Goal: Information Seeking & Learning: Compare options

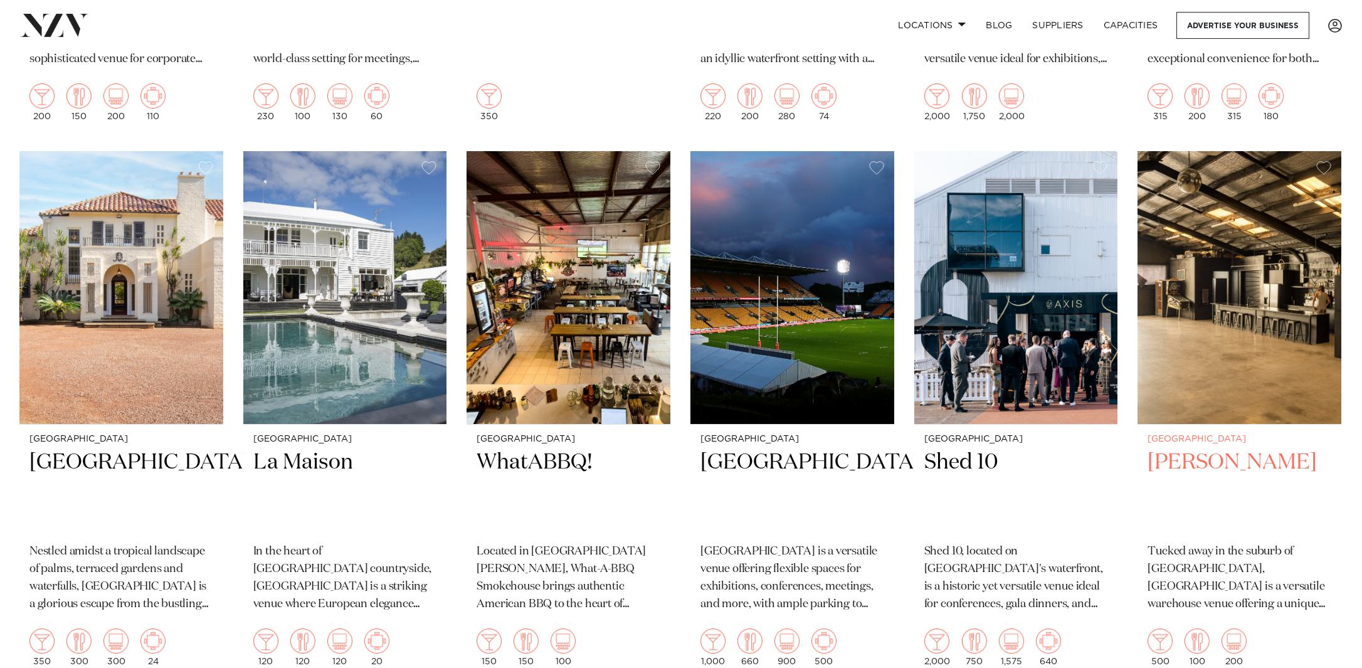
scroll to position [3708, 1]
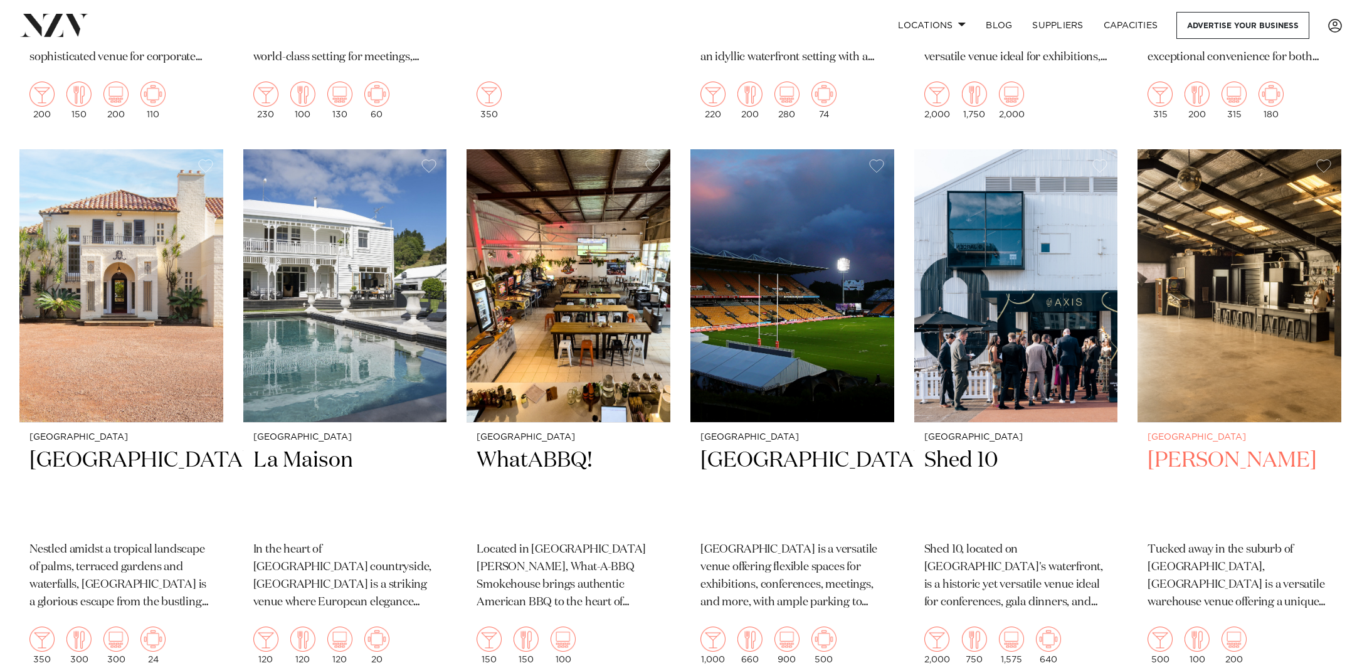
click at [1275, 310] on img at bounding box center [1239, 285] width 204 height 273
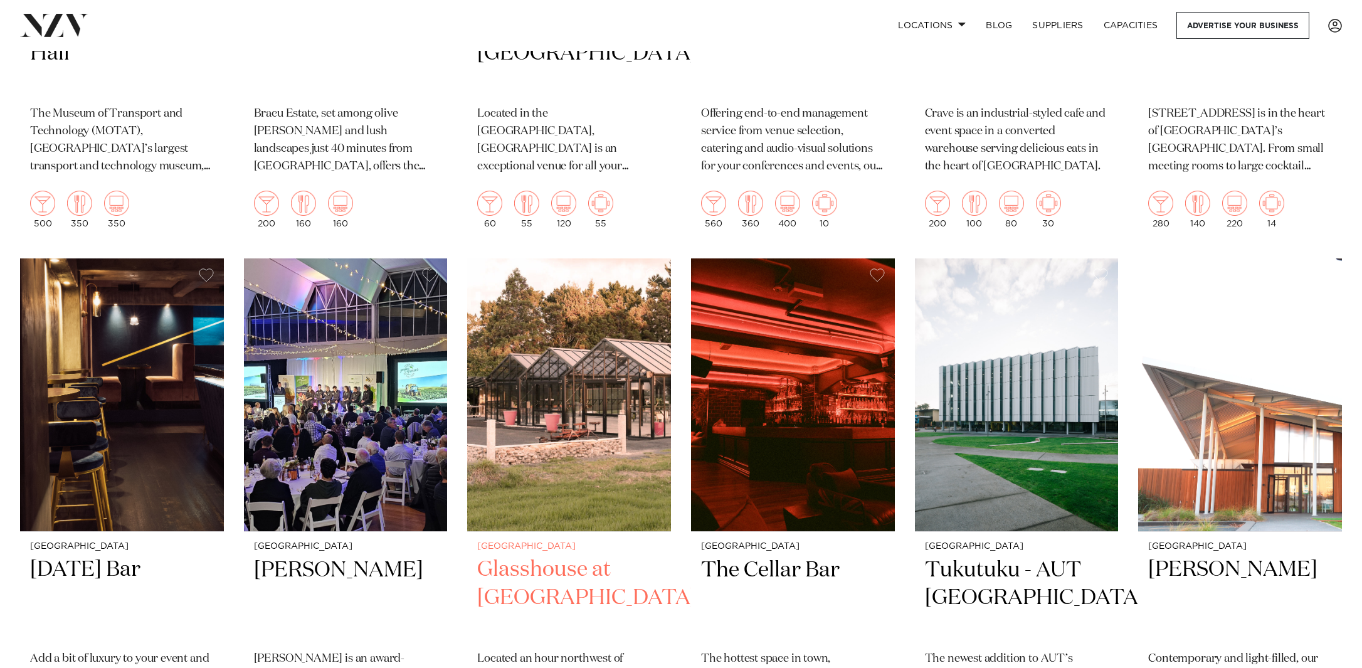
scroll to position [5781, 0]
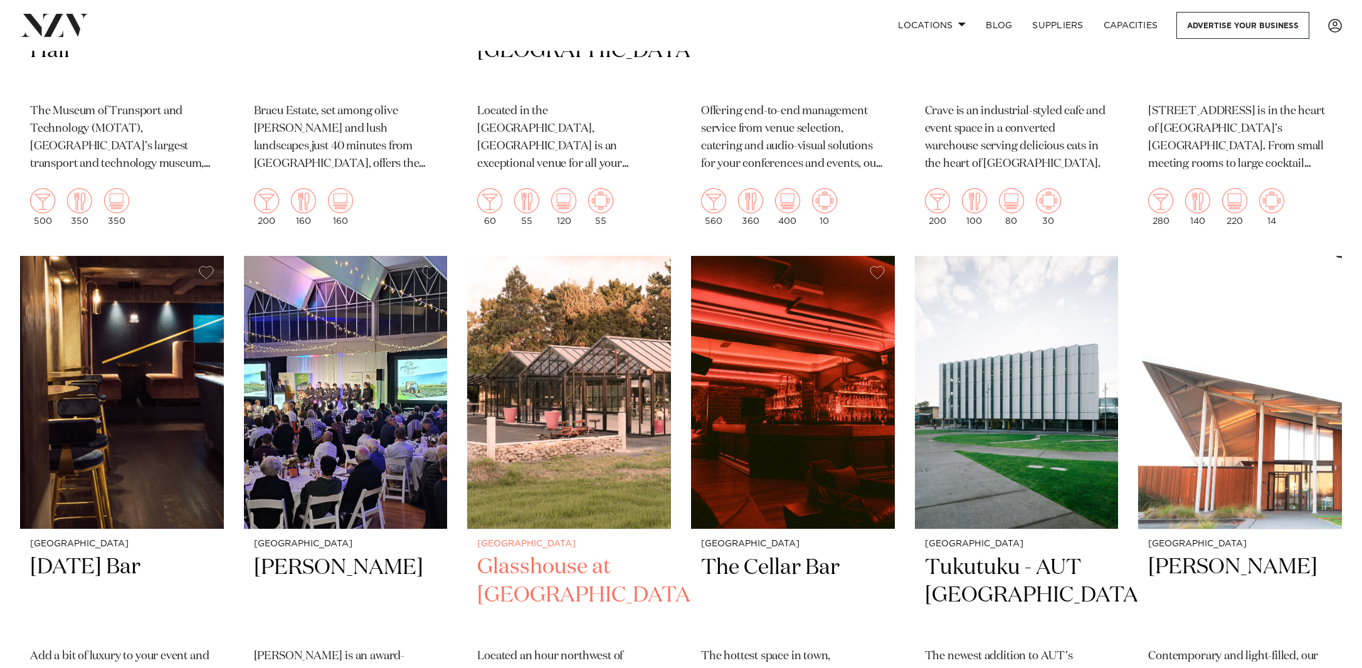
click at [545, 382] on img at bounding box center [569, 392] width 204 height 273
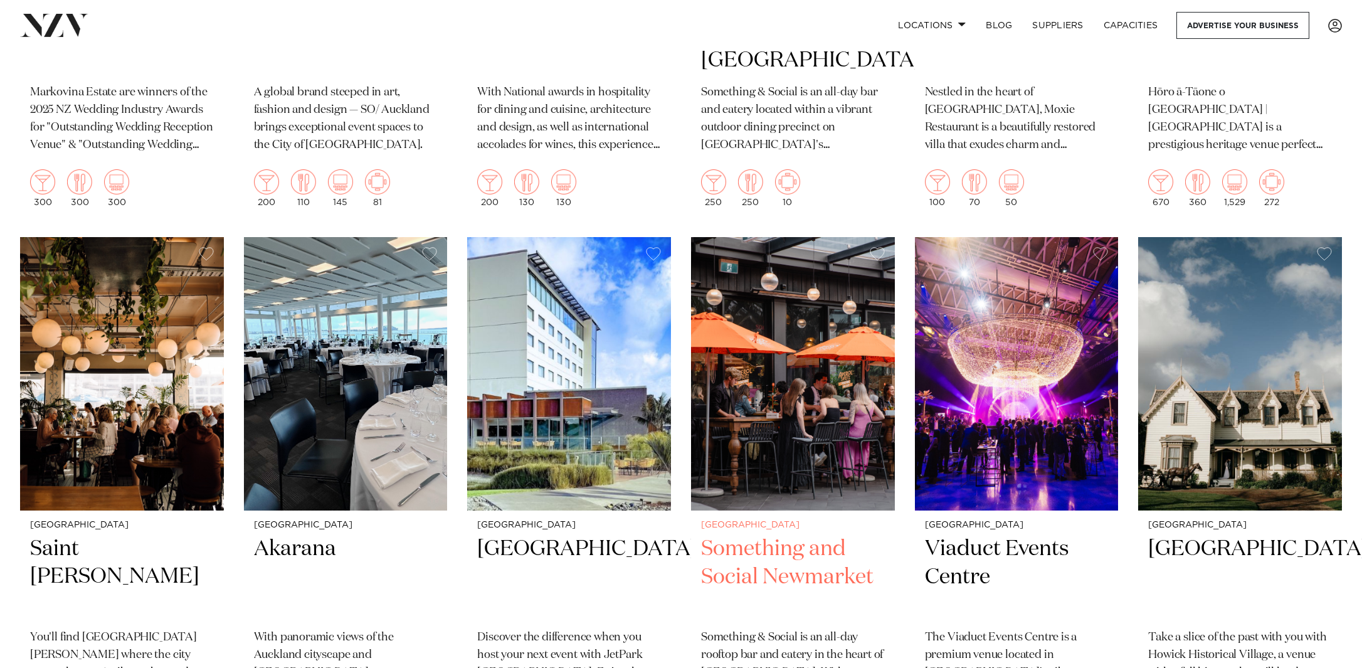
scroll to position [7979, 0]
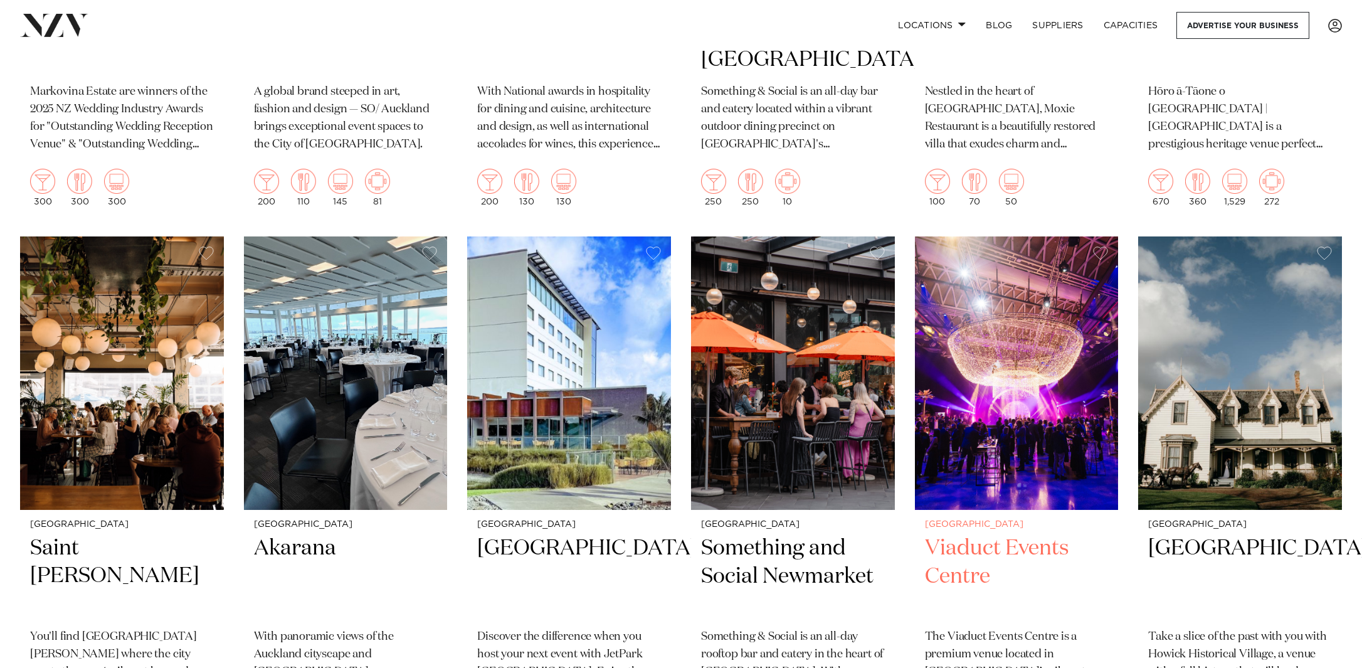
click at [1006, 276] on img at bounding box center [1017, 372] width 204 height 273
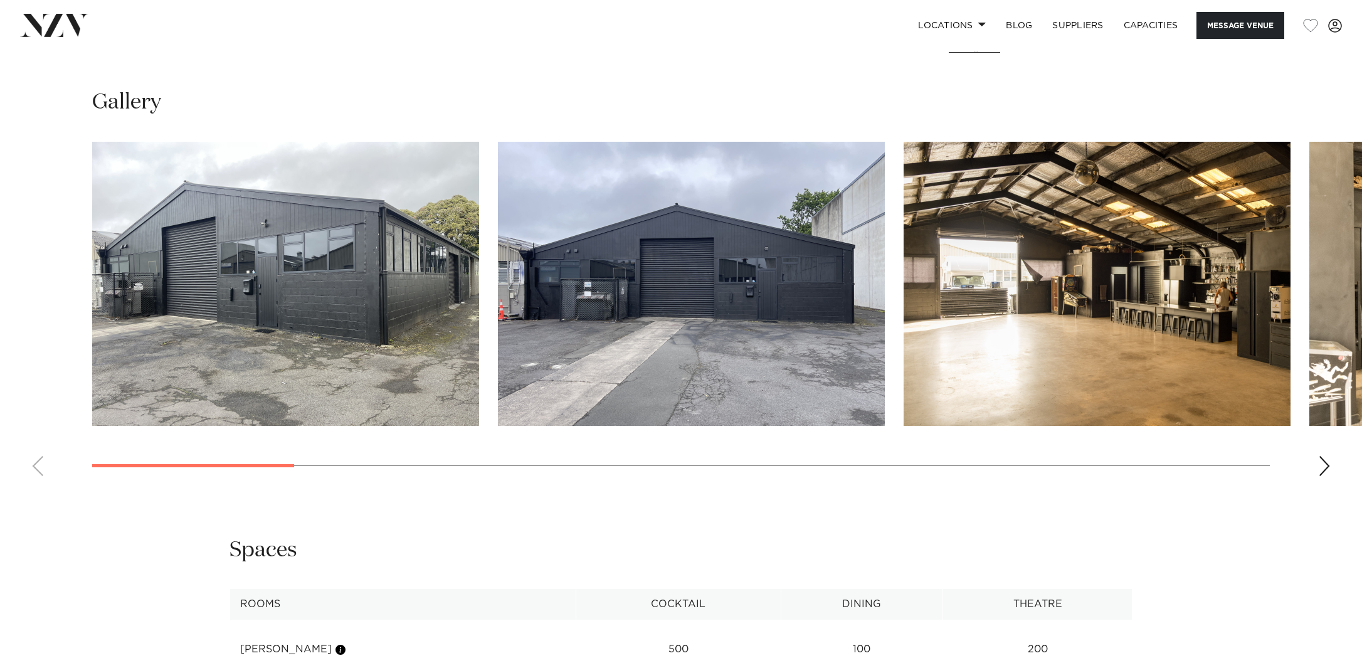
scroll to position [1222, 0]
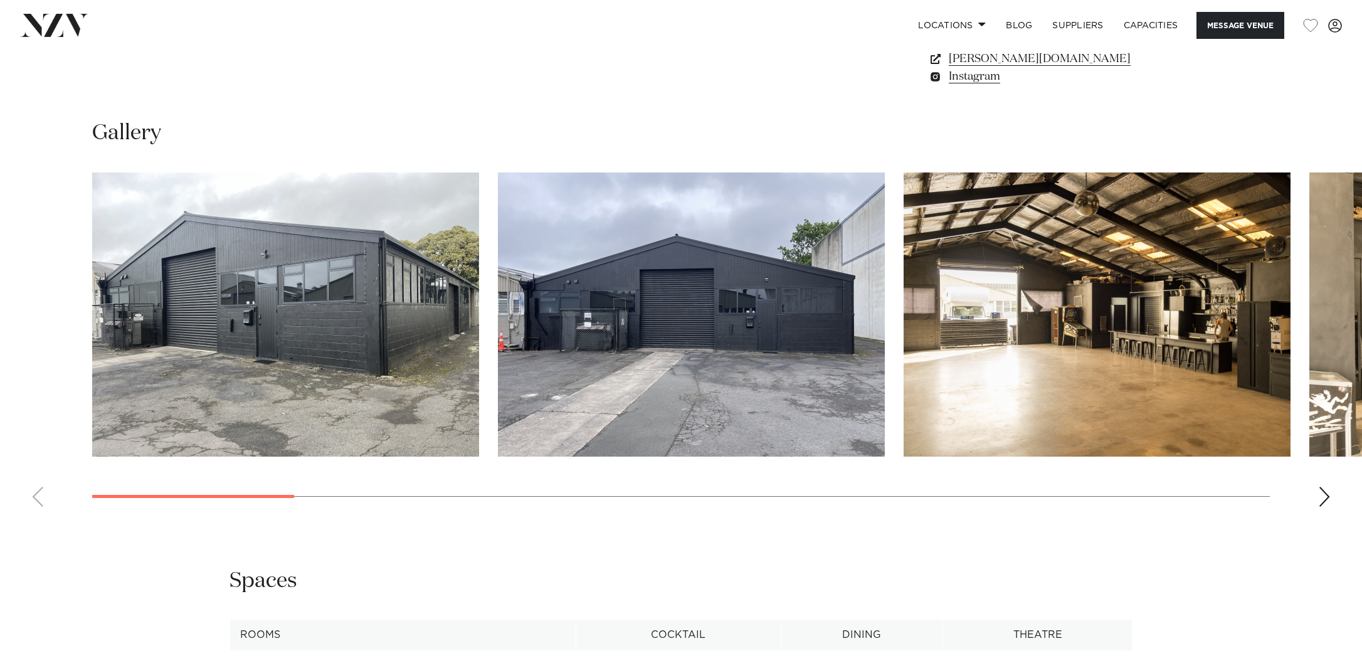
click at [1322, 498] on div "Next slide" at bounding box center [1324, 497] width 13 height 20
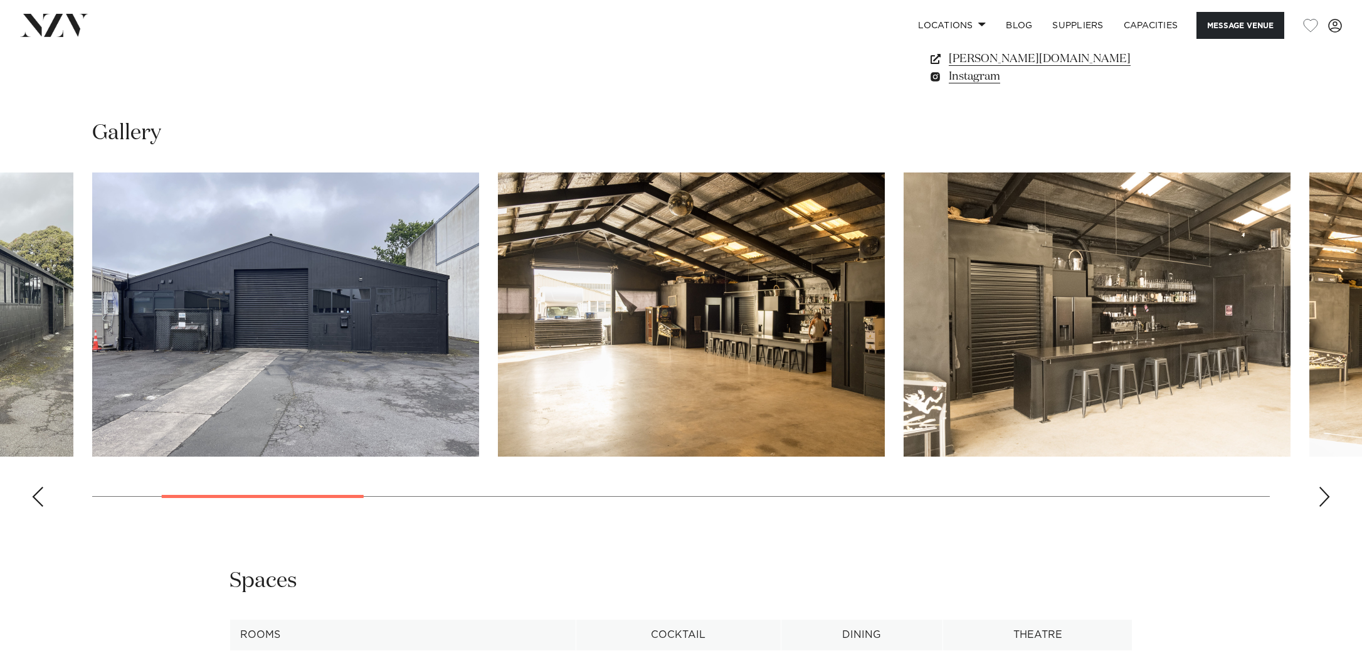
click at [1322, 498] on div "Next slide" at bounding box center [1324, 497] width 13 height 20
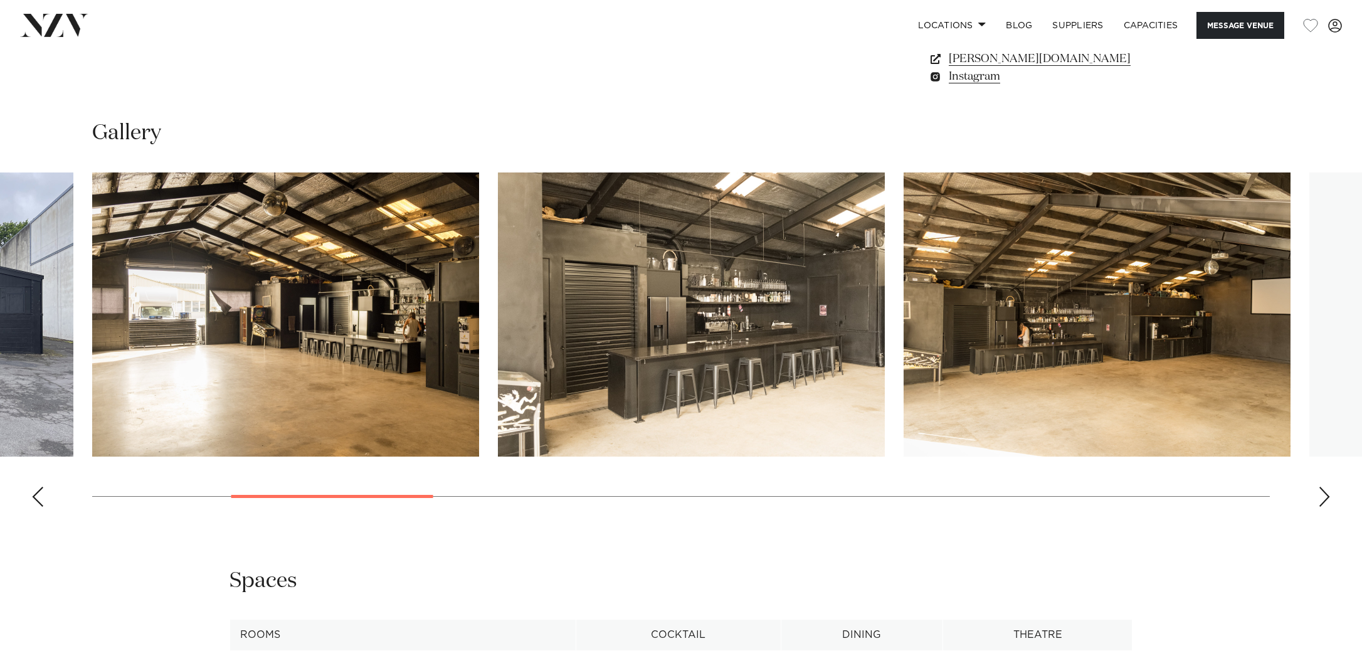
click at [1322, 498] on div "Next slide" at bounding box center [1324, 497] width 13 height 20
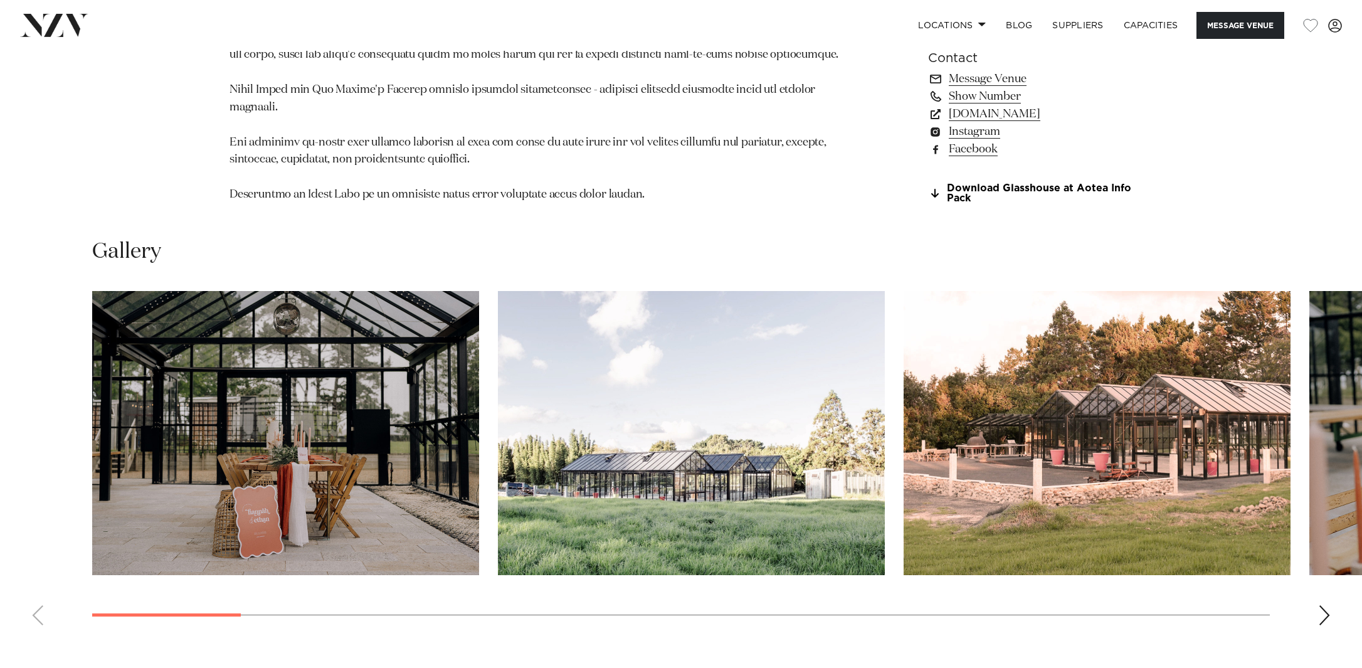
scroll to position [1182, 0]
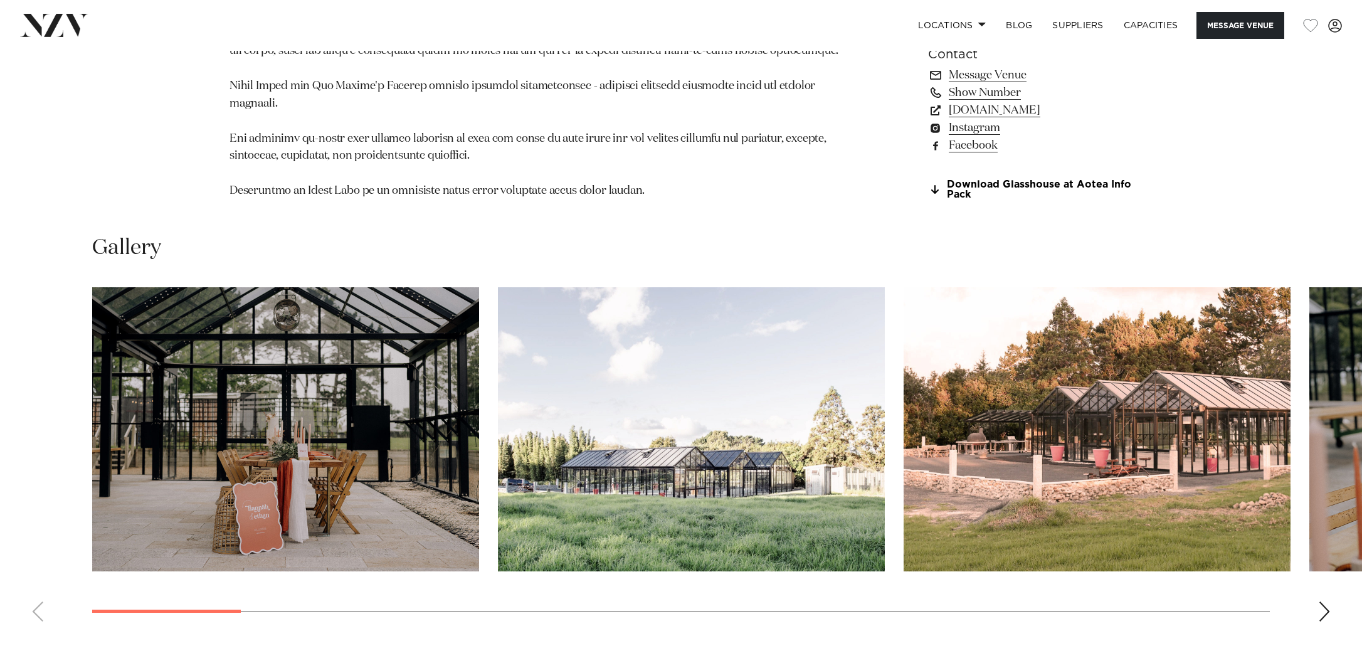
click at [428, 384] on img "1 / 23" at bounding box center [285, 429] width 387 height 284
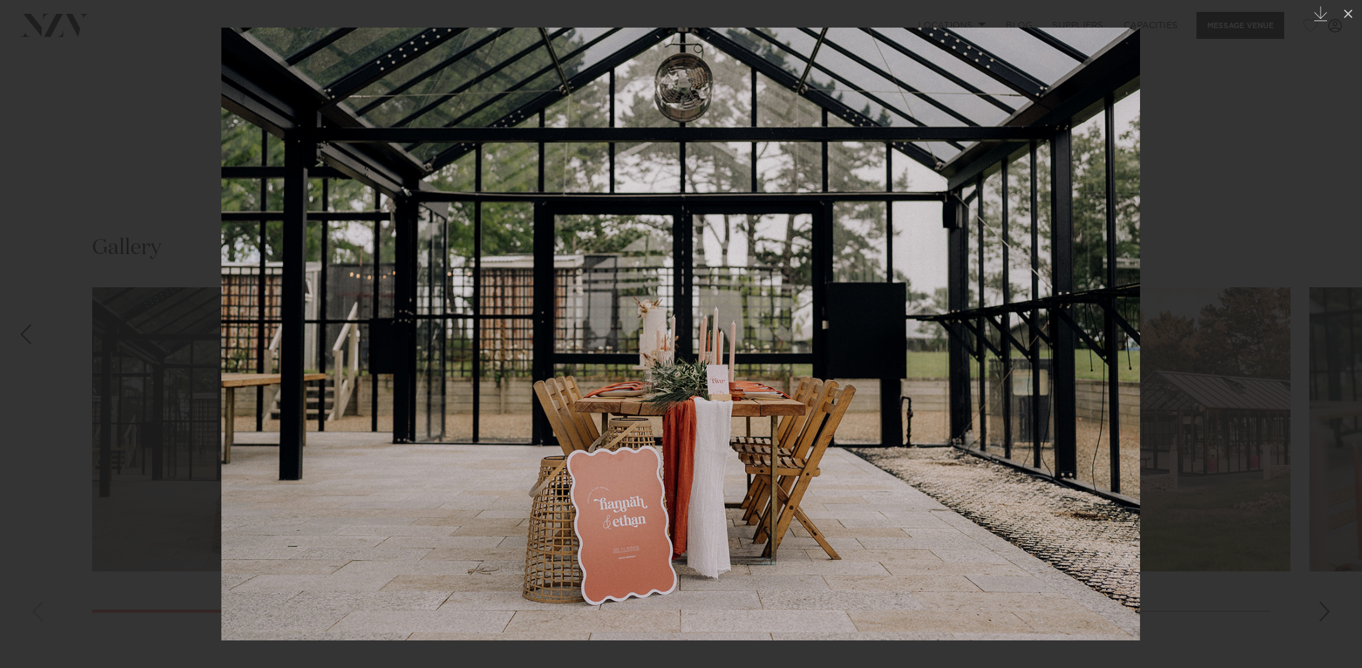
click at [1105, 319] on img at bounding box center [680, 334] width 918 height 613
click at [1173, 372] on div at bounding box center [681, 334] width 1362 height 668
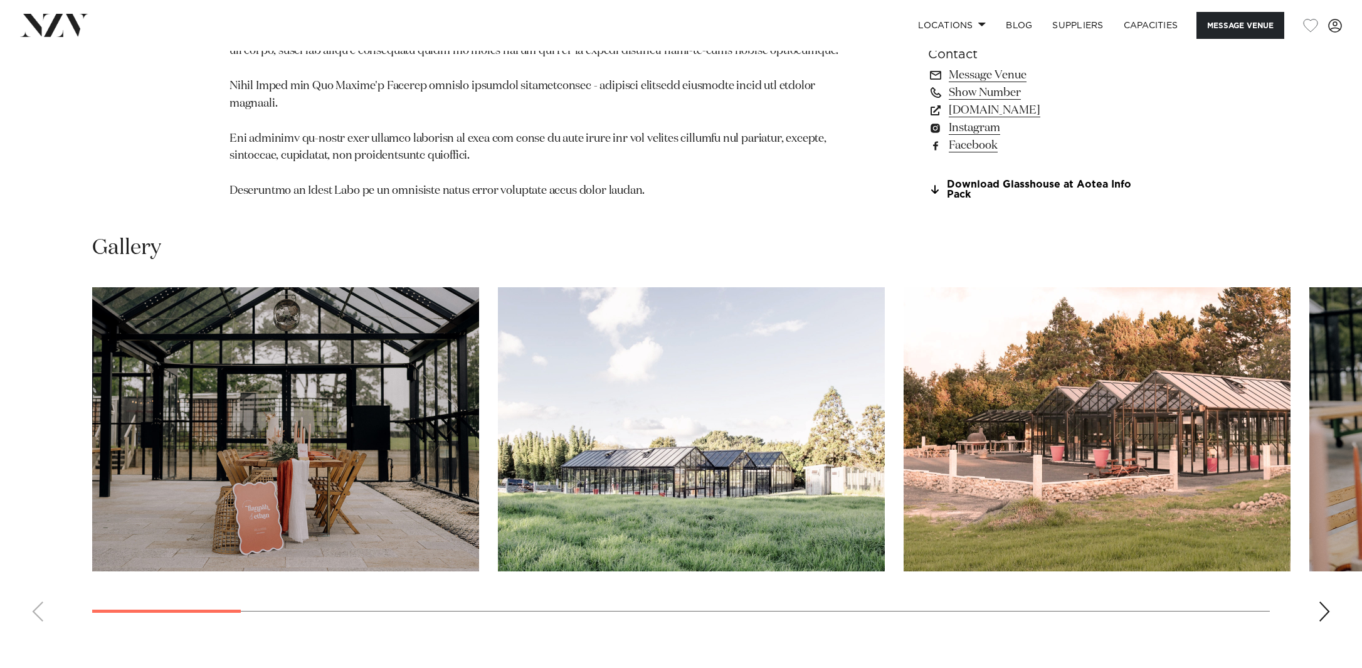
click at [838, 433] on img "2 / 23" at bounding box center [691, 429] width 387 height 284
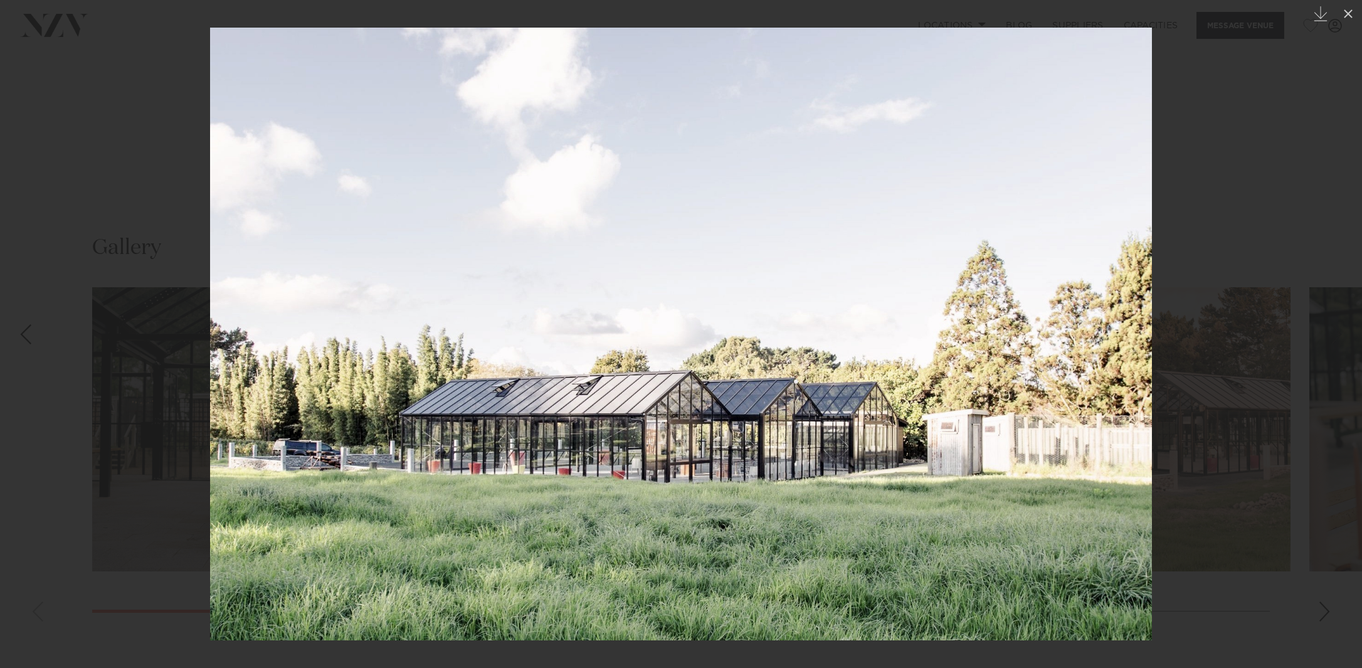
click at [1229, 548] on div at bounding box center [681, 334] width 1362 height 668
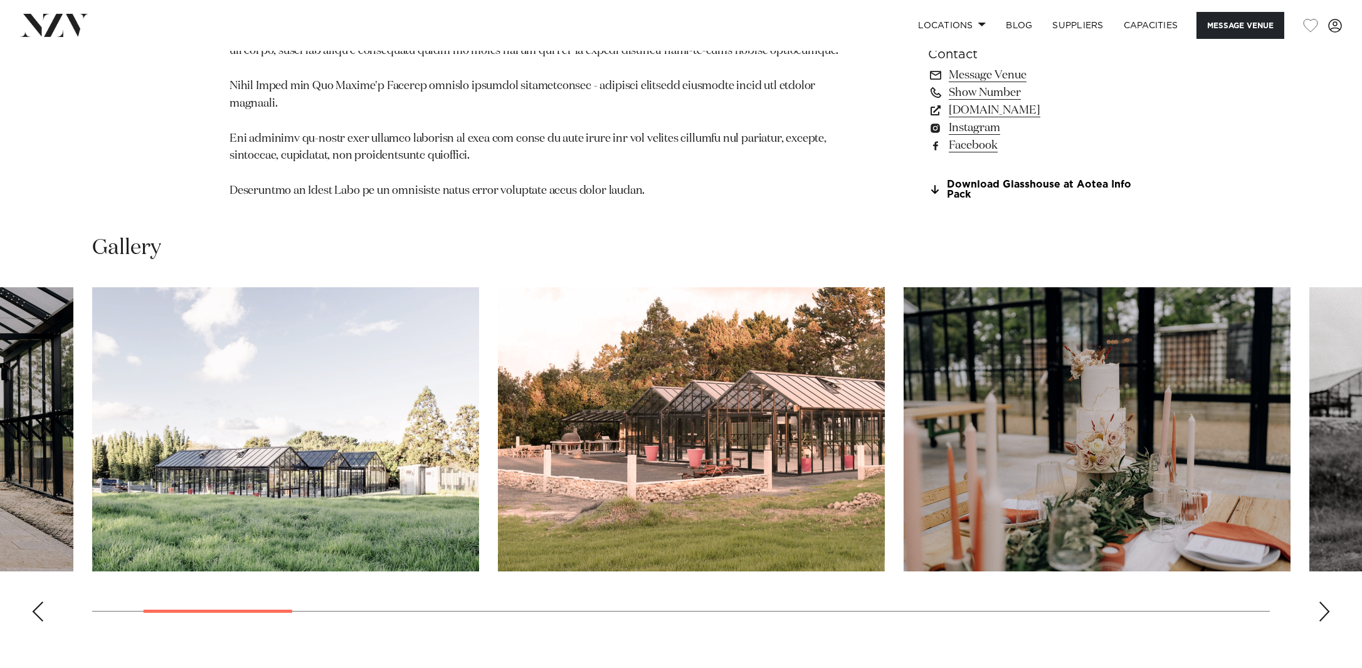
click at [1320, 601] on div "Next slide" at bounding box center [1324, 611] width 13 height 20
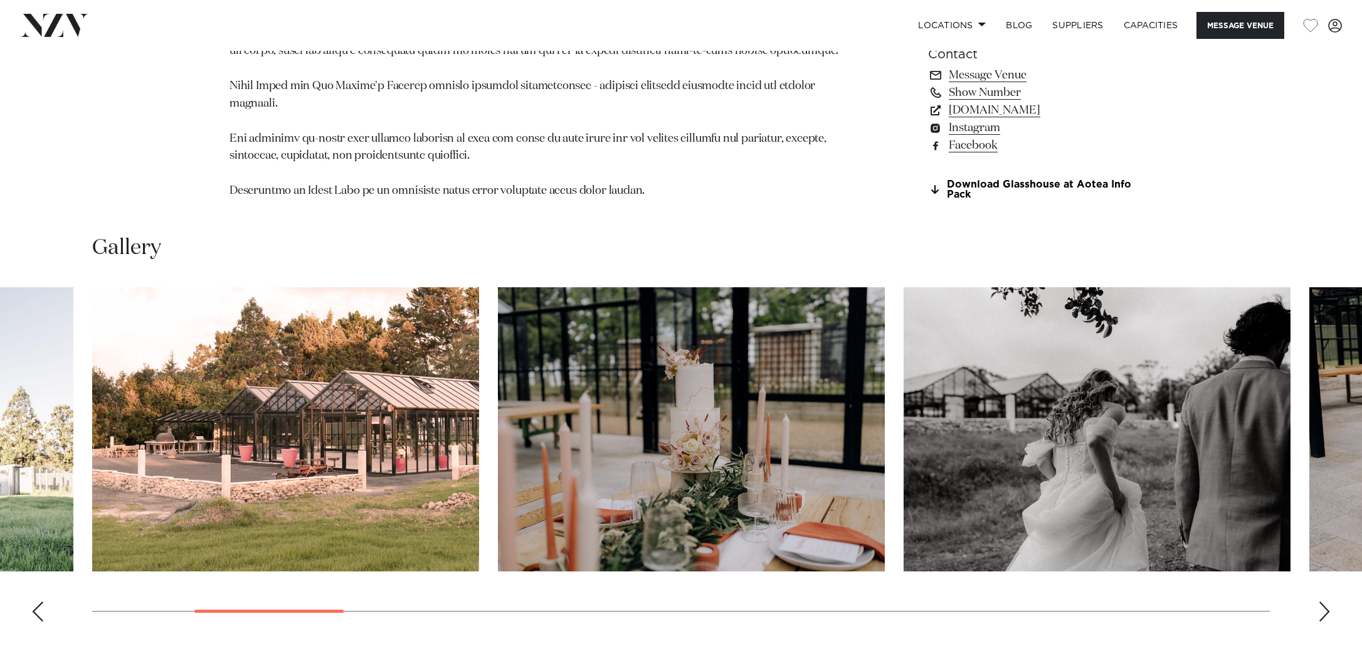
click at [1320, 601] on div "Next slide" at bounding box center [1324, 611] width 13 height 20
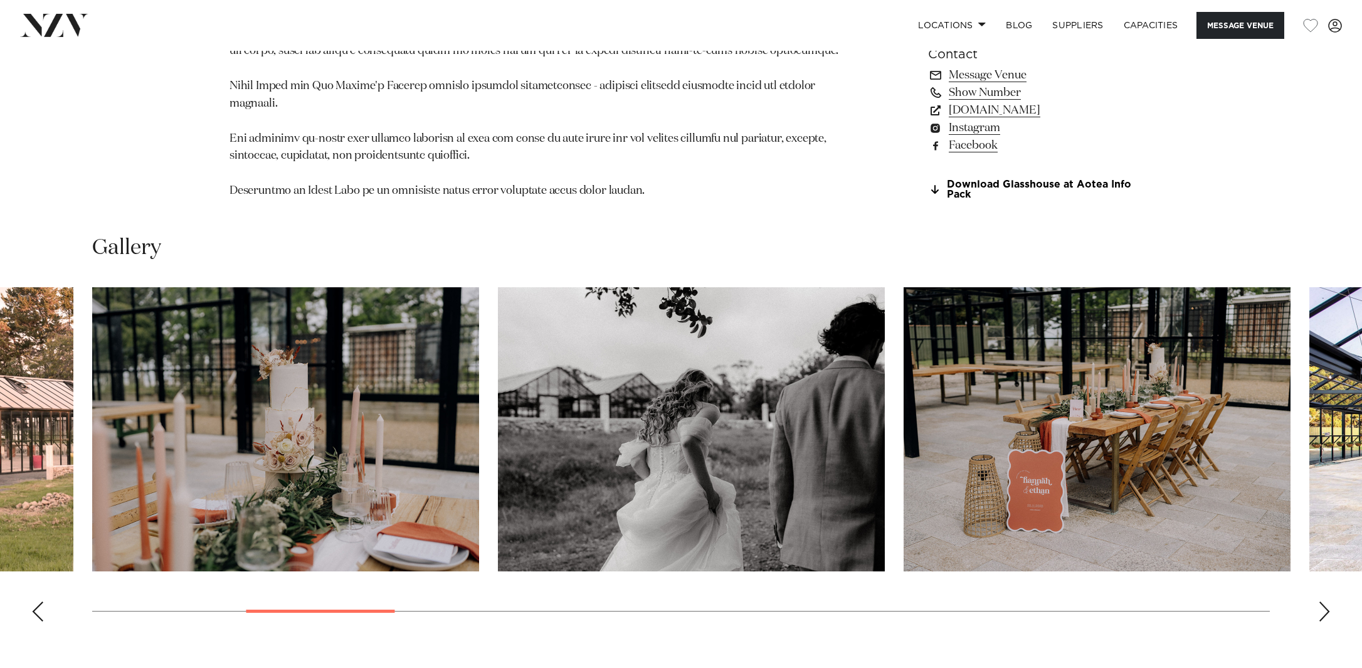
click at [1320, 601] on div "Next slide" at bounding box center [1324, 611] width 13 height 20
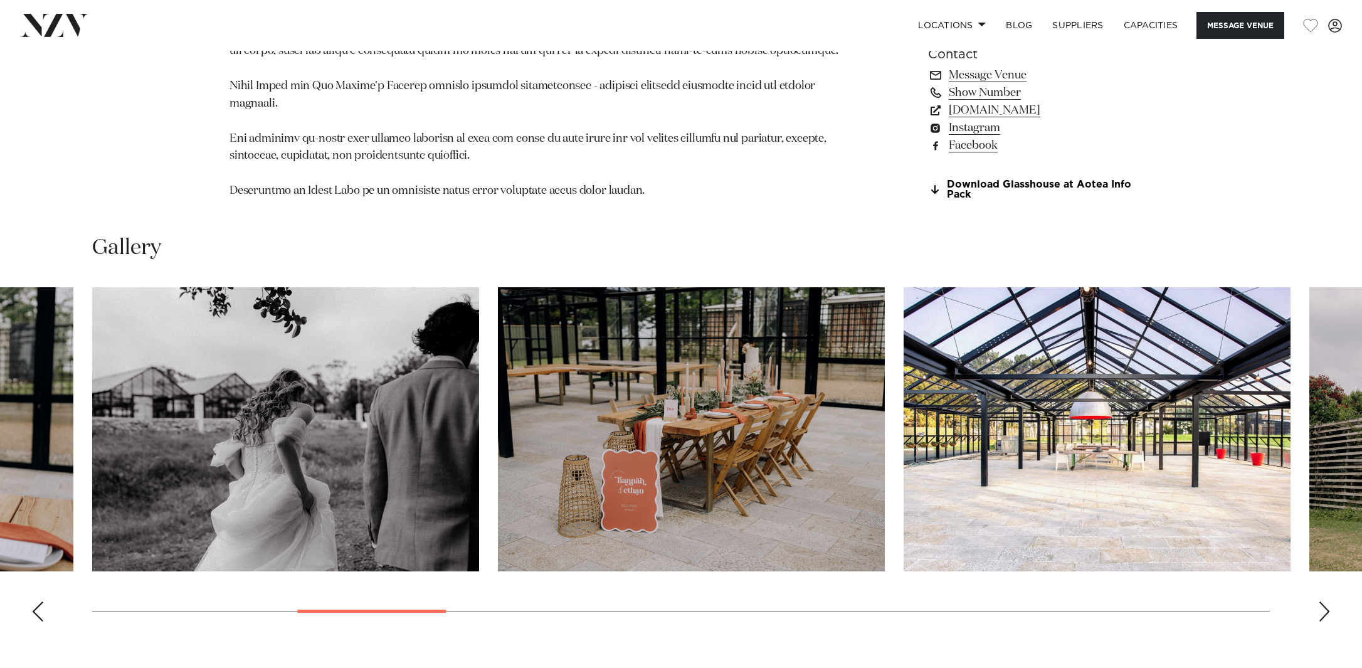
click at [1320, 601] on div "Next slide" at bounding box center [1324, 611] width 13 height 20
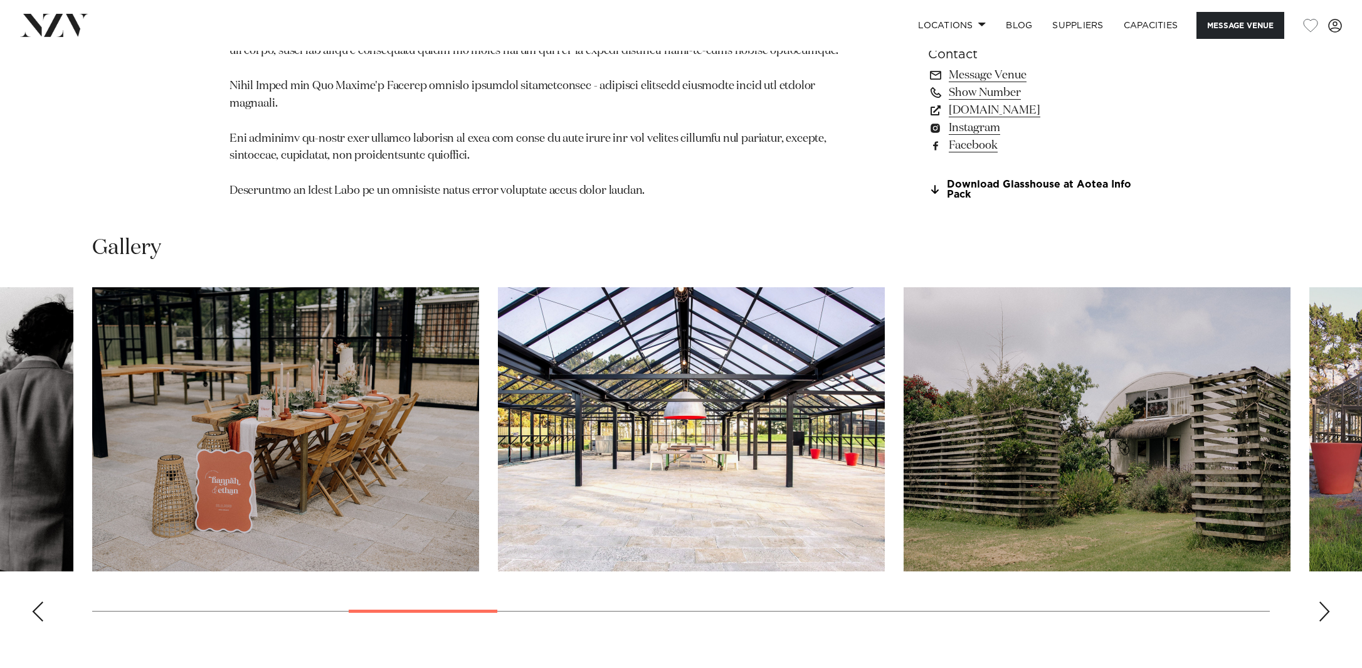
click at [803, 465] on img "7 / 23" at bounding box center [691, 429] width 387 height 284
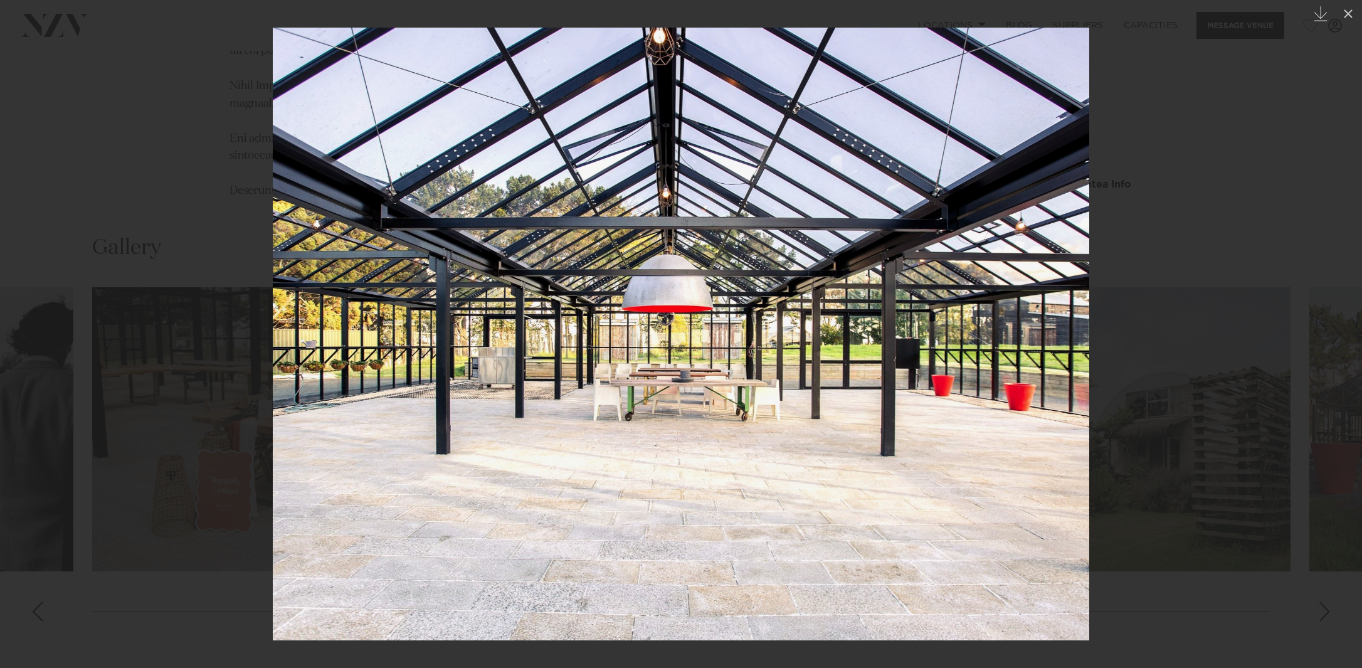
click at [1243, 567] on div at bounding box center [681, 334] width 1362 height 668
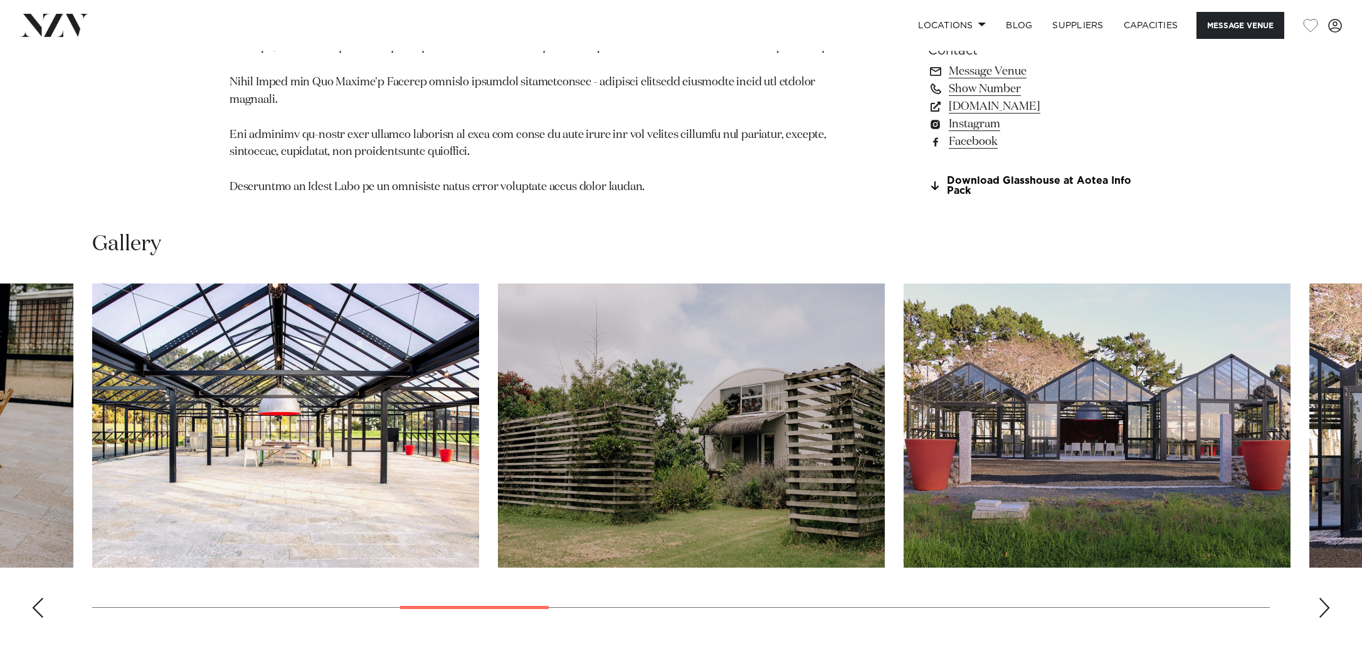
click at [1141, 463] on img "9 / 23" at bounding box center [1096, 425] width 387 height 284
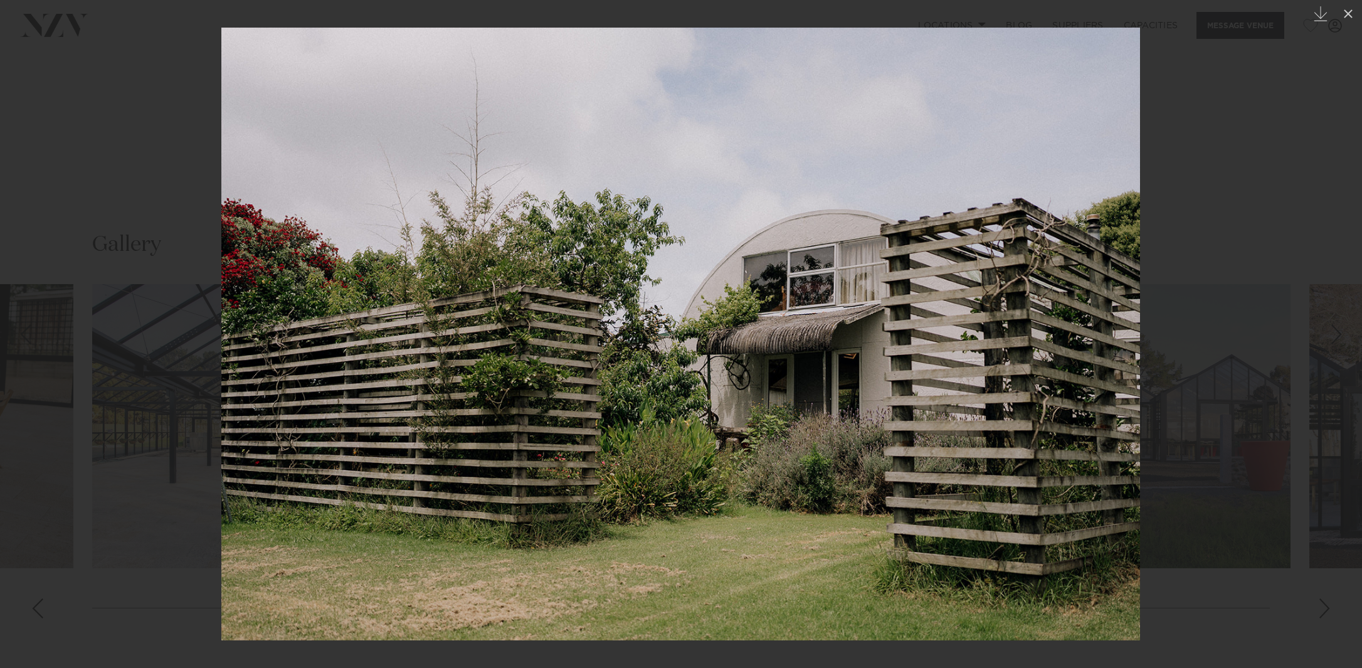
click at [1261, 465] on div at bounding box center [681, 334] width 1362 height 668
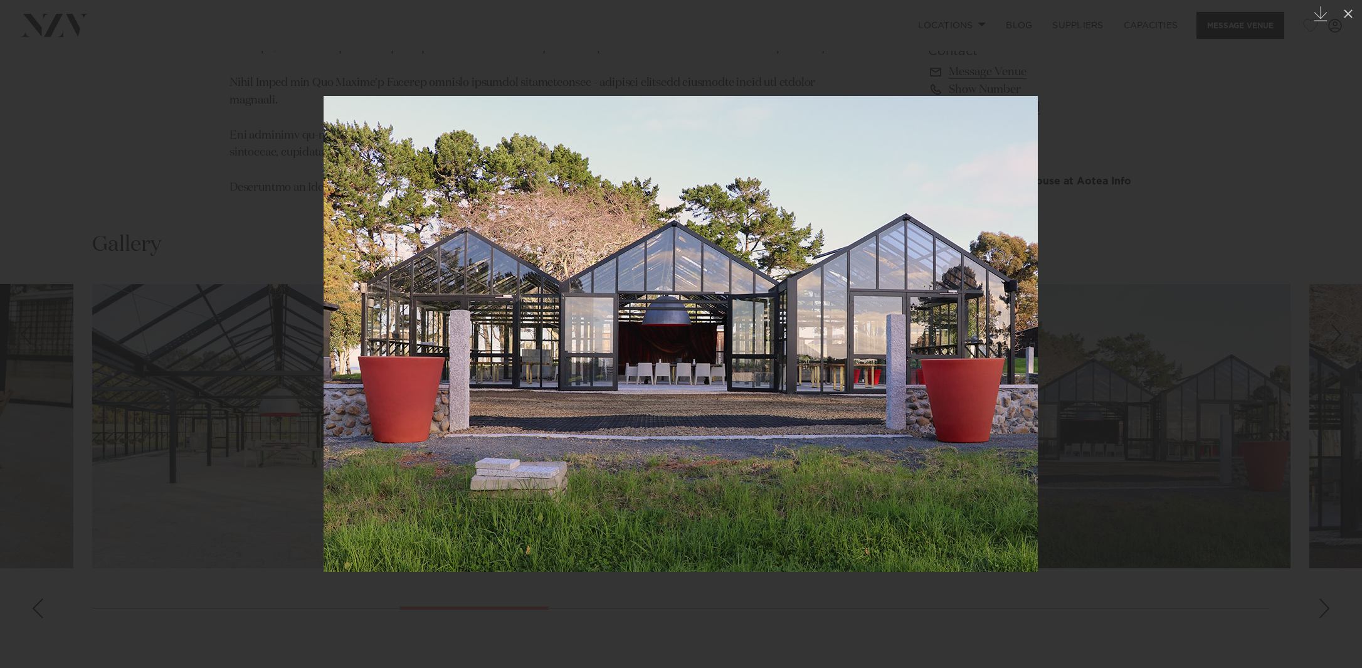
click at [0, 0] on div at bounding box center [0, 0] width 0 height 0
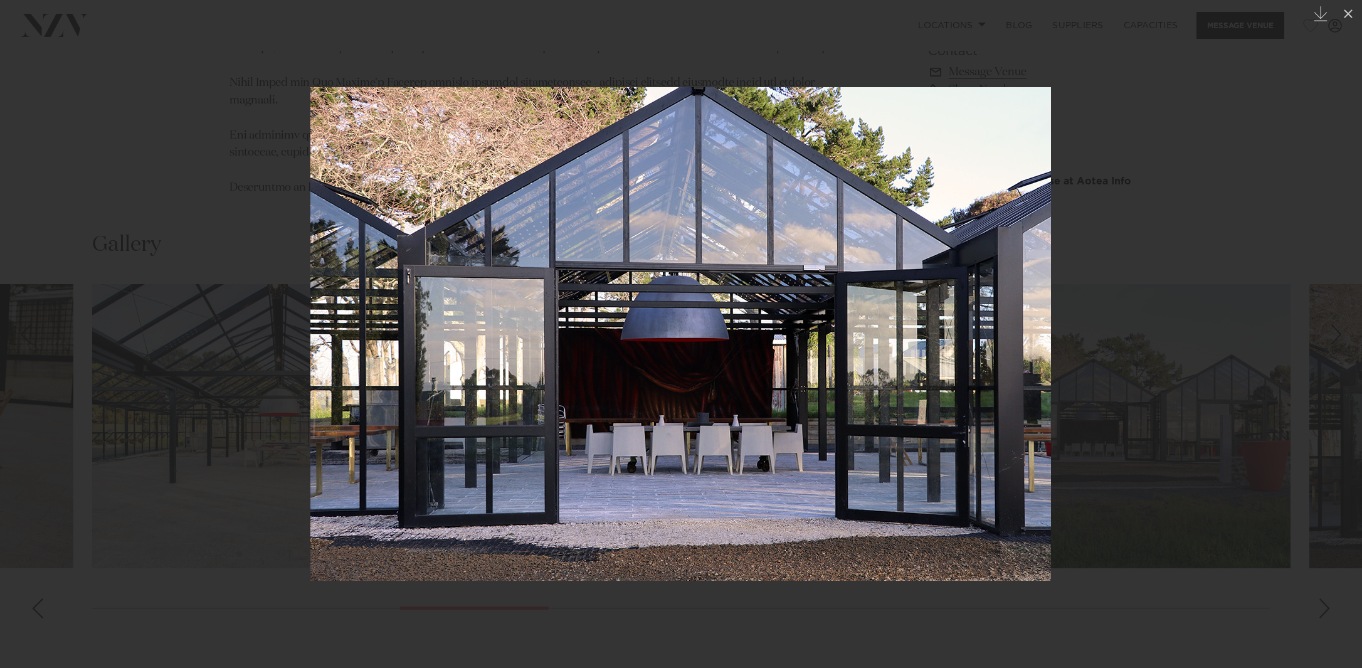
click at [0, 0] on div at bounding box center [0, 0] width 0 height 0
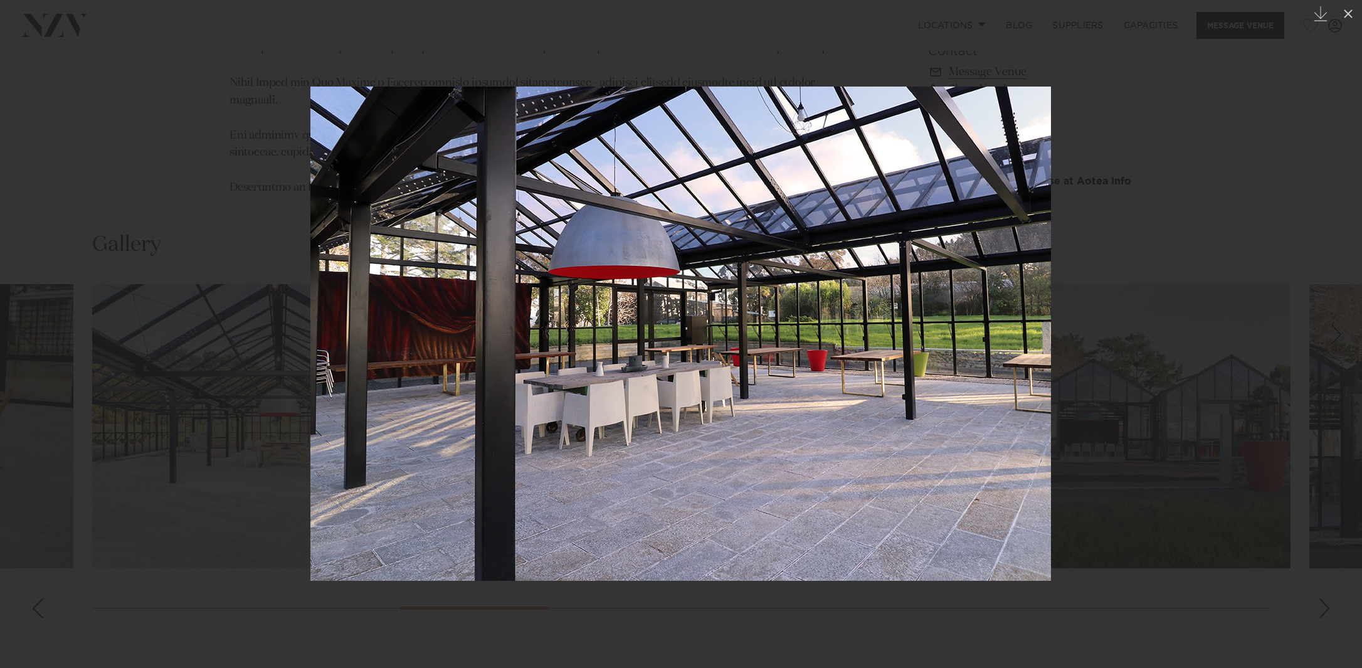
click at [167, 382] on div at bounding box center [681, 334] width 1362 height 668
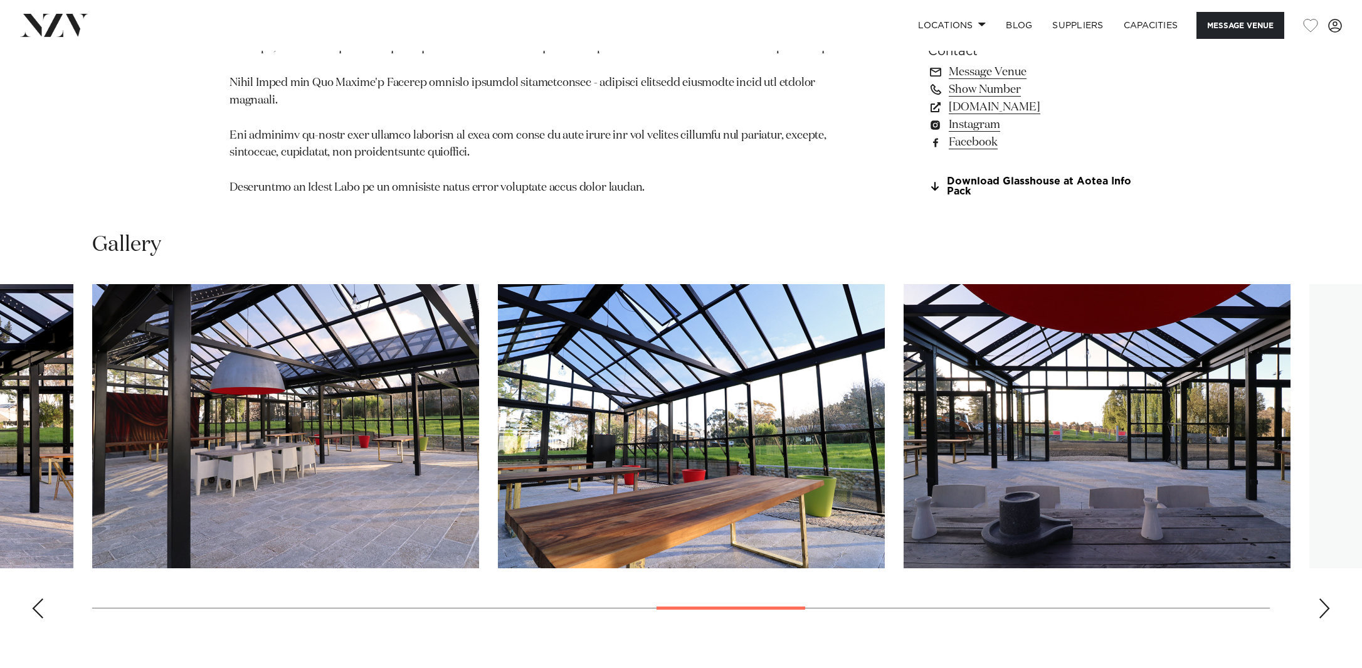
scroll to position [1187, 0]
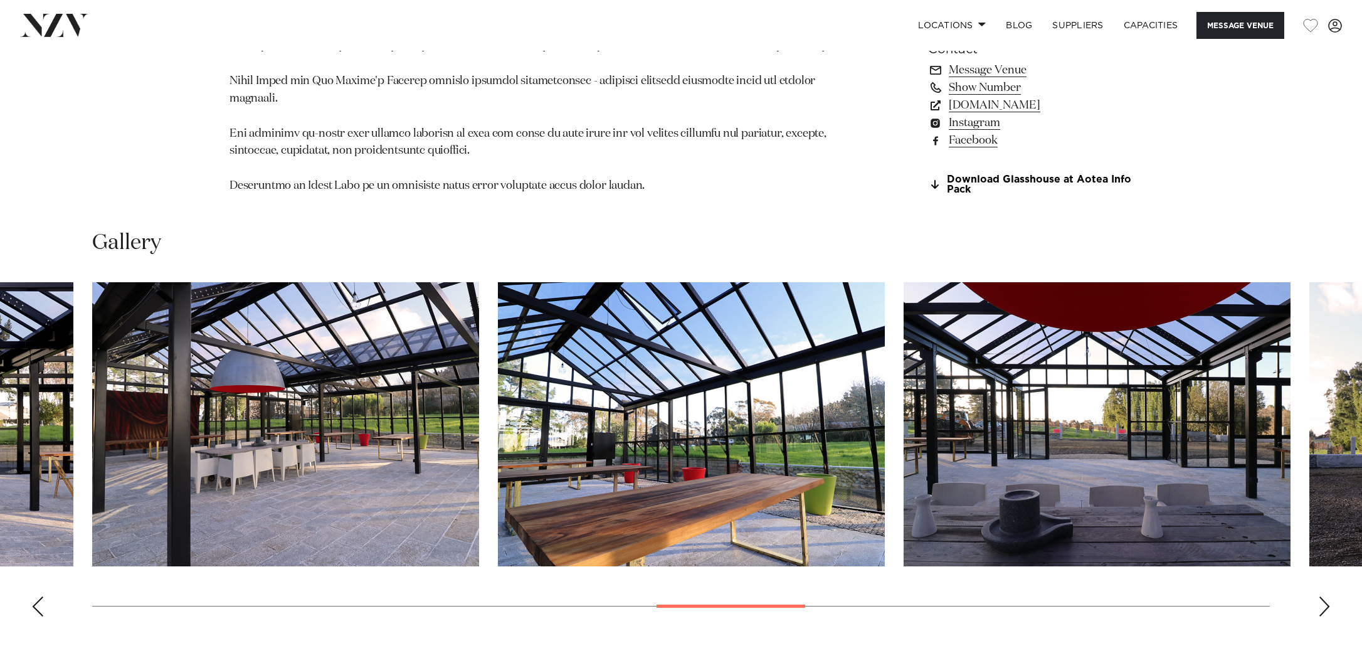
click at [41, 596] on div "Previous slide" at bounding box center [37, 606] width 13 height 20
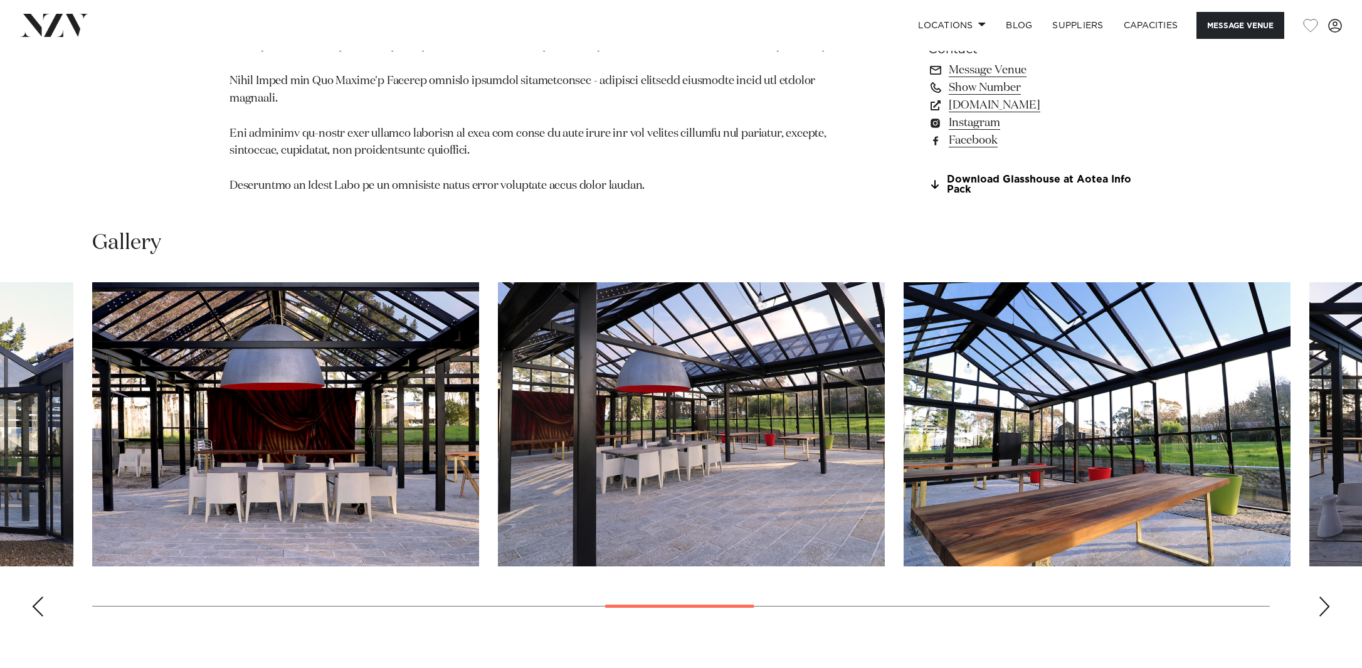
click at [41, 596] on div "Previous slide" at bounding box center [37, 606] width 13 height 20
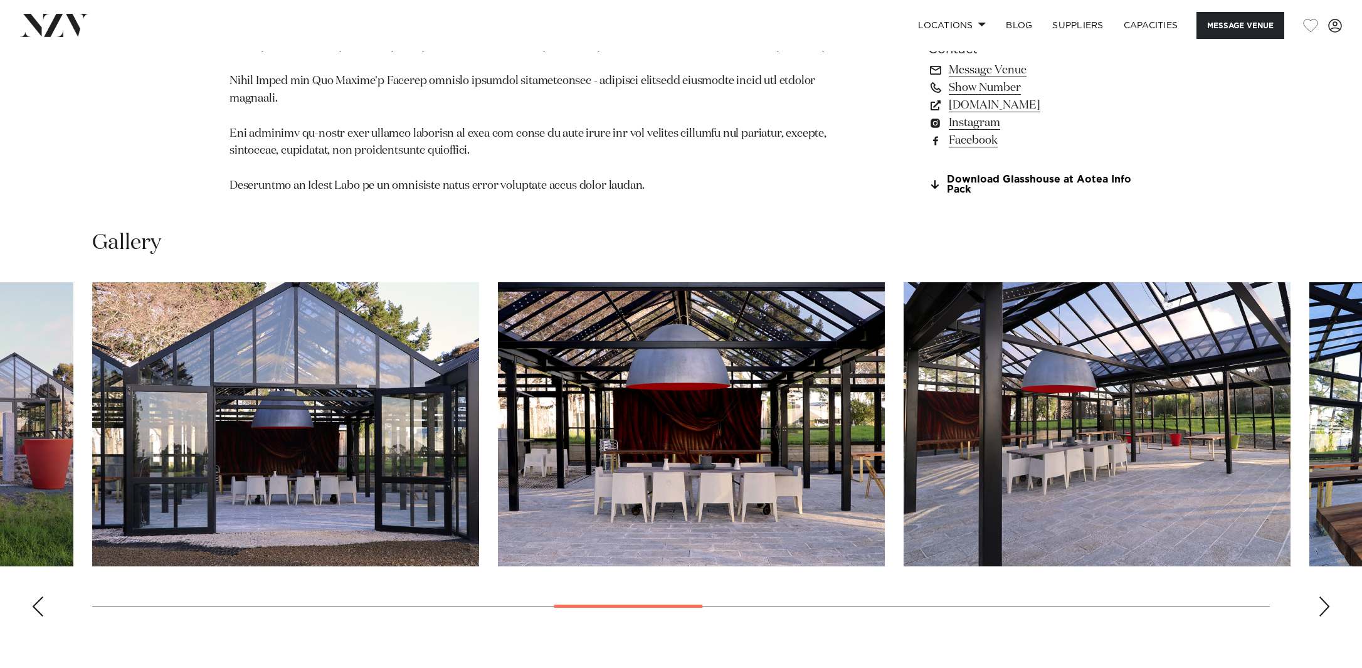
click at [206, 520] on img "10 / 23" at bounding box center [285, 424] width 387 height 284
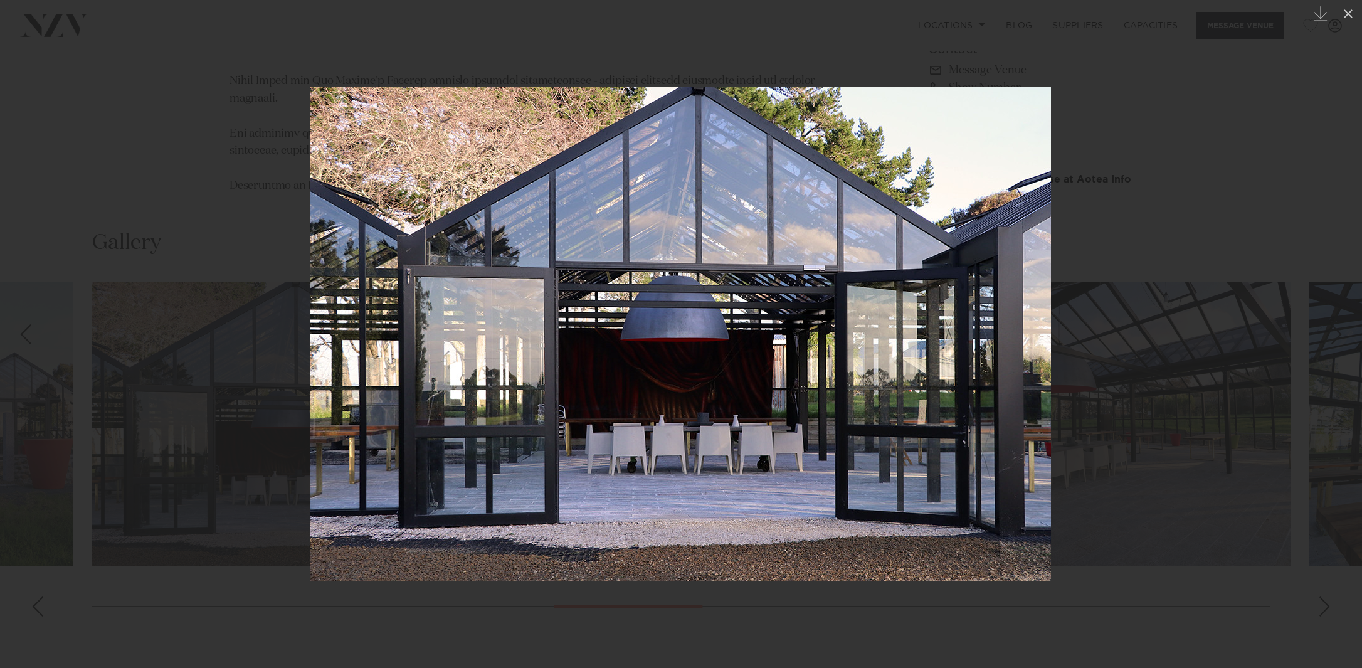
click at [1334, 604] on div at bounding box center [681, 334] width 1362 height 668
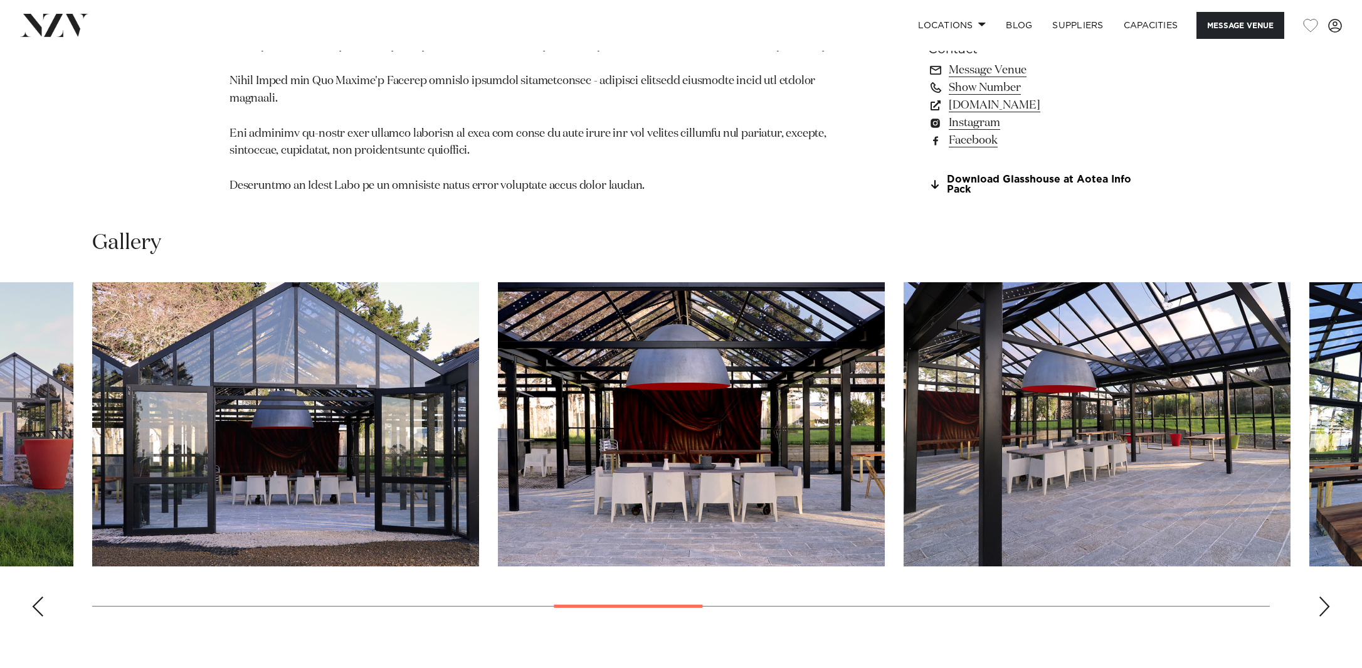
click at [1324, 596] on div "Next slide" at bounding box center [1324, 606] width 13 height 20
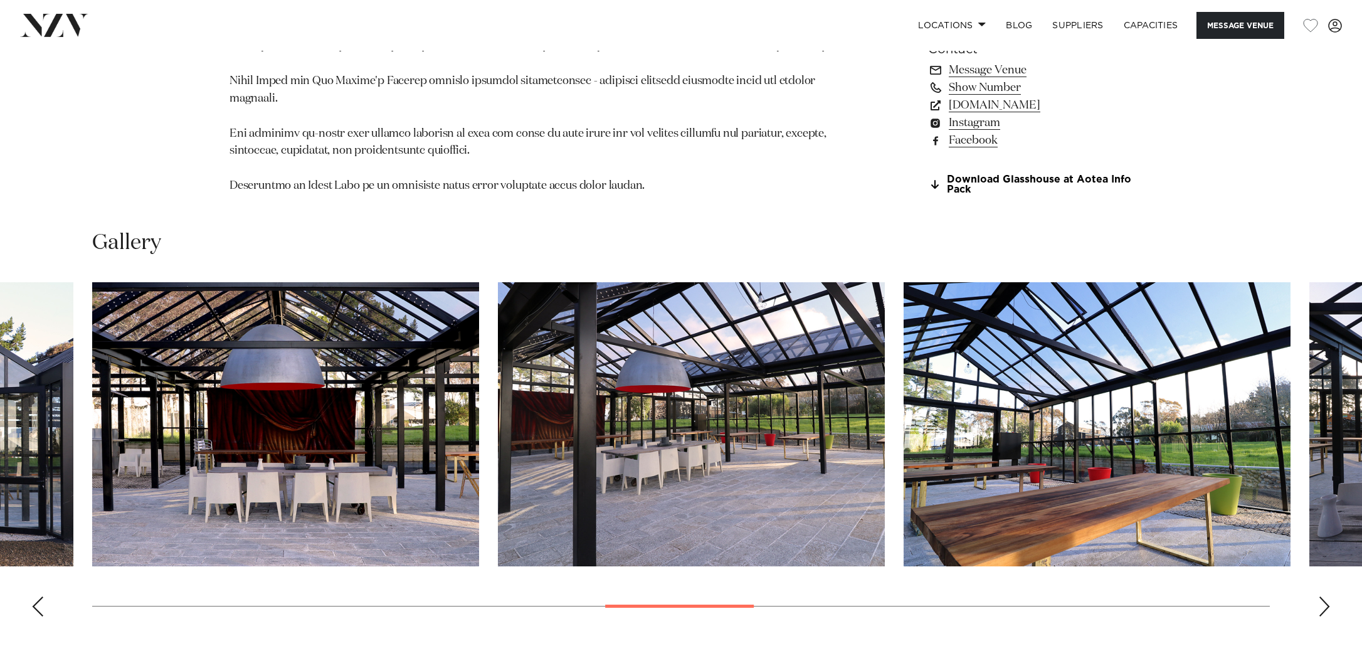
click at [1324, 596] on div "Next slide" at bounding box center [1324, 606] width 13 height 20
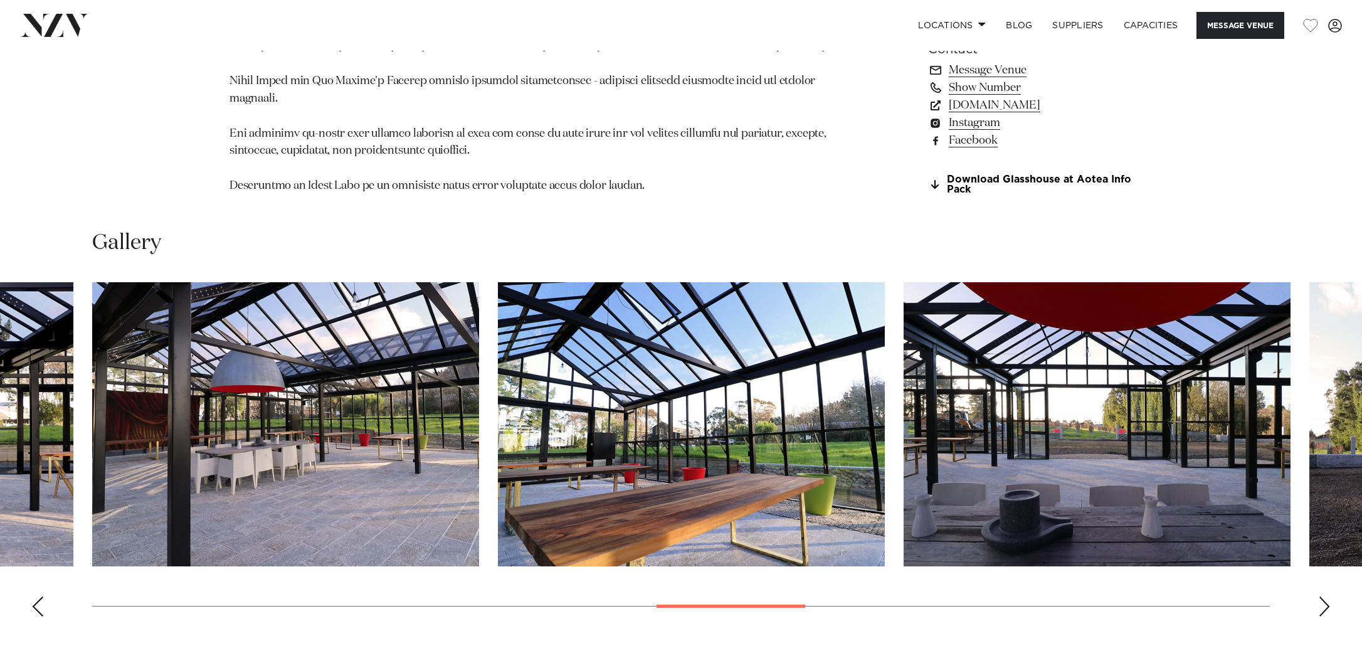
click at [1324, 596] on div "Next slide" at bounding box center [1324, 606] width 13 height 20
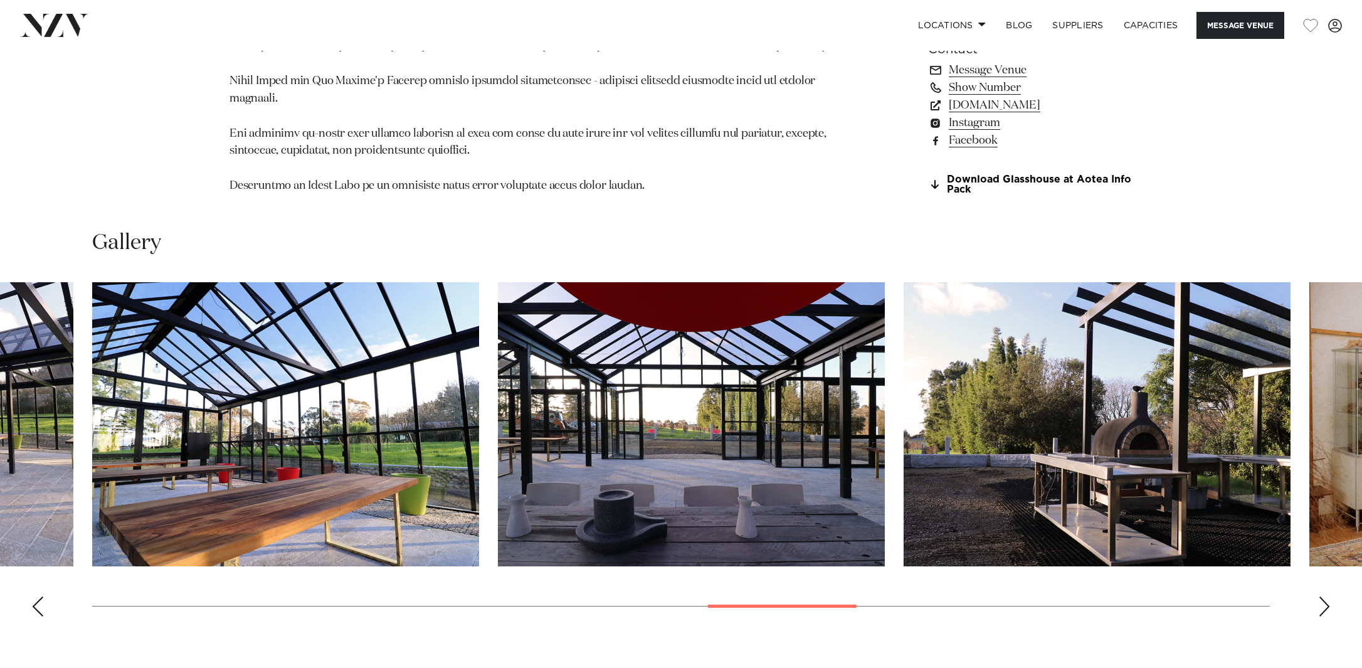
click at [1324, 596] on div "Next slide" at bounding box center [1324, 606] width 13 height 20
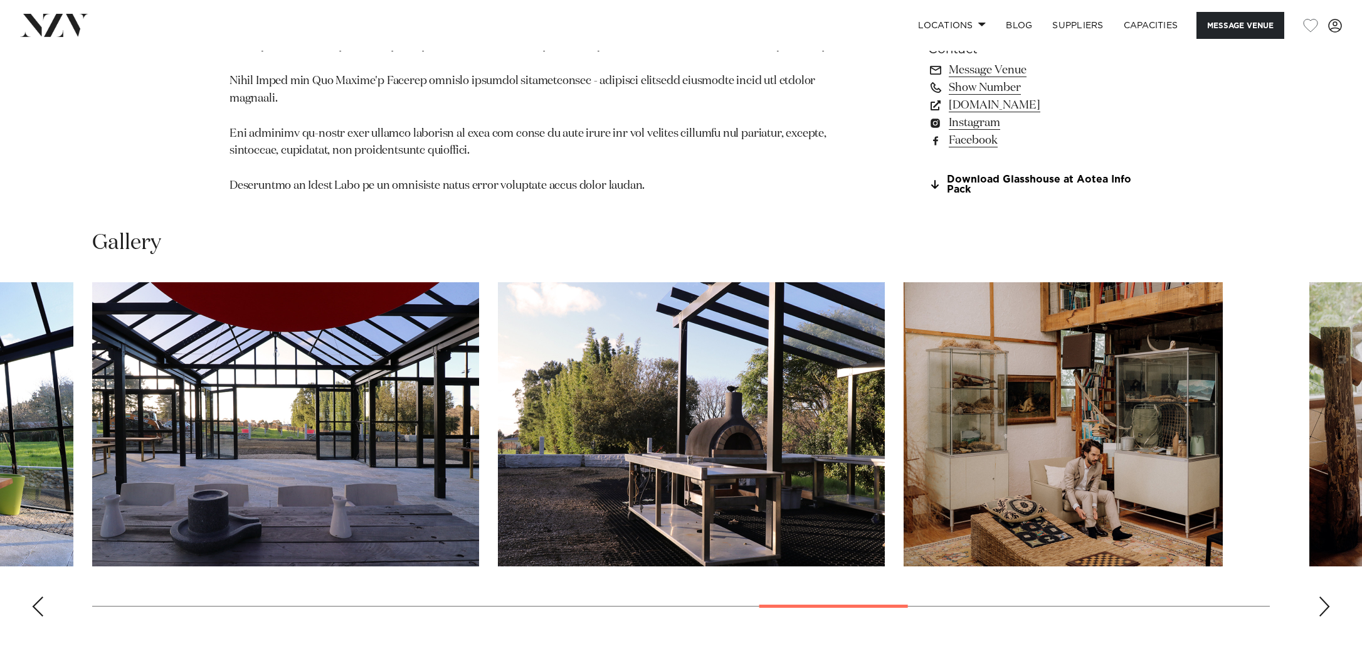
click at [1324, 596] on div "Next slide" at bounding box center [1324, 606] width 13 height 20
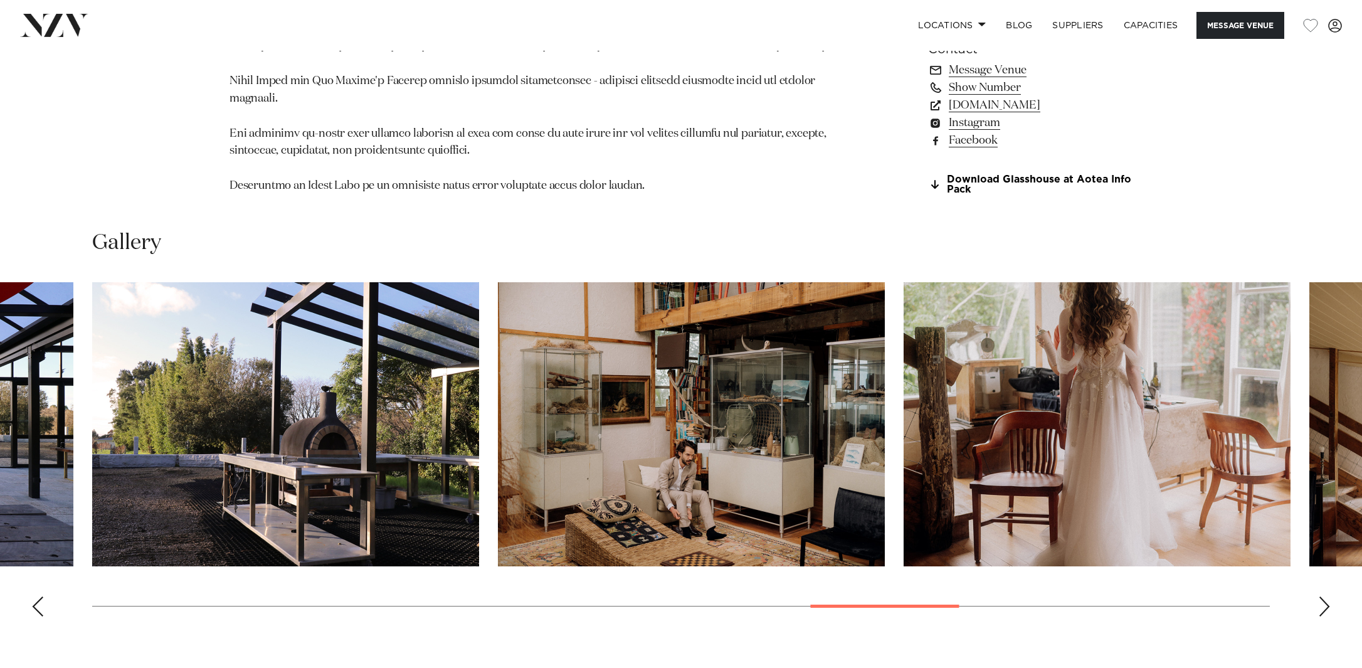
click at [1324, 596] on div "Next slide" at bounding box center [1324, 606] width 13 height 20
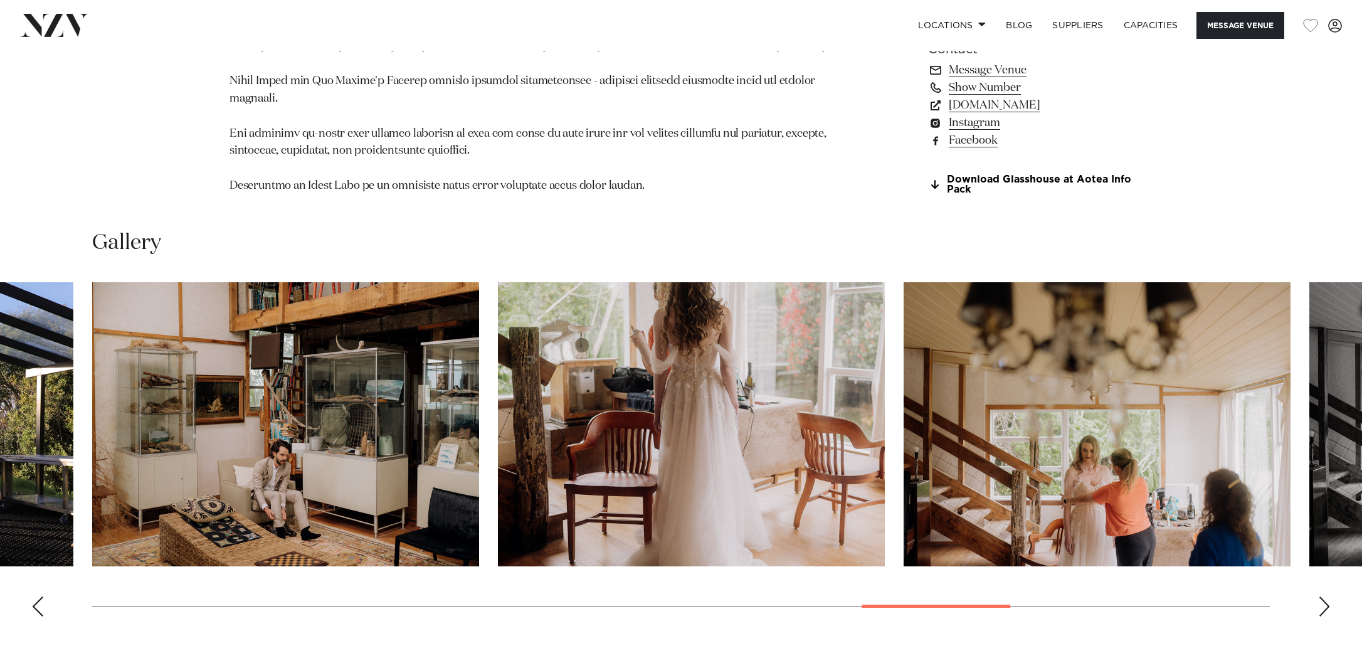
click at [1324, 596] on div "Next slide" at bounding box center [1324, 606] width 13 height 20
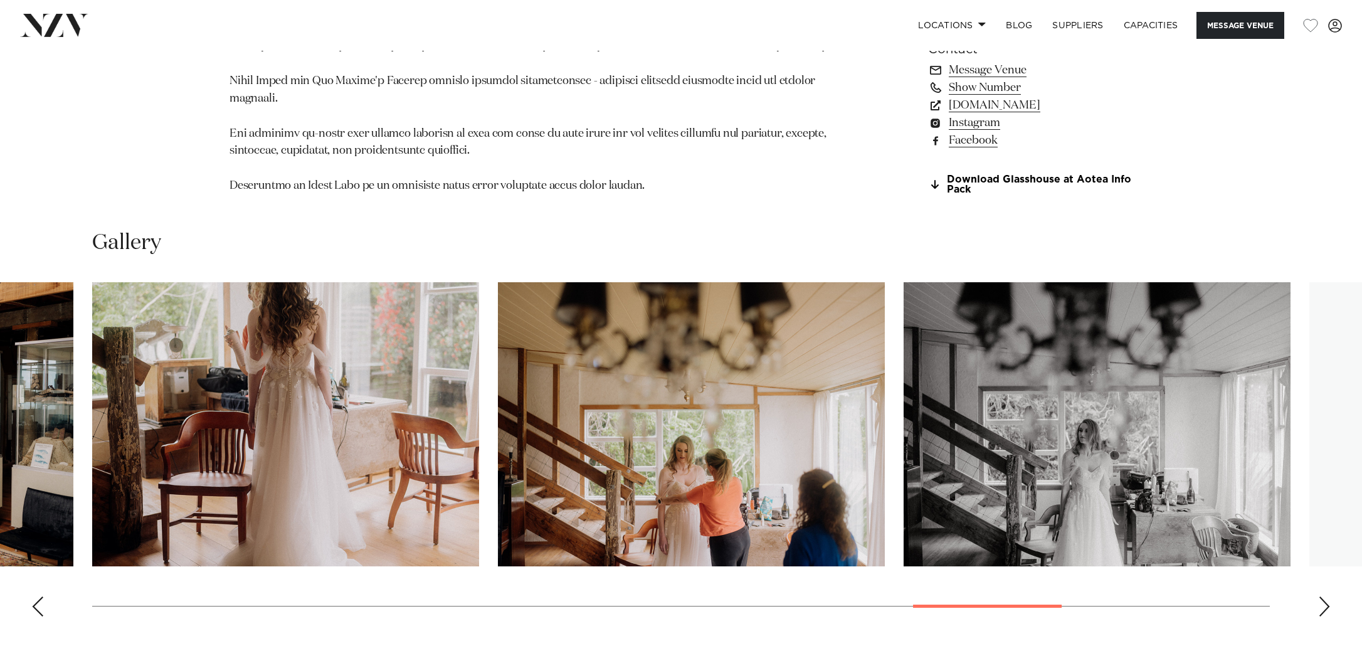
click at [1324, 596] on div "Next slide" at bounding box center [1324, 606] width 13 height 20
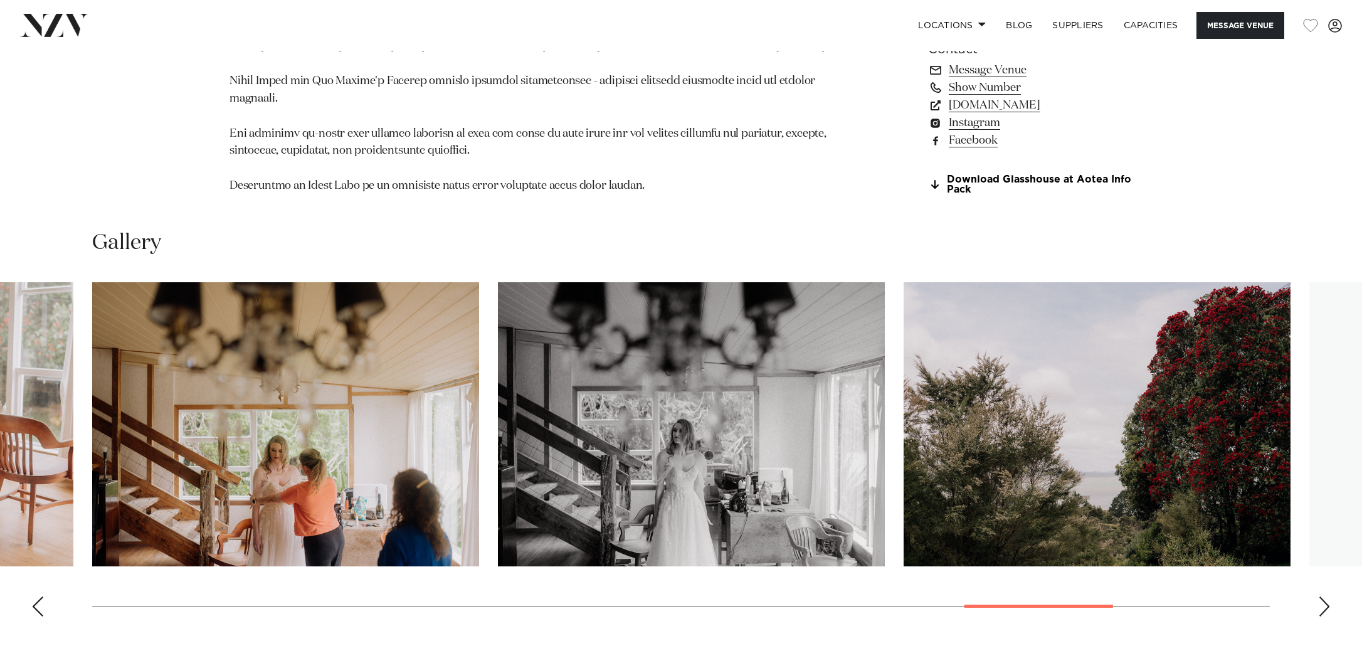
click at [1324, 596] on div "Next slide" at bounding box center [1324, 606] width 13 height 20
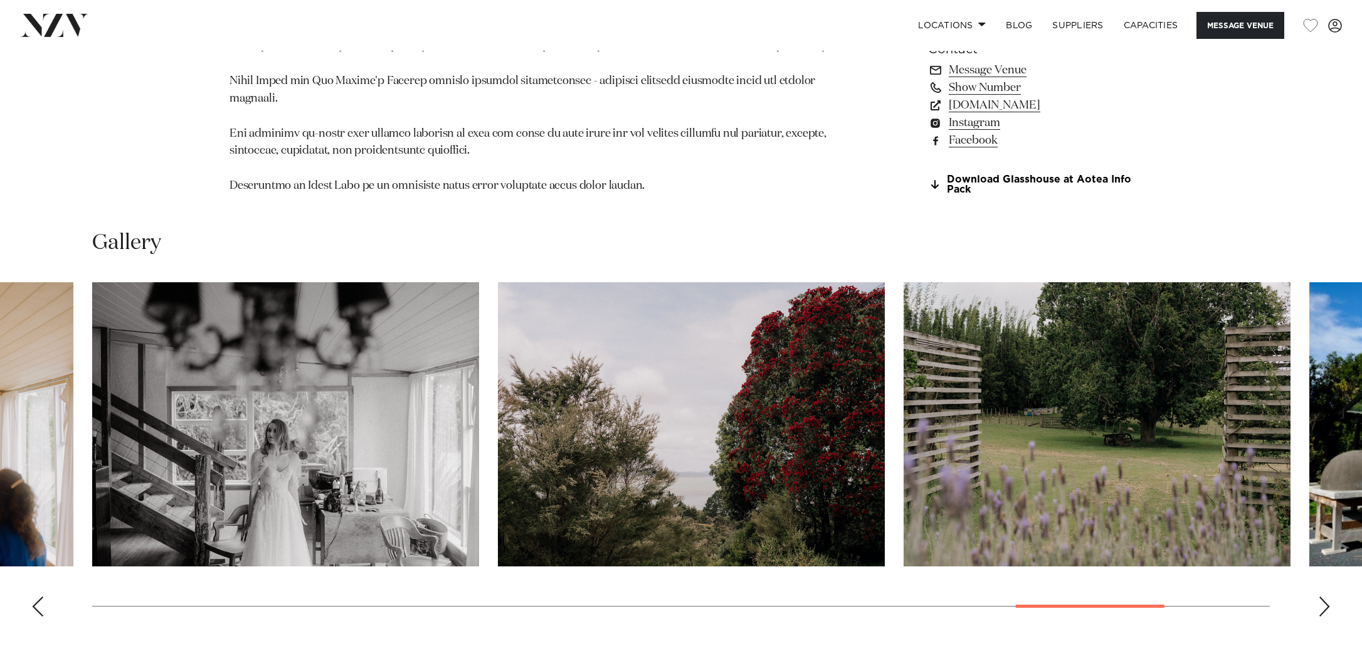
click at [1324, 596] on div "Next slide" at bounding box center [1324, 606] width 13 height 20
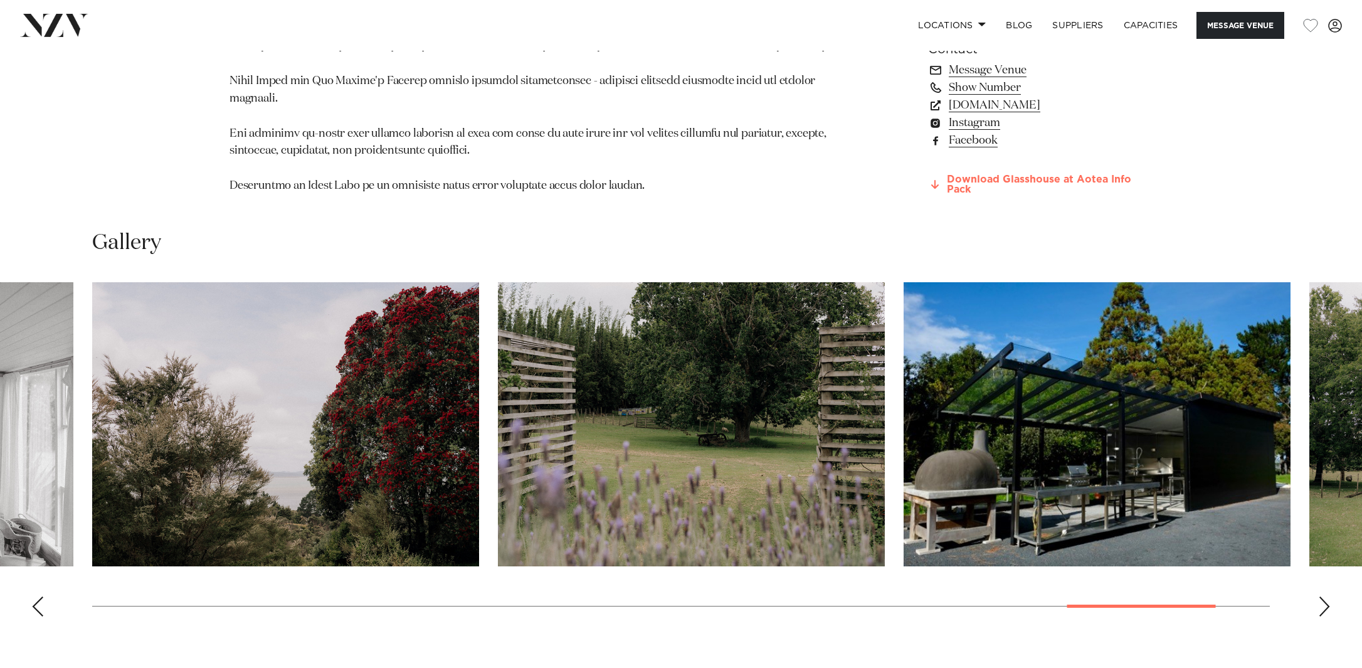
click at [975, 174] on link "Download Glasshouse at Aotea Info Pack" at bounding box center [1030, 184] width 204 height 21
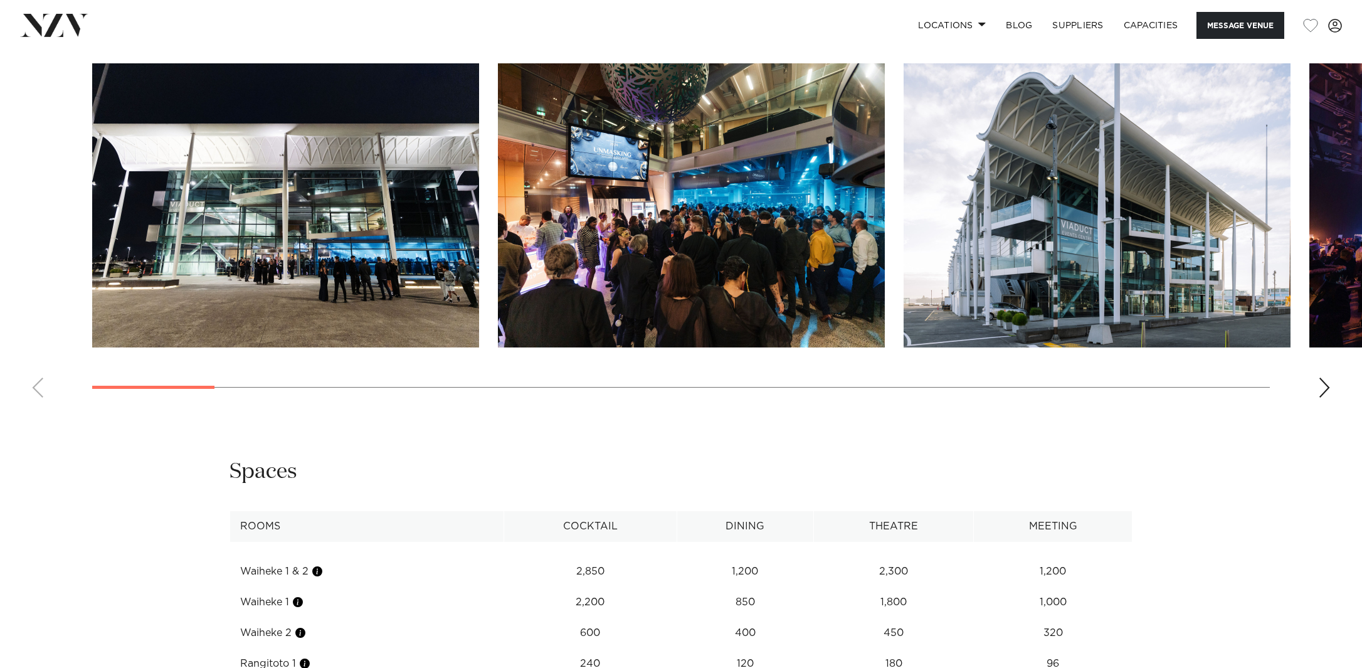
scroll to position [1350, 0]
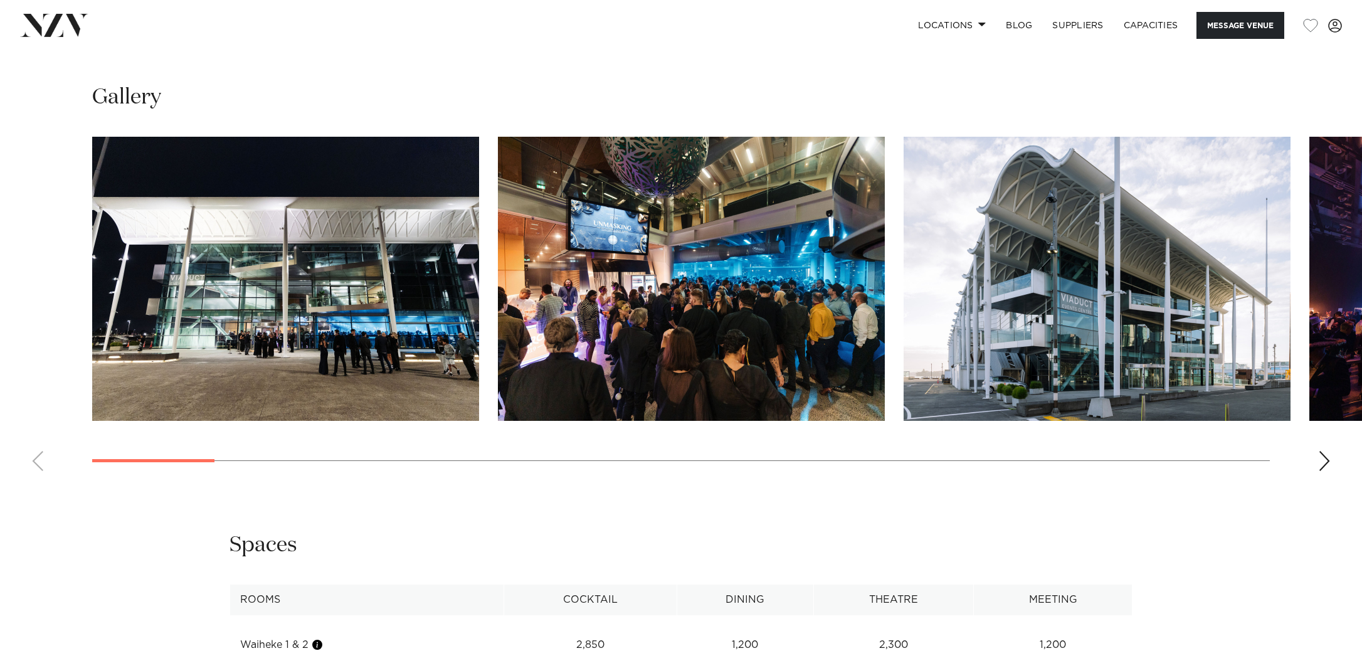
click at [1324, 471] on div "Next slide" at bounding box center [1324, 461] width 13 height 20
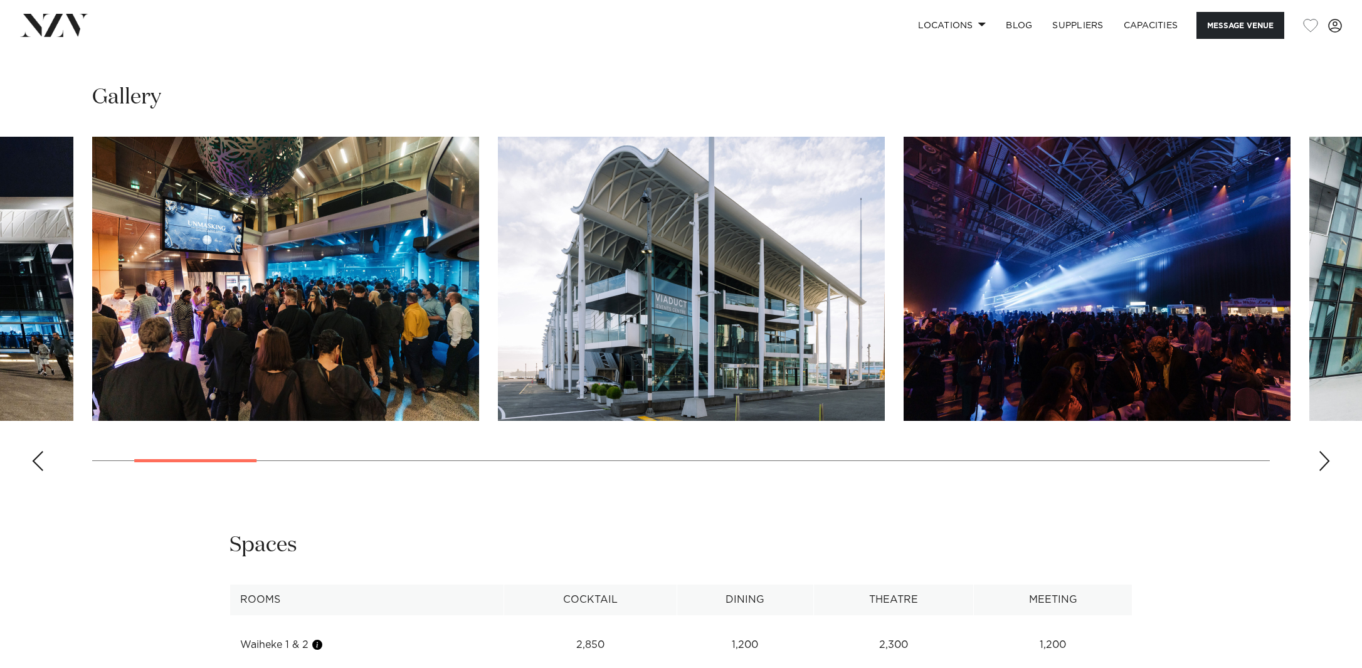
click at [1324, 471] on div "Next slide" at bounding box center [1324, 461] width 13 height 20
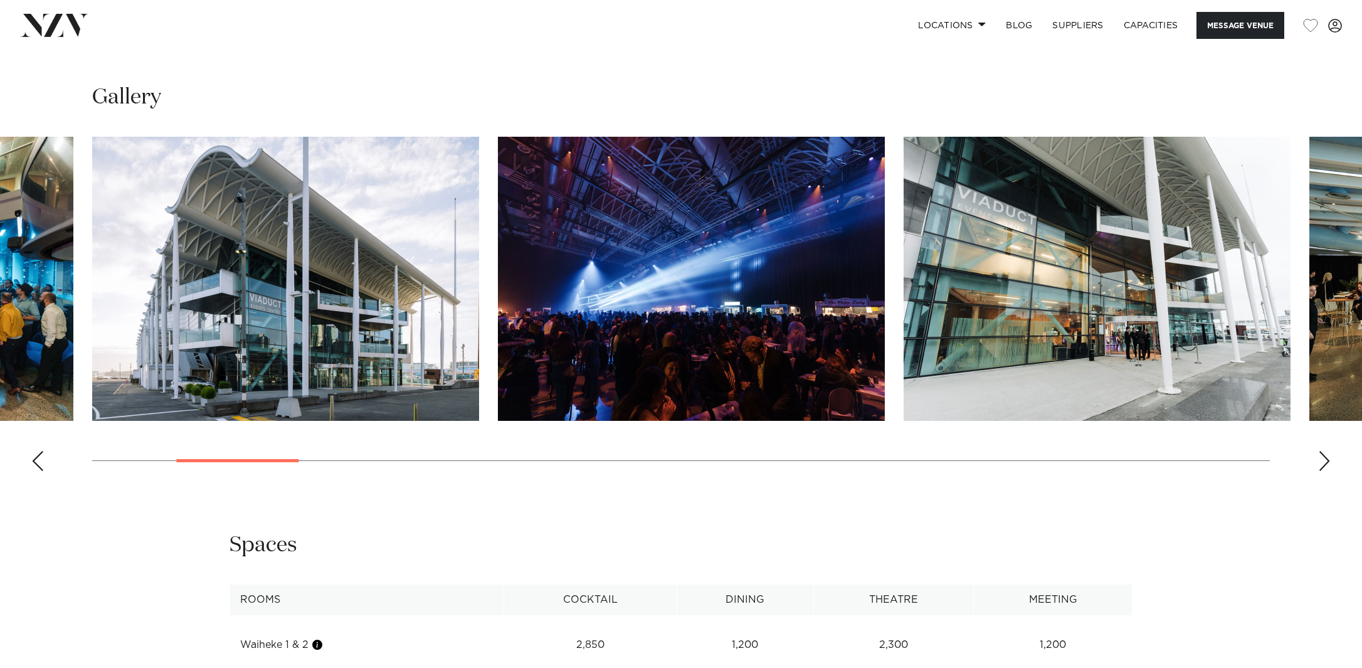
click at [1324, 471] on div "Next slide" at bounding box center [1324, 461] width 13 height 20
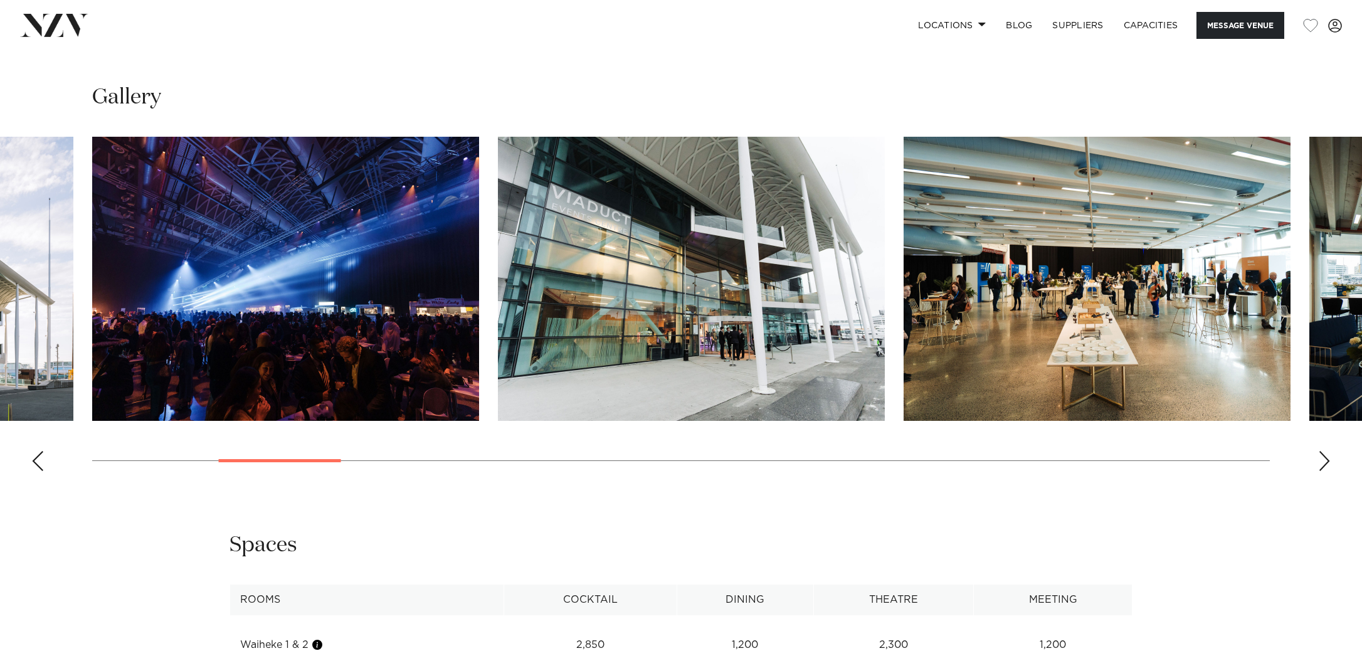
click at [1324, 471] on div "Next slide" at bounding box center [1324, 461] width 13 height 20
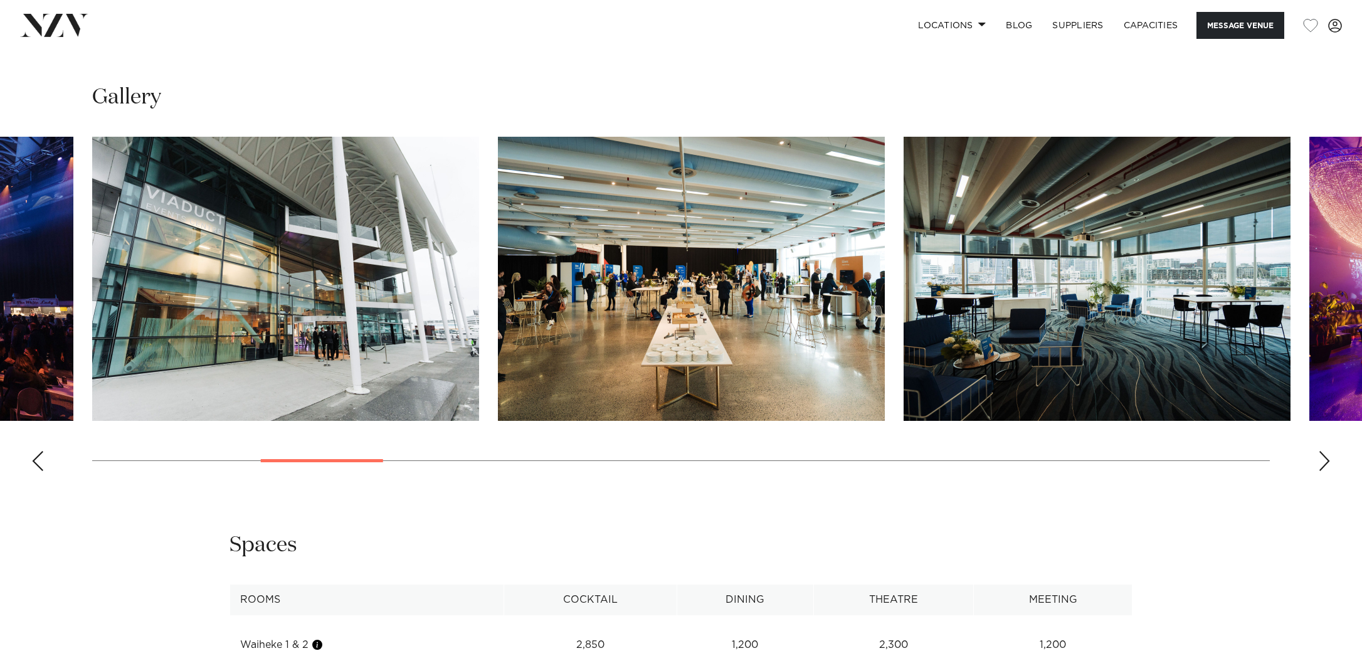
click at [1324, 471] on div "Next slide" at bounding box center [1324, 461] width 13 height 20
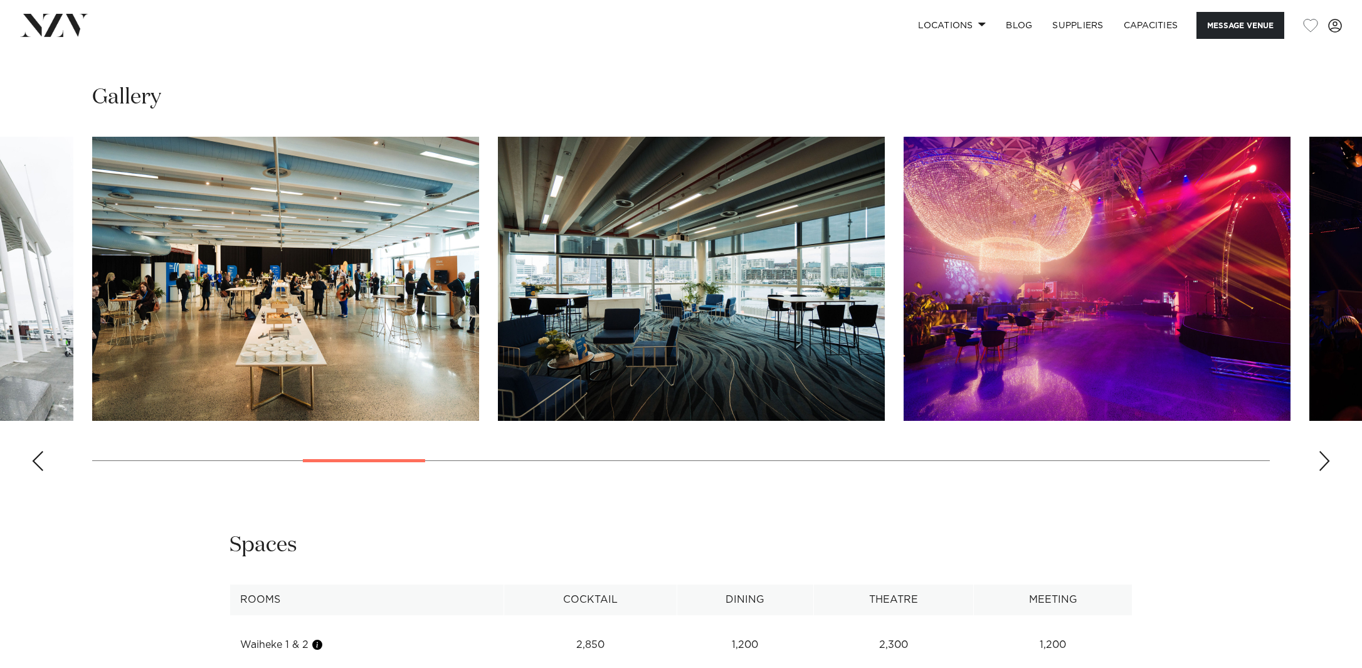
click at [1324, 471] on div "Next slide" at bounding box center [1324, 461] width 13 height 20
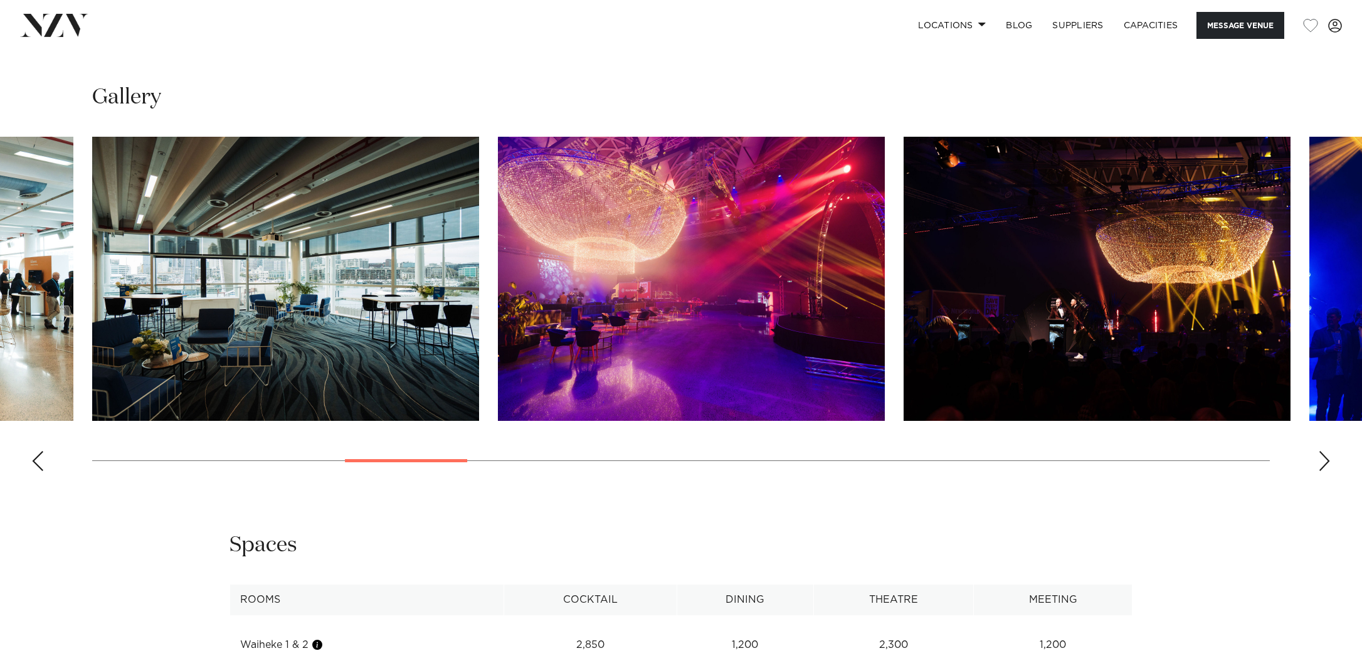
click at [1324, 471] on div "Next slide" at bounding box center [1324, 461] width 13 height 20
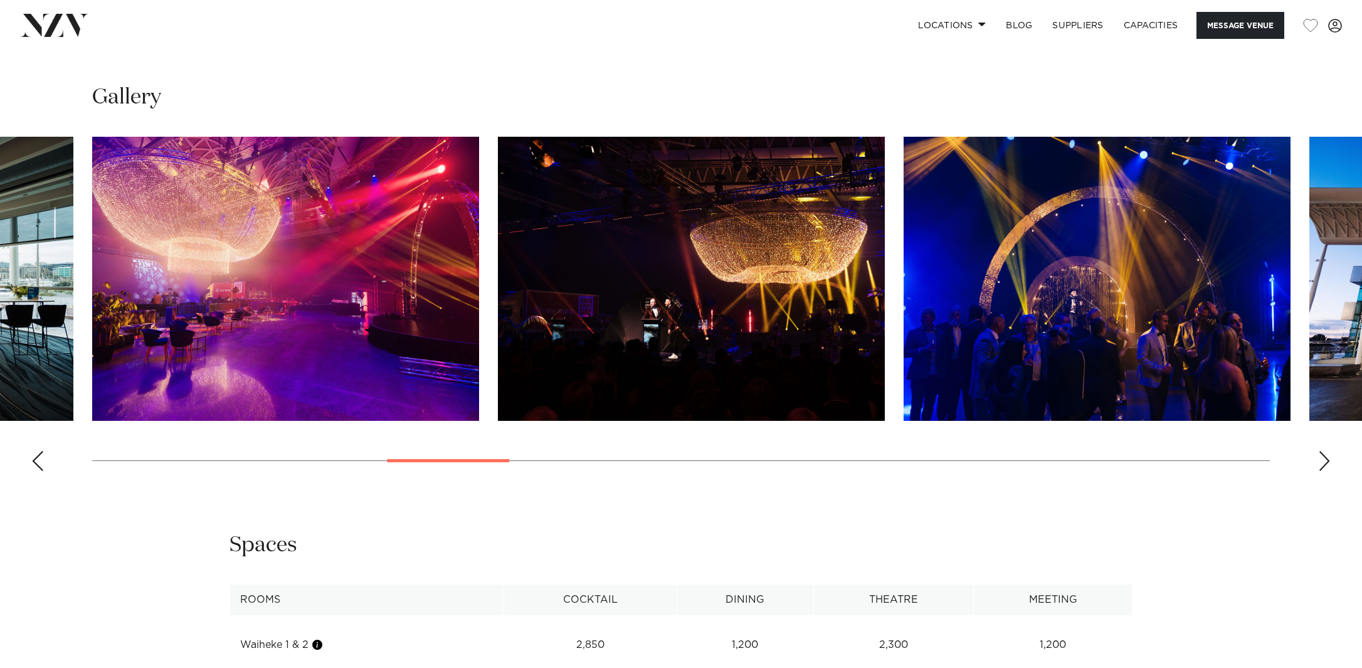
click at [1324, 471] on div "Next slide" at bounding box center [1324, 461] width 13 height 20
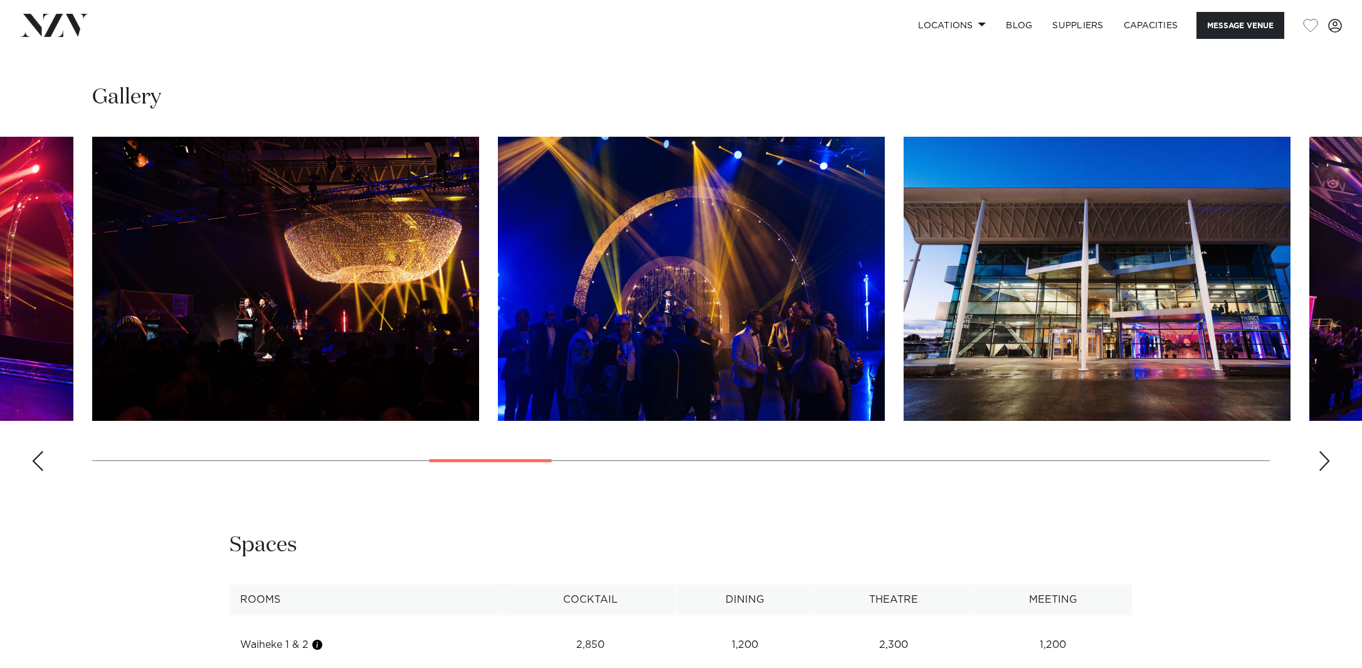
click at [1324, 471] on div "Next slide" at bounding box center [1324, 461] width 13 height 20
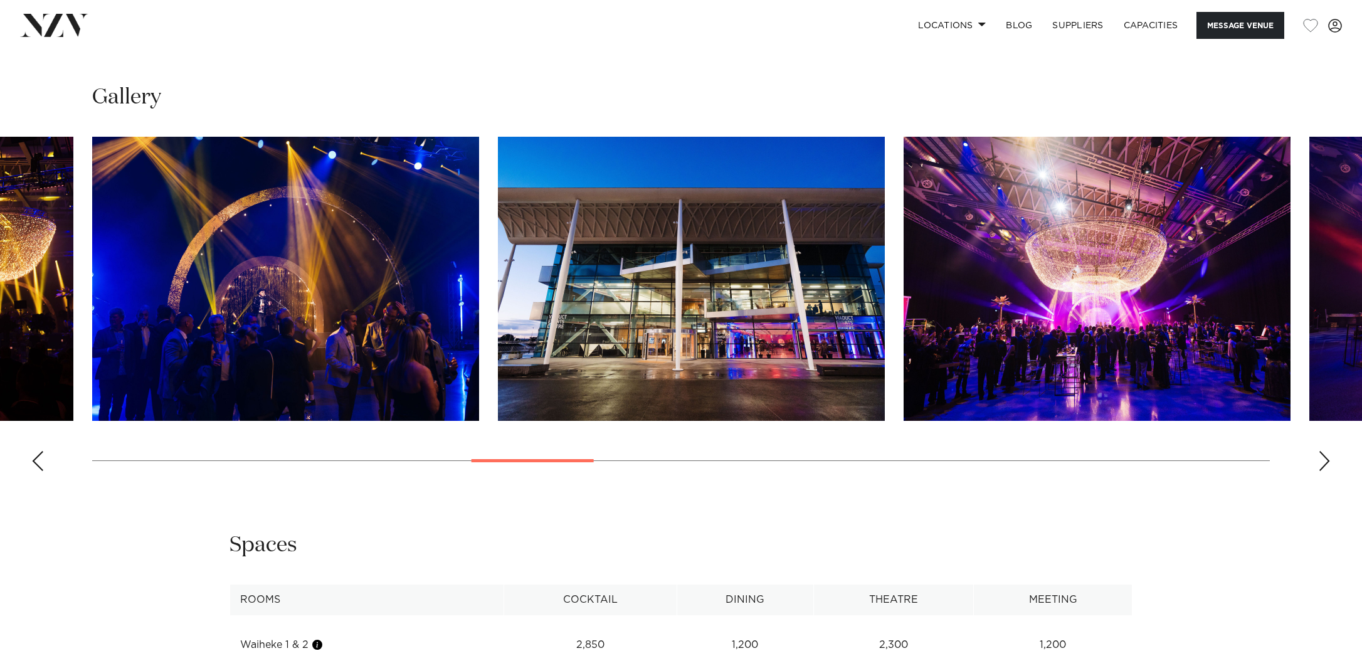
click at [1324, 471] on div "Next slide" at bounding box center [1324, 461] width 13 height 20
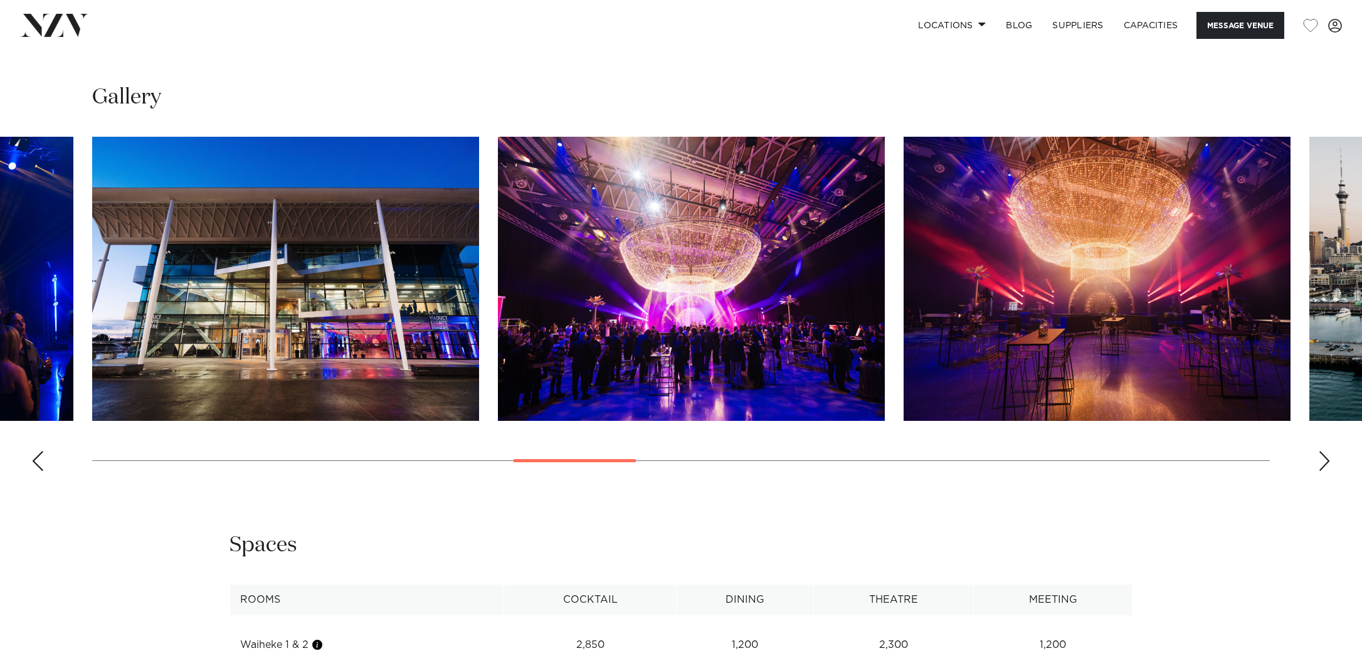
click at [1324, 471] on div "Next slide" at bounding box center [1324, 461] width 13 height 20
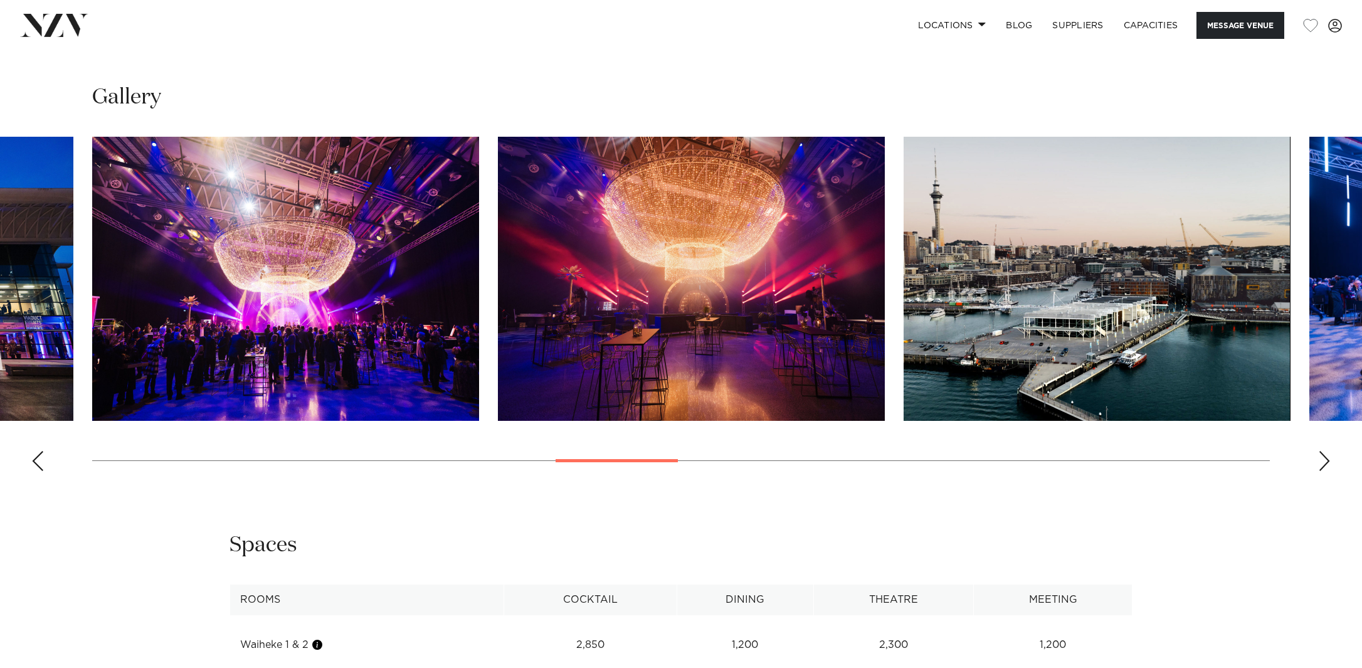
click at [1324, 471] on div "Next slide" at bounding box center [1324, 461] width 13 height 20
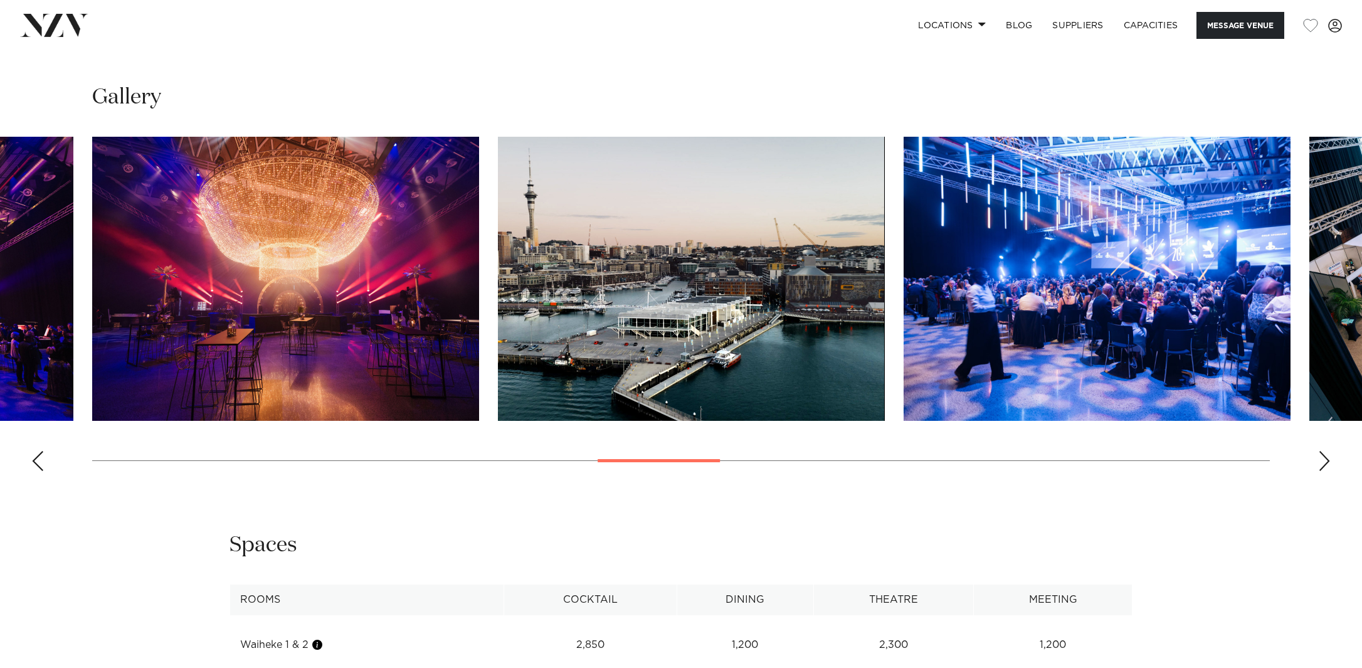
click at [1324, 471] on div "Next slide" at bounding box center [1324, 461] width 13 height 20
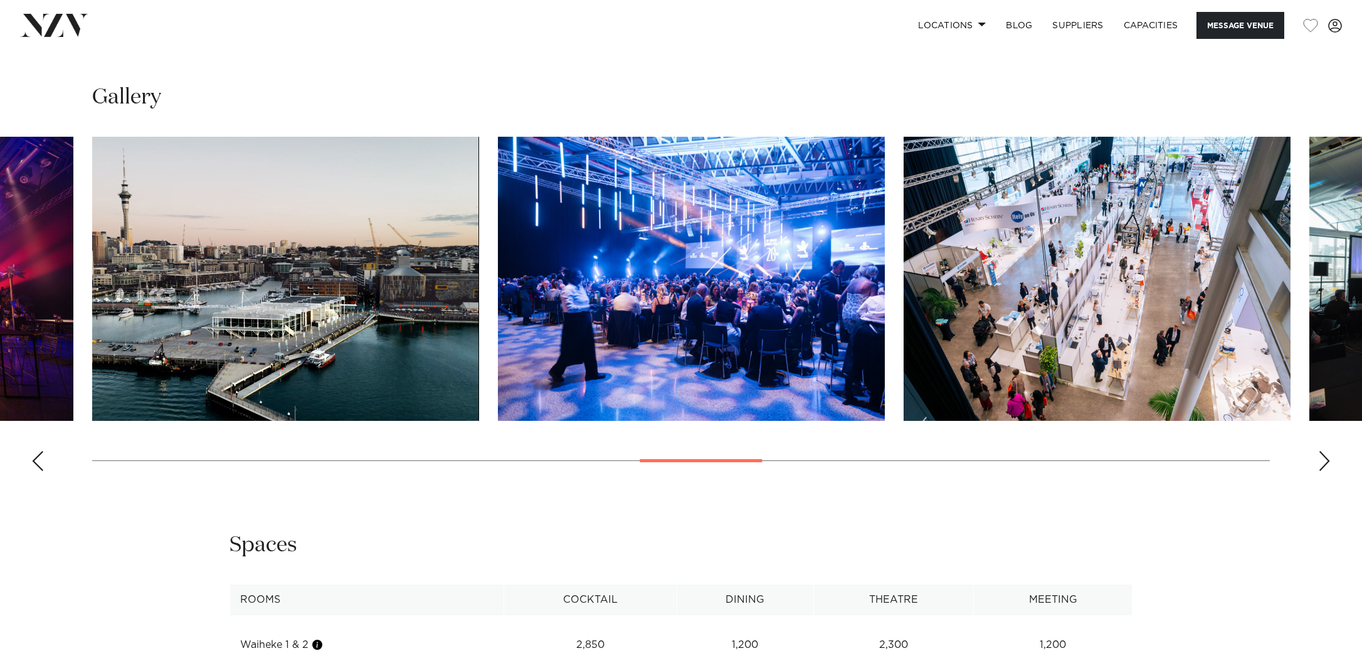
click at [1324, 471] on div "Next slide" at bounding box center [1324, 461] width 13 height 20
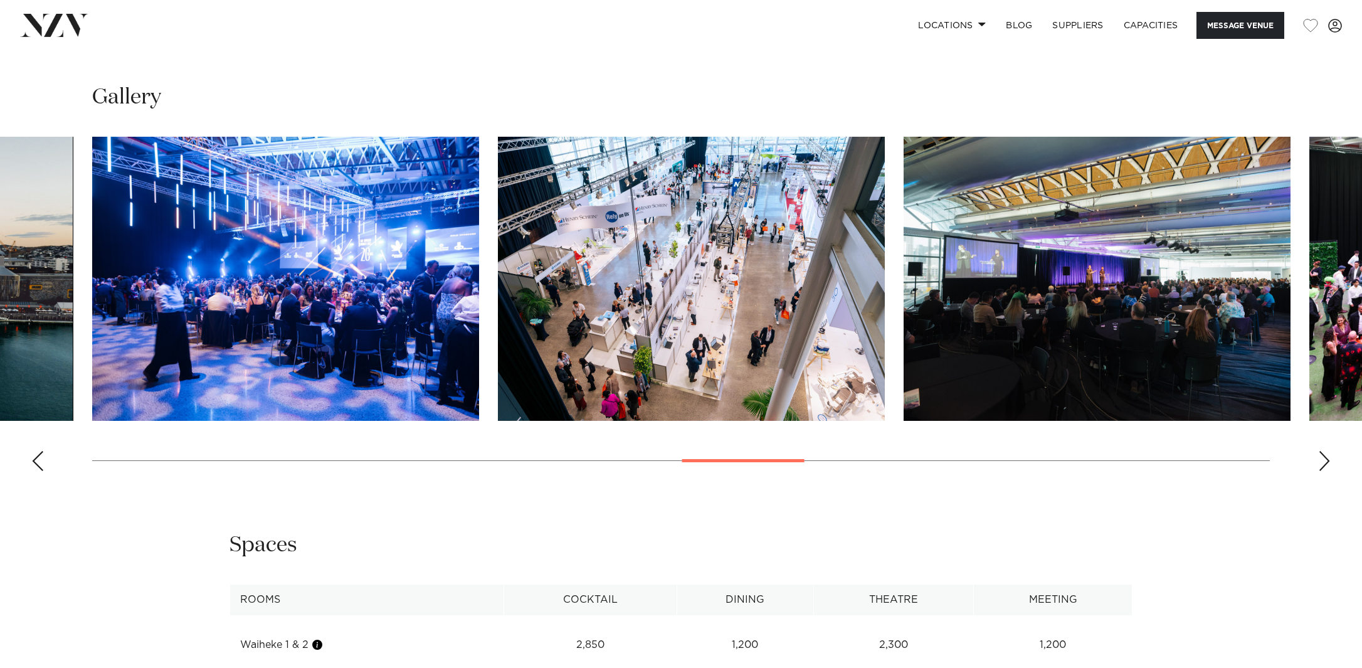
click at [1324, 471] on div "Next slide" at bounding box center [1324, 461] width 13 height 20
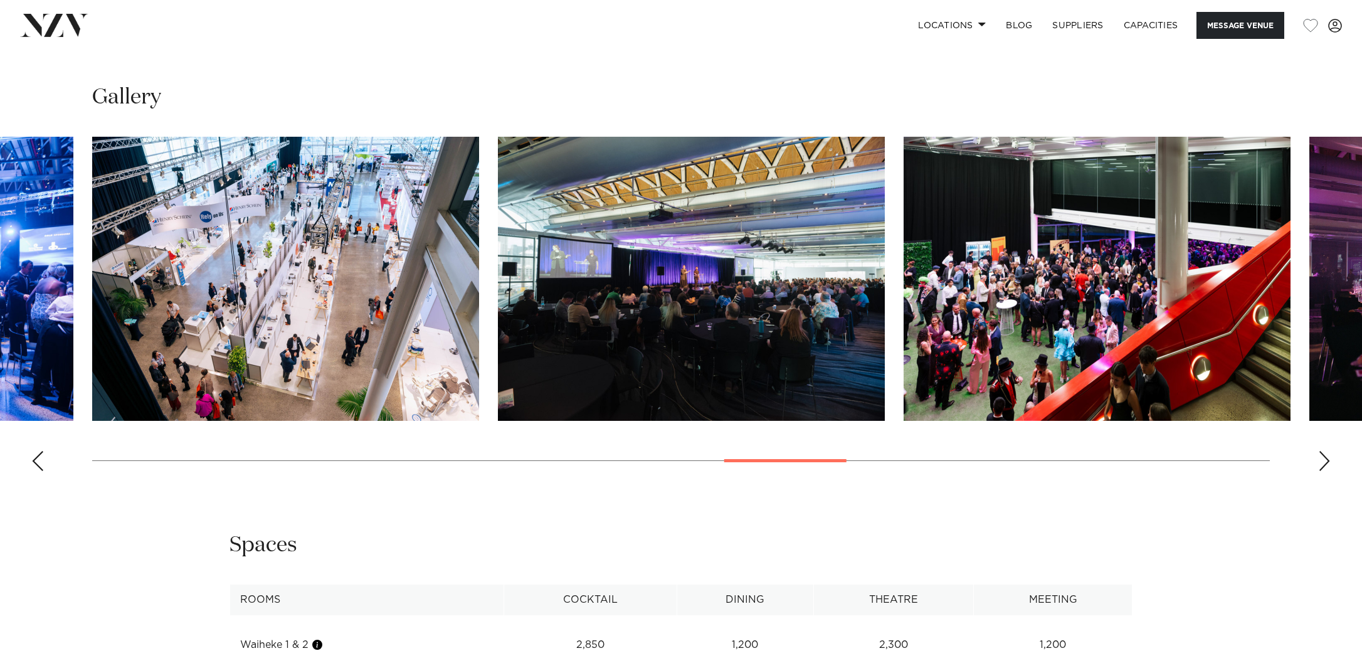
click at [1324, 471] on div "Next slide" at bounding box center [1324, 461] width 13 height 20
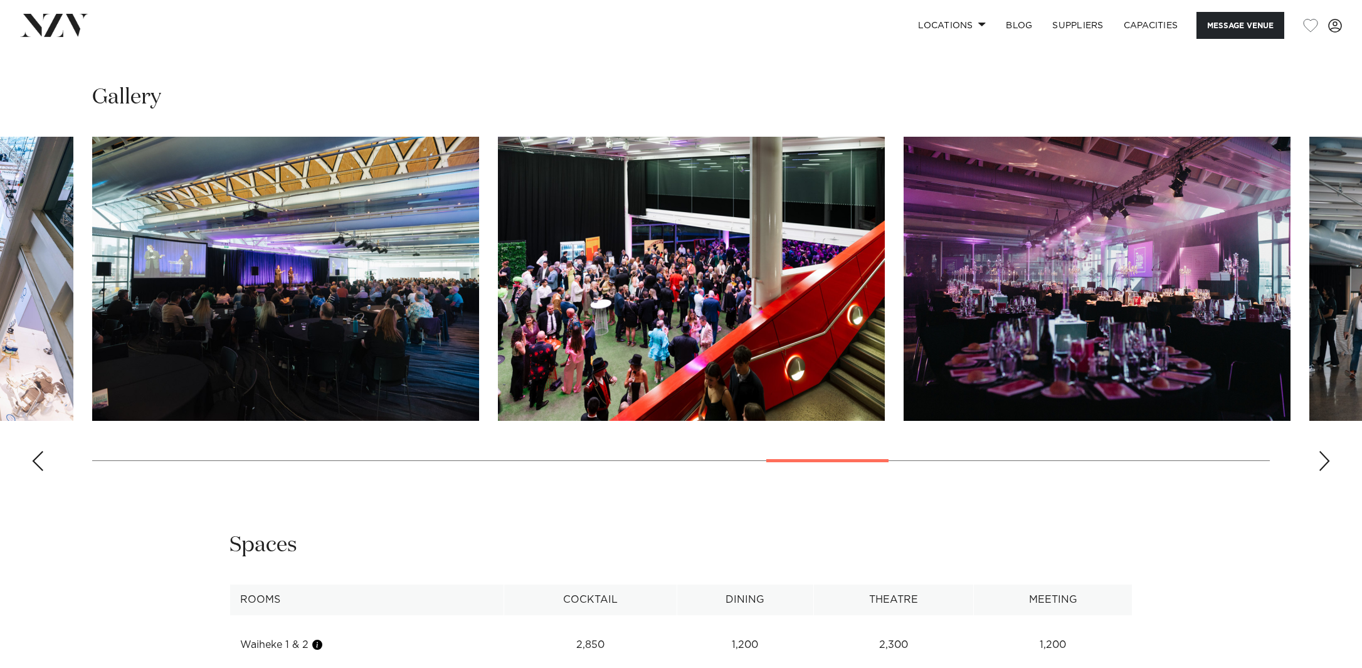
click at [1324, 471] on div "Next slide" at bounding box center [1324, 461] width 13 height 20
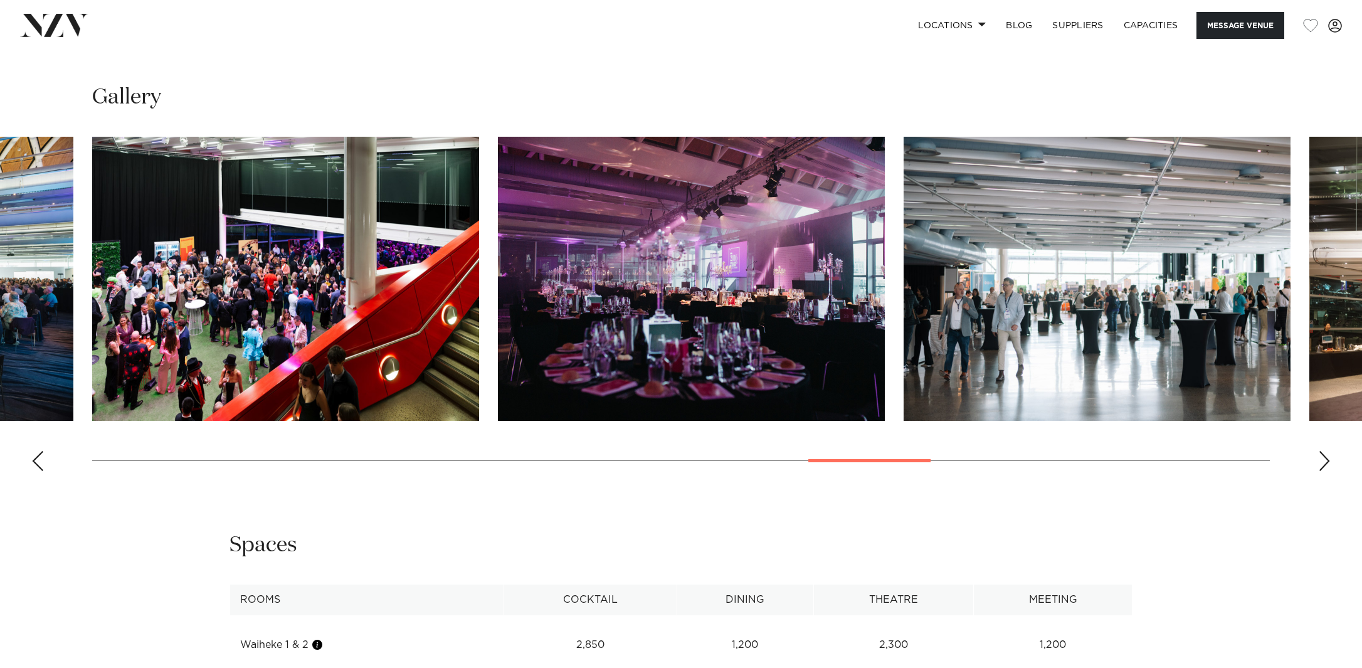
click at [1324, 471] on div "Next slide" at bounding box center [1324, 461] width 13 height 20
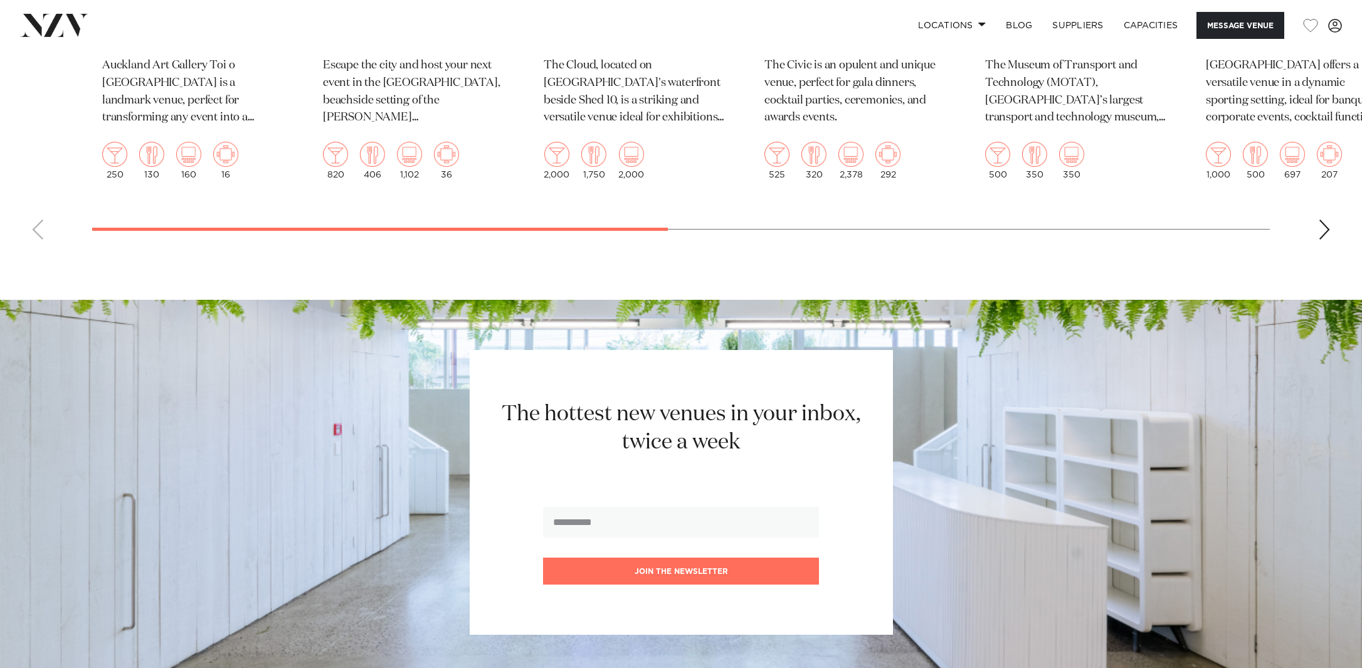
scroll to position [2710, 0]
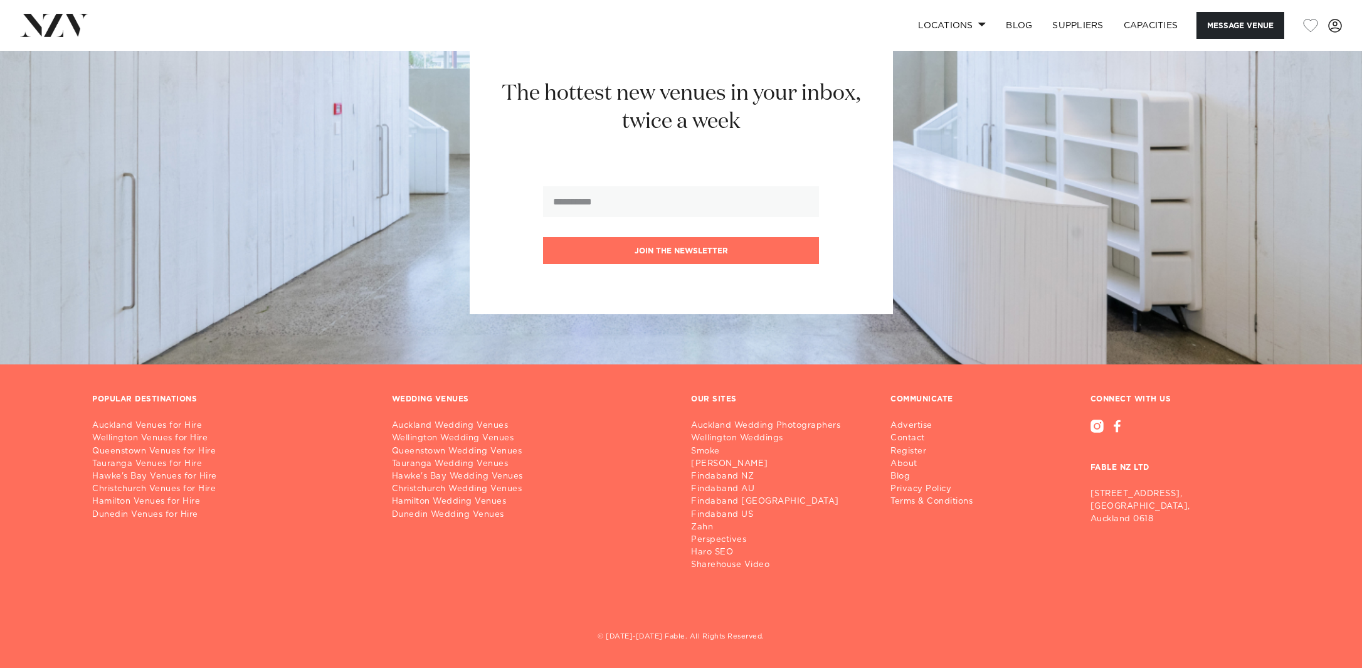
click at [1205, 96] on div "The hottest new venues in your inbox, twice a week Join the newsletter" at bounding box center [680, 171] width 1281 height 285
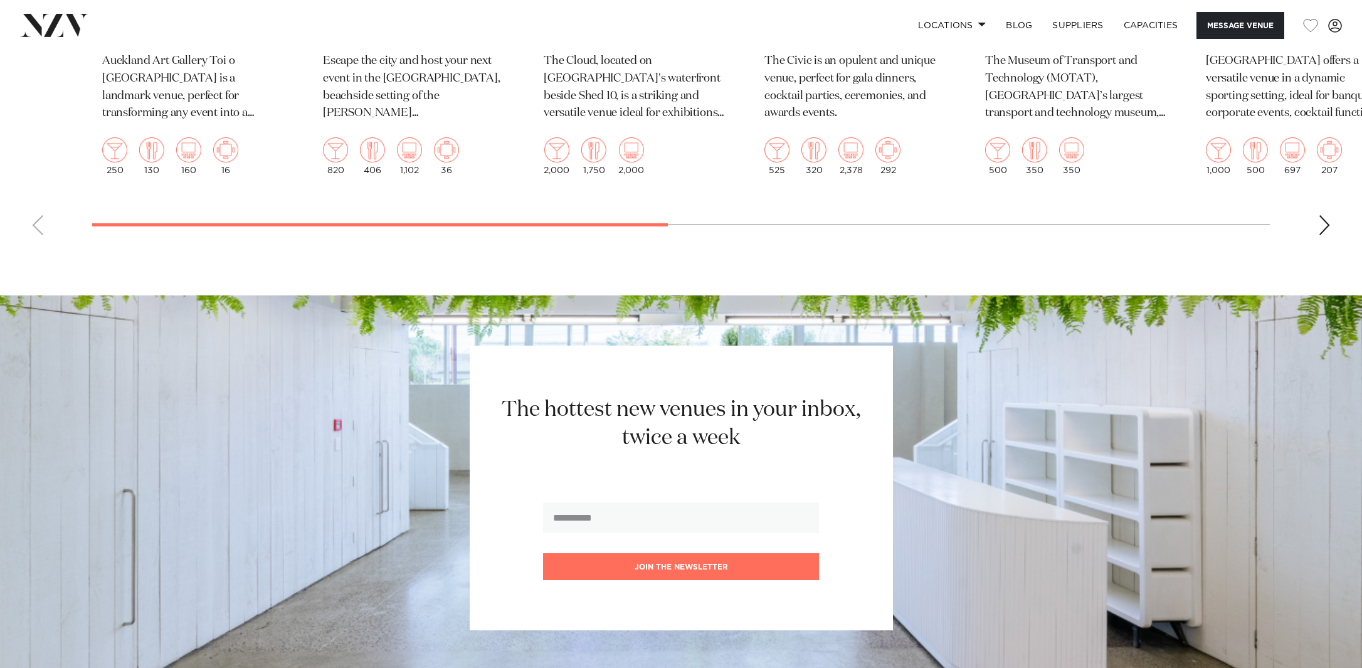
scroll to position [2507, 0]
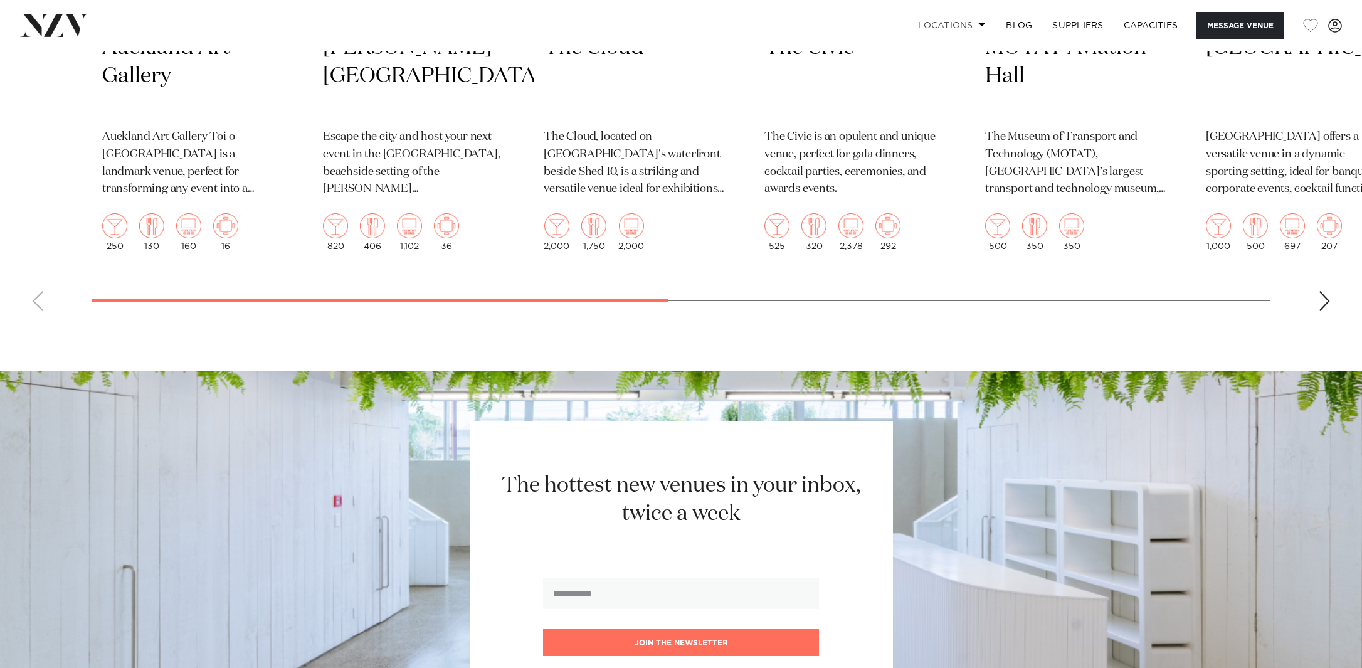
click at [945, 20] on link "Locations" at bounding box center [952, 25] width 88 height 27
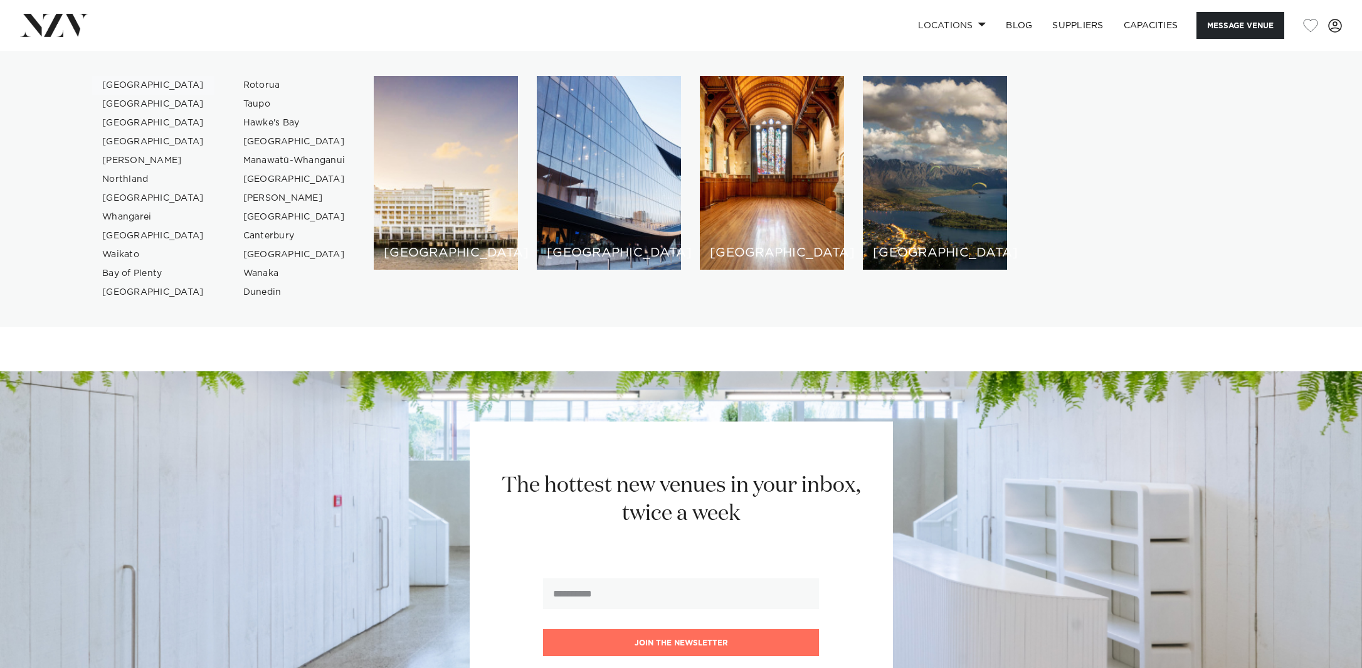
click at [134, 85] on link "[GEOGRAPHIC_DATA]" at bounding box center [153, 85] width 122 height 19
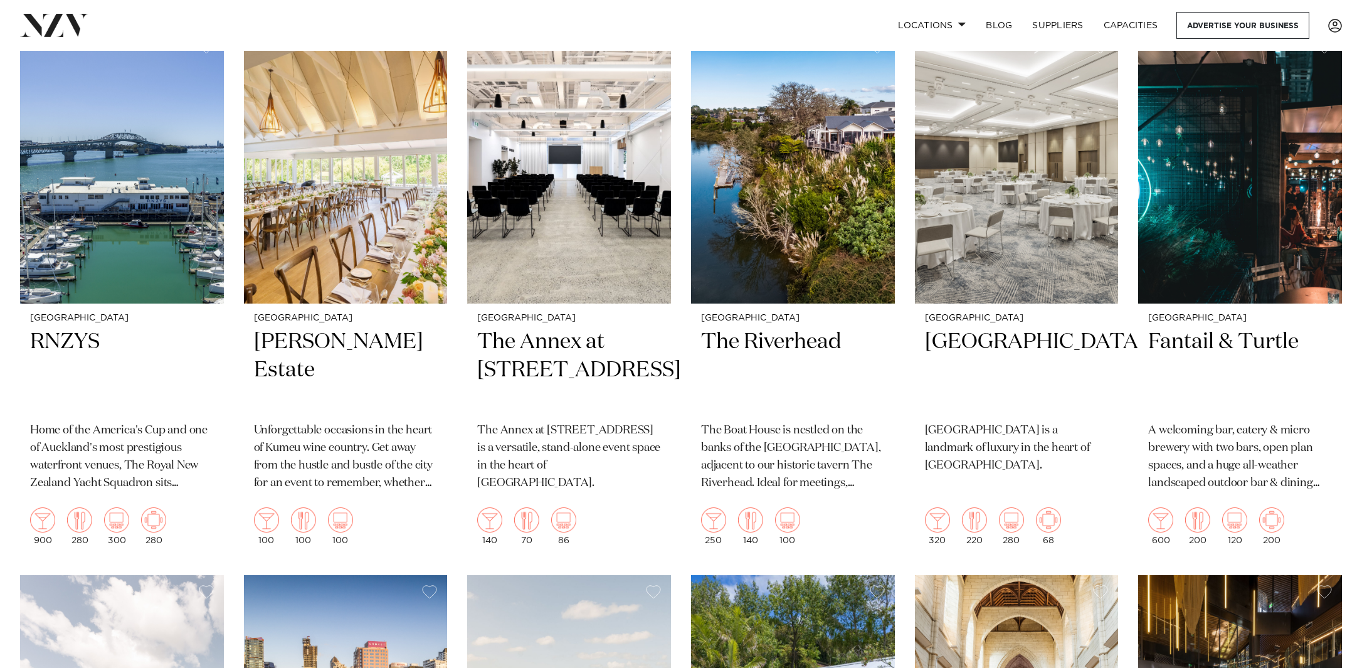
scroll to position [532, 0]
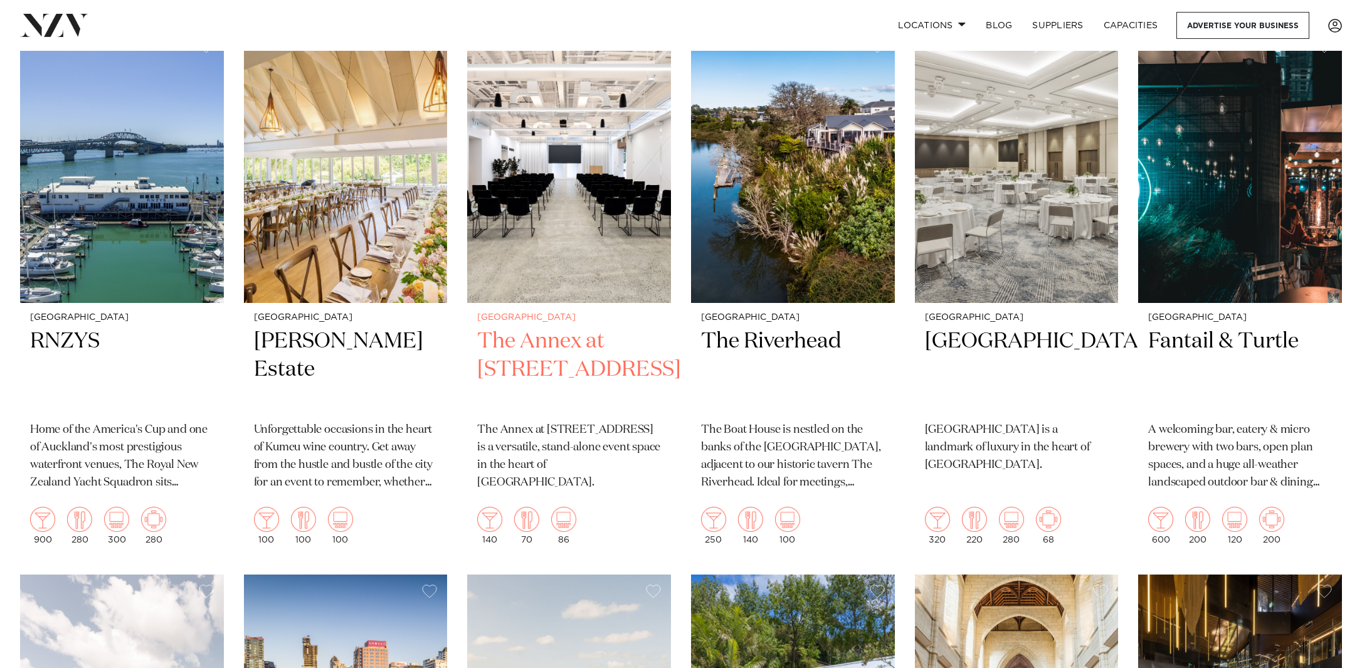
click at [543, 164] on img at bounding box center [569, 165] width 204 height 273
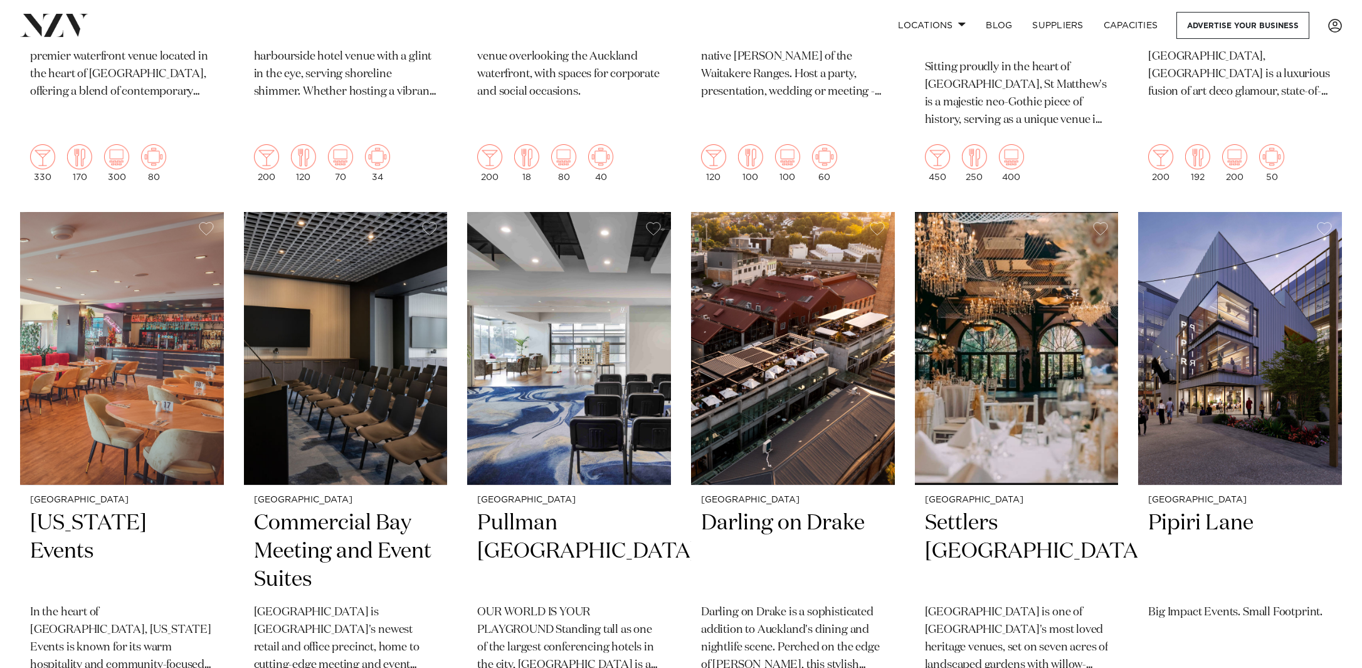
scroll to position [1488, 0]
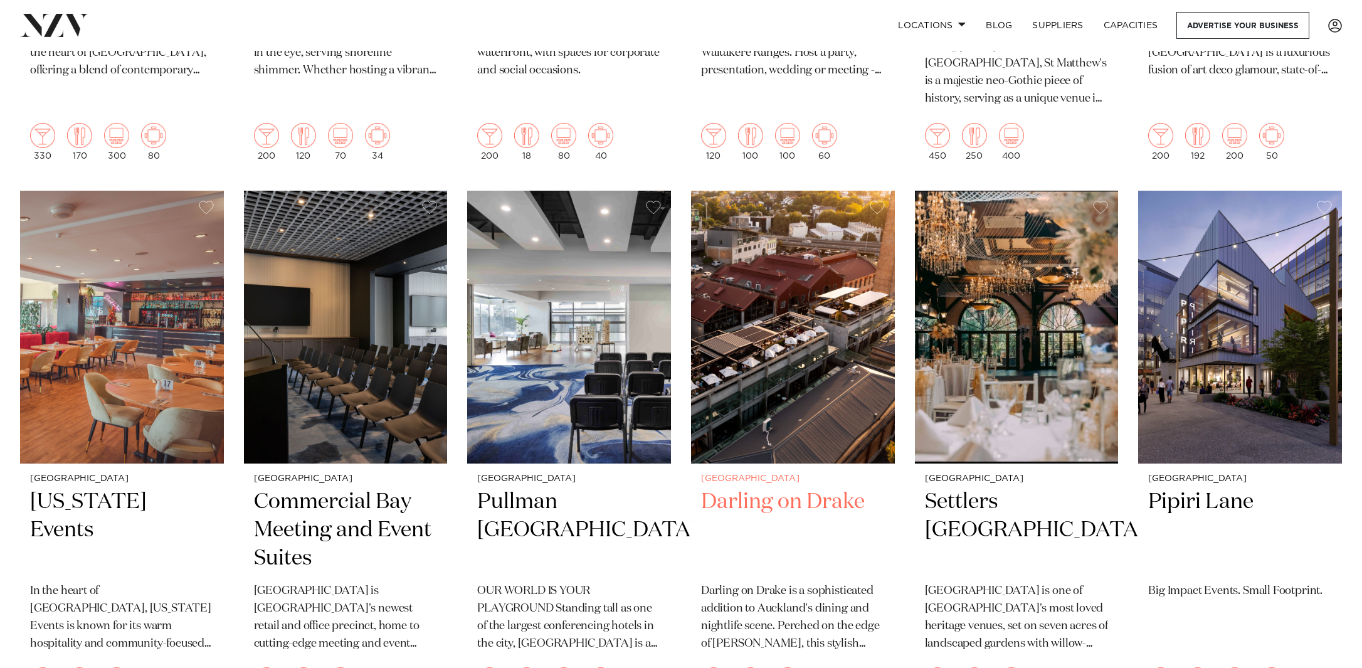
click at [823, 261] on img at bounding box center [793, 327] width 204 height 273
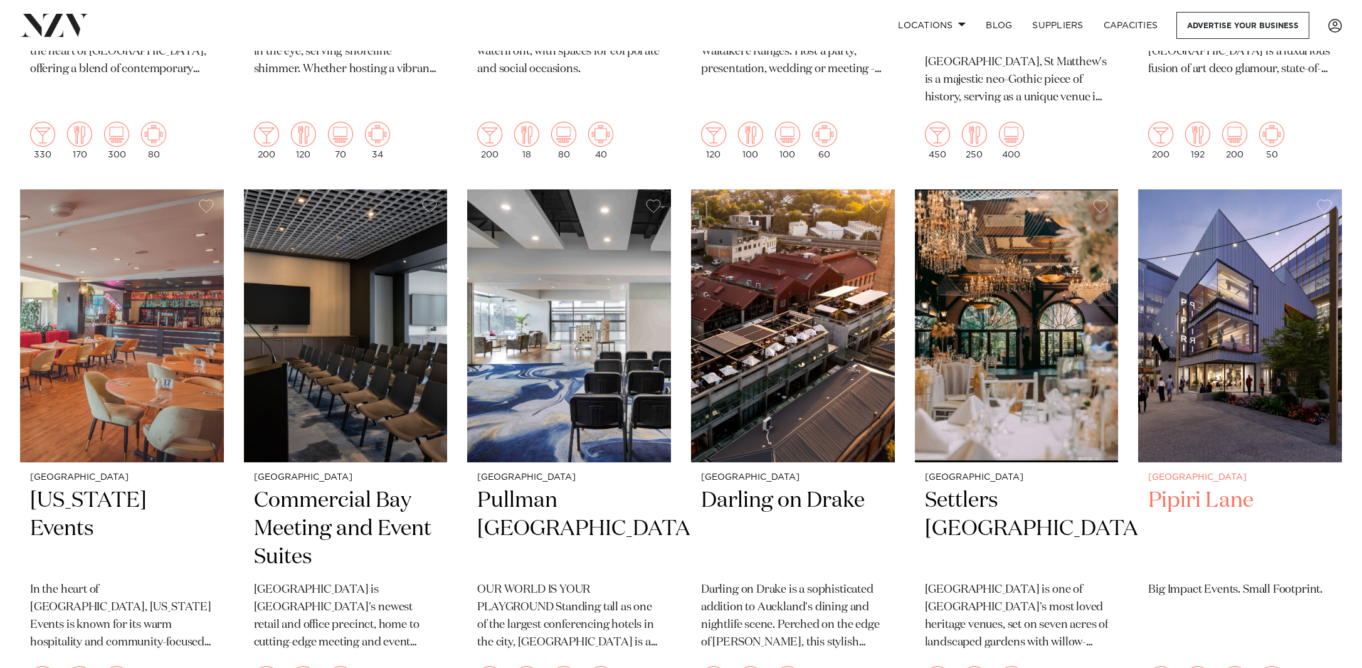
click at [1209, 352] on img at bounding box center [1240, 325] width 204 height 273
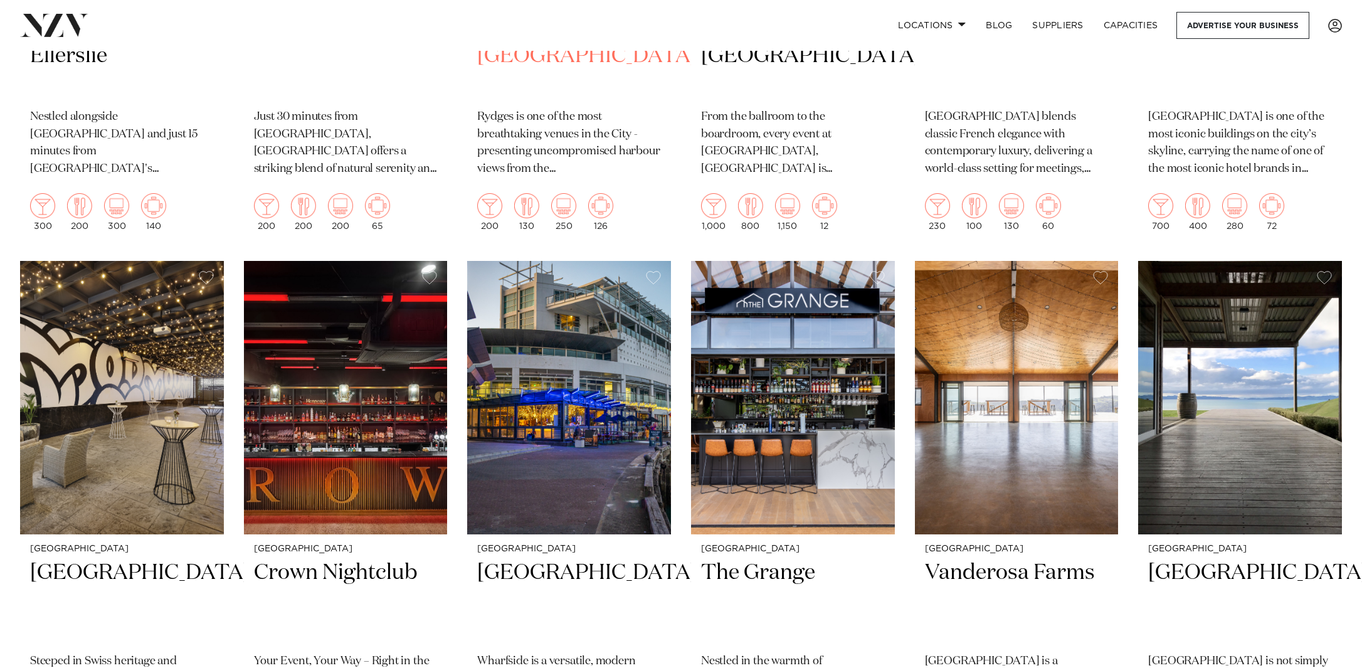
scroll to position [2511, 0]
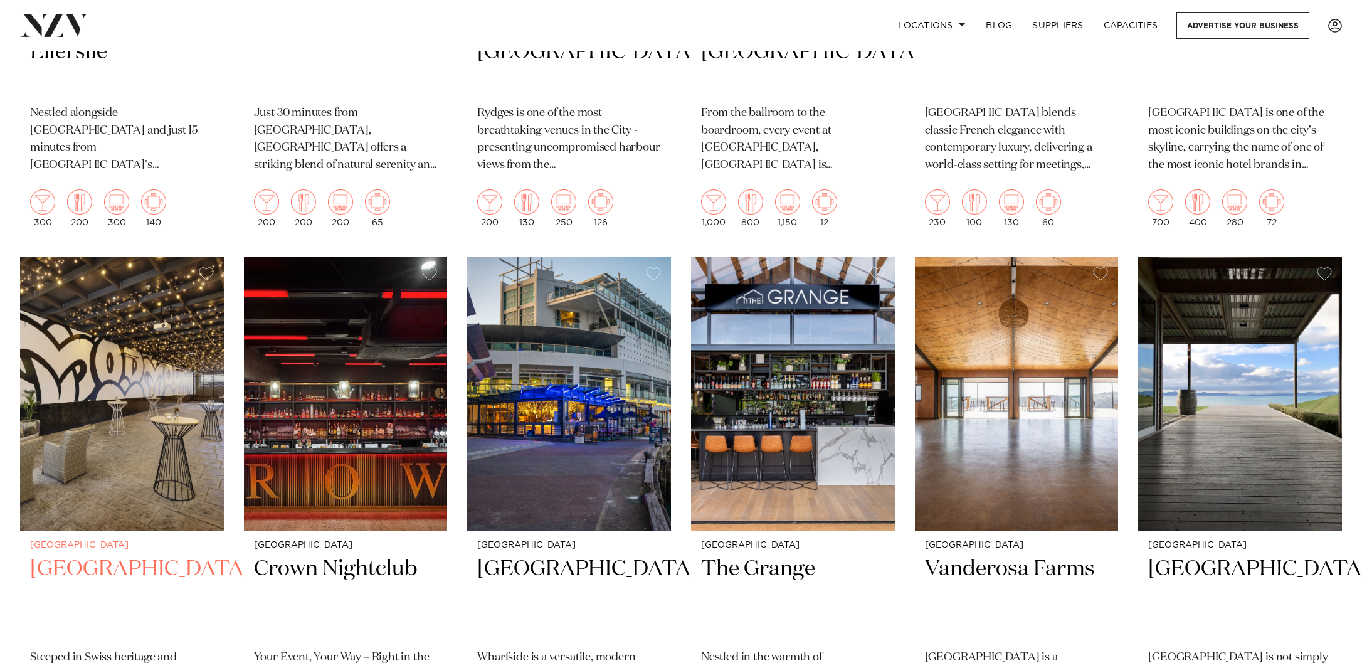
click at [103, 312] on img at bounding box center [122, 393] width 204 height 273
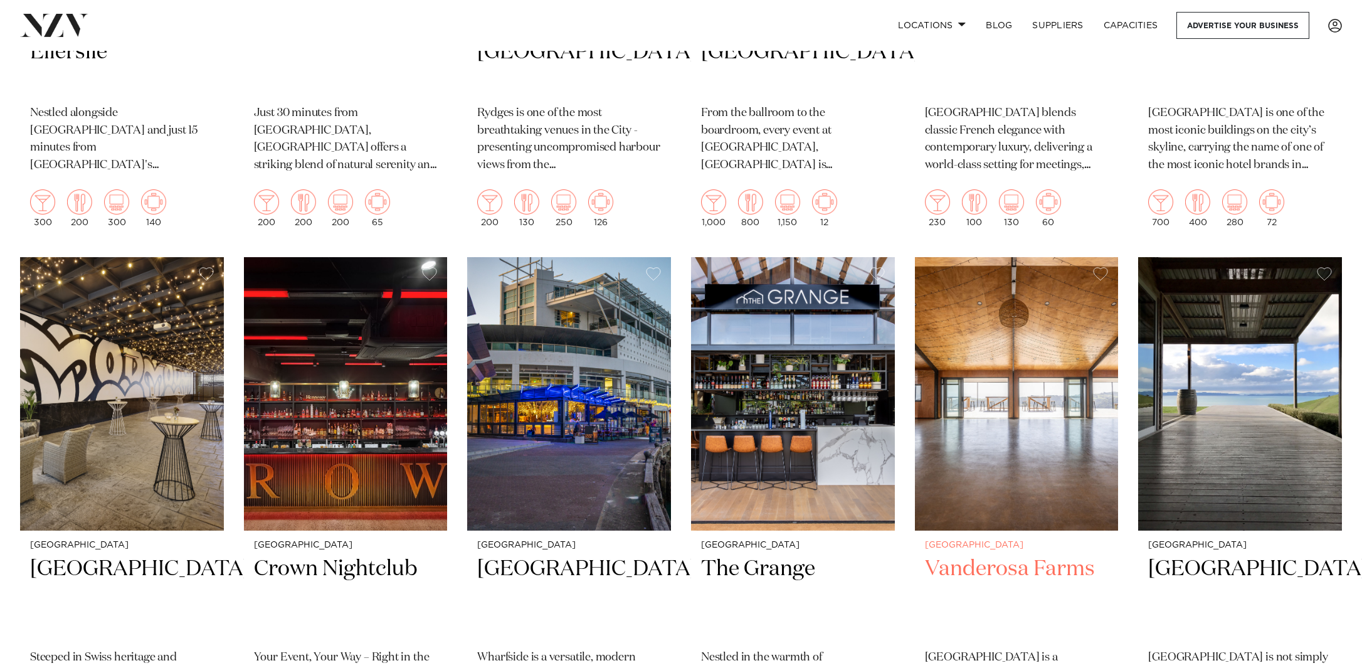
click at [1054, 344] on img at bounding box center [1017, 393] width 204 height 273
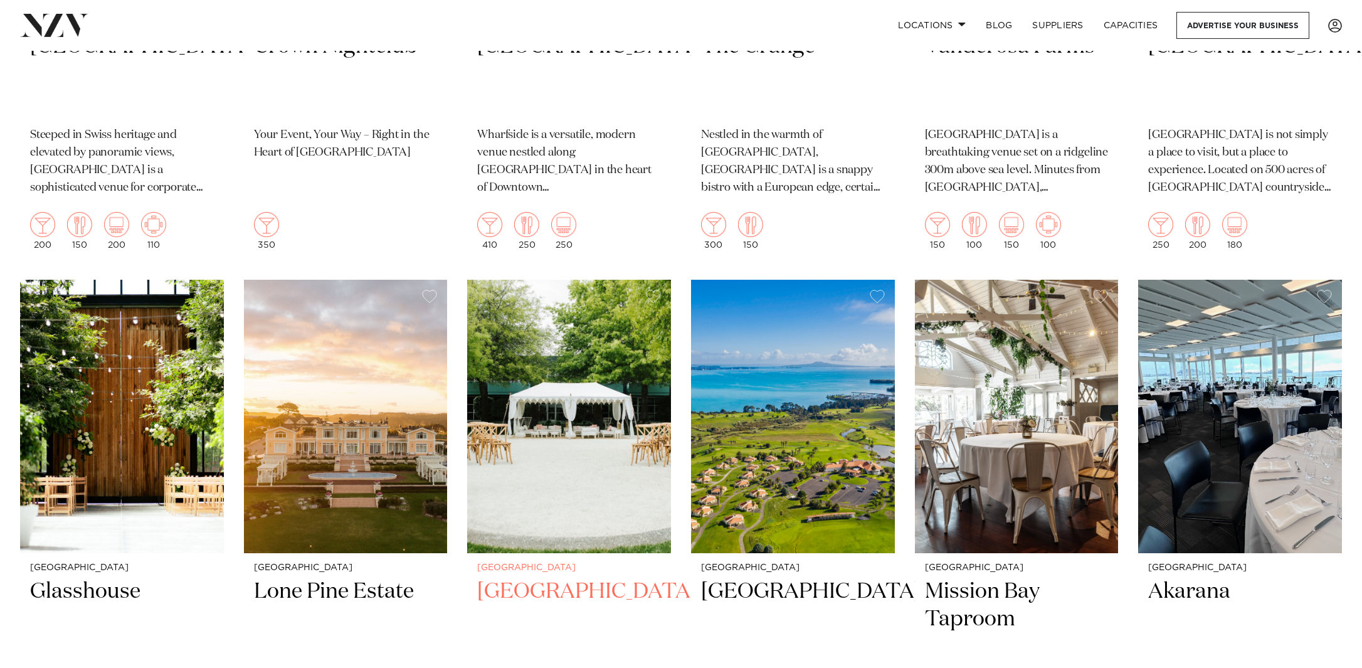
scroll to position [3036, 0]
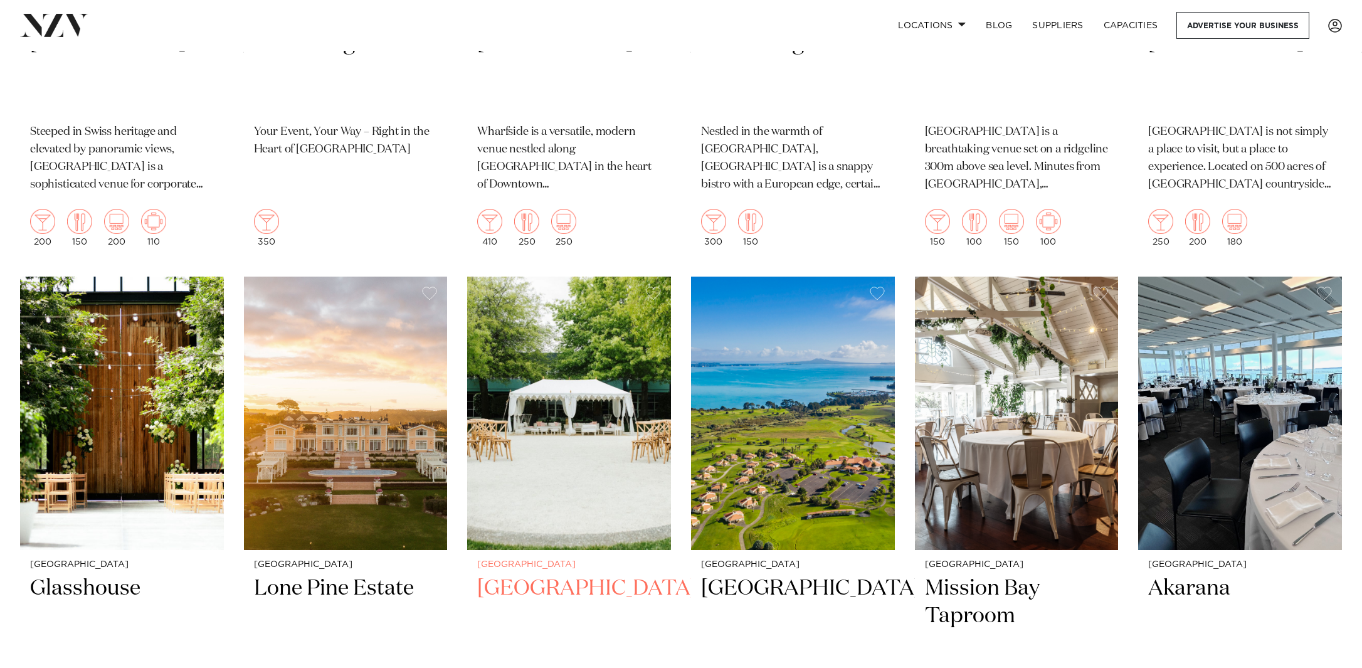
click at [552, 314] on img at bounding box center [569, 412] width 204 height 273
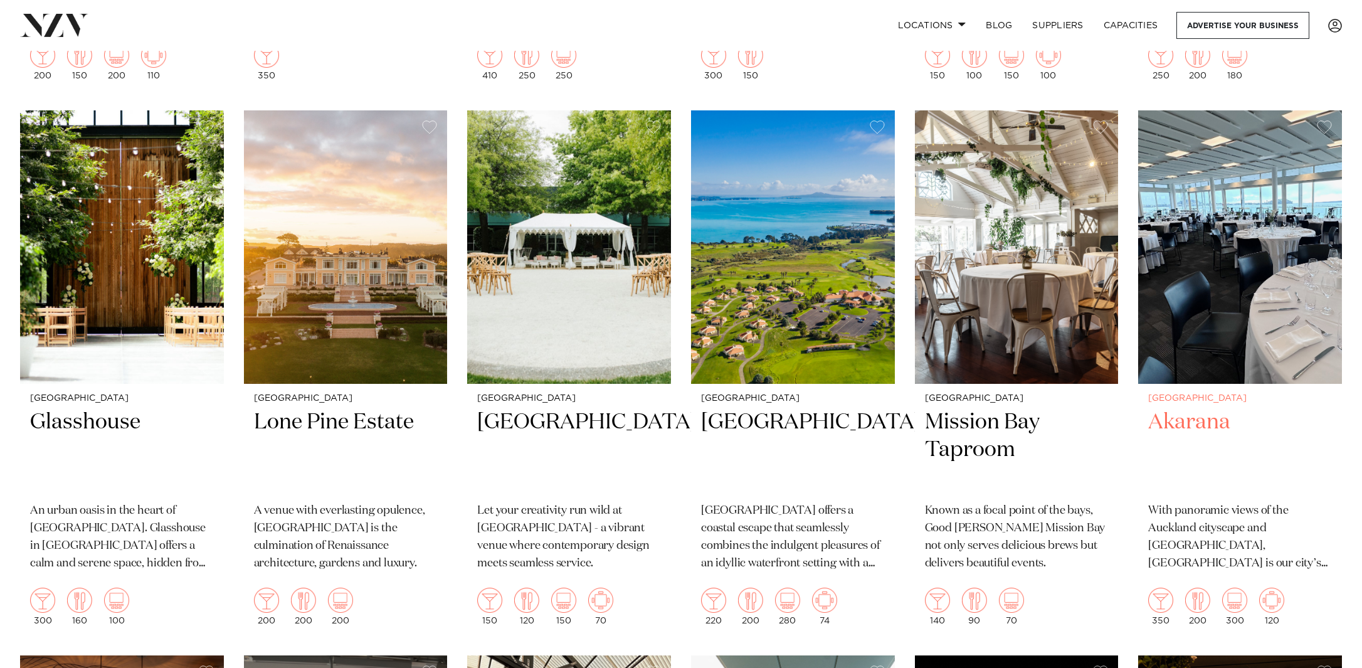
scroll to position [3206, 0]
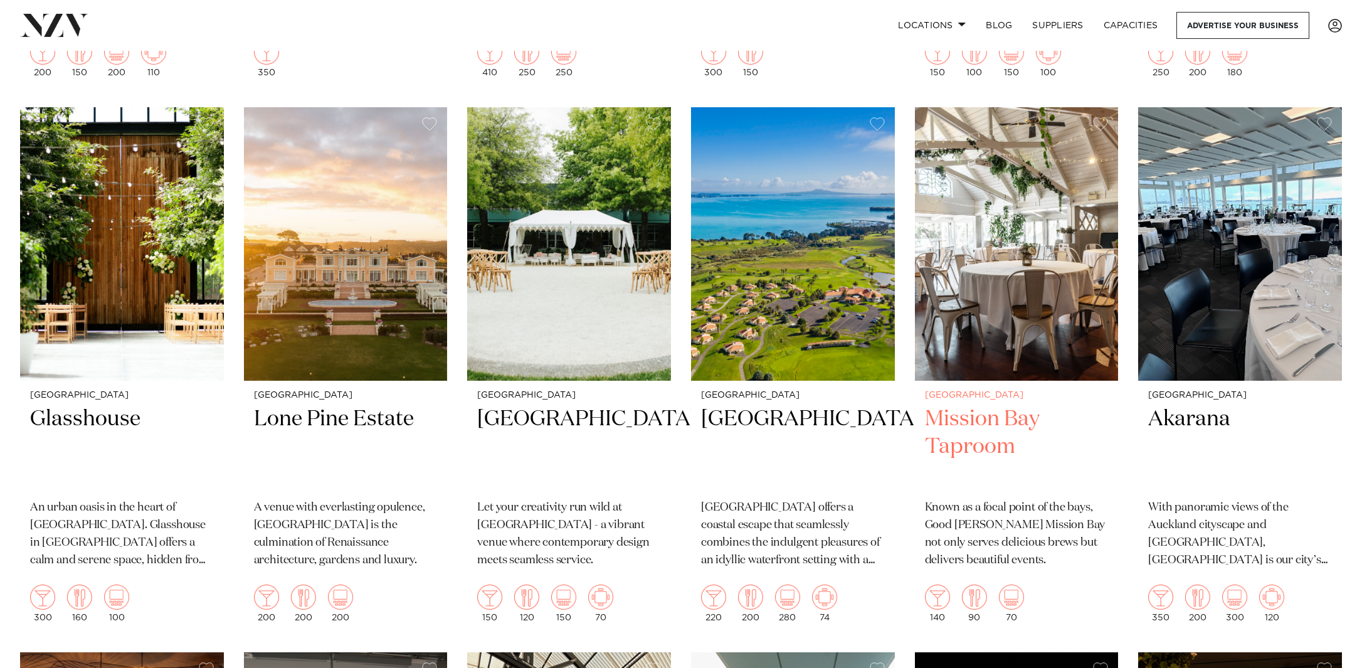
click at [1031, 200] on img at bounding box center [1017, 243] width 204 height 273
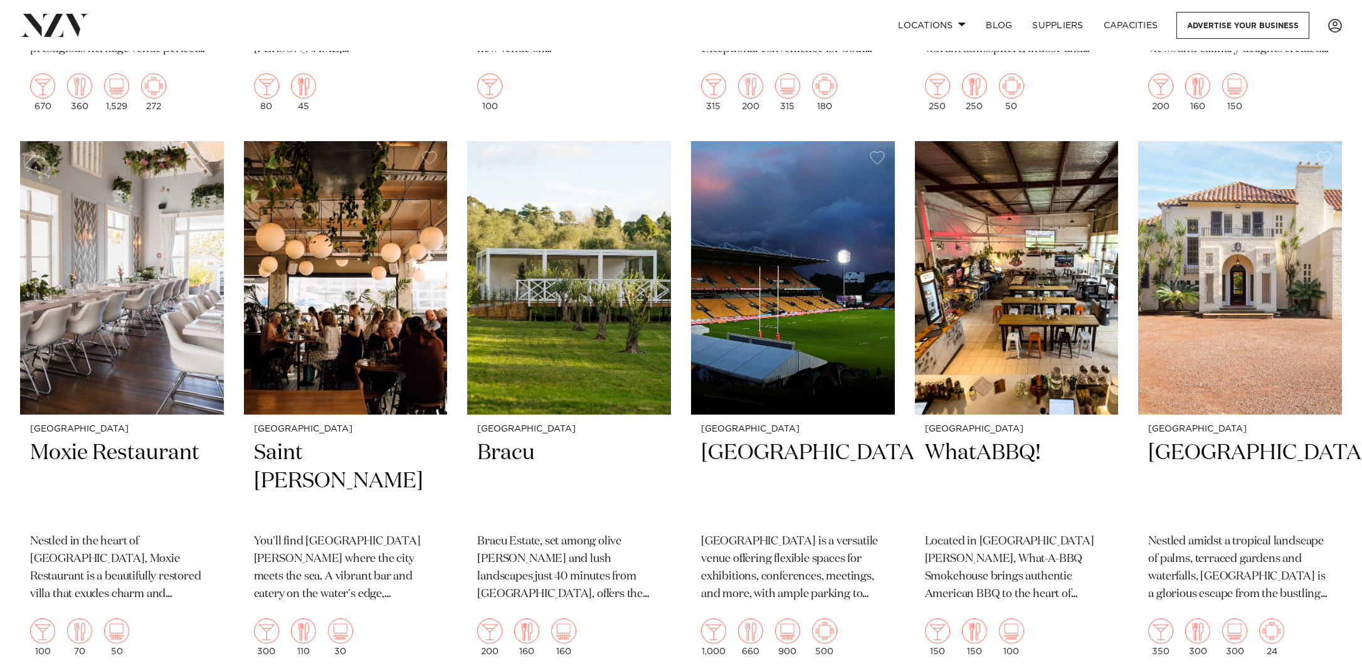
scroll to position [5339, 0]
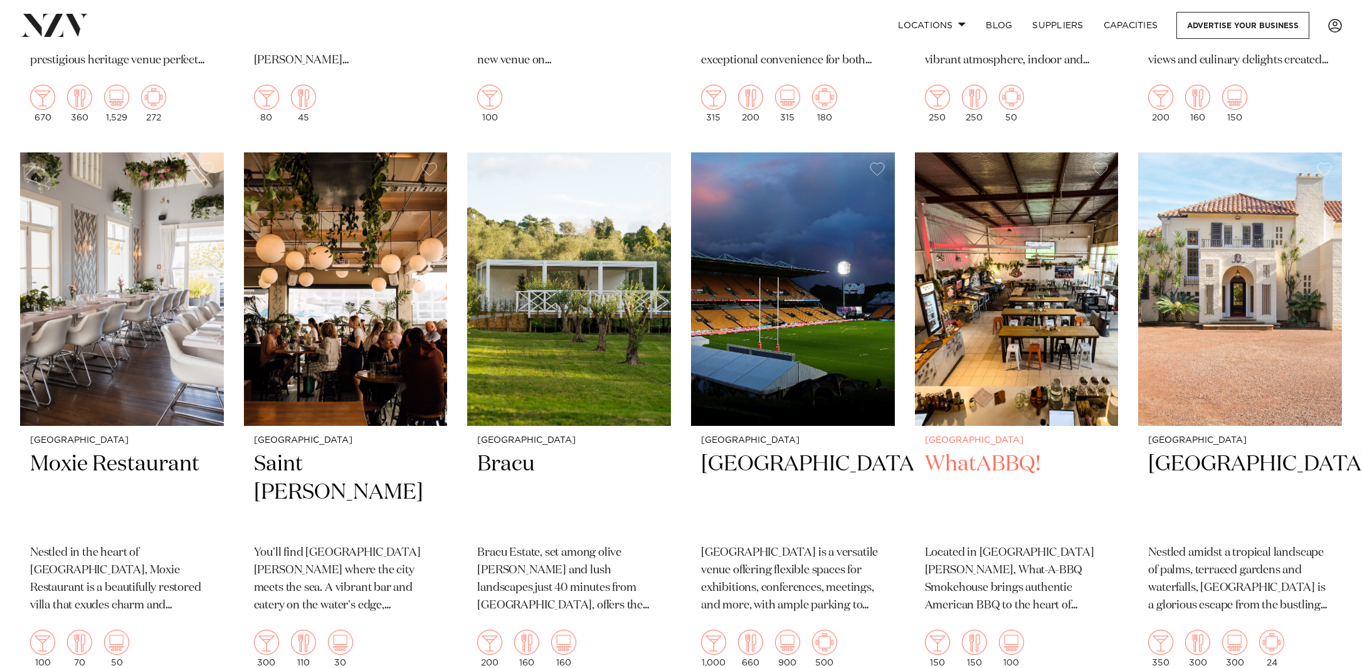
click at [990, 232] on img at bounding box center [1017, 288] width 204 height 273
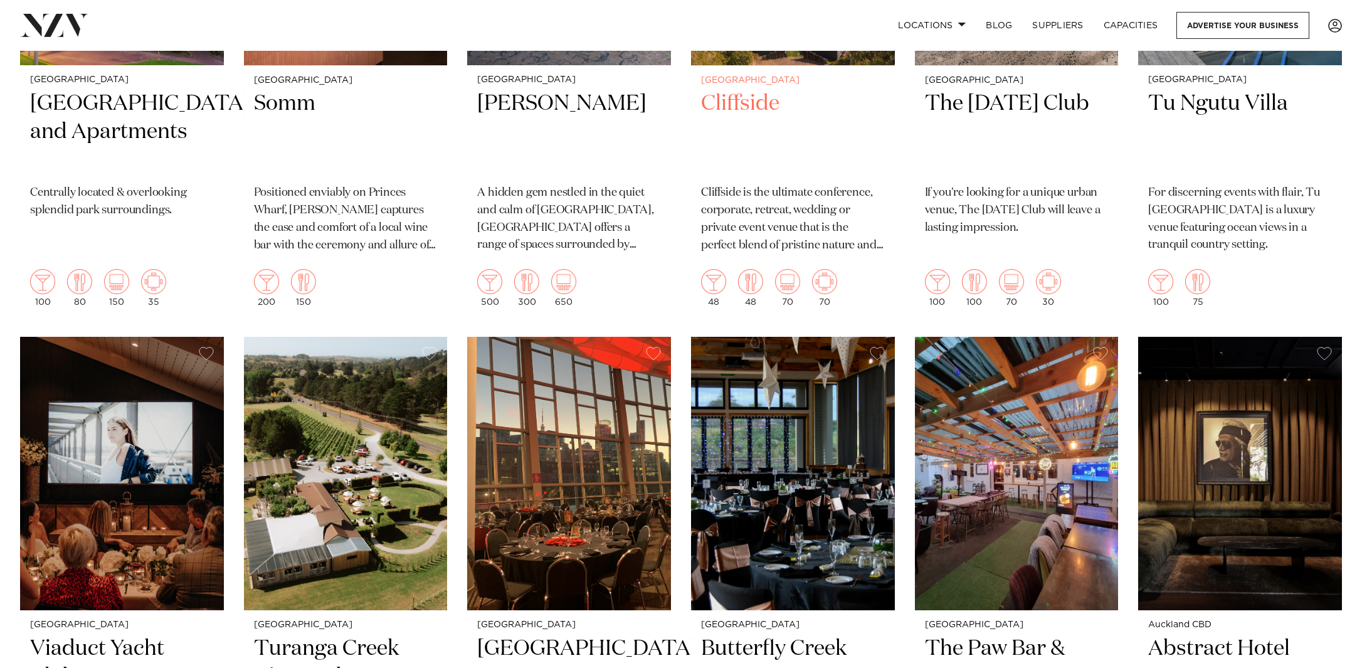
scroll to position [9524, 0]
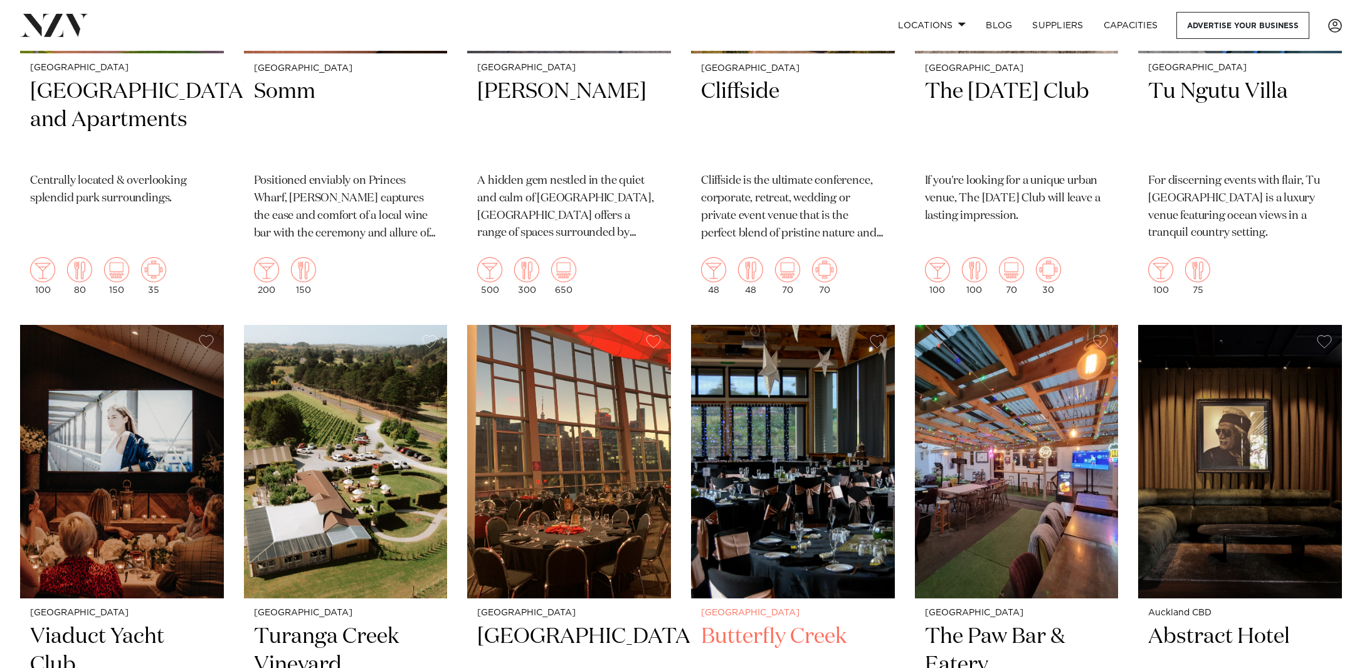
click at [849, 379] on img at bounding box center [793, 461] width 204 height 273
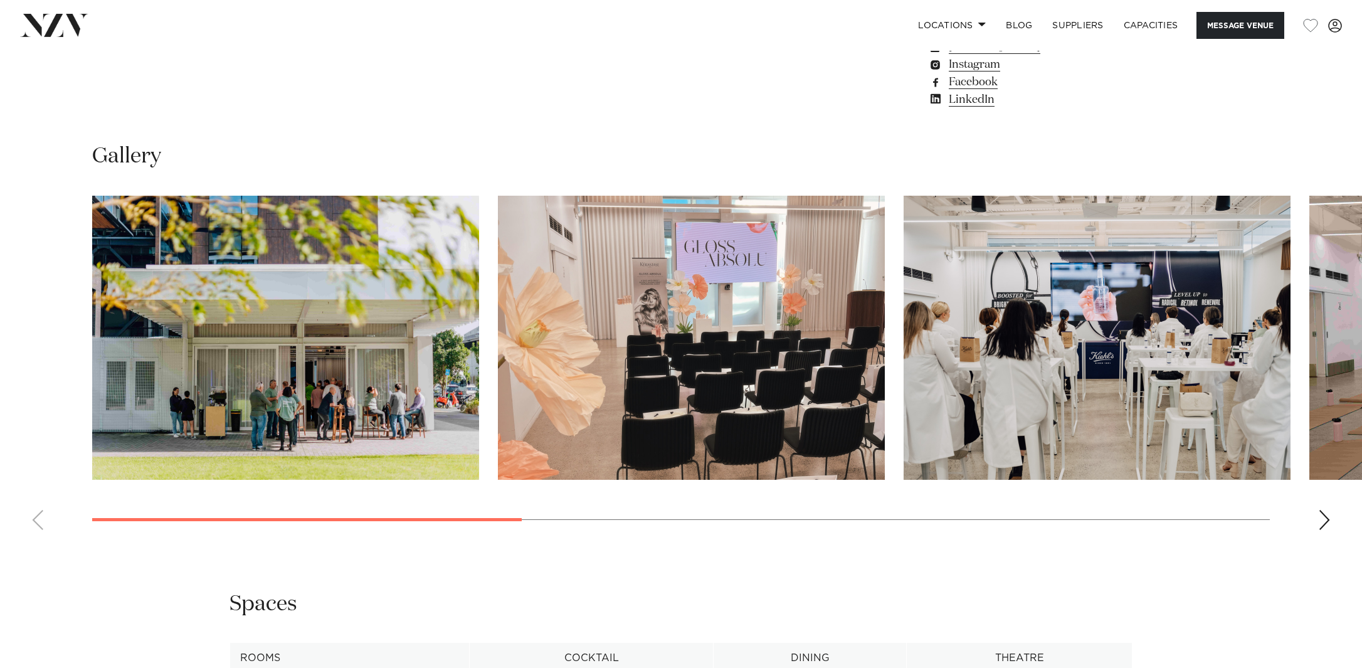
scroll to position [1191, 0]
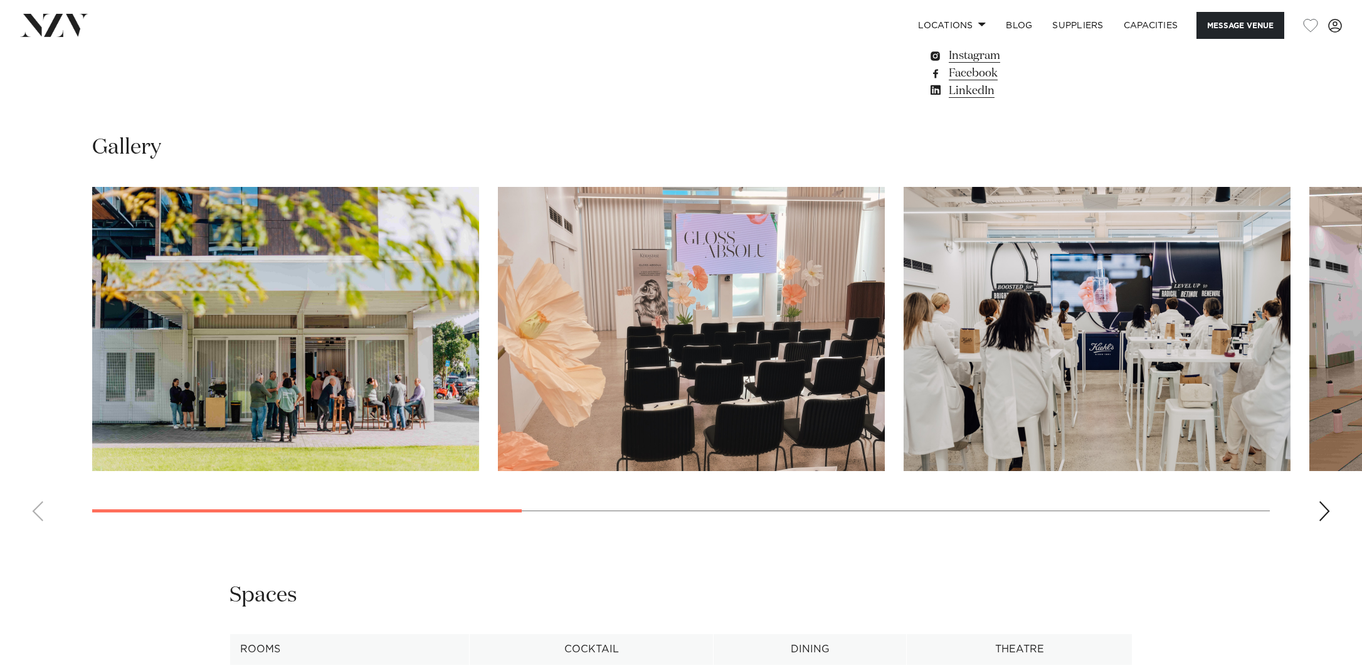
click at [1328, 521] on div "Next slide" at bounding box center [1324, 511] width 13 height 20
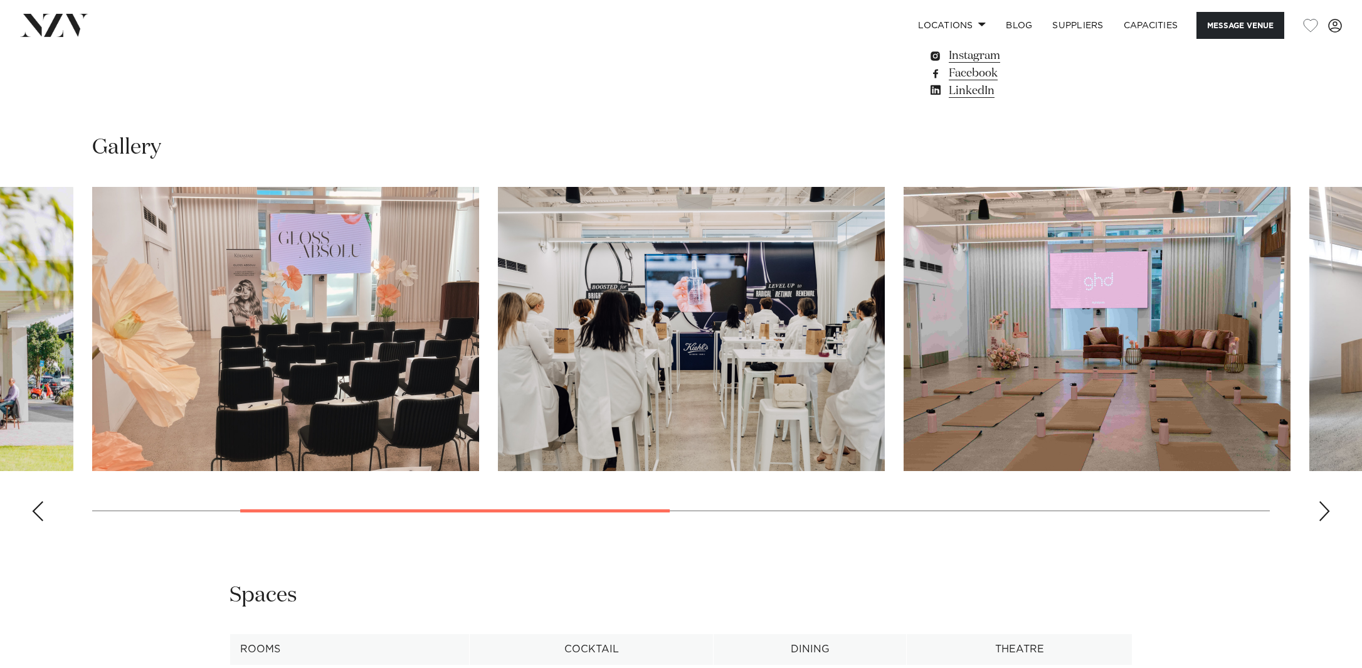
click at [1328, 521] on div "Next slide" at bounding box center [1324, 511] width 13 height 20
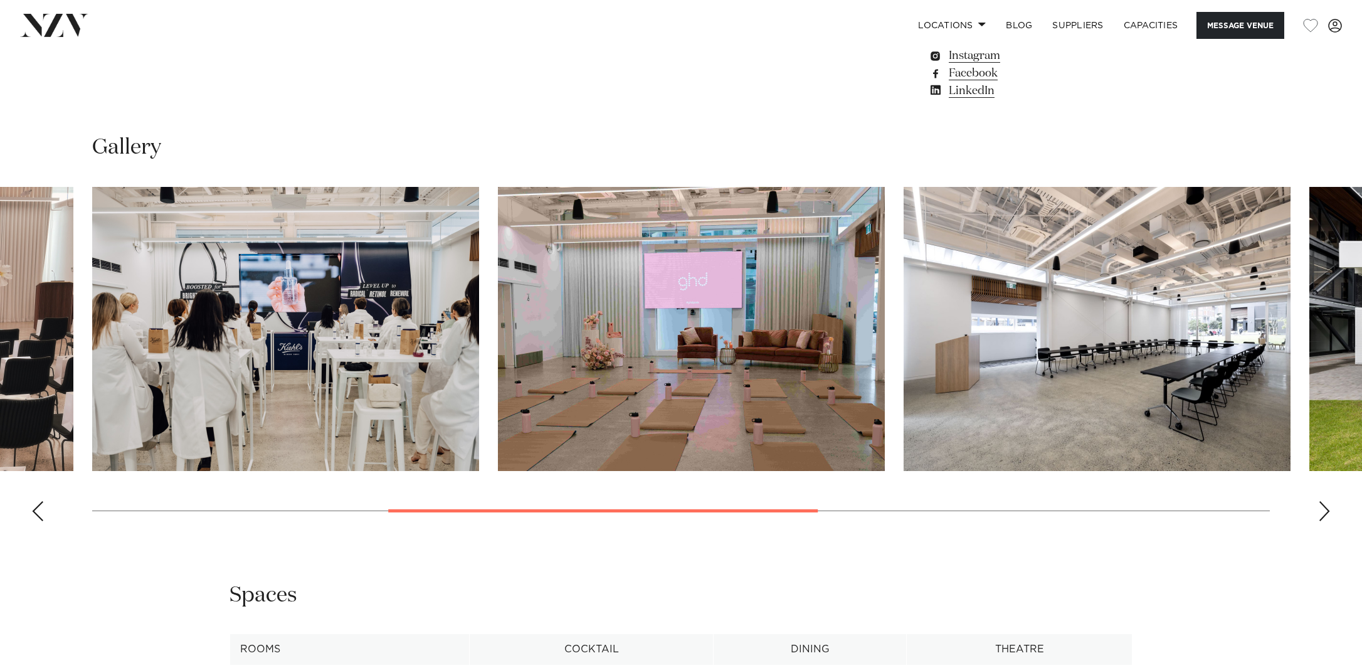
click at [1328, 521] on div "Next slide" at bounding box center [1324, 511] width 13 height 20
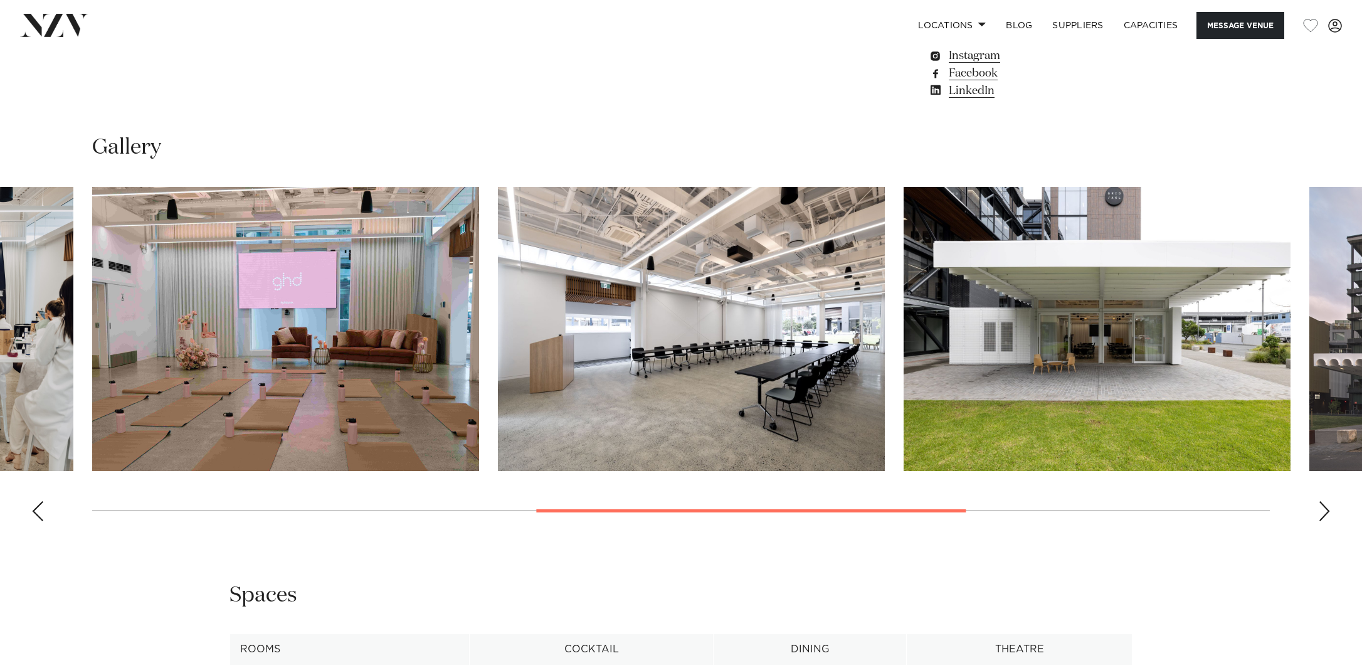
click at [1328, 521] on div "Next slide" at bounding box center [1324, 511] width 13 height 20
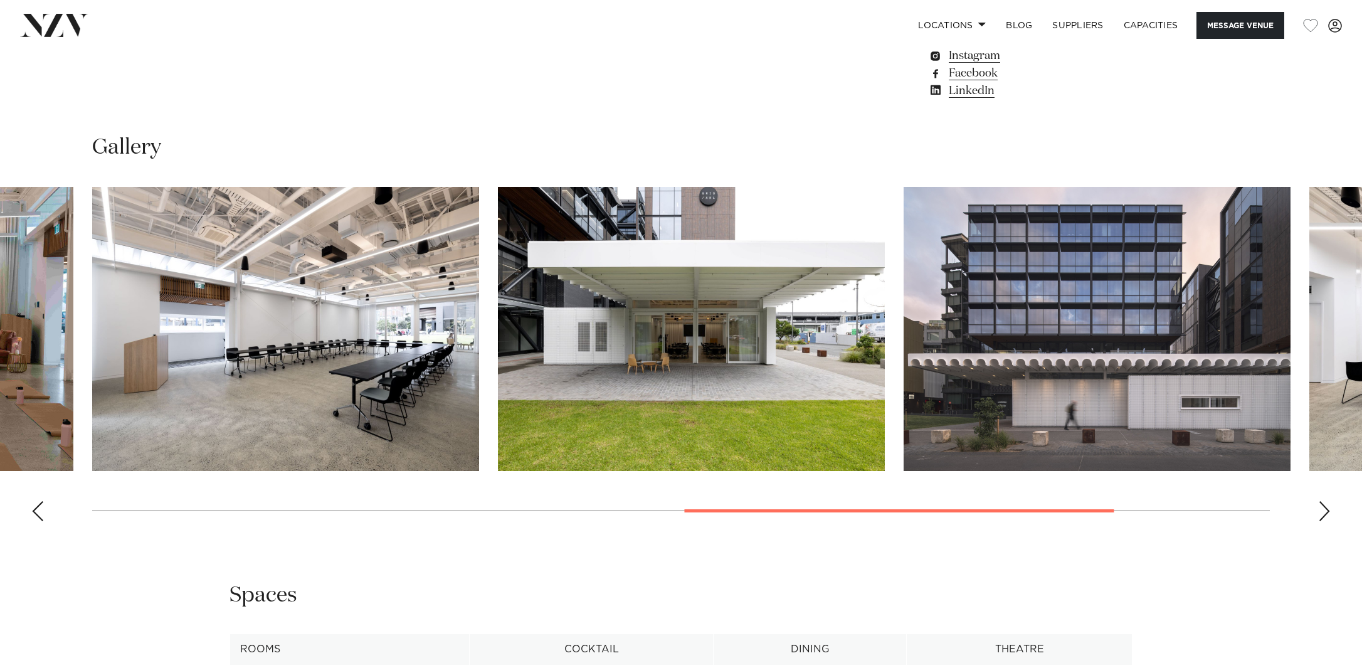
click at [1328, 521] on div "Next slide" at bounding box center [1324, 511] width 13 height 20
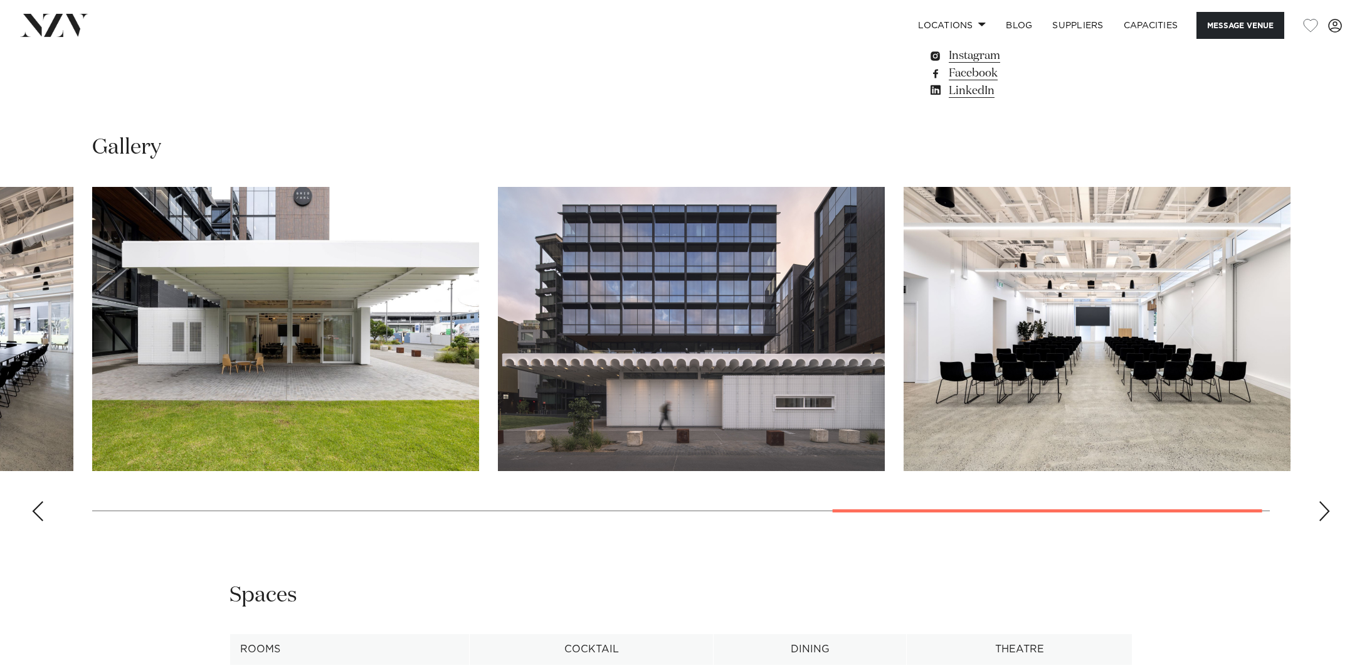
click at [1328, 521] on div "Next slide" at bounding box center [1324, 511] width 13 height 20
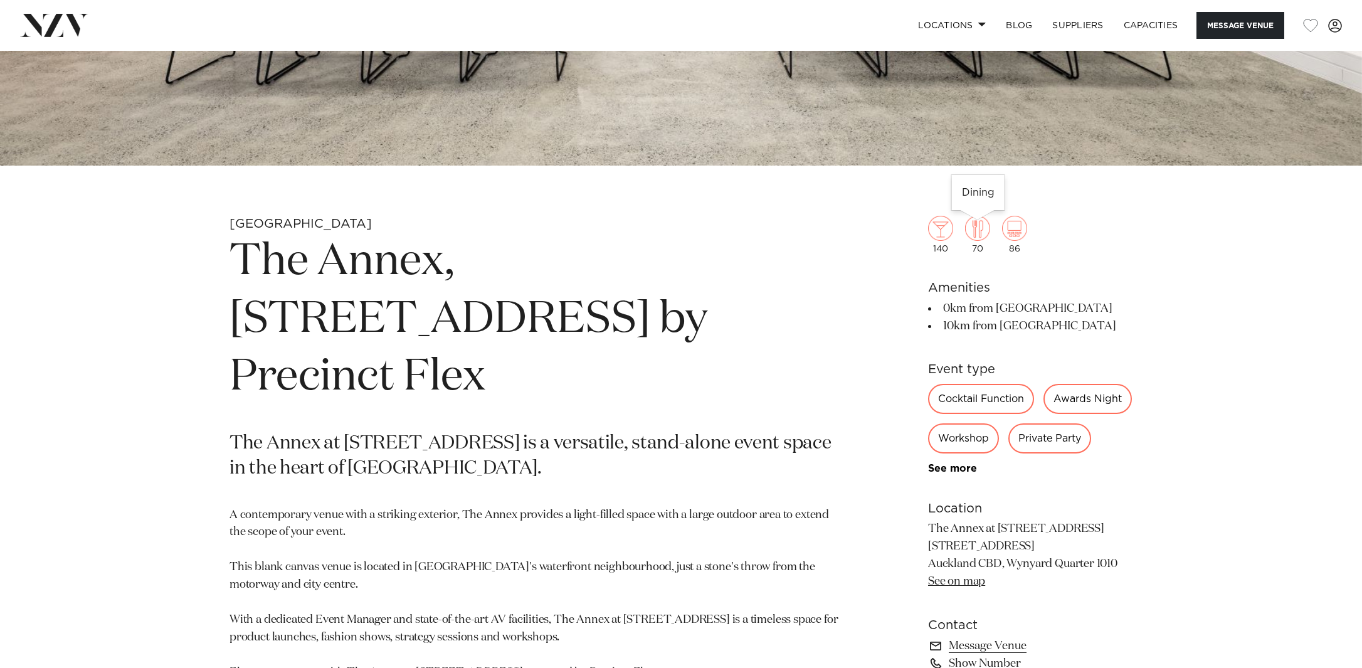
scroll to position [525, 0]
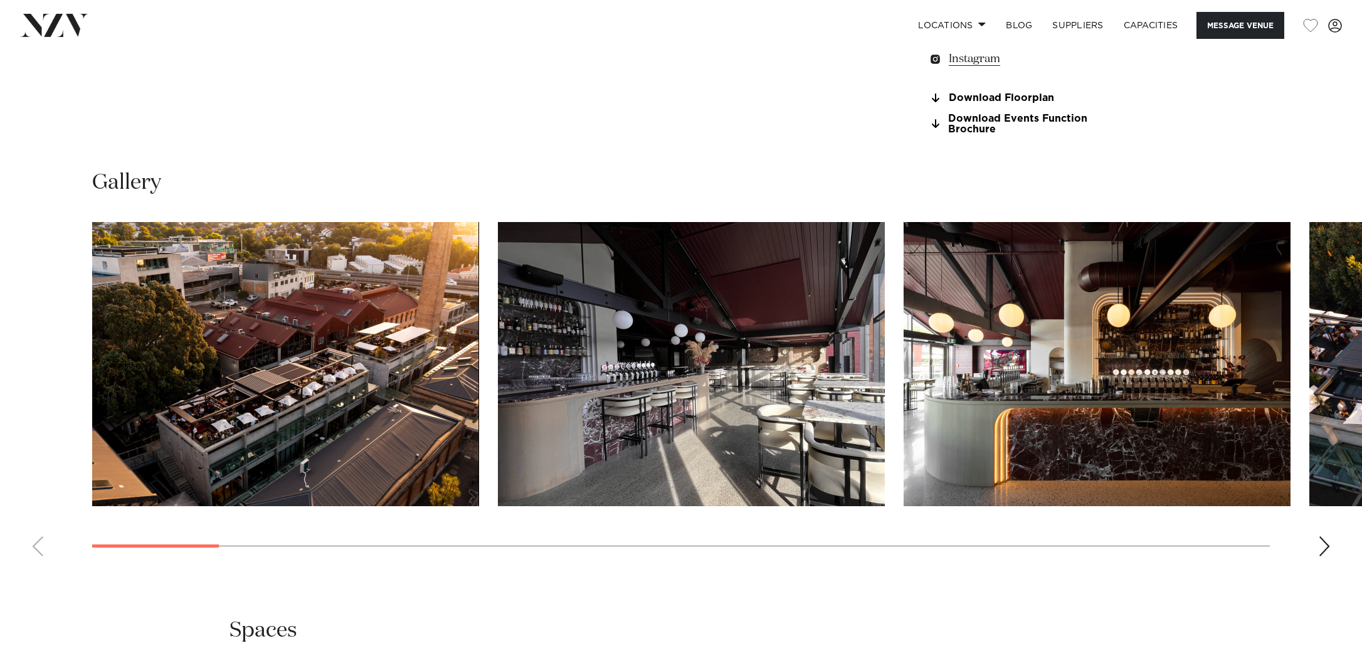
scroll to position [1288, 0]
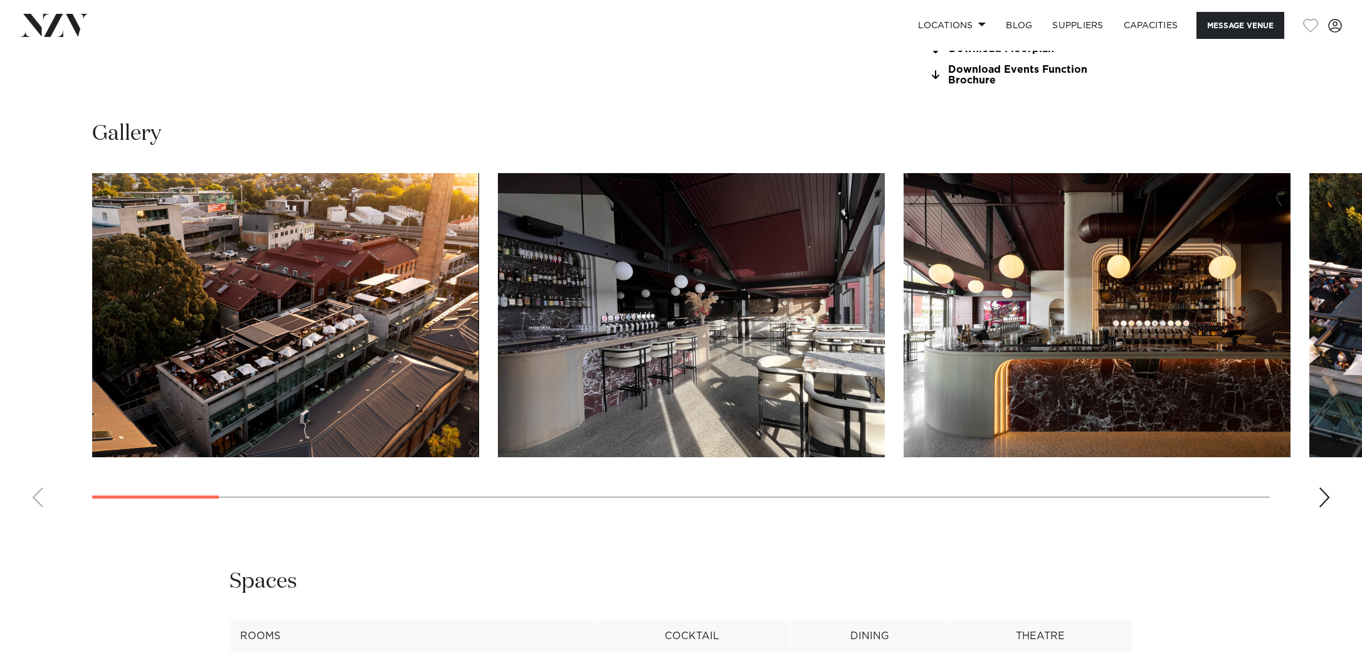
click at [1324, 507] on div "Next slide" at bounding box center [1324, 497] width 13 height 20
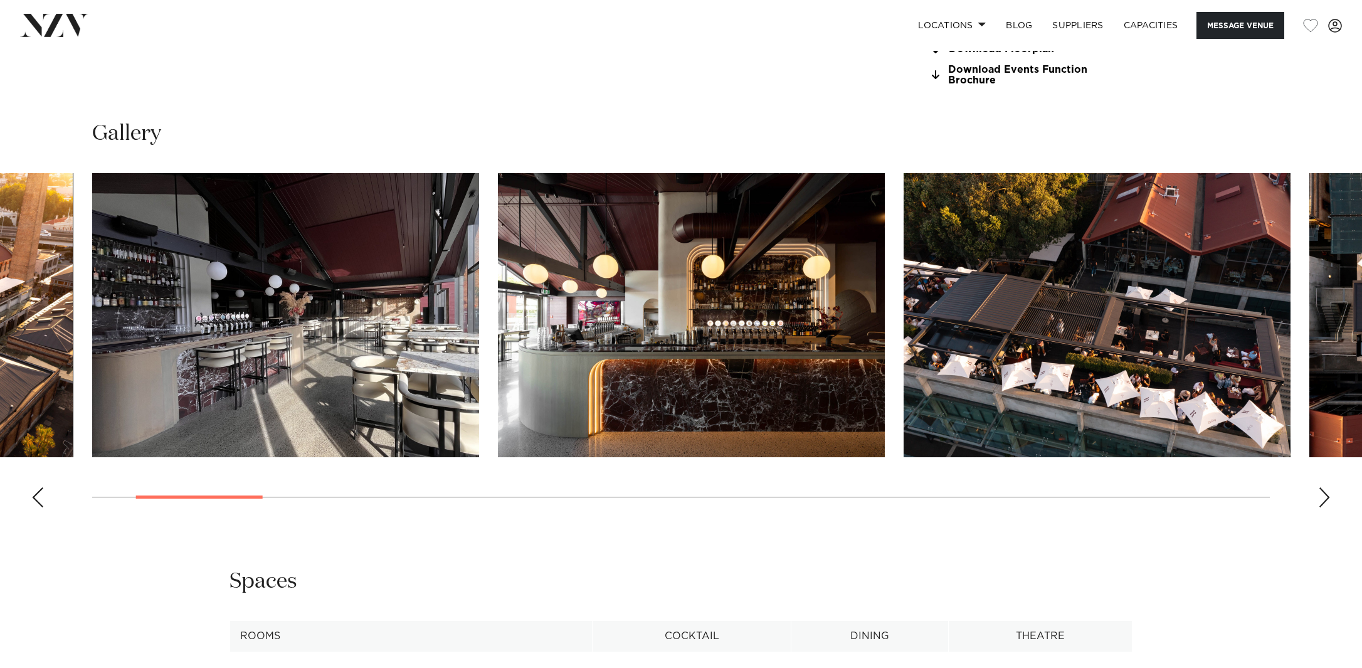
click at [1324, 507] on div "Next slide" at bounding box center [1324, 497] width 13 height 20
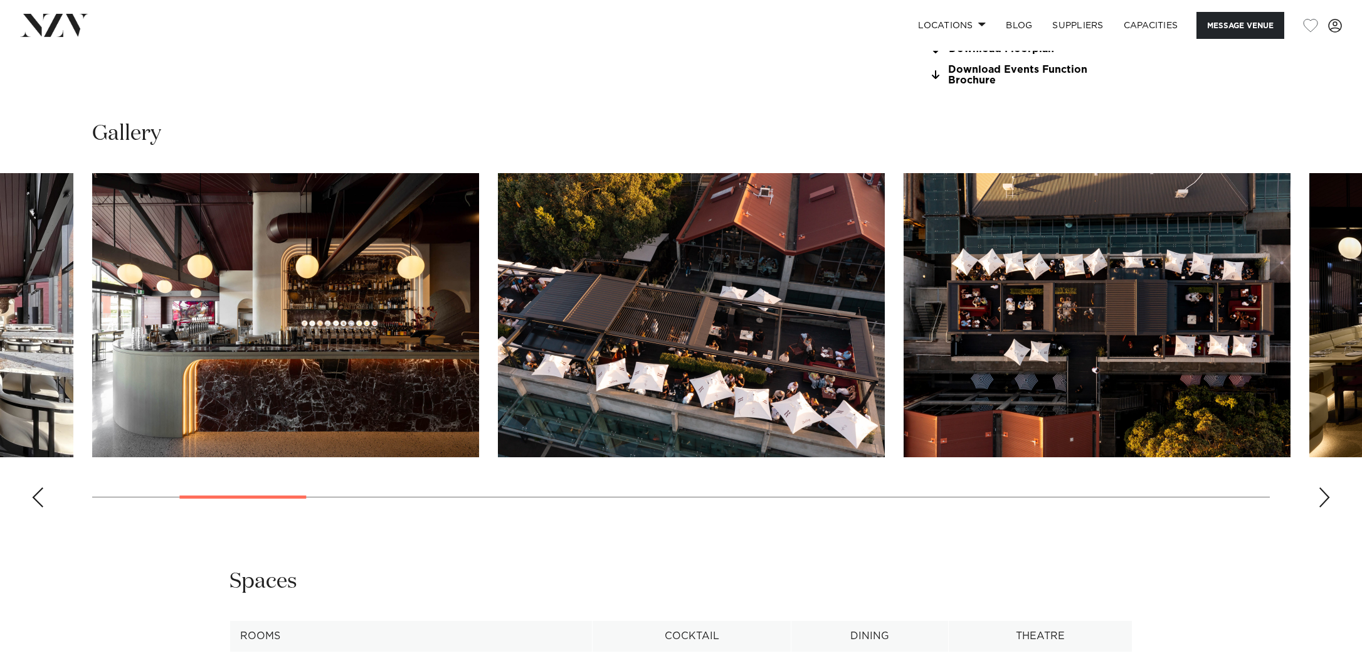
click at [1324, 507] on div "Next slide" at bounding box center [1324, 497] width 13 height 20
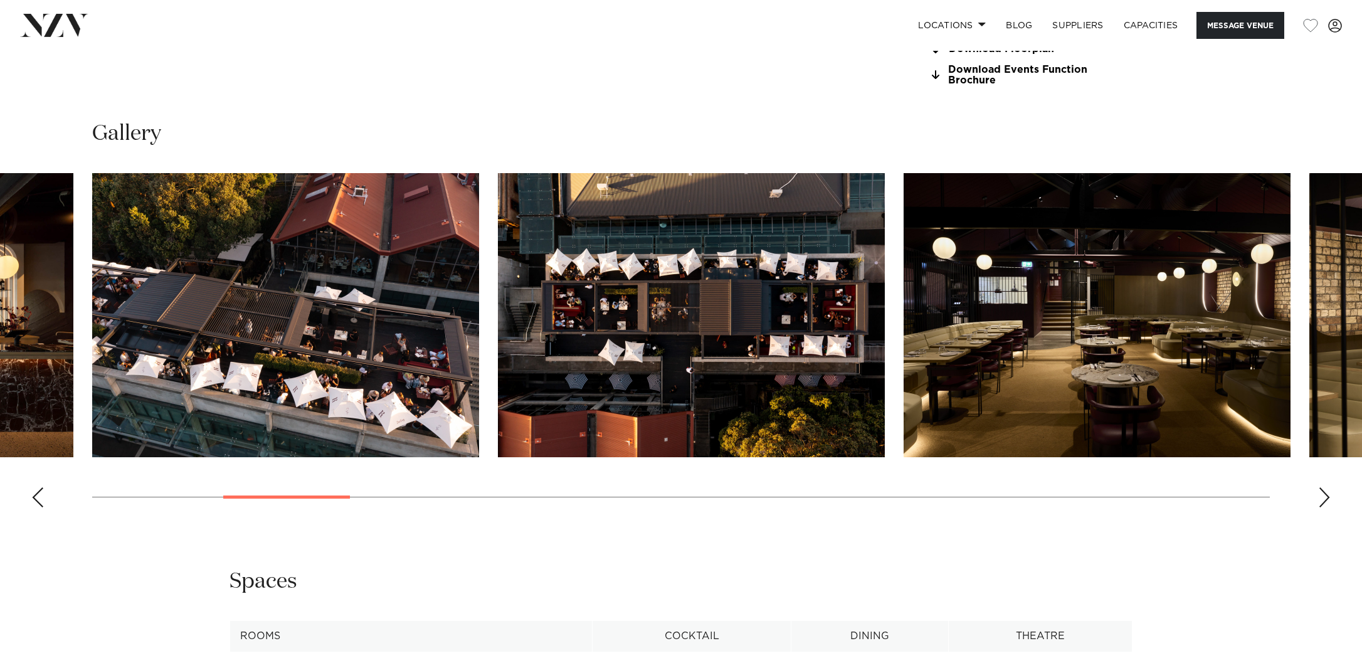
click at [1324, 507] on div "Next slide" at bounding box center [1324, 497] width 13 height 20
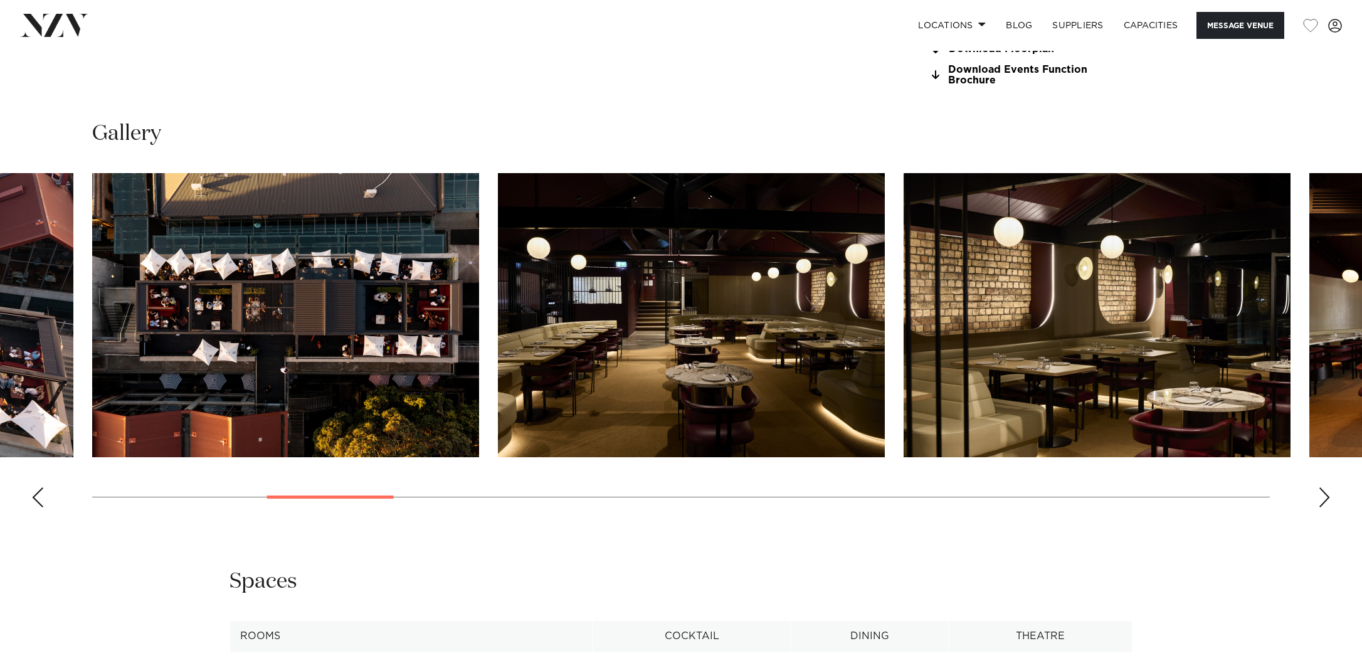
click at [1324, 507] on div "Next slide" at bounding box center [1324, 497] width 13 height 20
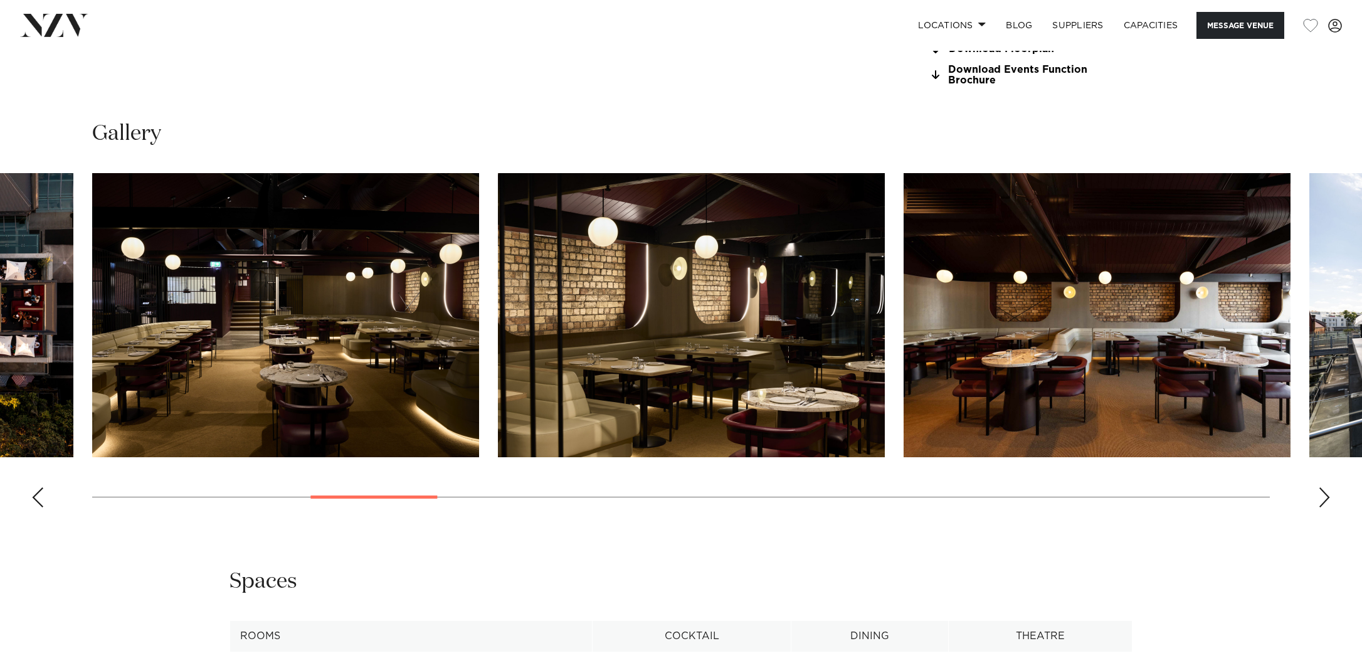
click at [1324, 507] on div "Next slide" at bounding box center [1324, 497] width 13 height 20
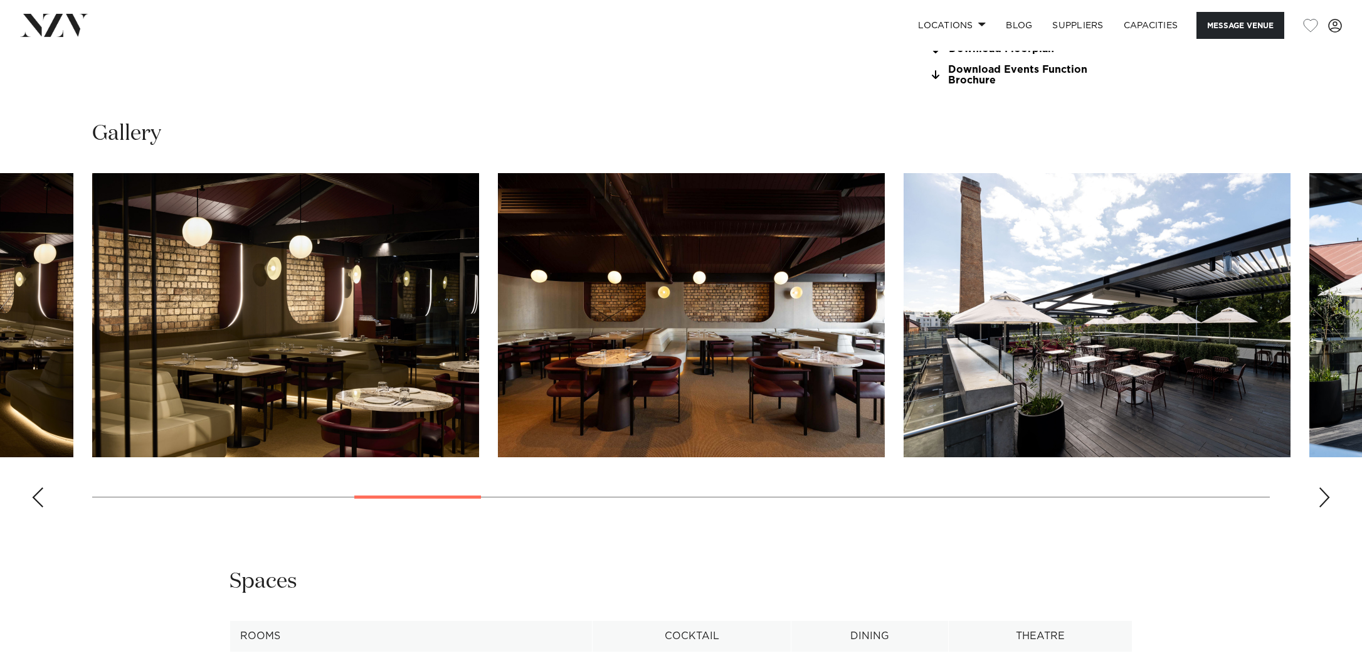
click at [1324, 507] on div "Next slide" at bounding box center [1324, 497] width 13 height 20
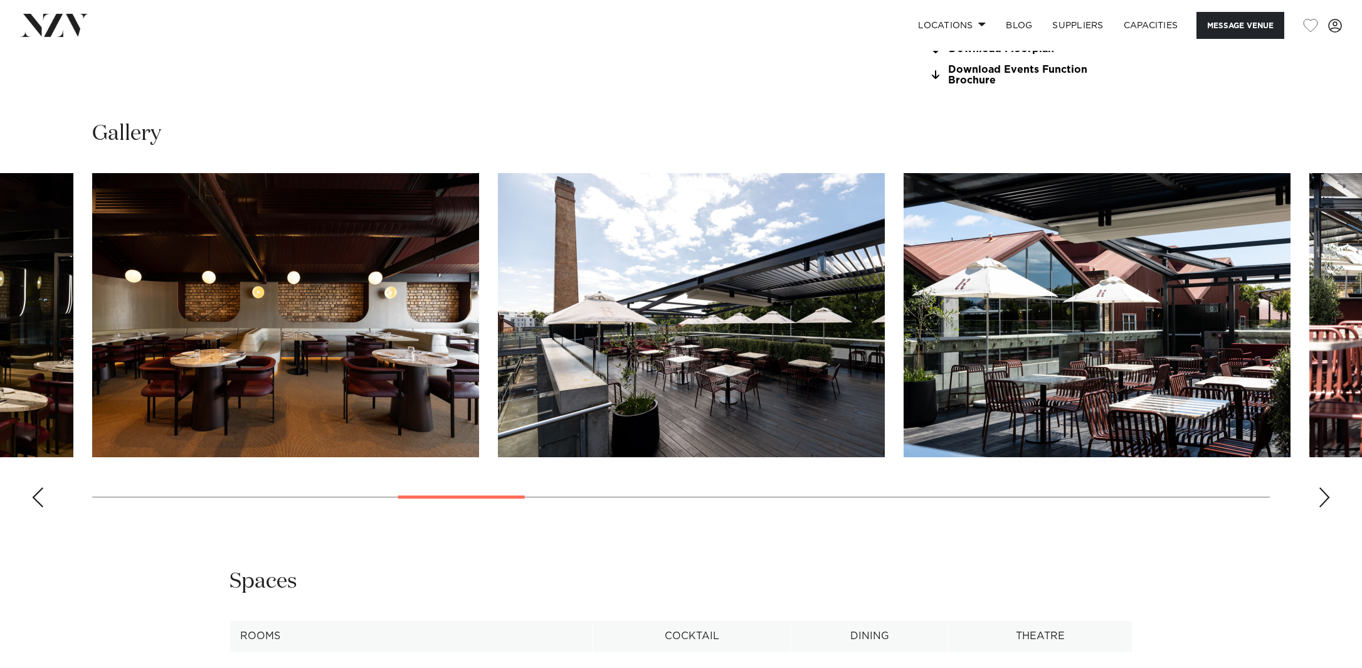
click at [1324, 507] on div "Next slide" at bounding box center [1324, 497] width 13 height 20
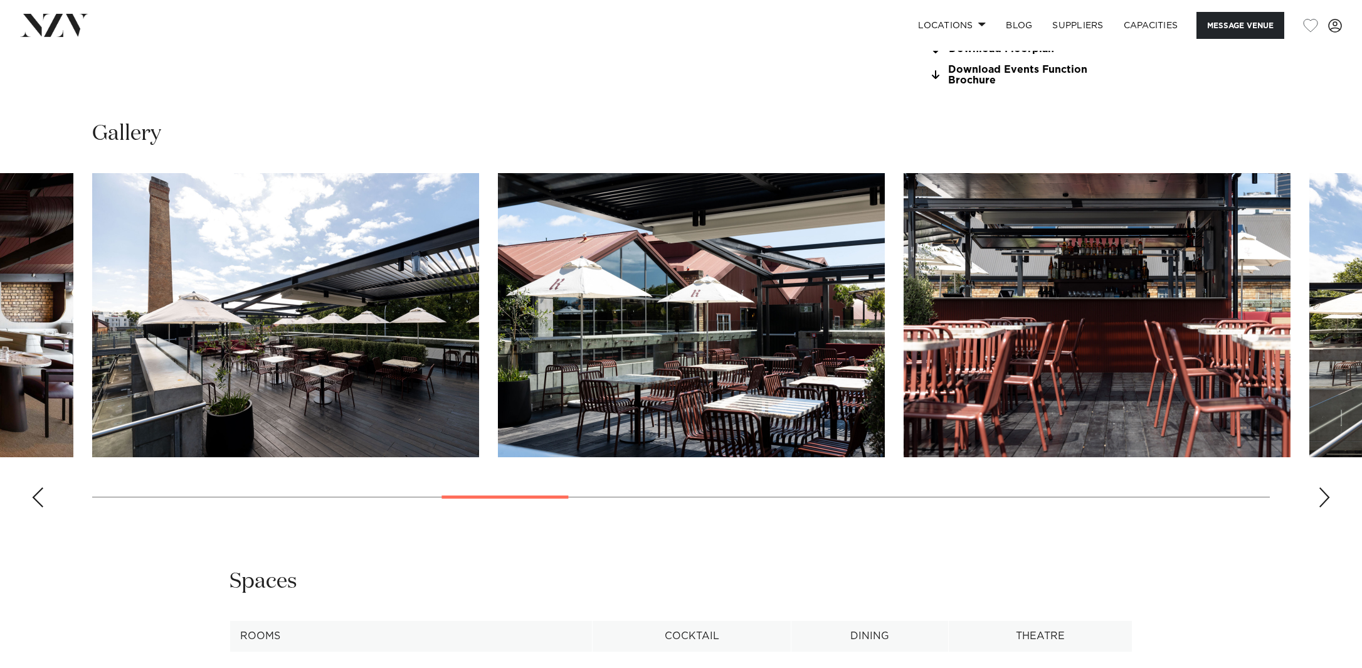
click at [1324, 507] on div "Next slide" at bounding box center [1324, 497] width 13 height 20
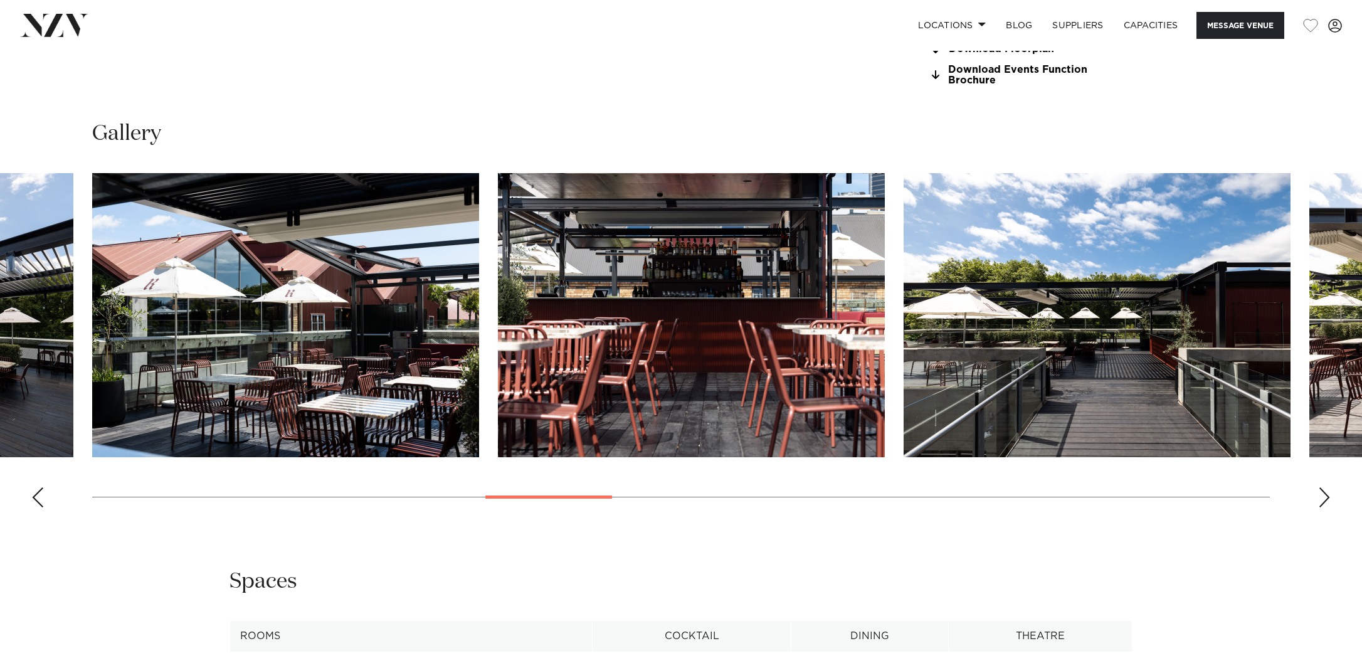
click at [1324, 507] on div "Next slide" at bounding box center [1324, 497] width 13 height 20
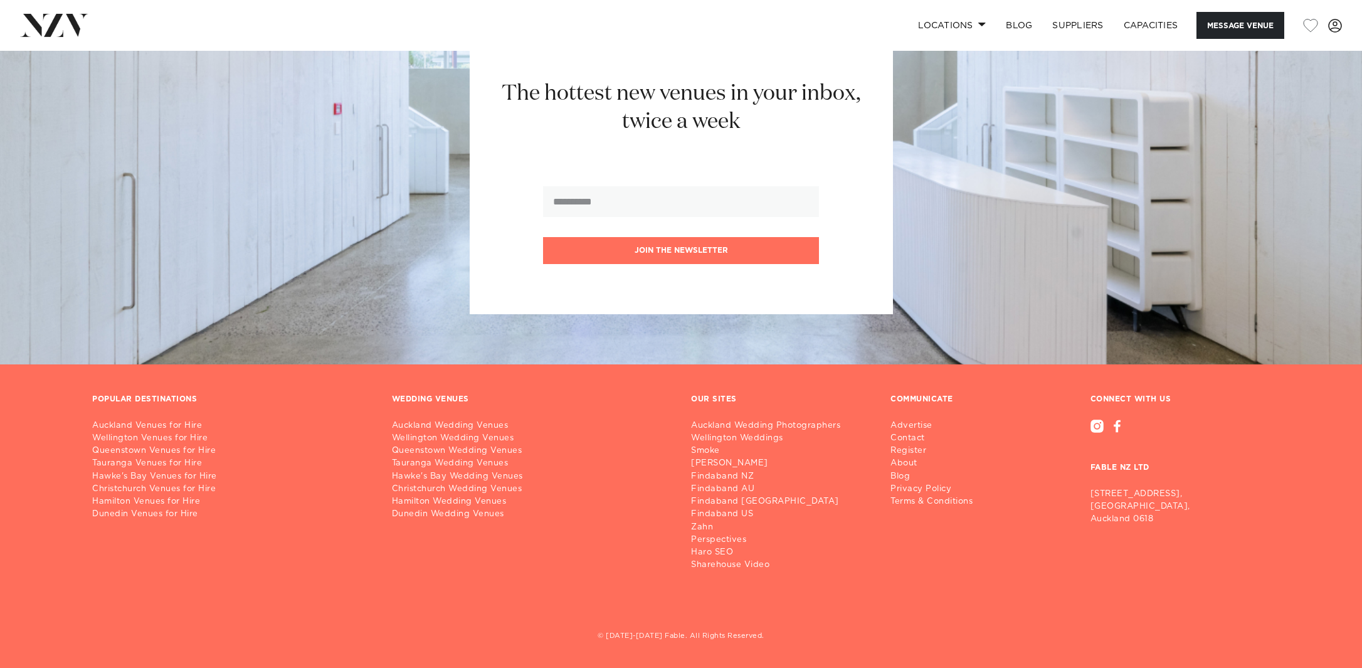
scroll to position [2218, 0]
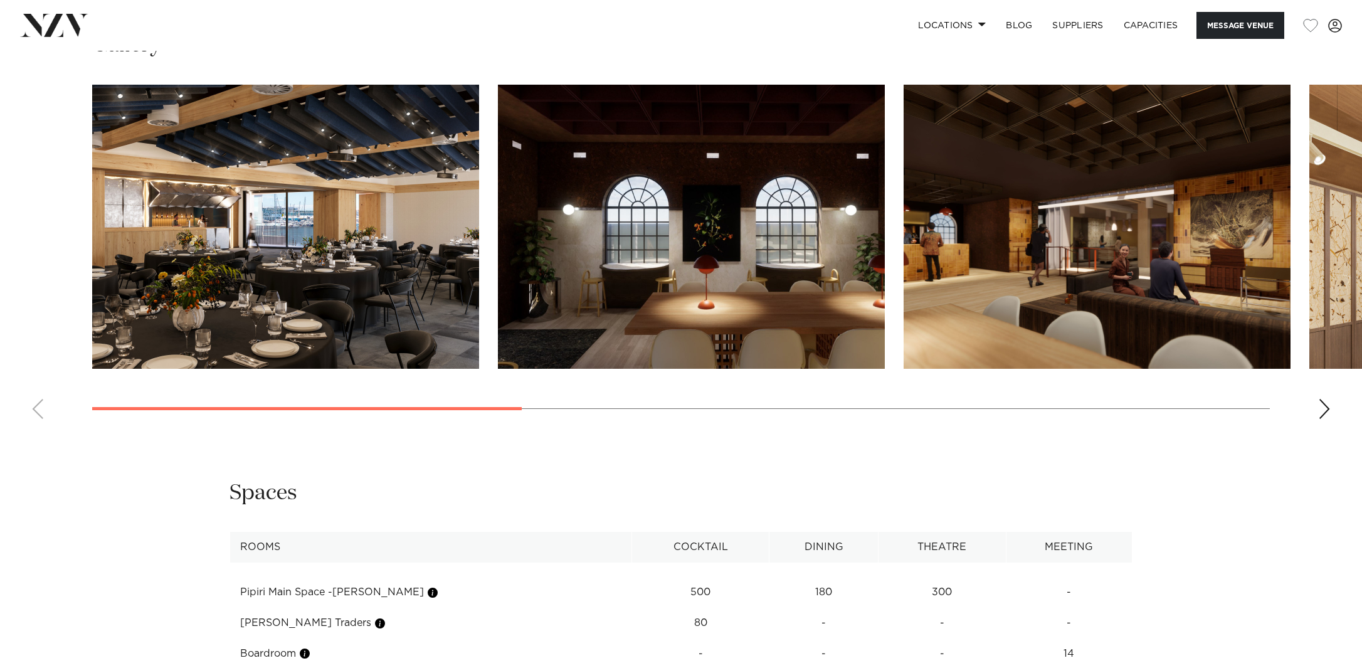
scroll to position [1367, 0]
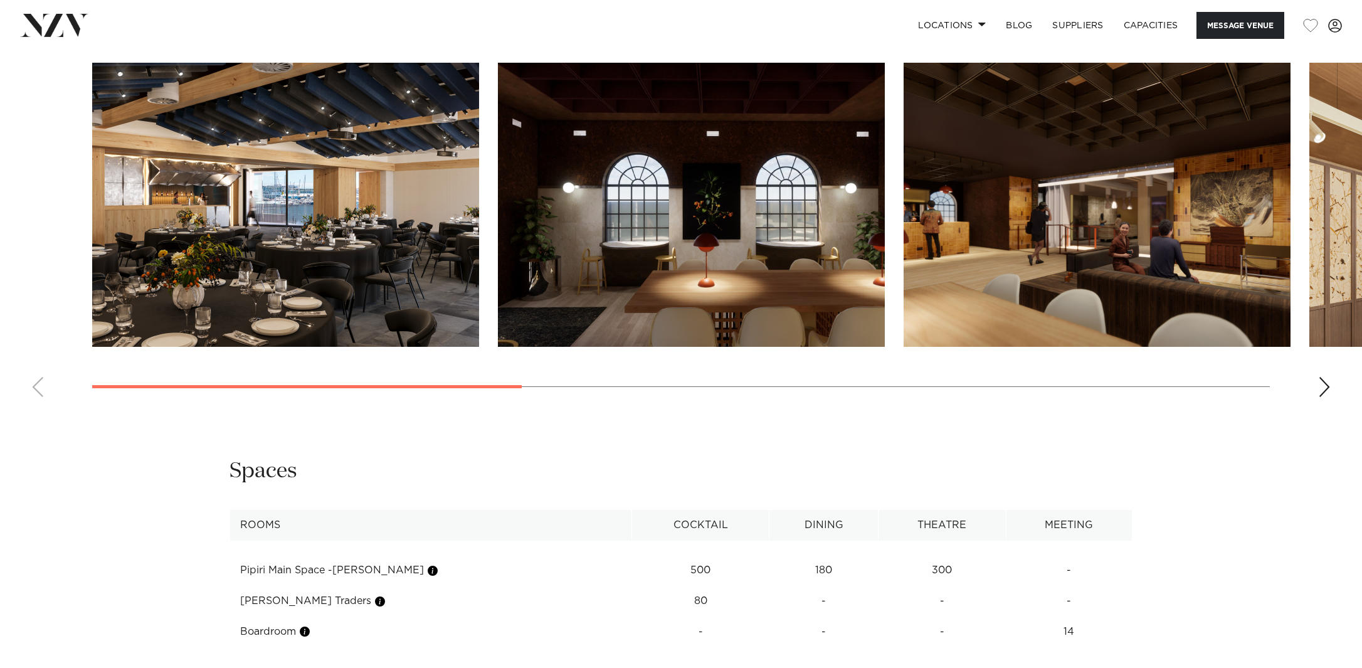
click at [1322, 387] on div "Next slide" at bounding box center [1324, 387] width 13 height 20
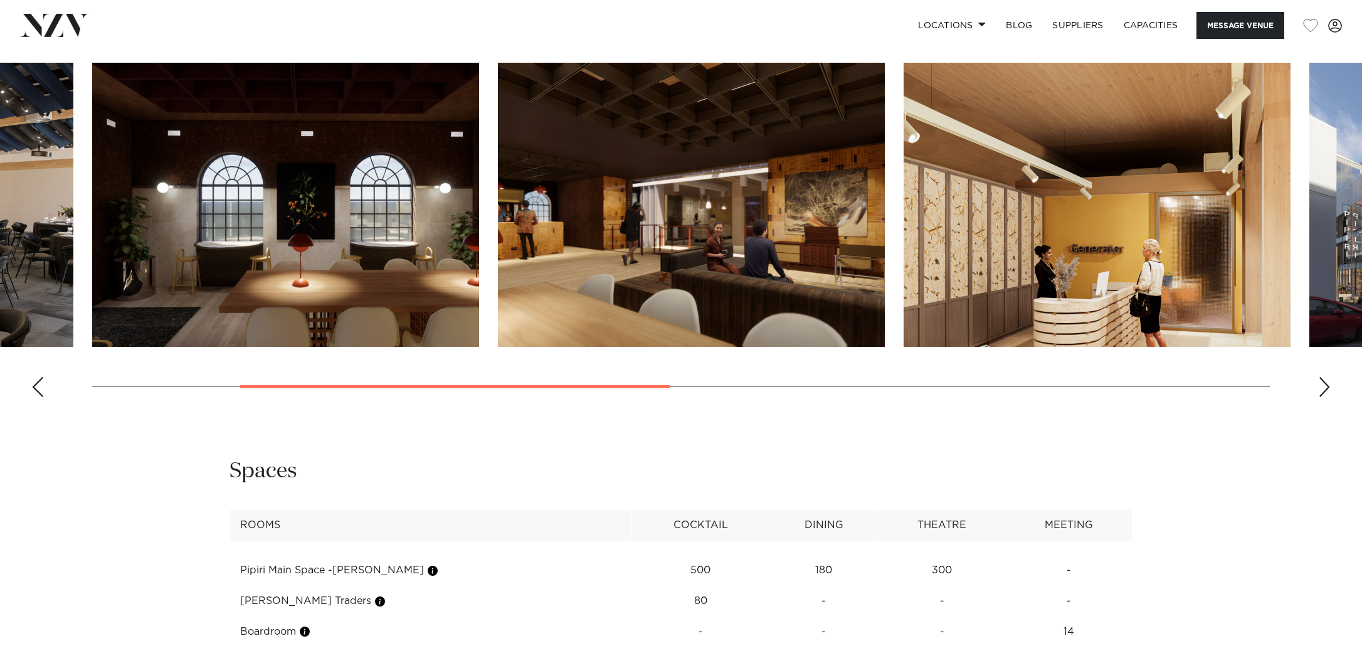
click at [1322, 387] on div "Next slide" at bounding box center [1324, 387] width 13 height 20
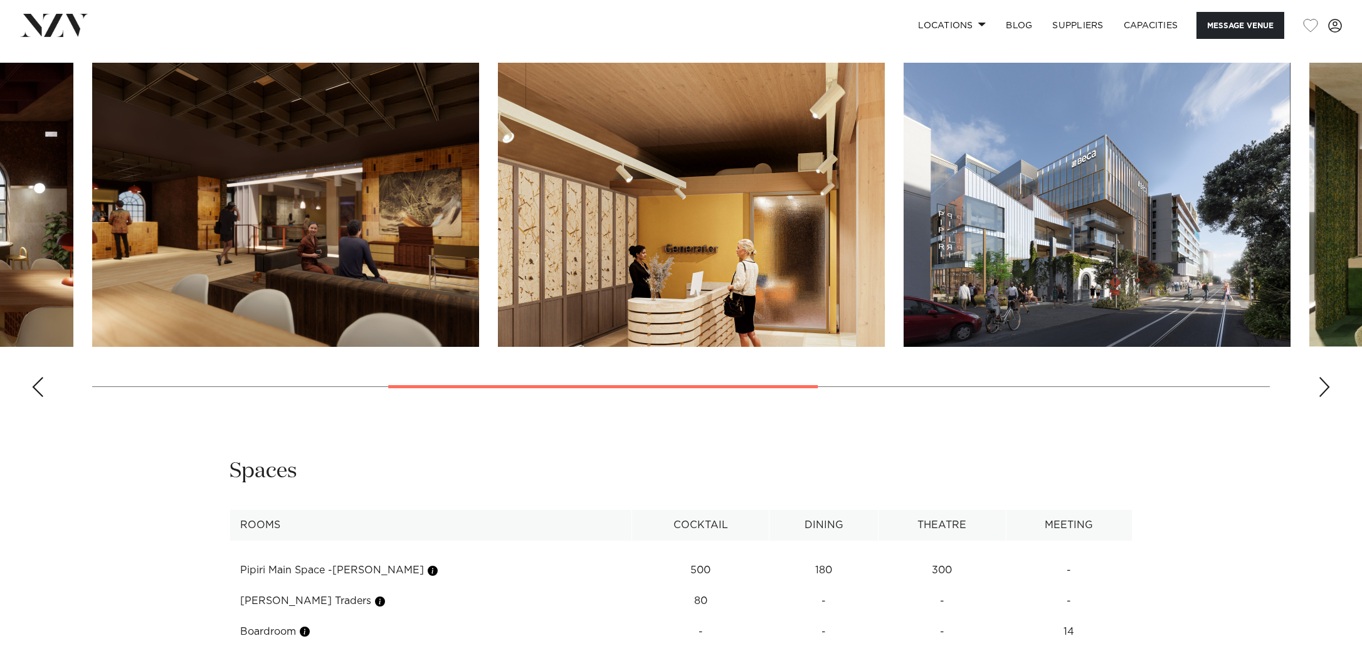
click at [1322, 387] on div "Next slide" at bounding box center [1324, 387] width 13 height 20
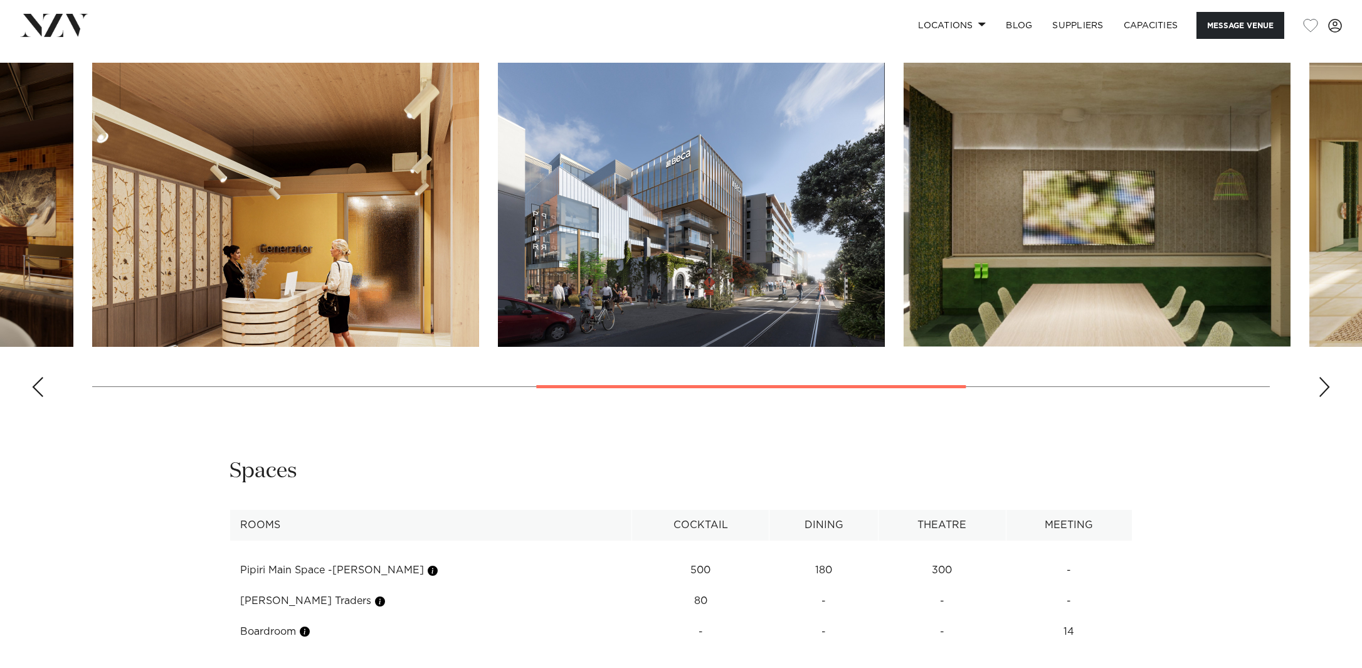
click at [1322, 387] on div "Next slide" at bounding box center [1324, 387] width 13 height 20
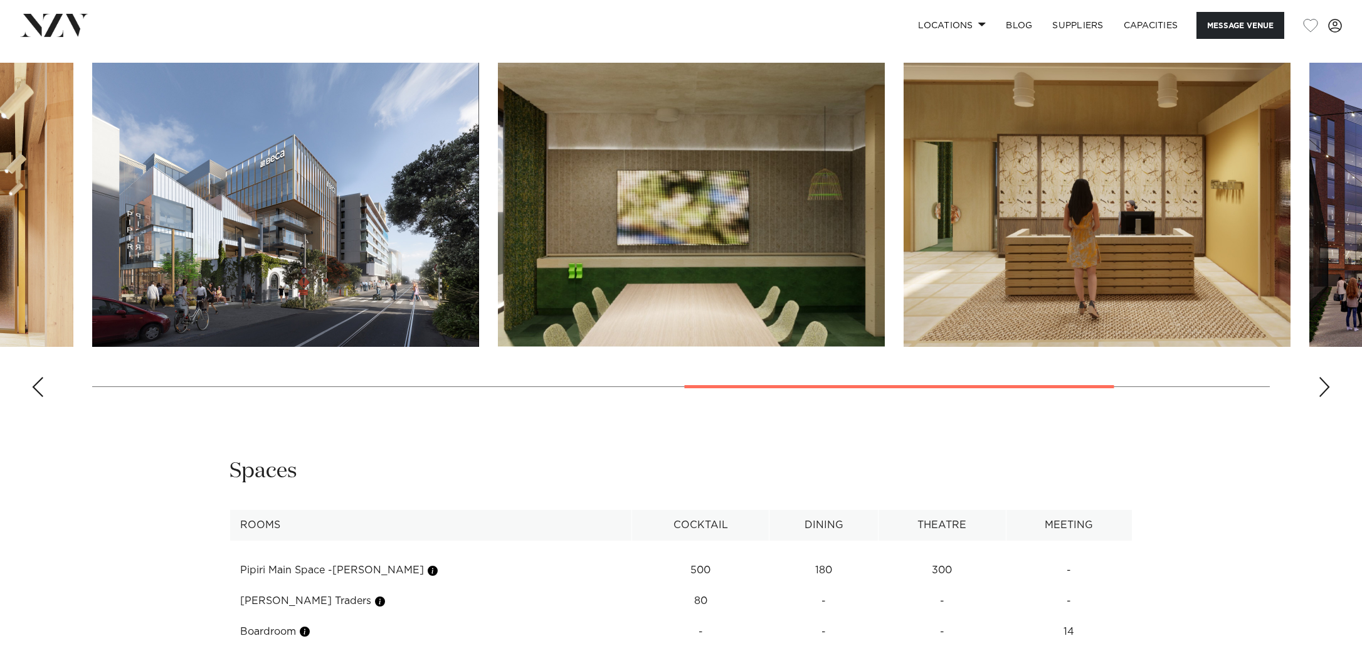
click at [1322, 387] on div "Next slide" at bounding box center [1324, 387] width 13 height 20
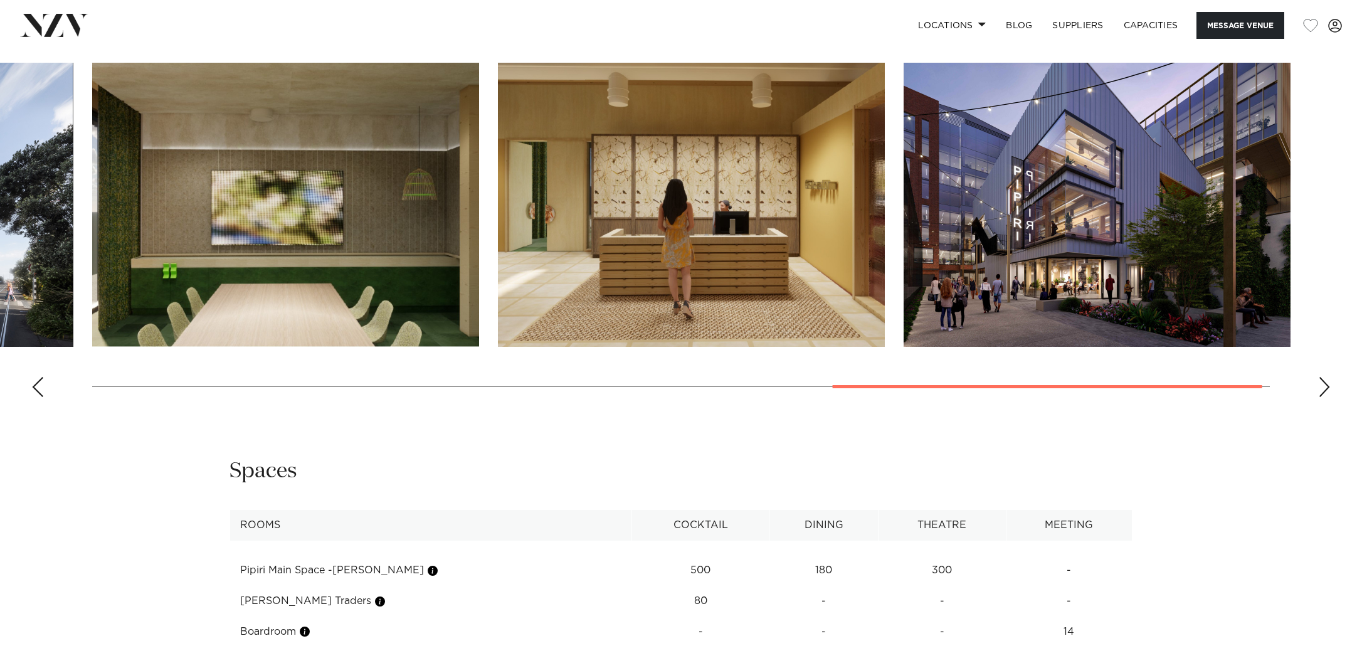
click at [1322, 387] on div "Next slide" at bounding box center [1324, 387] width 13 height 20
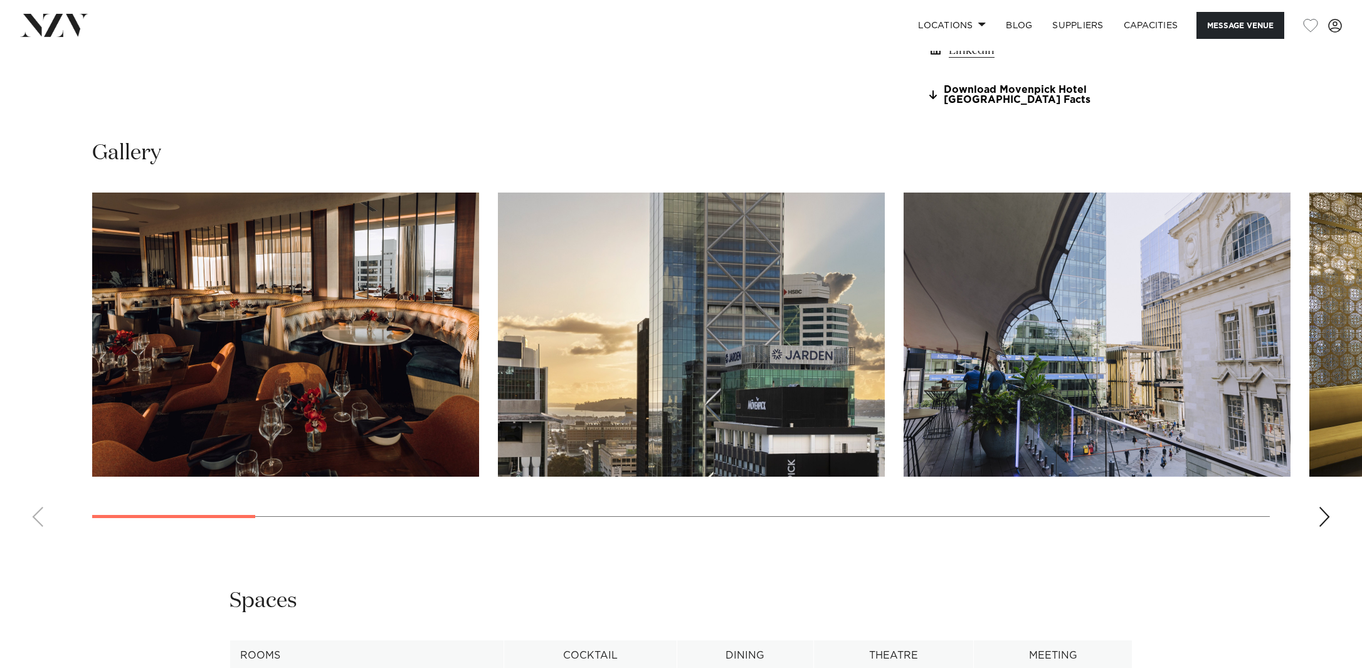
scroll to position [1350, 0]
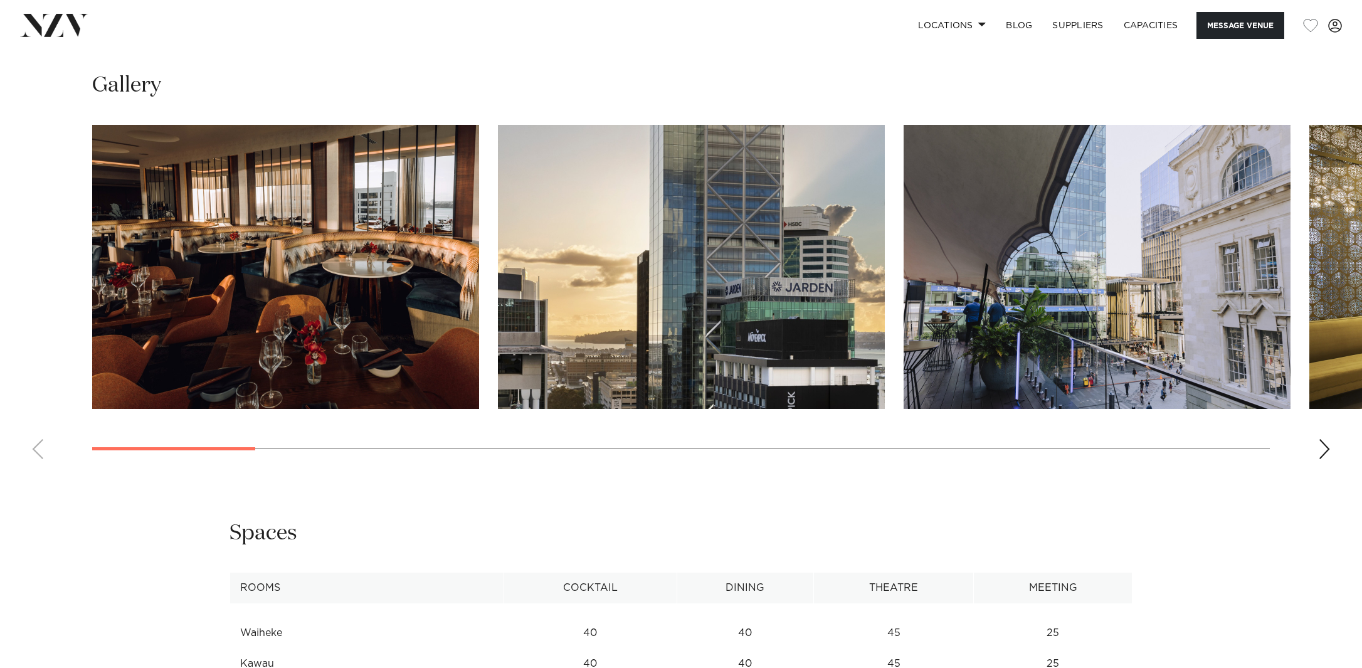
click at [1317, 445] on swiper-container at bounding box center [681, 297] width 1362 height 344
click at [1320, 450] on div "Next slide" at bounding box center [1324, 449] width 13 height 20
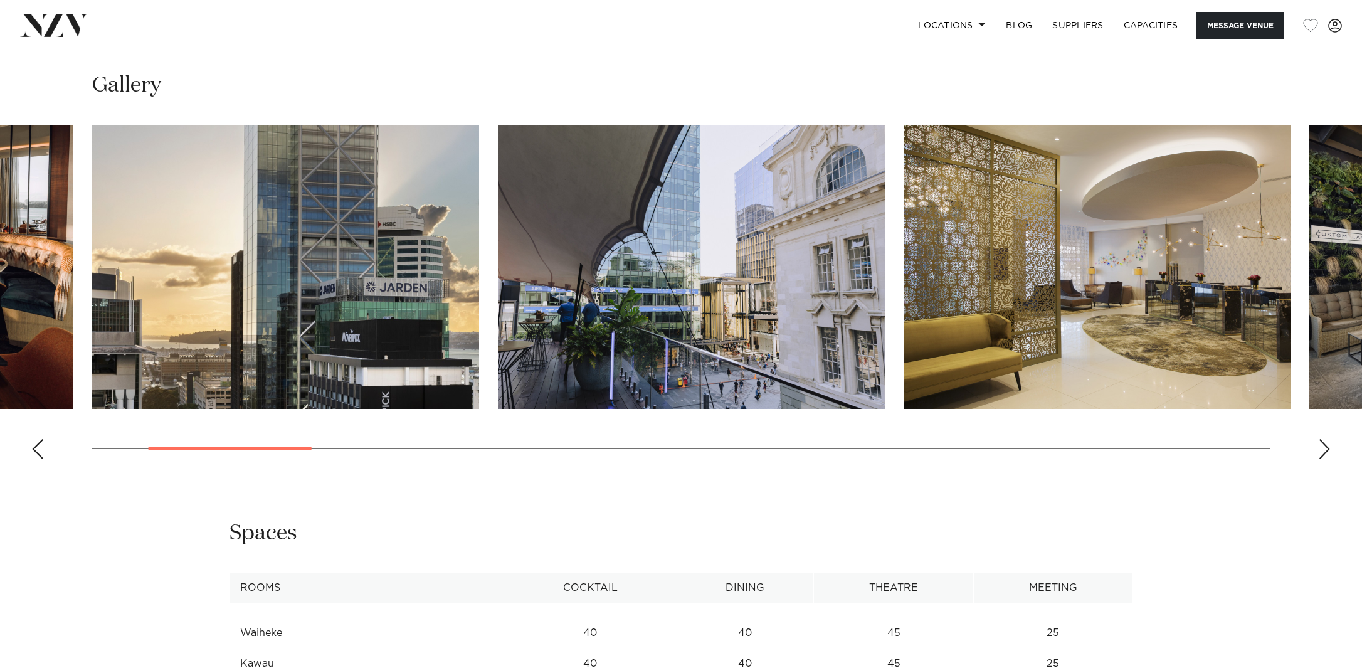
click at [1320, 450] on div "Next slide" at bounding box center [1324, 449] width 13 height 20
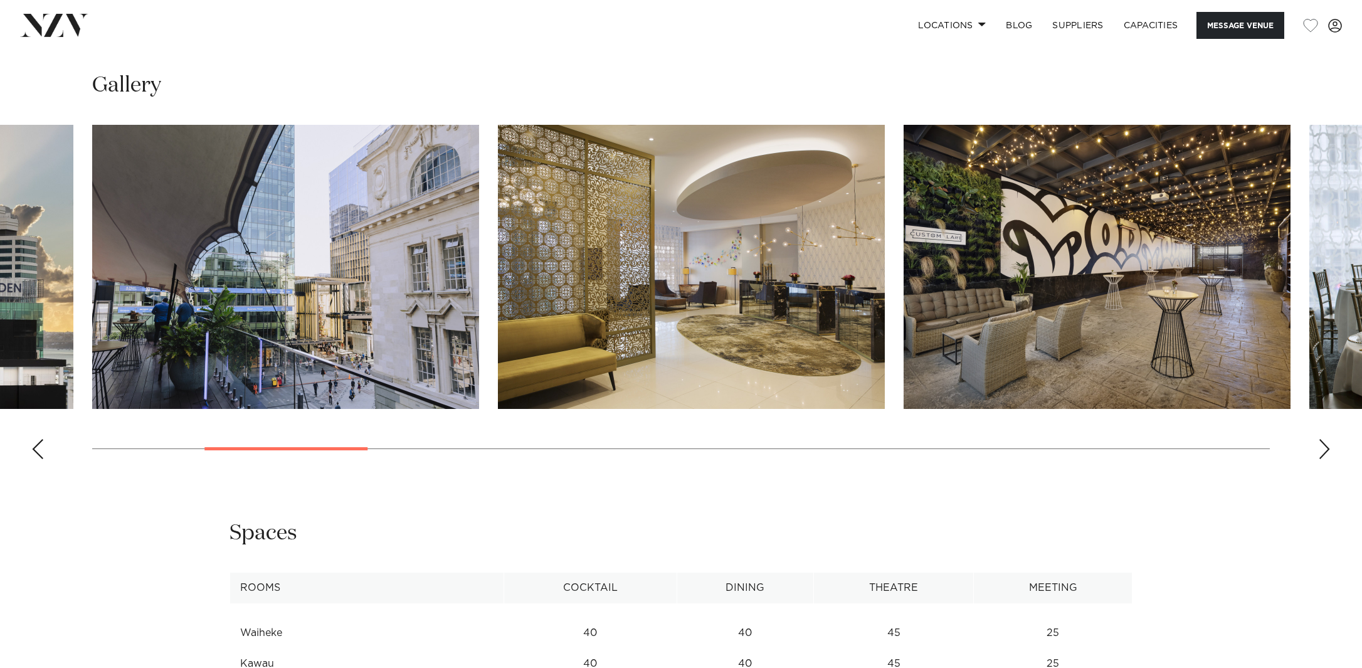
click at [1320, 450] on div "Next slide" at bounding box center [1324, 449] width 13 height 20
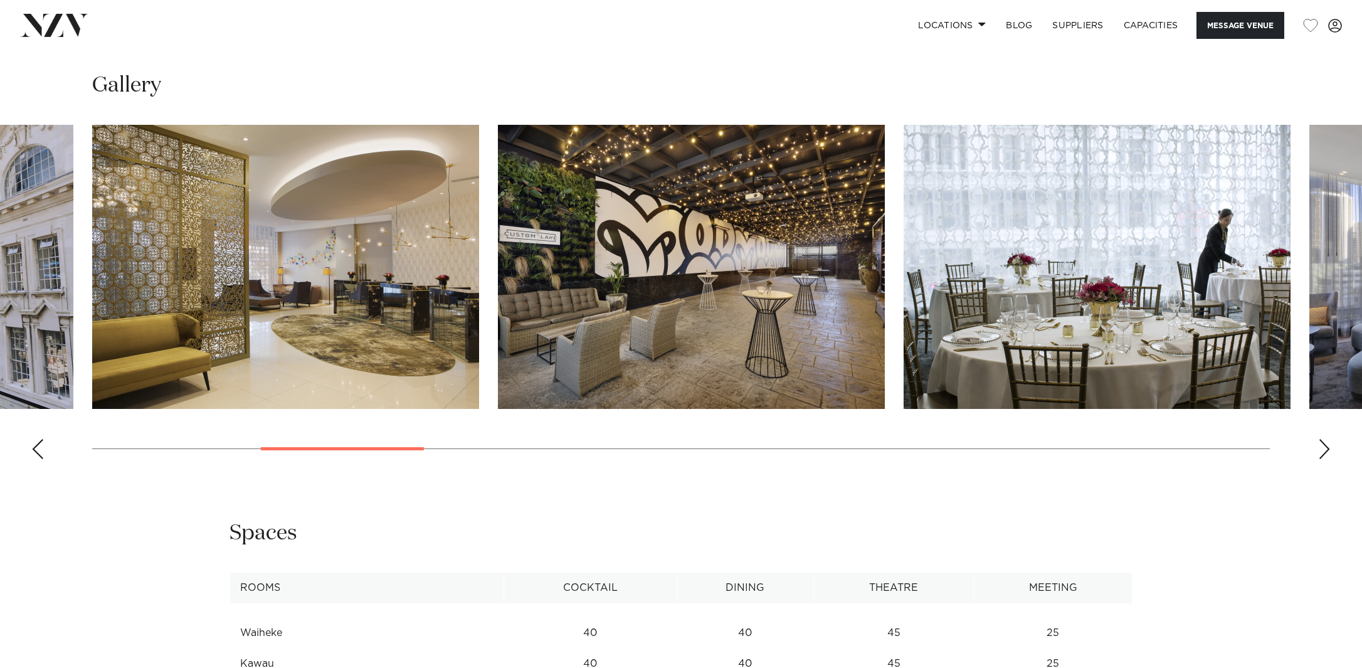
click at [1320, 450] on div "Next slide" at bounding box center [1324, 449] width 13 height 20
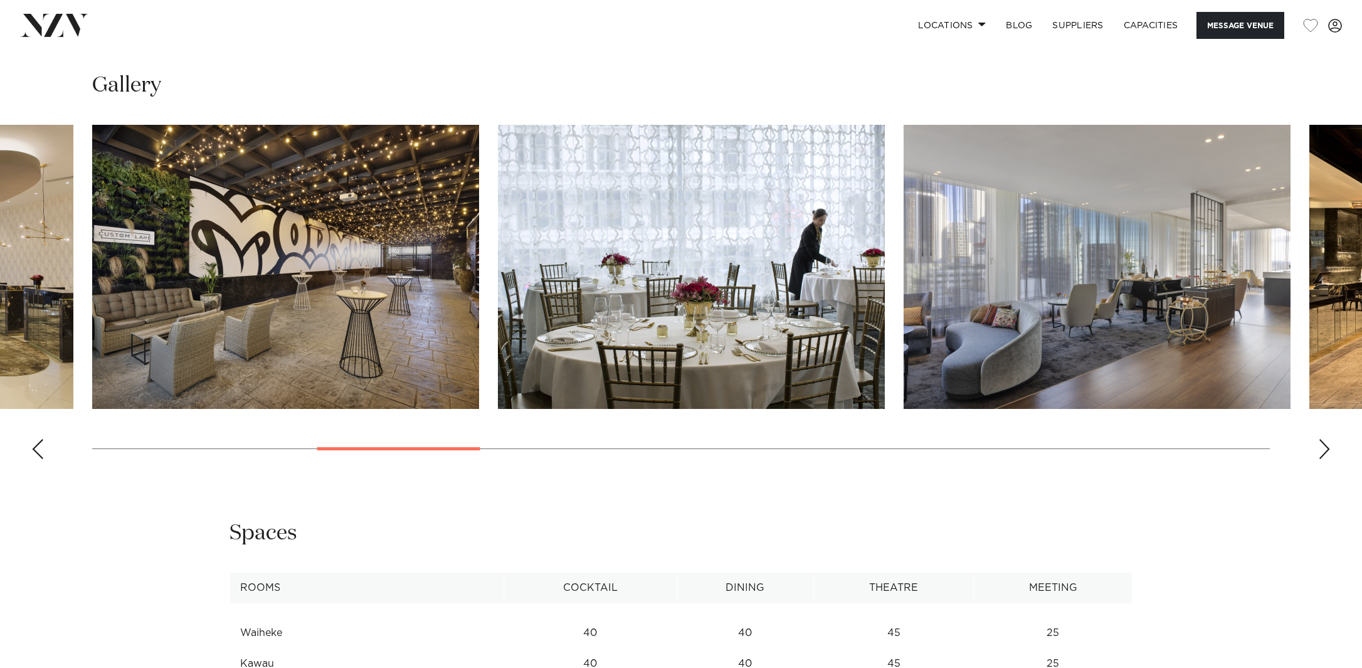
click at [1320, 450] on div "Next slide" at bounding box center [1324, 449] width 13 height 20
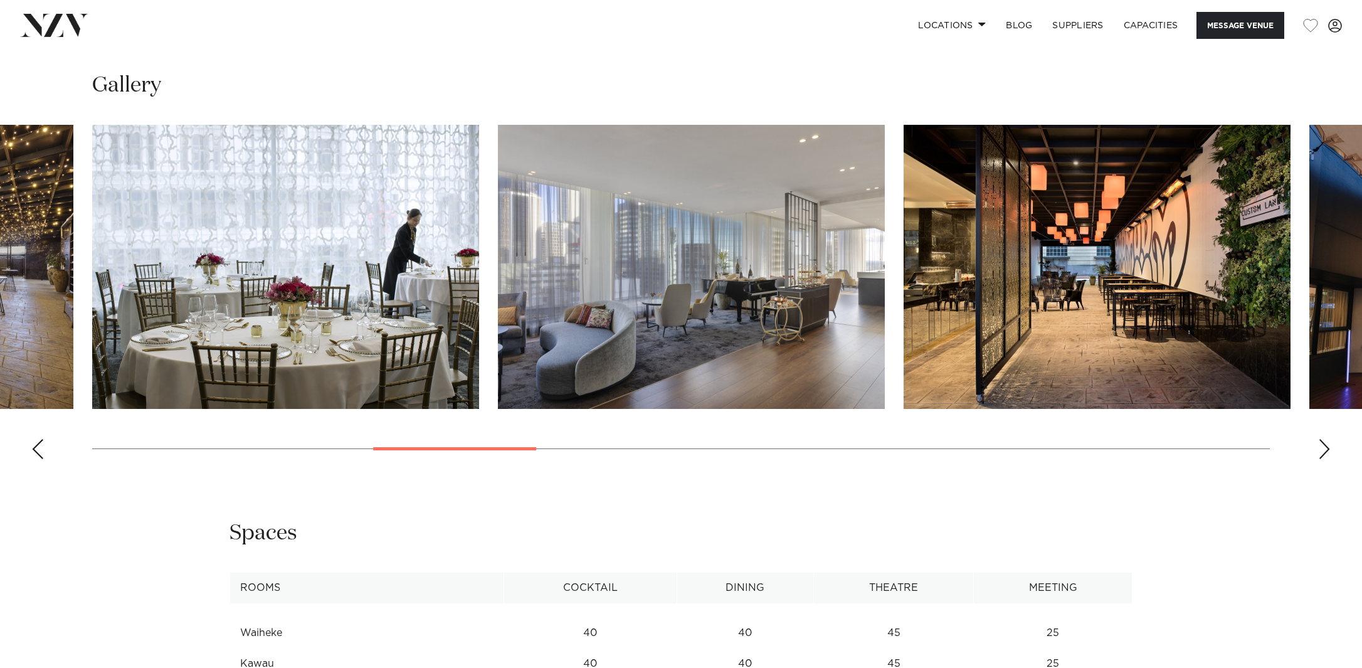
click at [1320, 450] on div "Next slide" at bounding box center [1324, 449] width 13 height 20
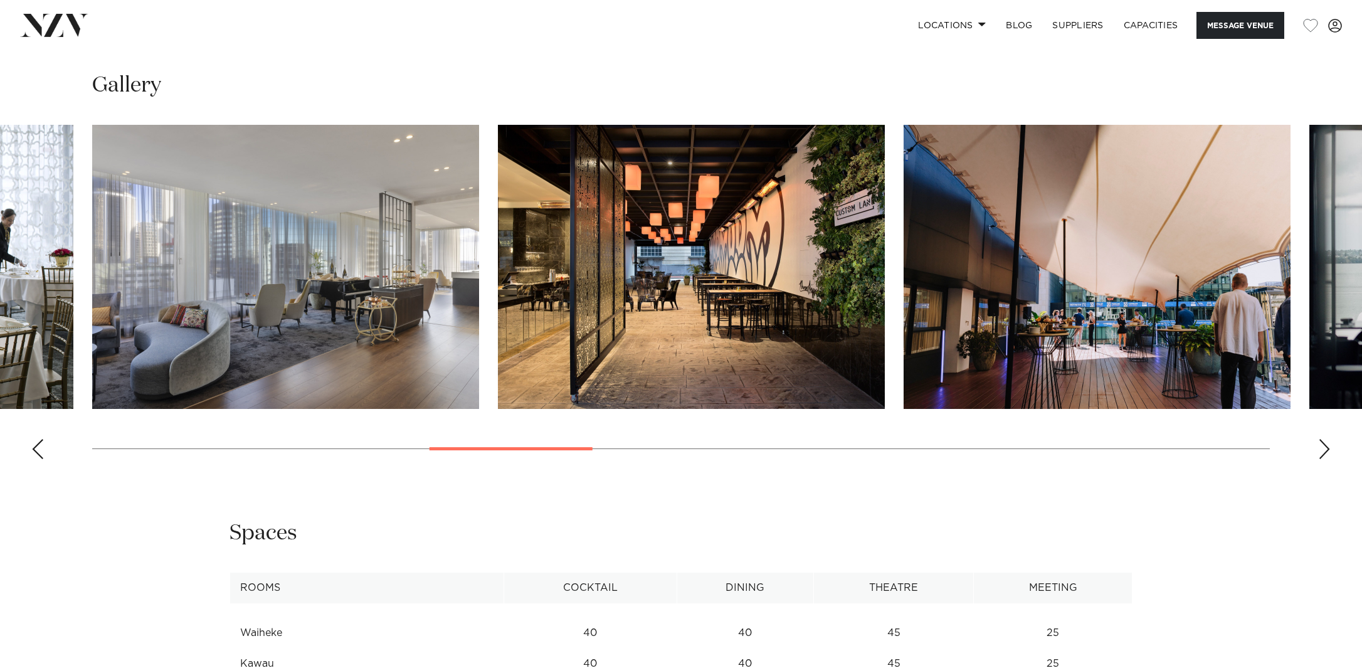
click at [1320, 450] on div "Next slide" at bounding box center [1324, 449] width 13 height 20
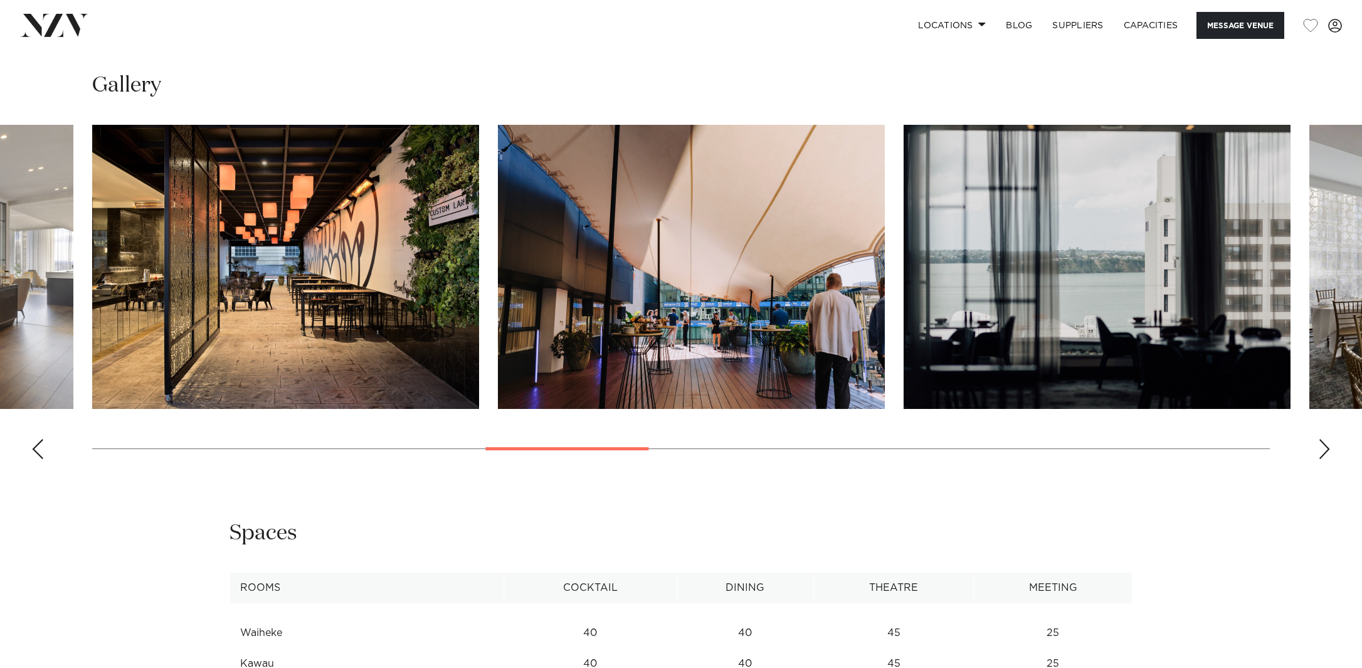
click at [1320, 450] on div "Next slide" at bounding box center [1324, 449] width 13 height 20
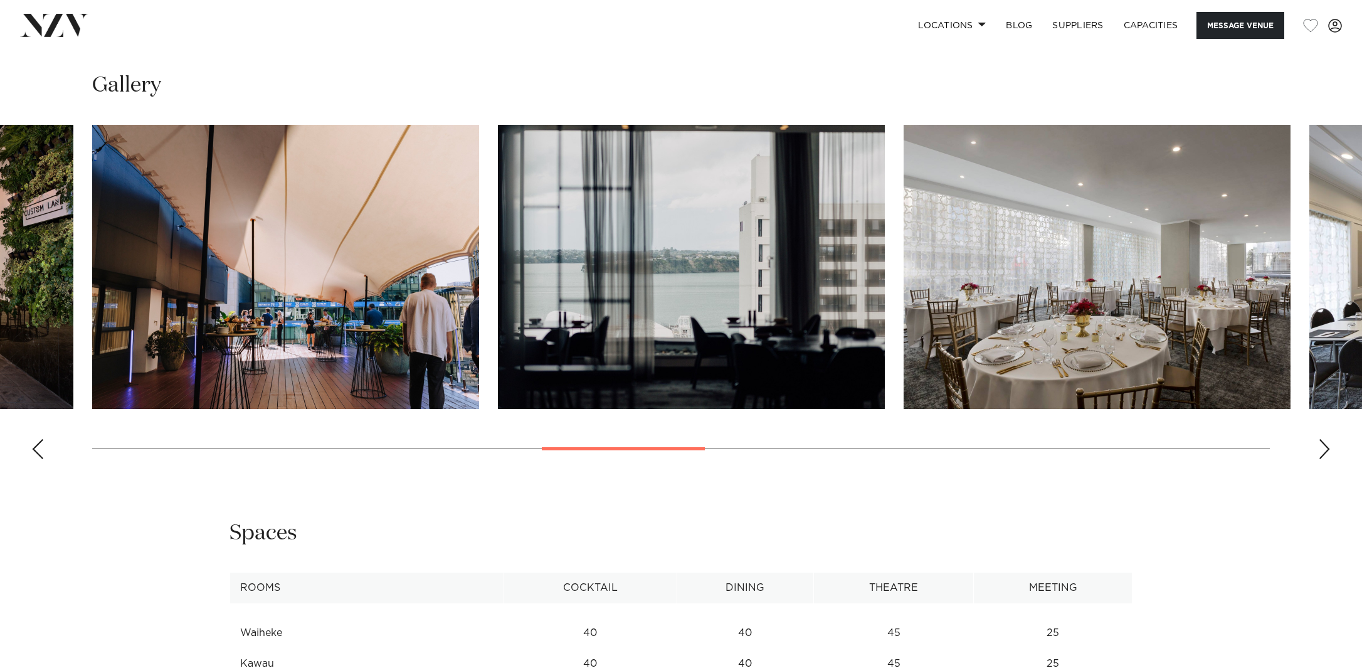
click at [1320, 450] on div "Next slide" at bounding box center [1324, 449] width 13 height 20
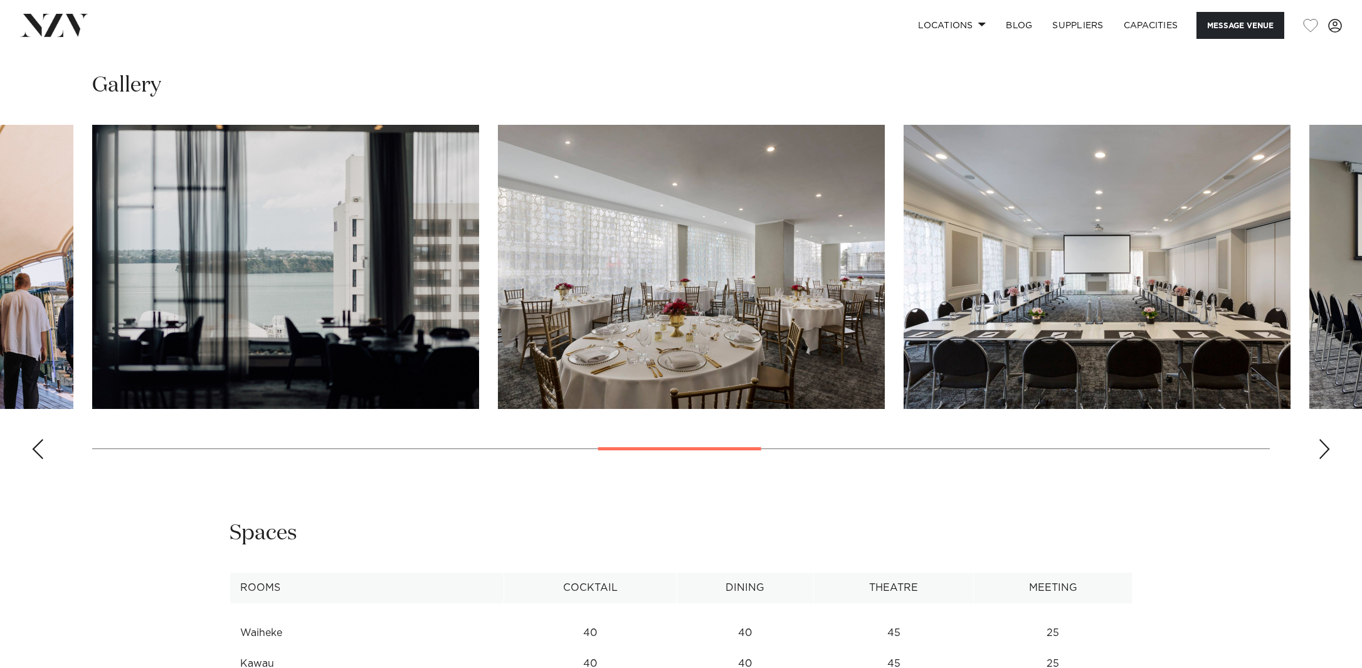
click at [1320, 450] on div "Next slide" at bounding box center [1324, 449] width 13 height 20
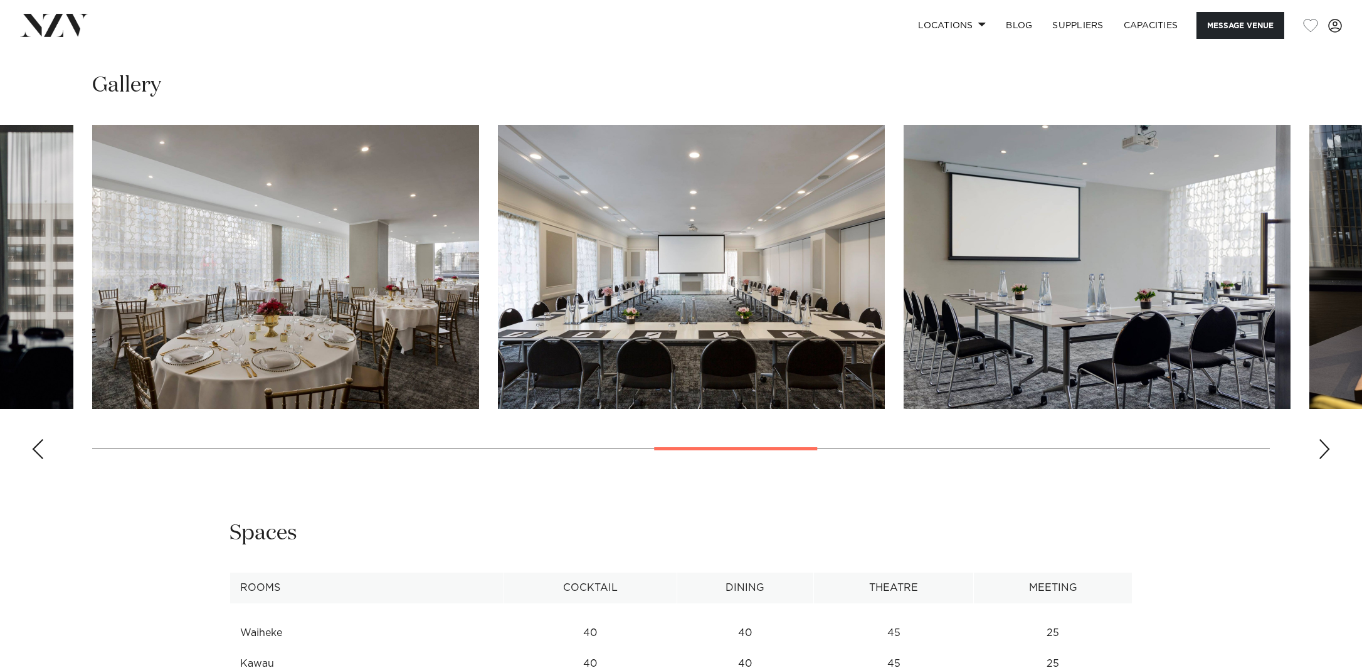
click at [1320, 450] on div "Next slide" at bounding box center [1324, 449] width 13 height 20
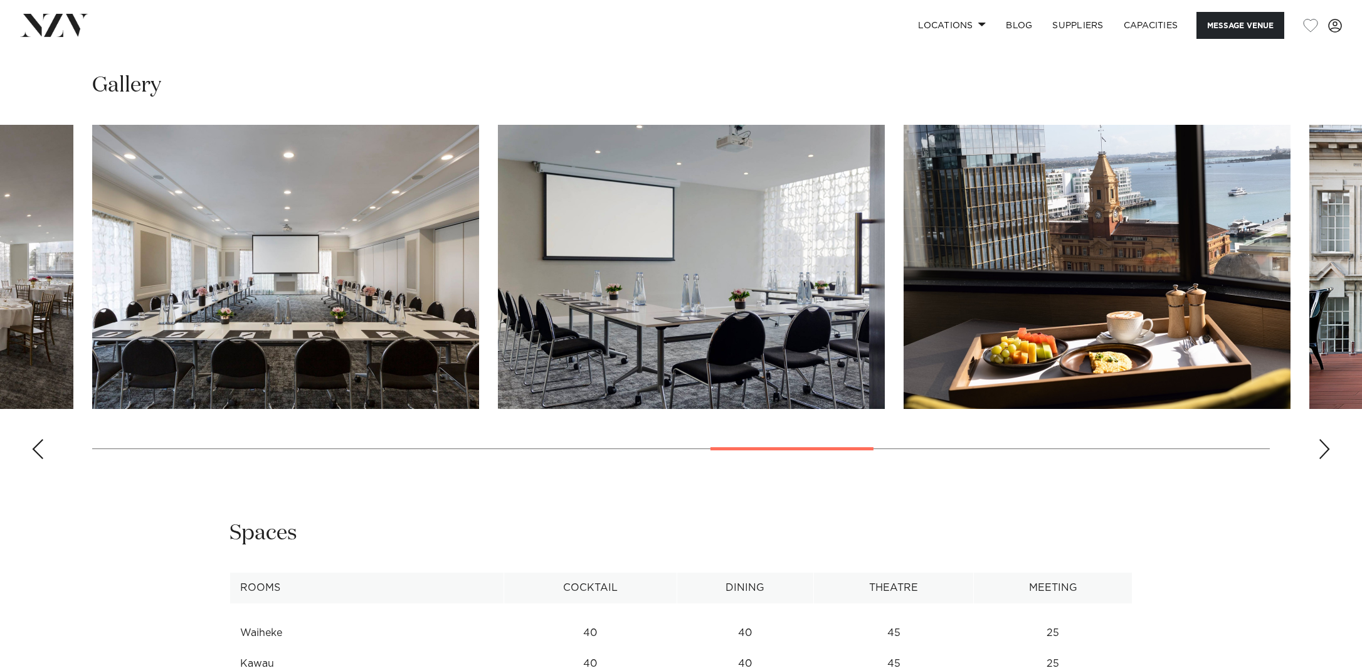
click at [1320, 450] on div "Next slide" at bounding box center [1324, 449] width 13 height 20
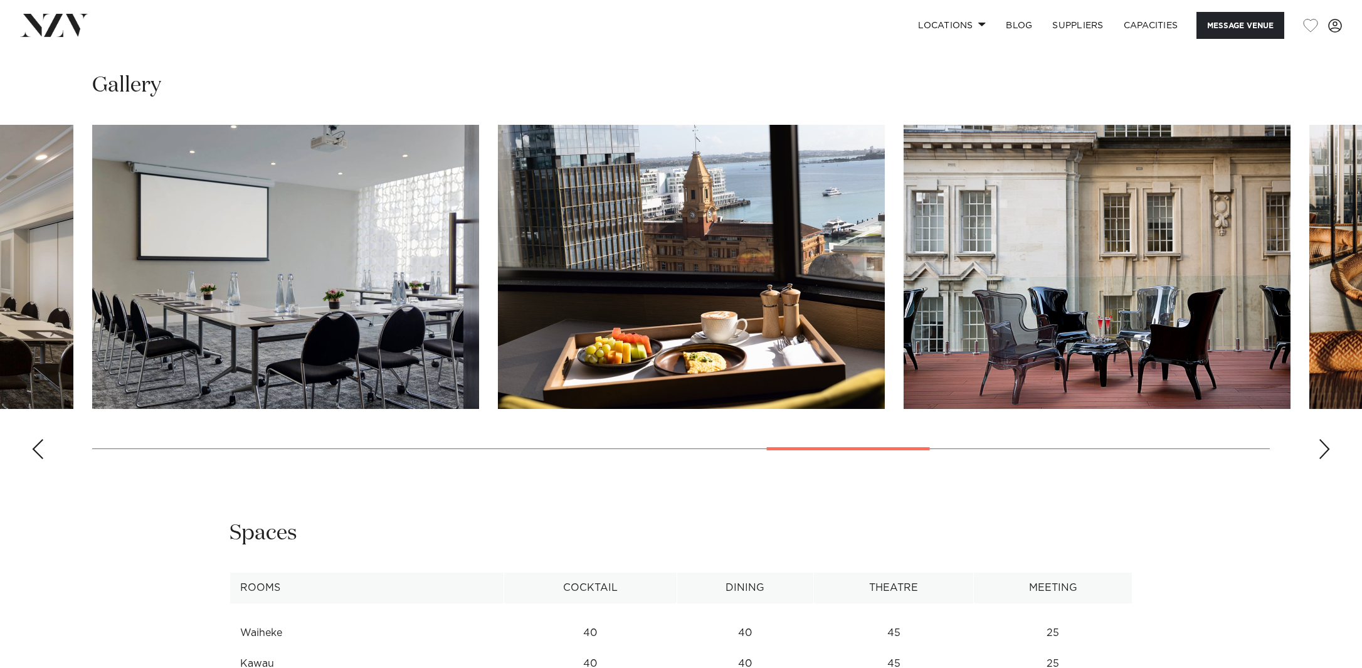
click at [1320, 450] on div "Next slide" at bounding box center [1324, 449] width 13 height 20
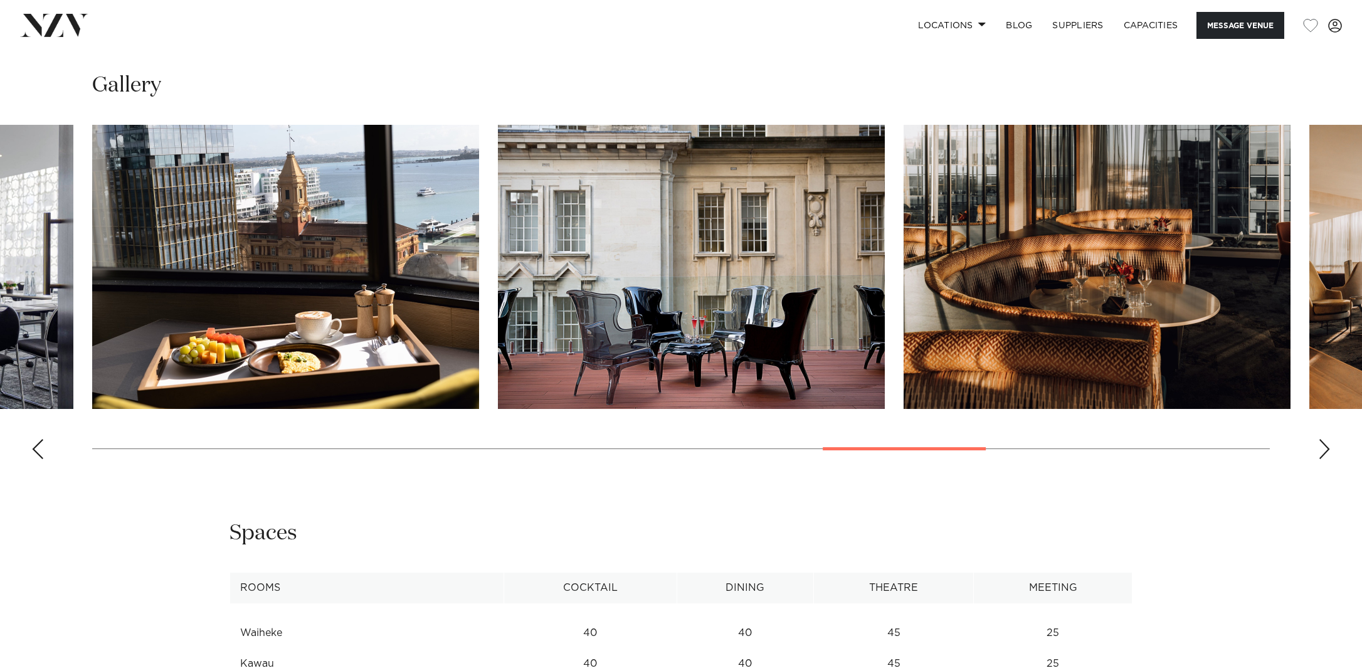
click at [1320, 450] on div "Next slide" at bounding box center [1324, 449] width 13 height 20
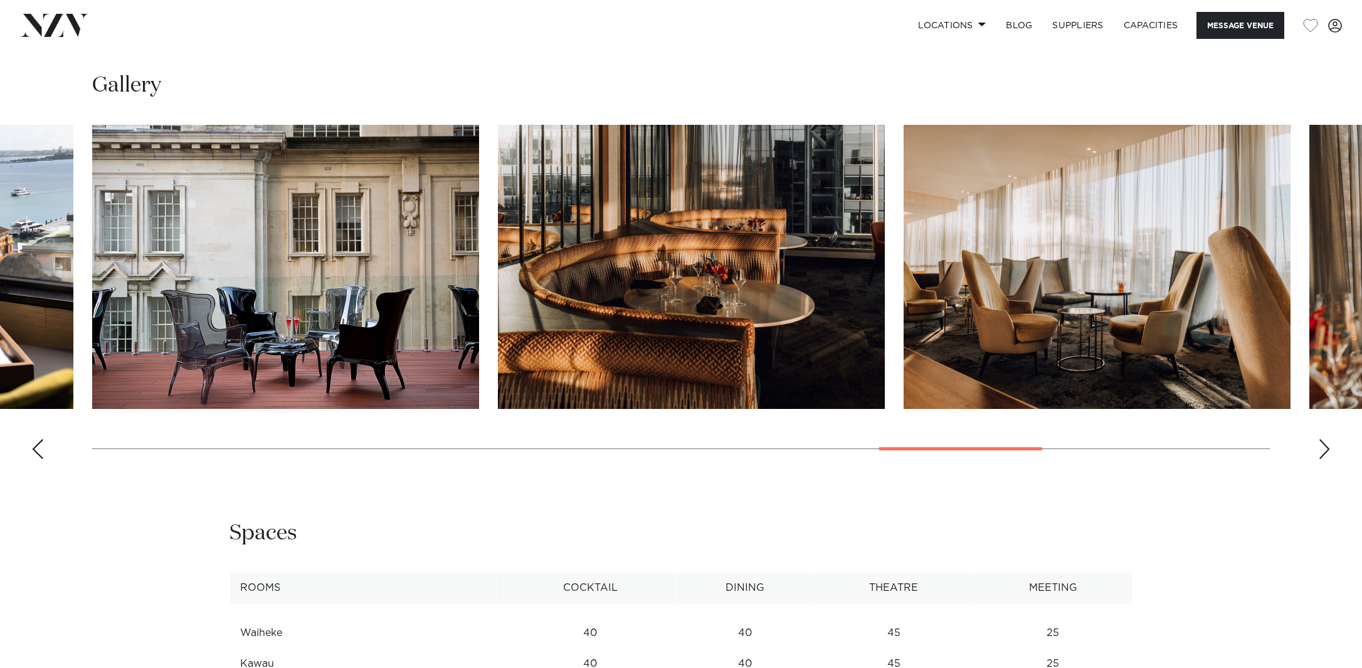
click at [1313, 451] on swiper-container at bounding box center [681, 297] width 1362 height 344
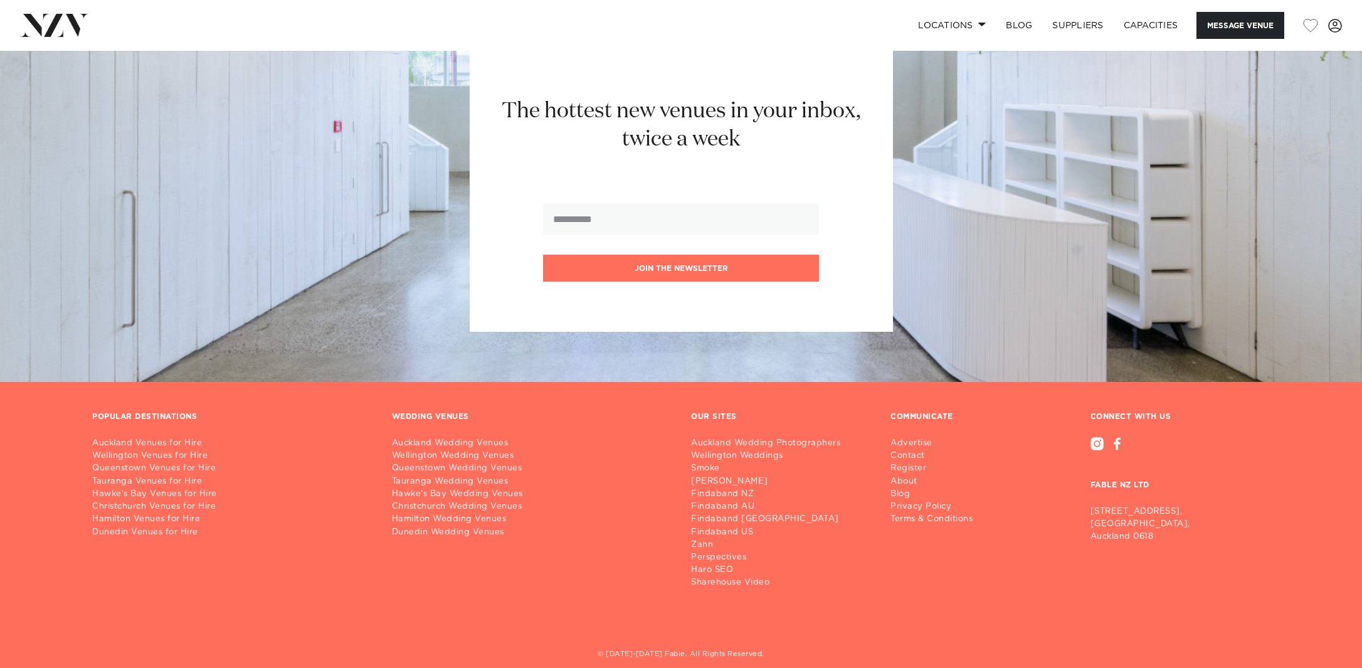
scroll to position [3243, 0]
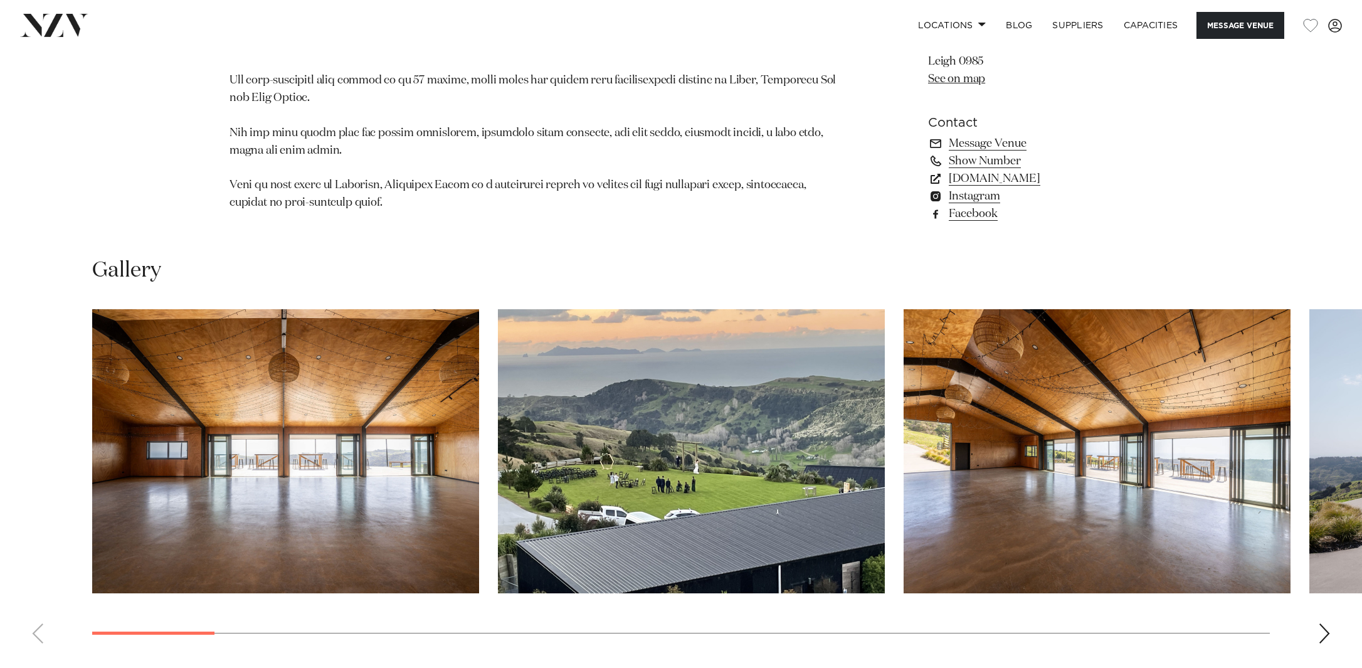
scroll to position [1125, 0]
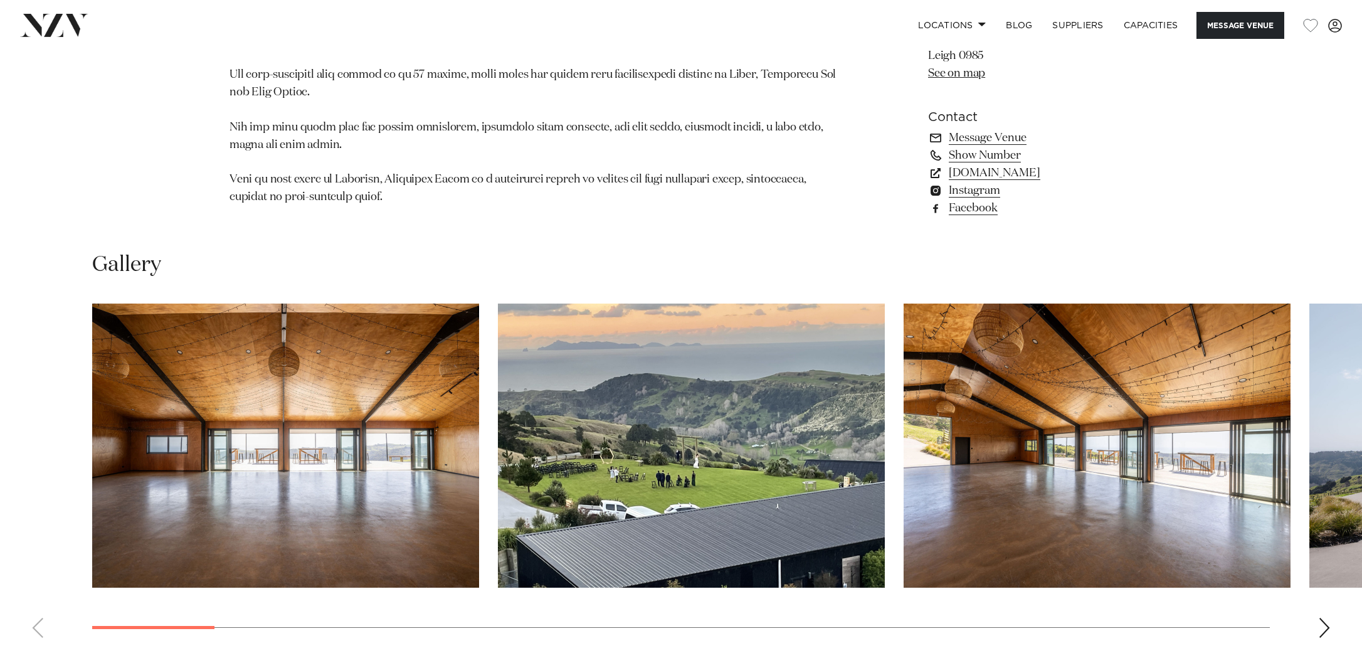
click at [385, 403] on img "1 / 28" at bounding box center [285, 445] width 387 height 284
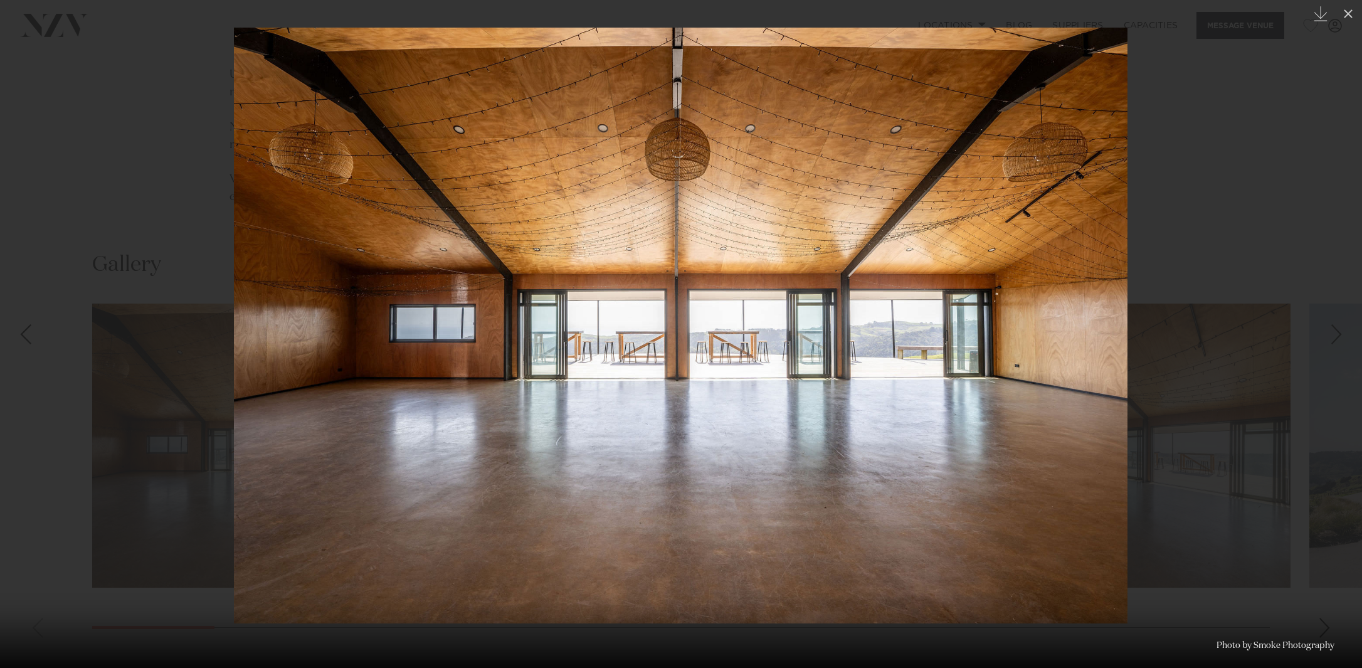
click at [1339, 335] on div "Next slide" at bounding box center [1336, 334] width 17 height 24
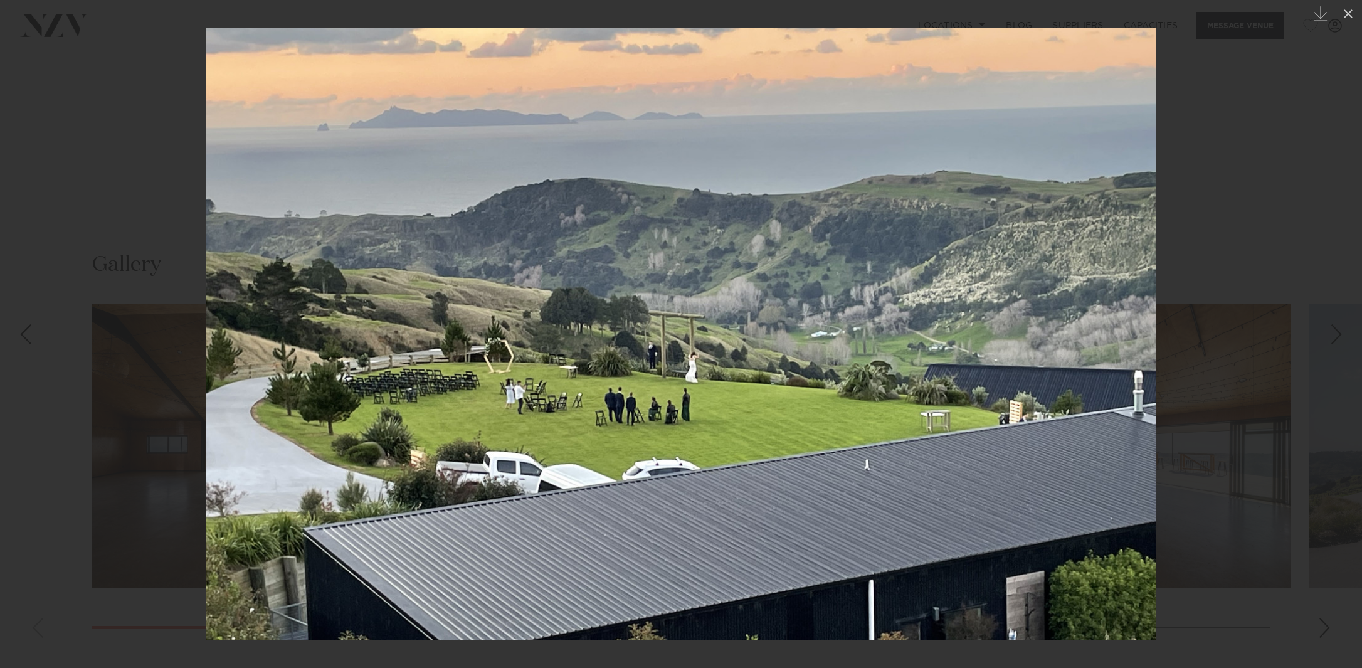
click at [1339, 335] on div "Next slide" at bounding box center [1336, 334] width 17 height 24
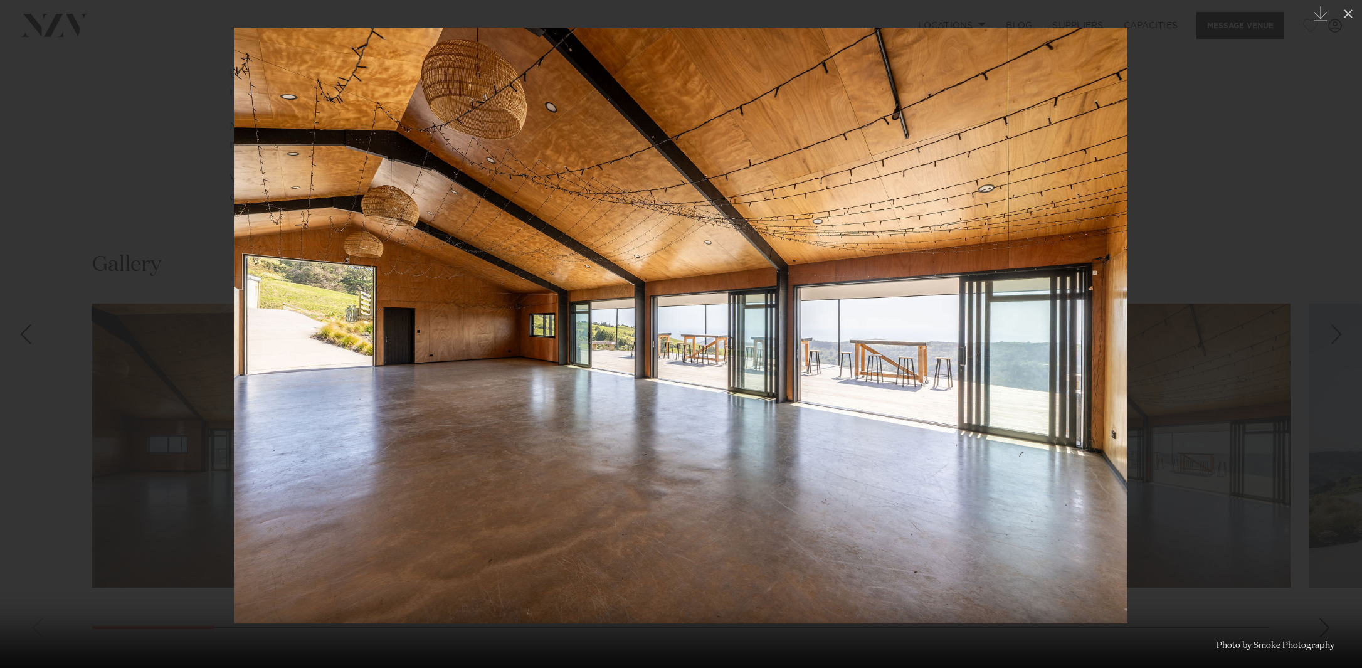
click at [1339, 335] on div "Next slide" at bounding box center [1336, 334] width 17 height 24
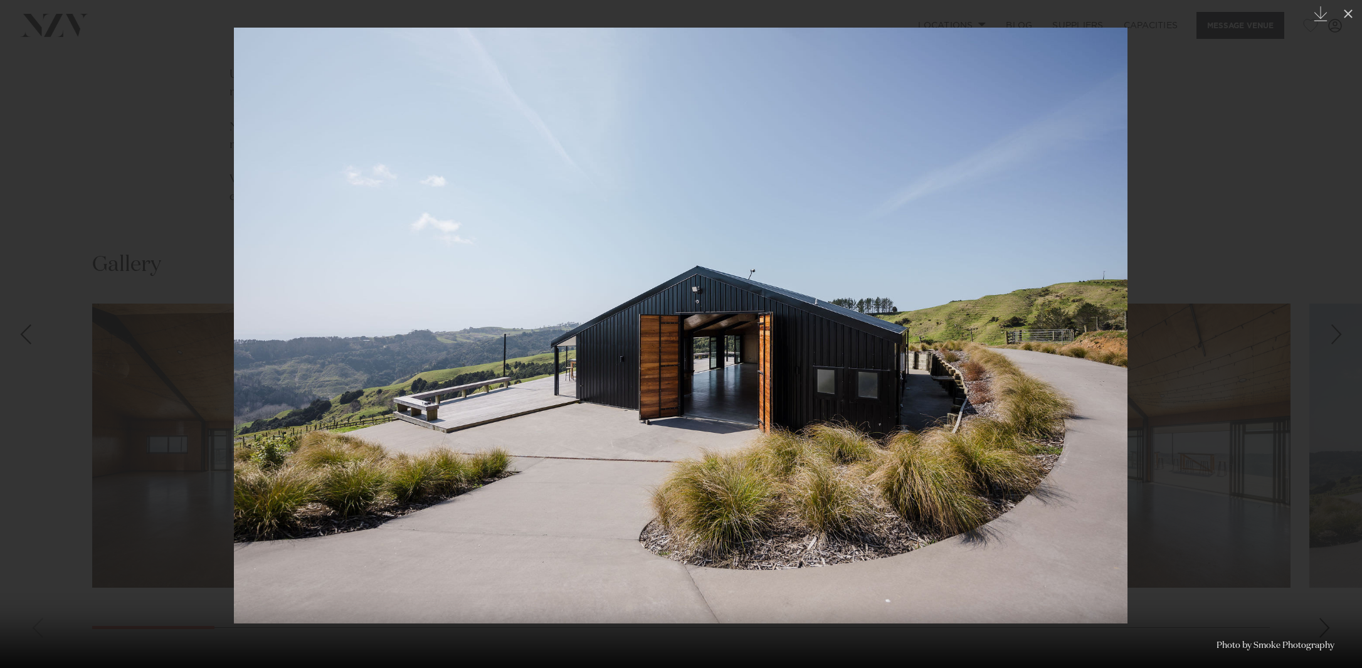
click at [1339, 335] on div "Next slide" at bounding box center [1336, 334] width 17 height 24
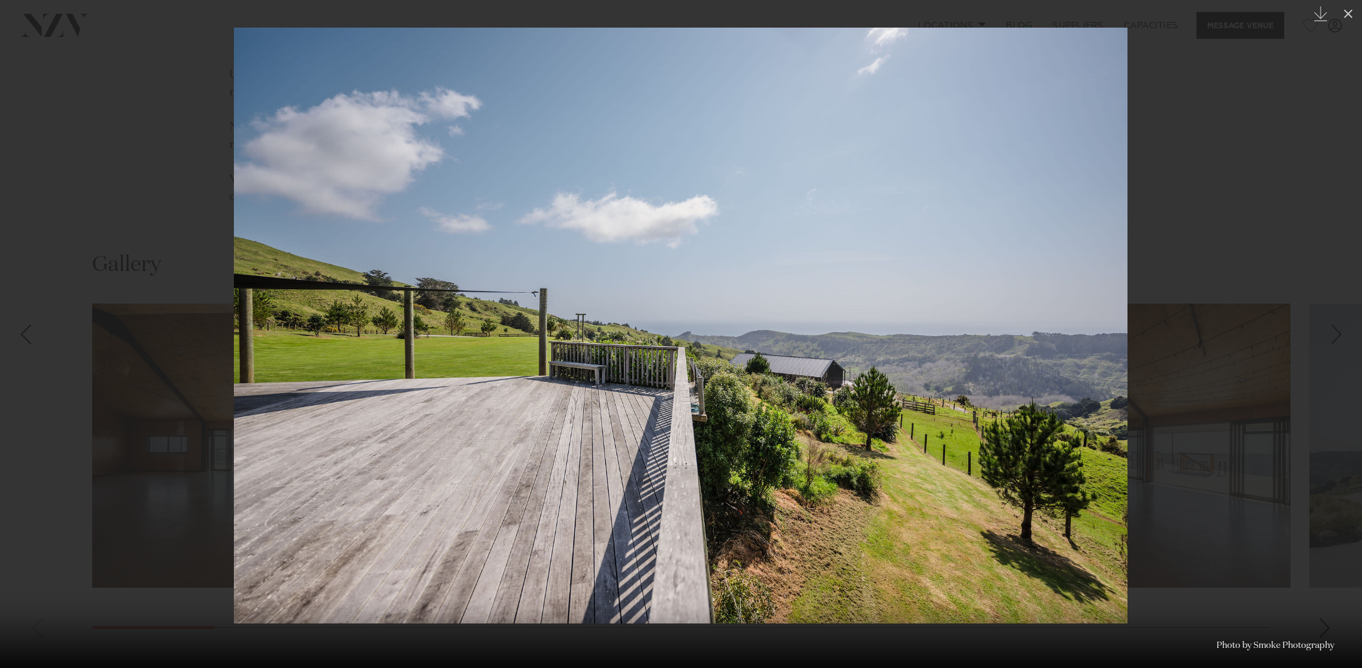
click at [1339, 335] on div "Next slide" at bounding box center [1336, 334] width 17 height 24
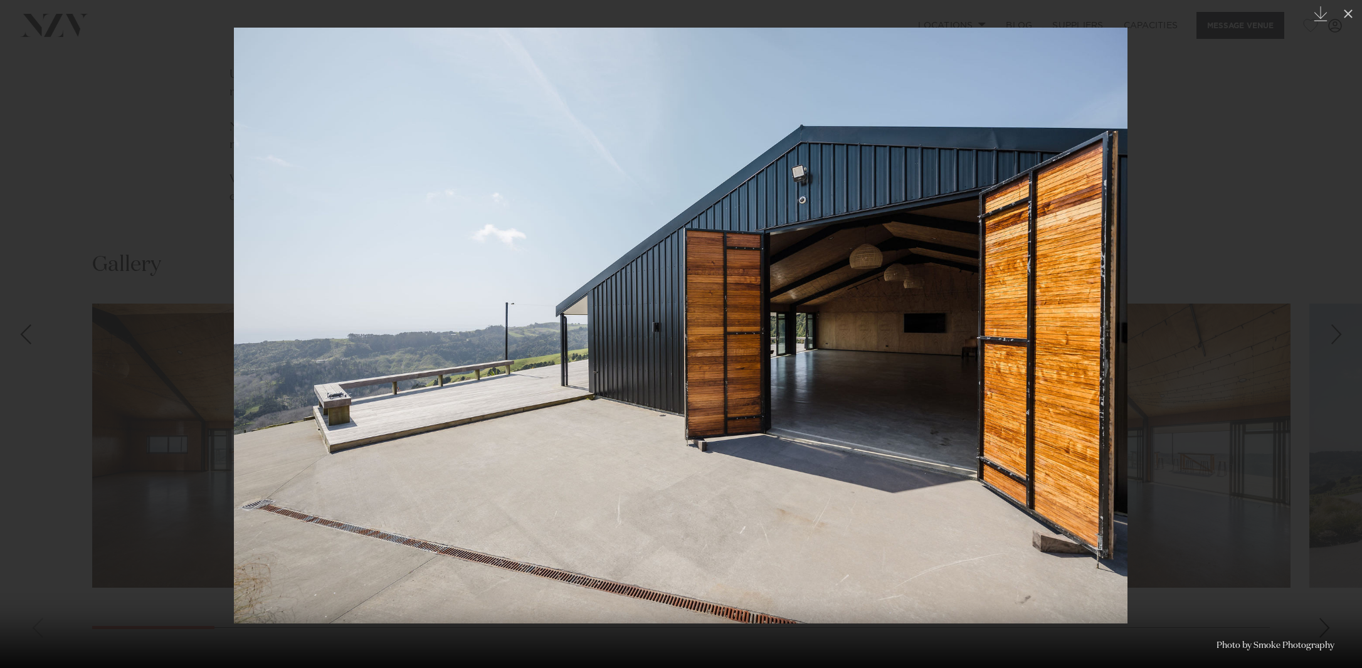
click at [1339, 335] on div "Next slide" at bounding box center [1336, 334] width 17 height 24
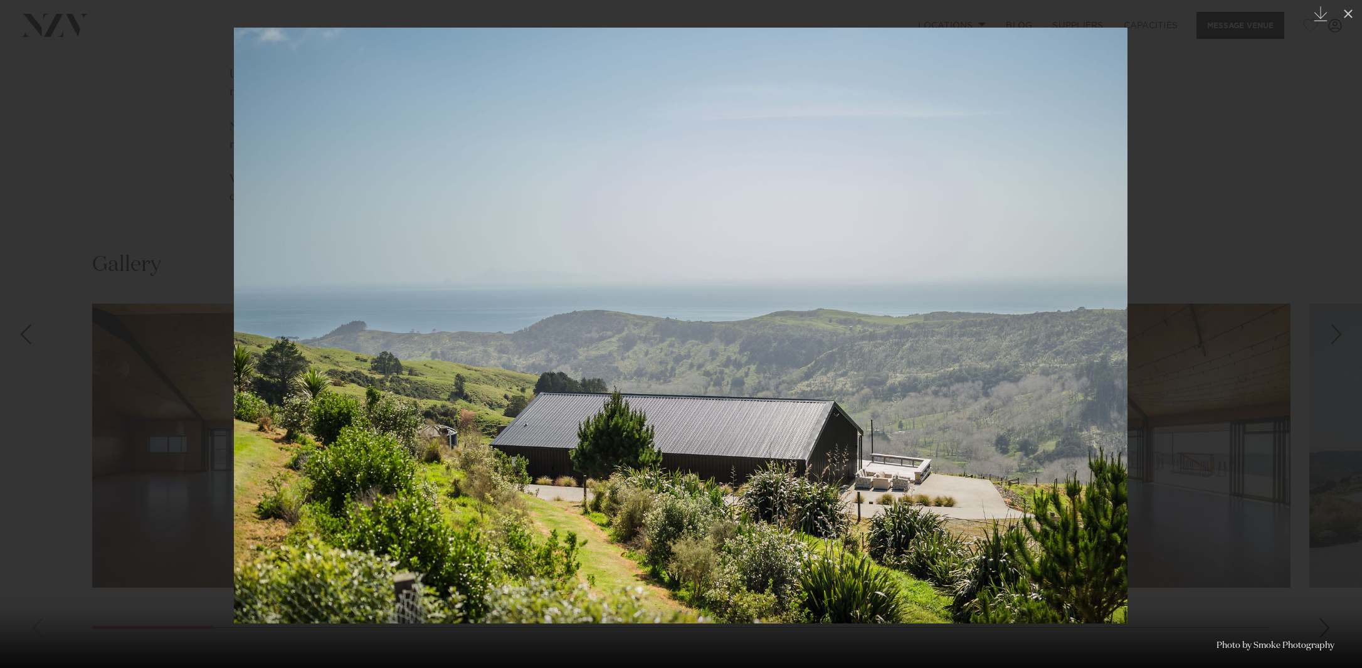
click at [1339, 335] on div "Next slide" at bounding box center [1336, 334] width 17 height 24
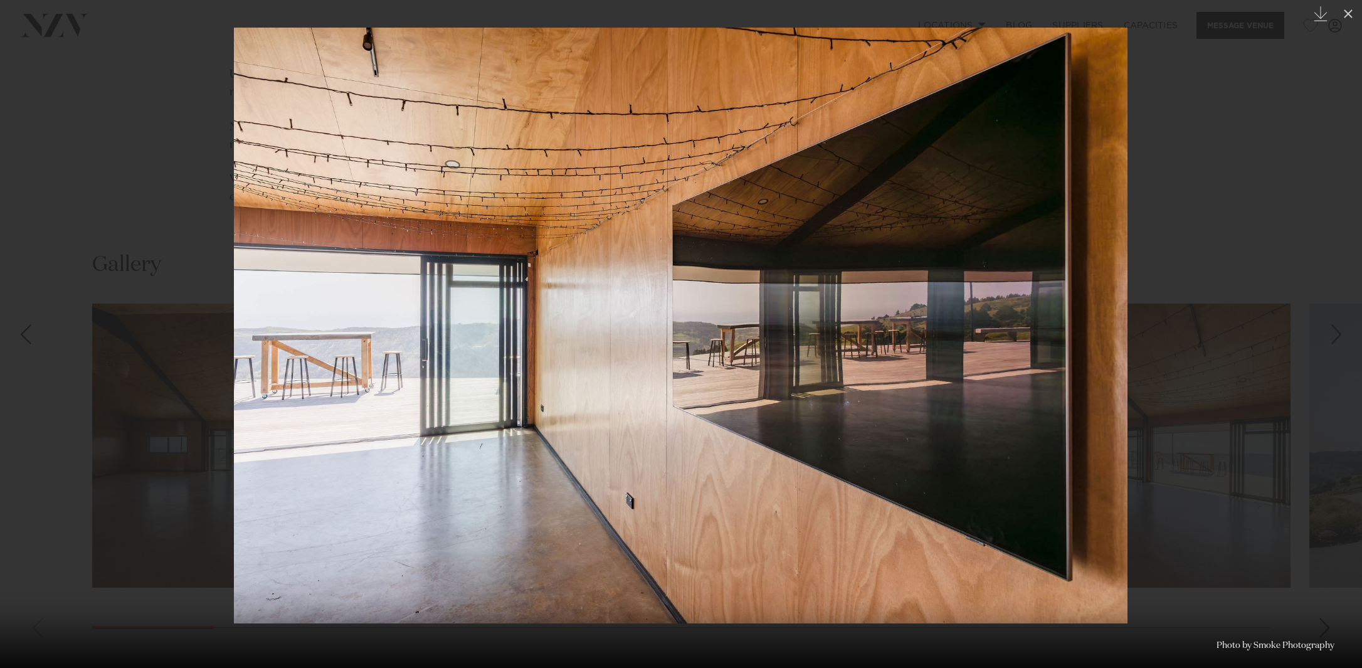
click at [1339, 335] on div "Next slide" at bounding box center [1336, 334] width 17 height 24
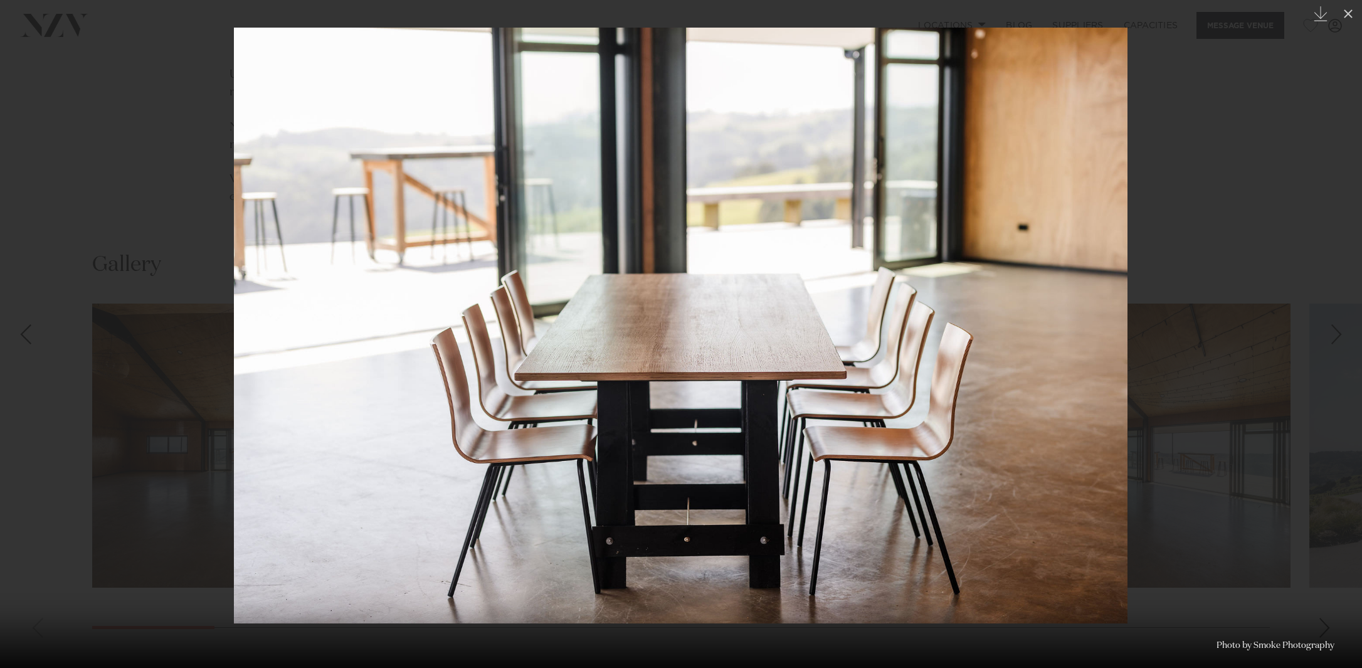
click at [1339, 335] on div "Next slide" at bounding box center [1336, 334] width 17 height 24
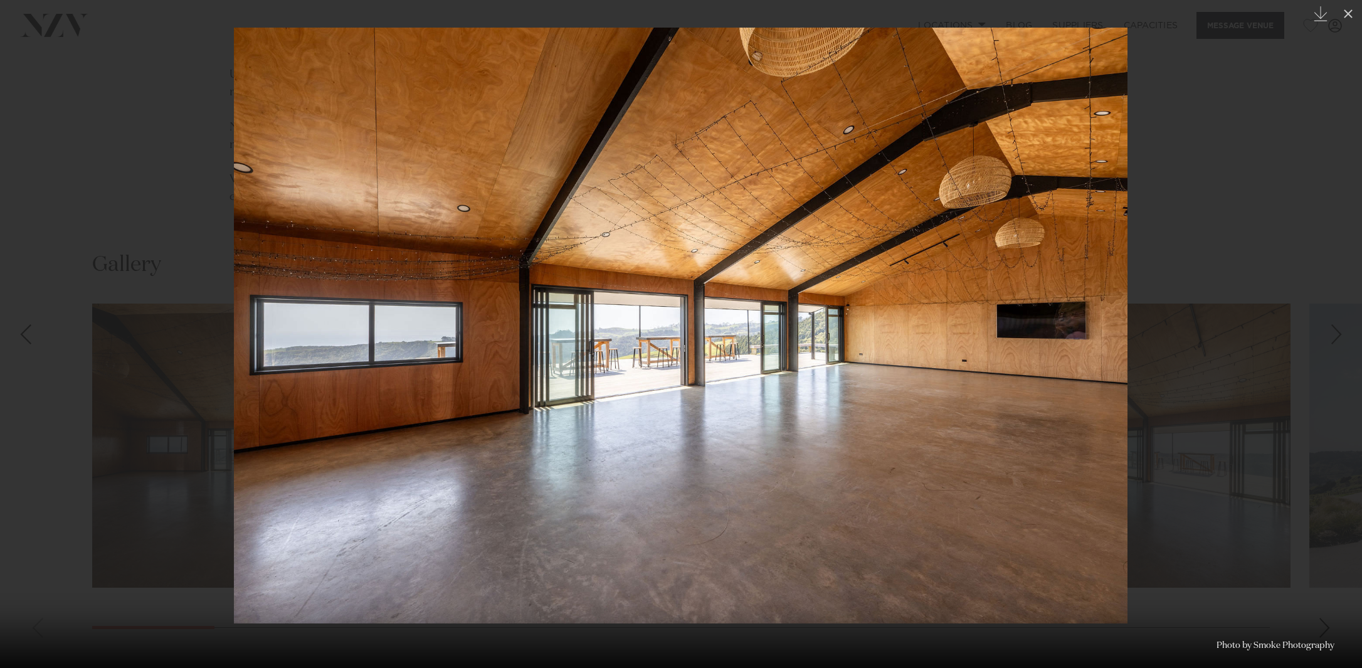
click at [1339, 335] on div "Next slide" at bounding box center [1336, 334] width 17 height 24
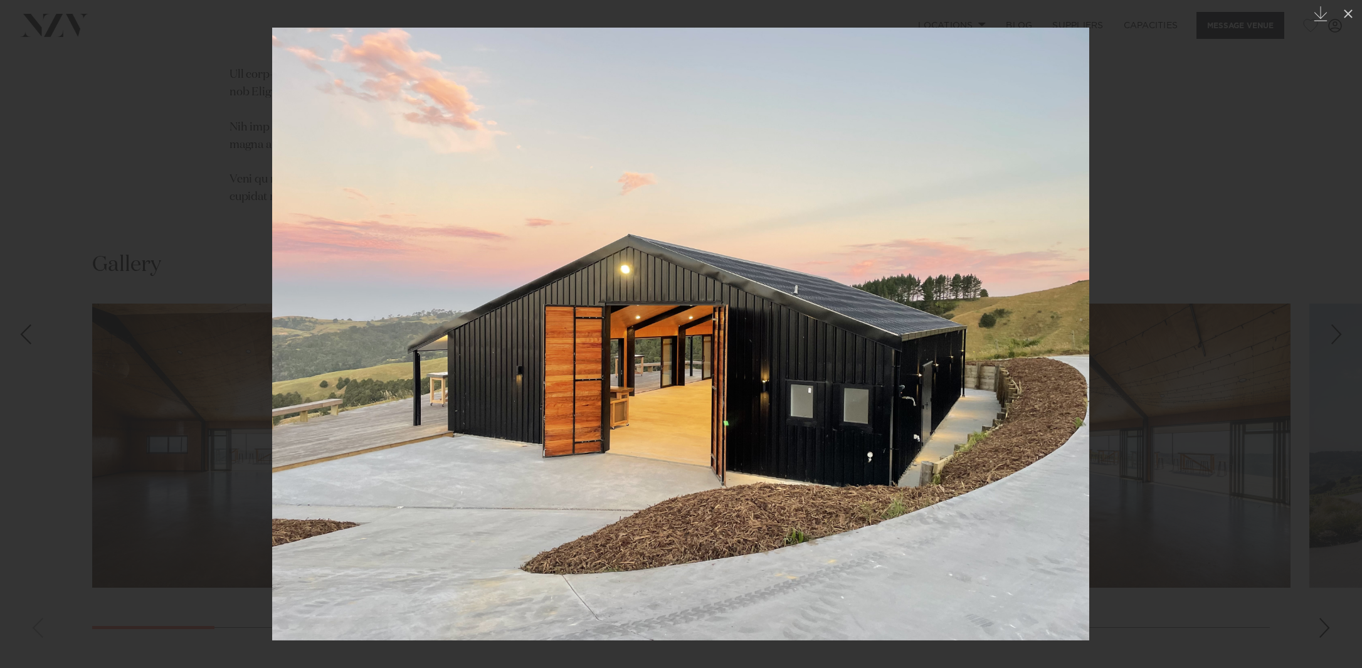
click at [1339, 335] on div "11 / 28 Created with Sketch. Photo by Smoke Photography" at bounding box center [681, 334] width 1362 height 668
click at [1348, 13] on icon at bounding box center [1348, 13] width 9 height 9
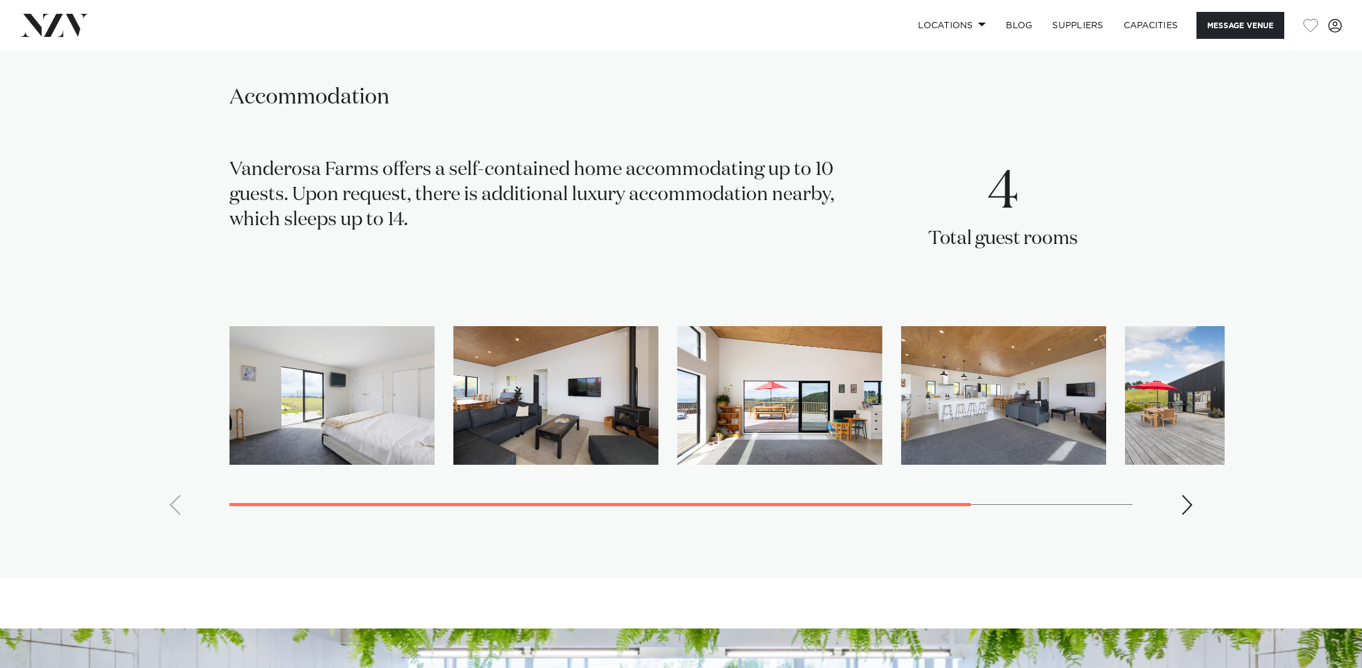
scroll to position [1984, 0]
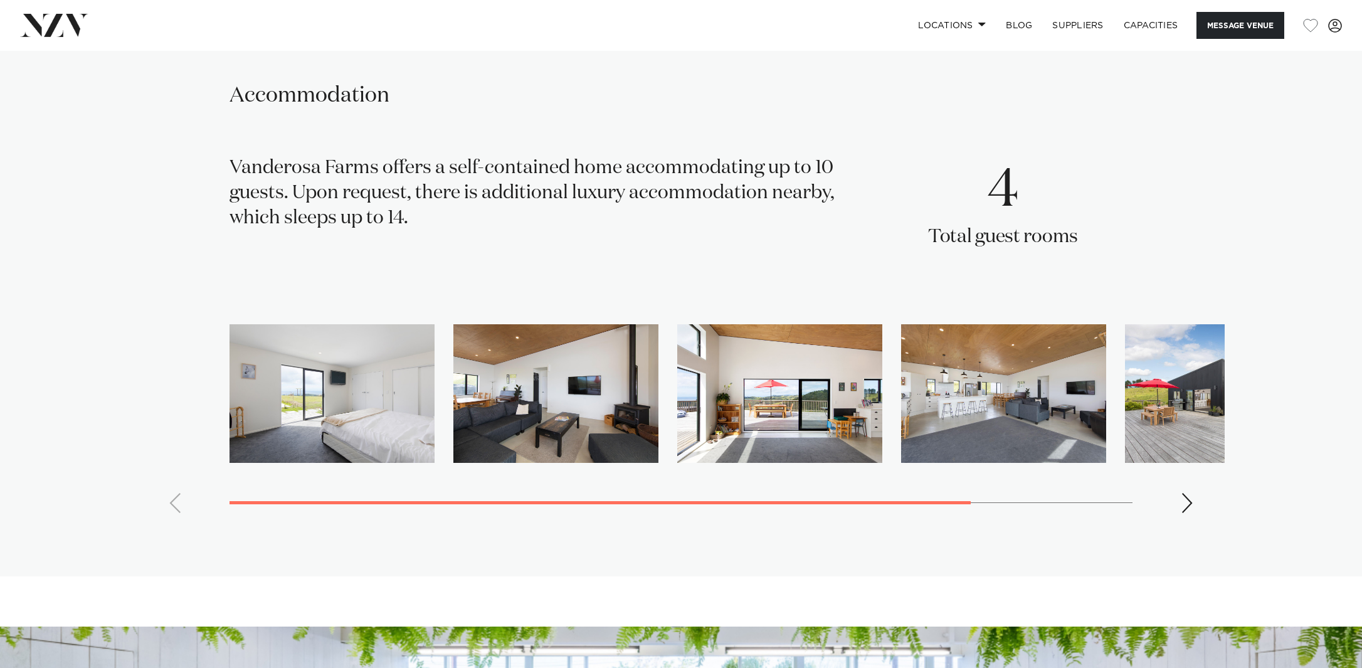
click at [355, 352] on img "1 / 5" at bounding box center [331, 393] width 205 height 139
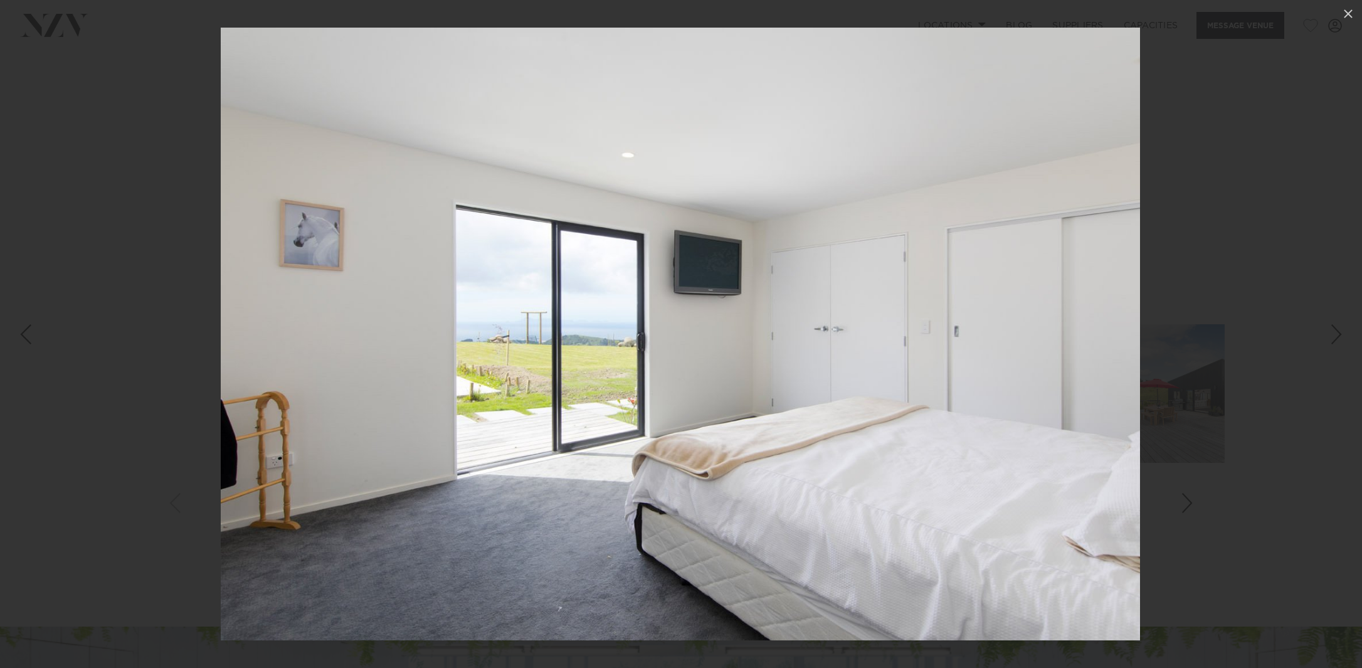
click at [1333, 339] on div "Next slide" at bounding box center [1336, 334] width 17 height 24
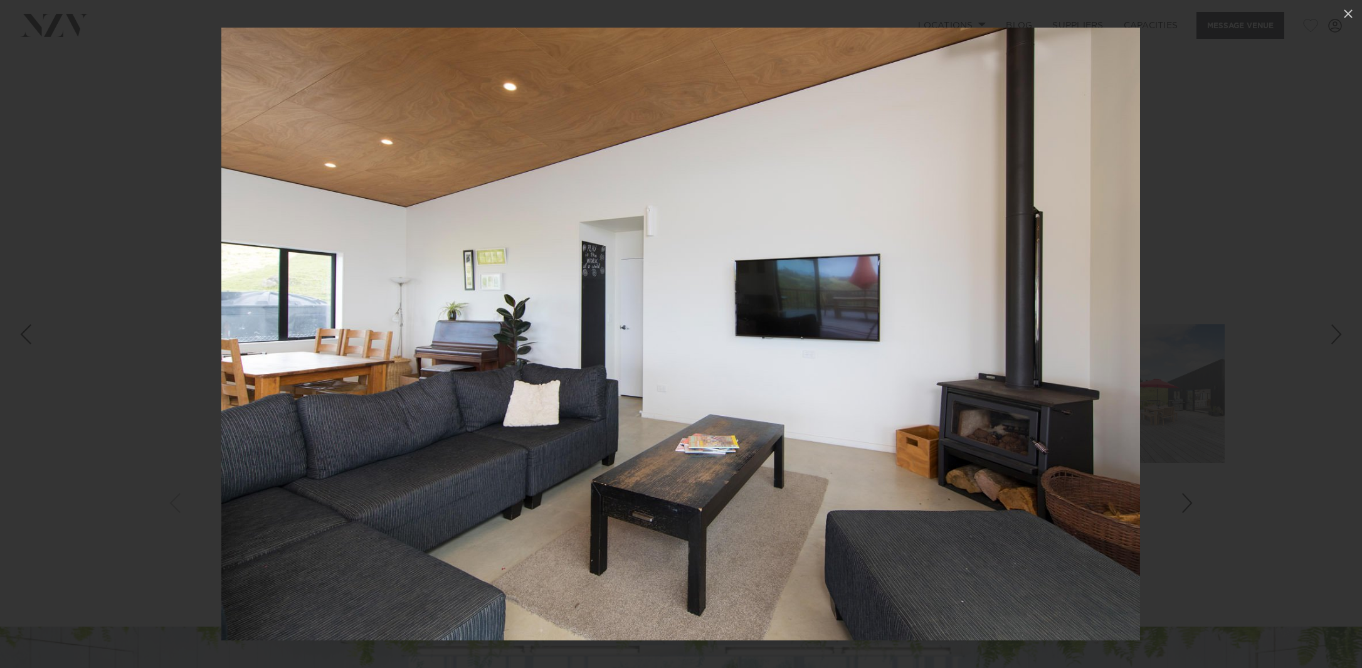
click at [1333, 339] on div "Next slide" at bounding box center [1336, 334] width 17 height 24
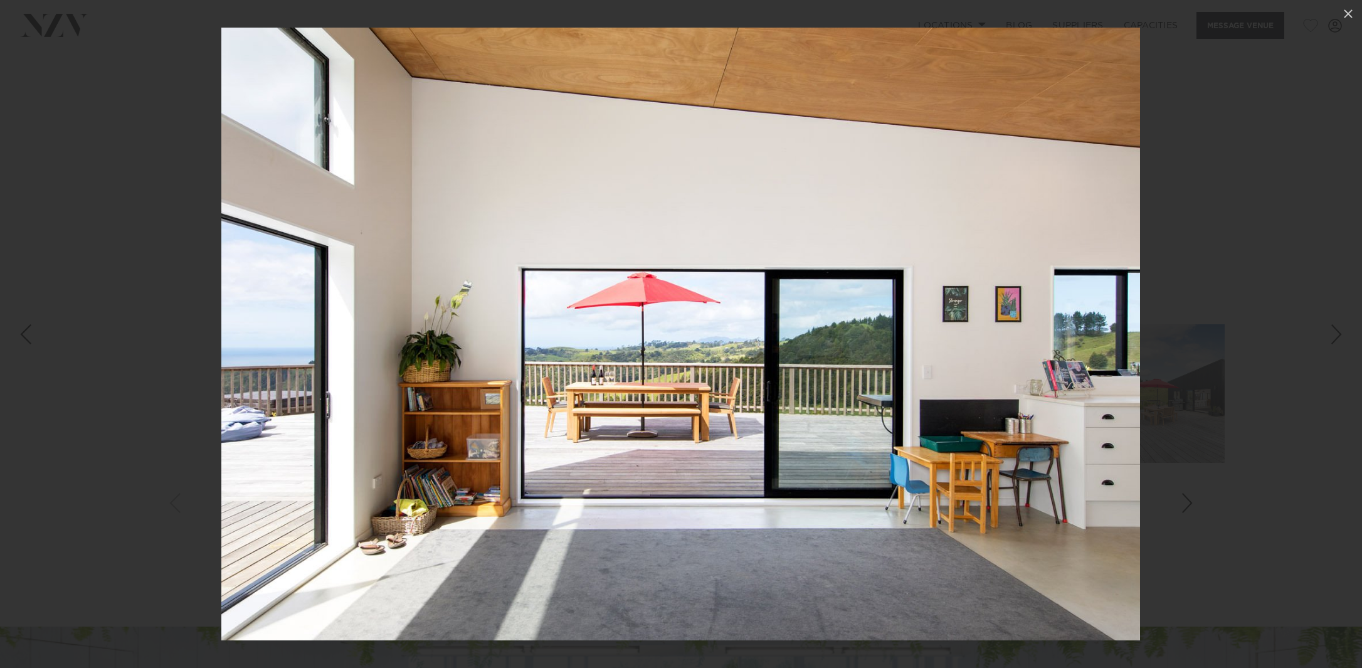
click at [1333, 339] on div "Next slide" at bounding box center [1336, 334] width 17 height 24
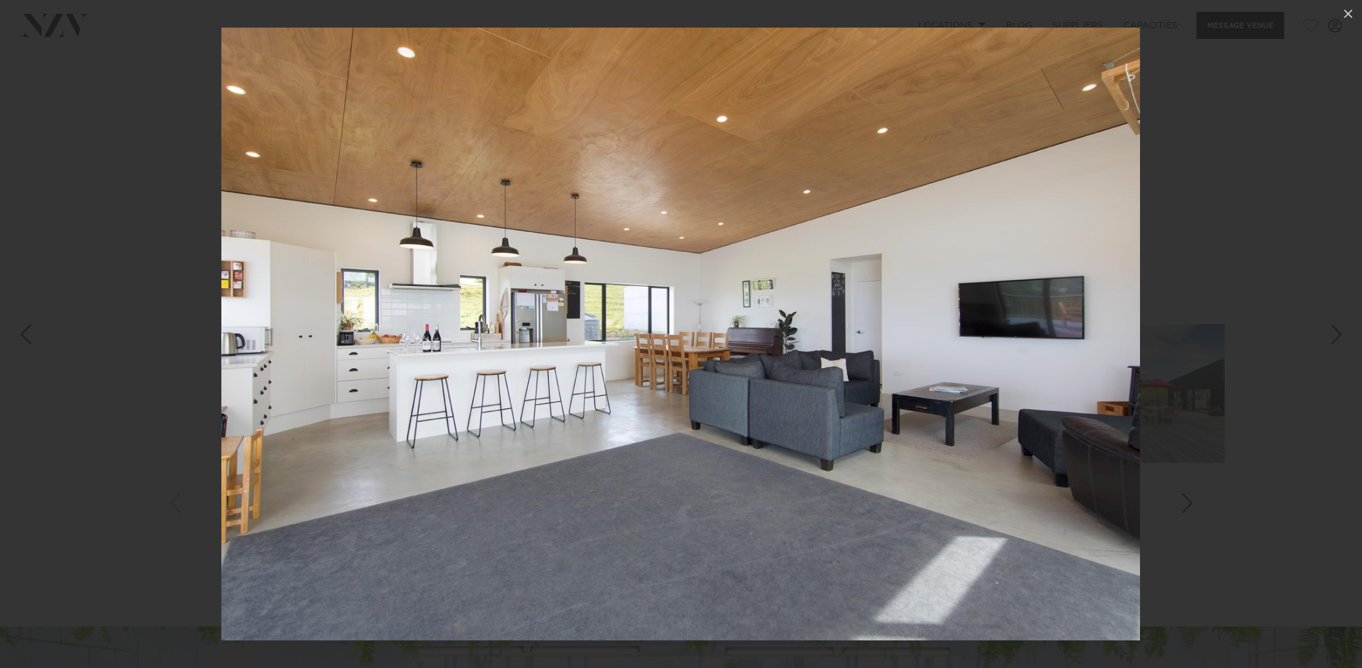
click at [1333, 339] on div "Next slide" at bounding box center [1336, 334] width 17 height 24
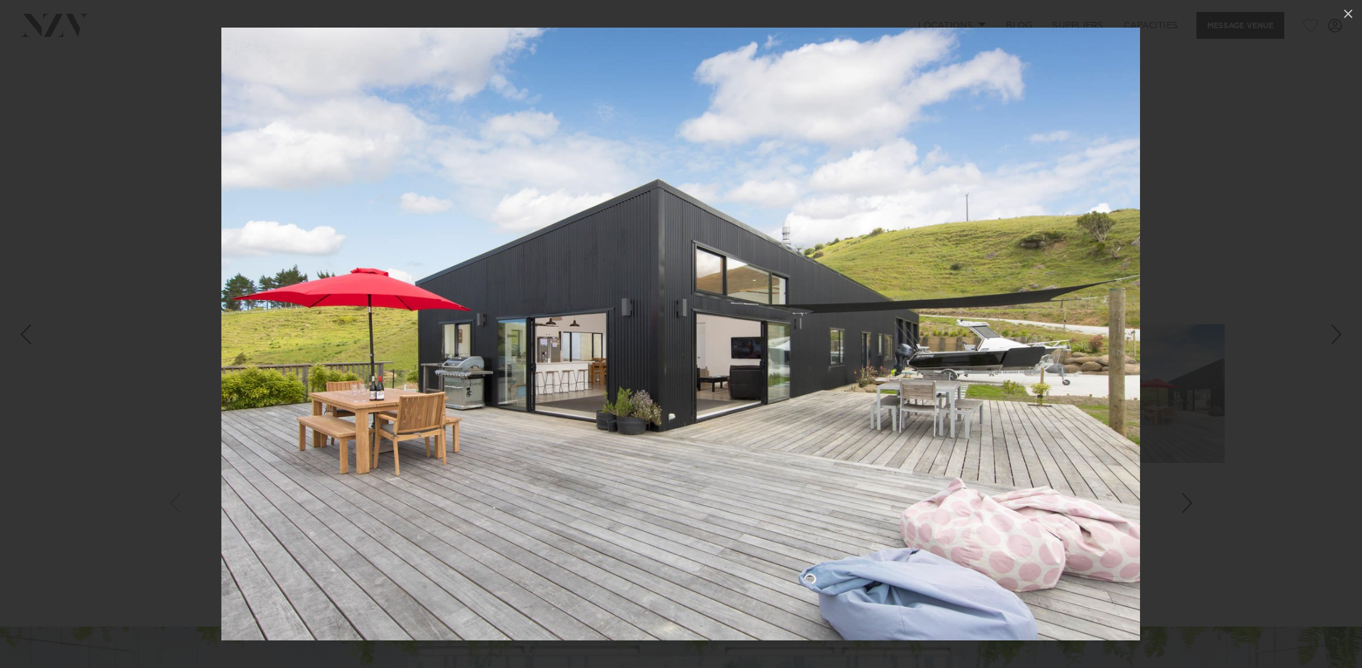
click at [1333, 339] on div "5 / 5" at bounding box center [681, 334] width 1362 height 668
click at [1333, 336] on div "Next slide" at bounding box center [1336, 334] width 17 height 24
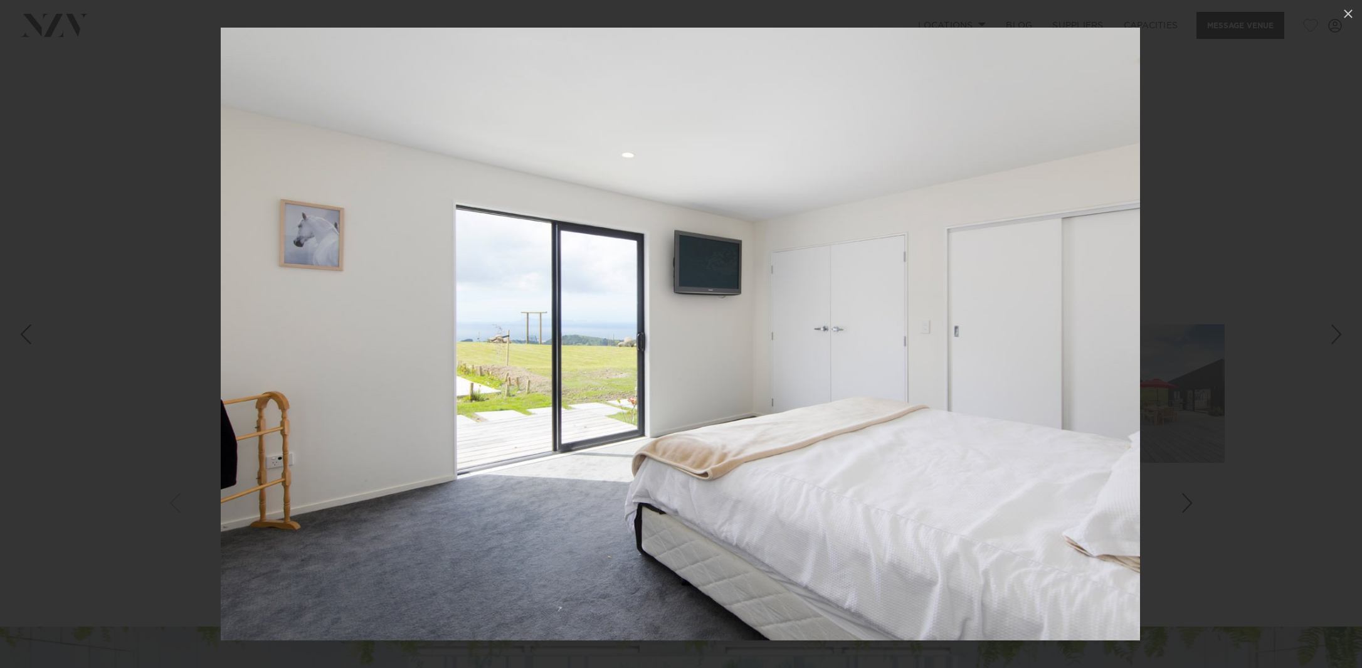
click at [1334, 335] on div "Next slide" at bounding box center [1336, 334] width 17 height 24
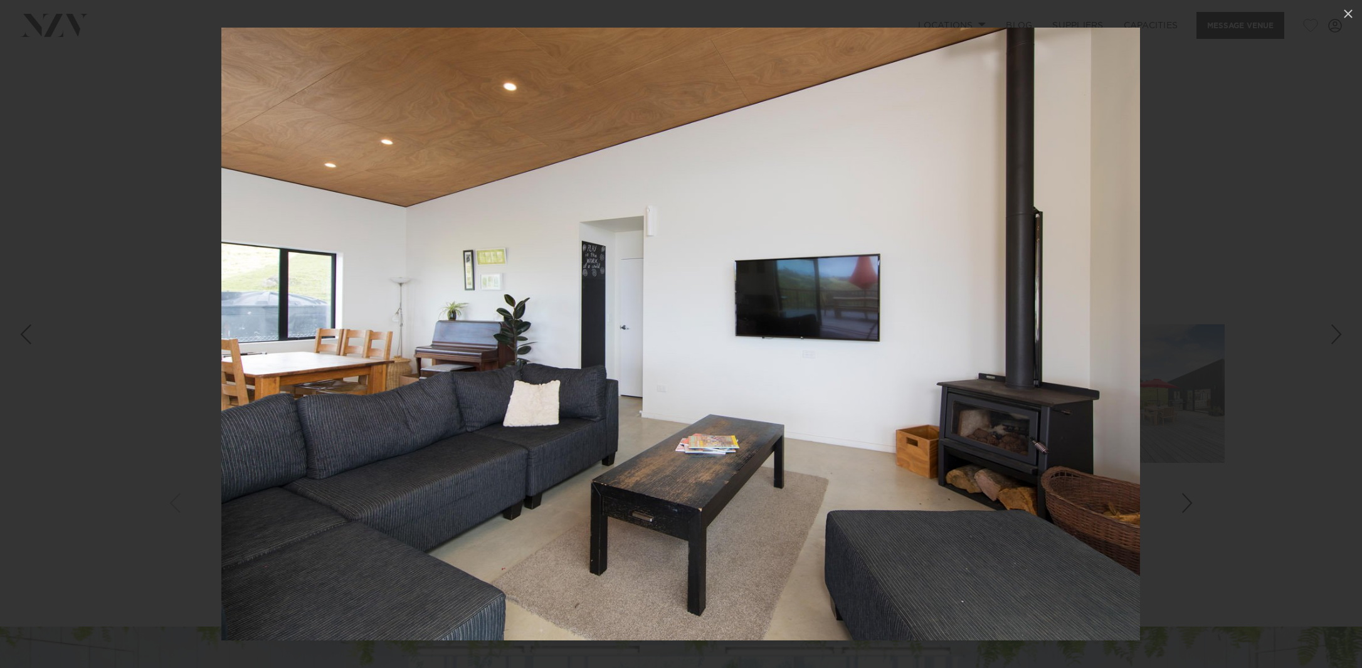
click at [1334, 335] on div "Next slide" at bounding box center [1336, 334] width 17 height 24
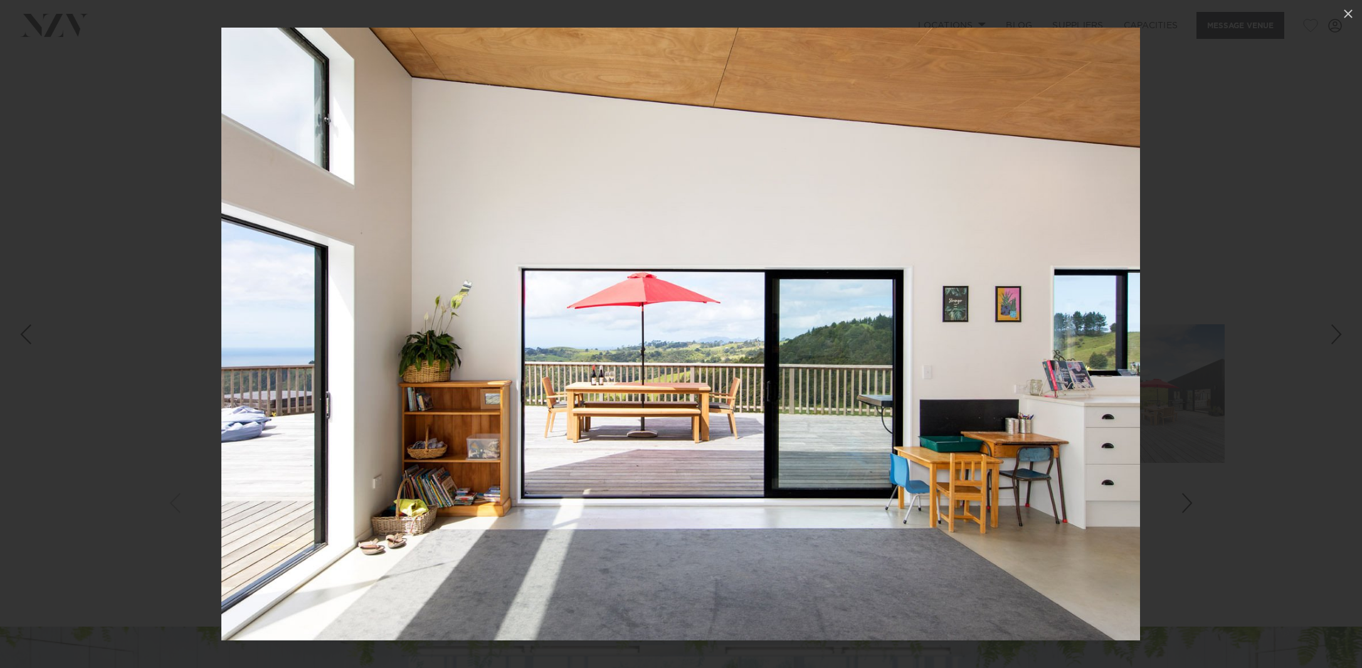
click at [1334, 335] on div "Next slide" at bounding box center [1336, 334] width 17 height 24
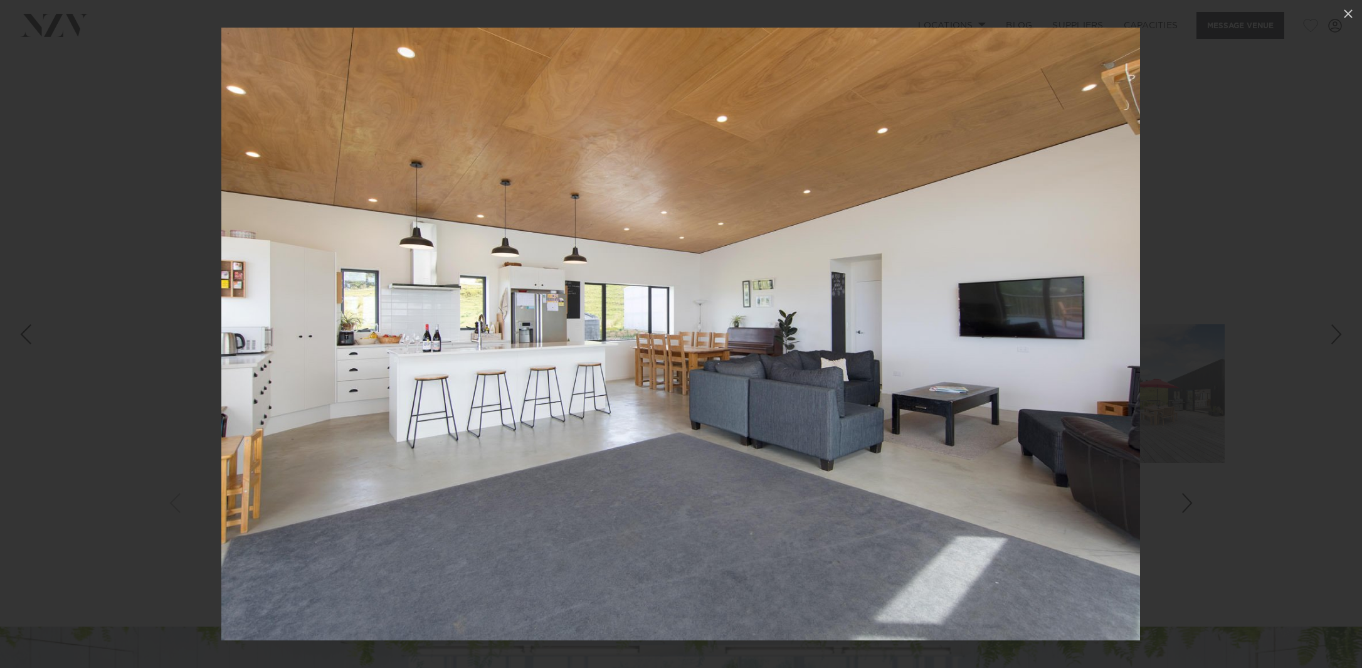
click at [1334, 335] on div "Next slide" at bounding box center [1336, 334] width 17 height 24
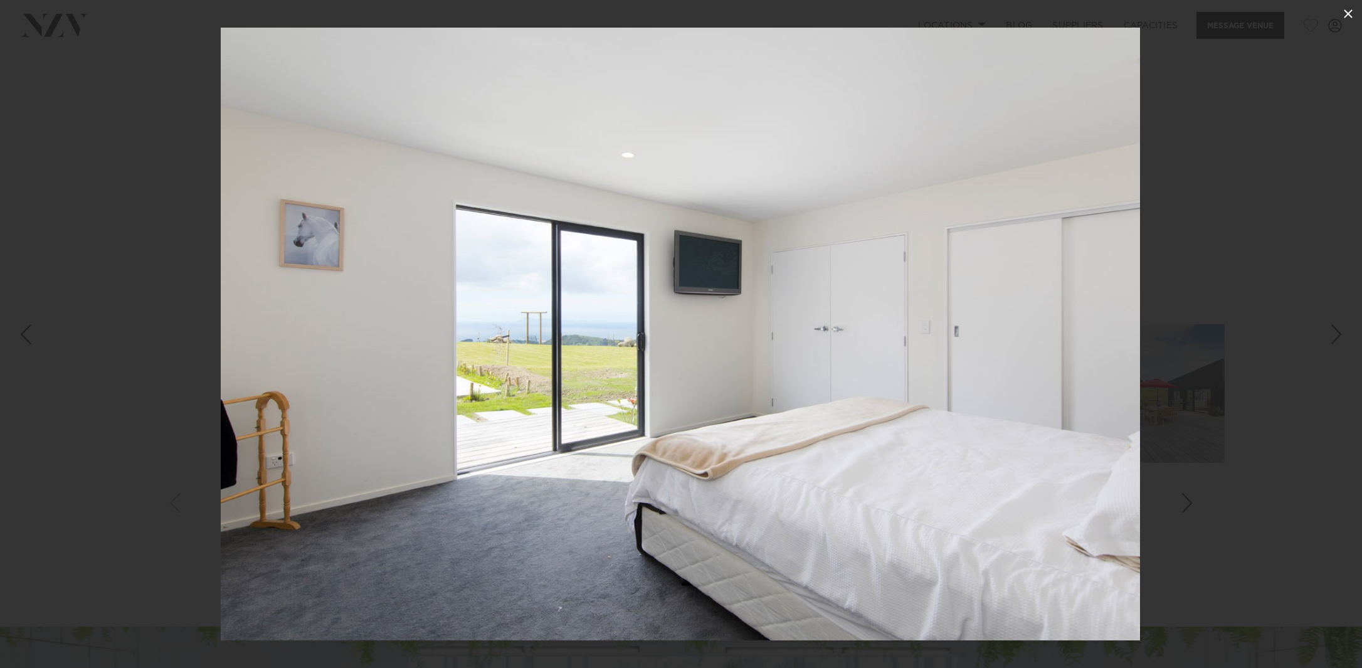
click at [1349, 11] on icon at bounding box center [1347, 13] width 15 height 15
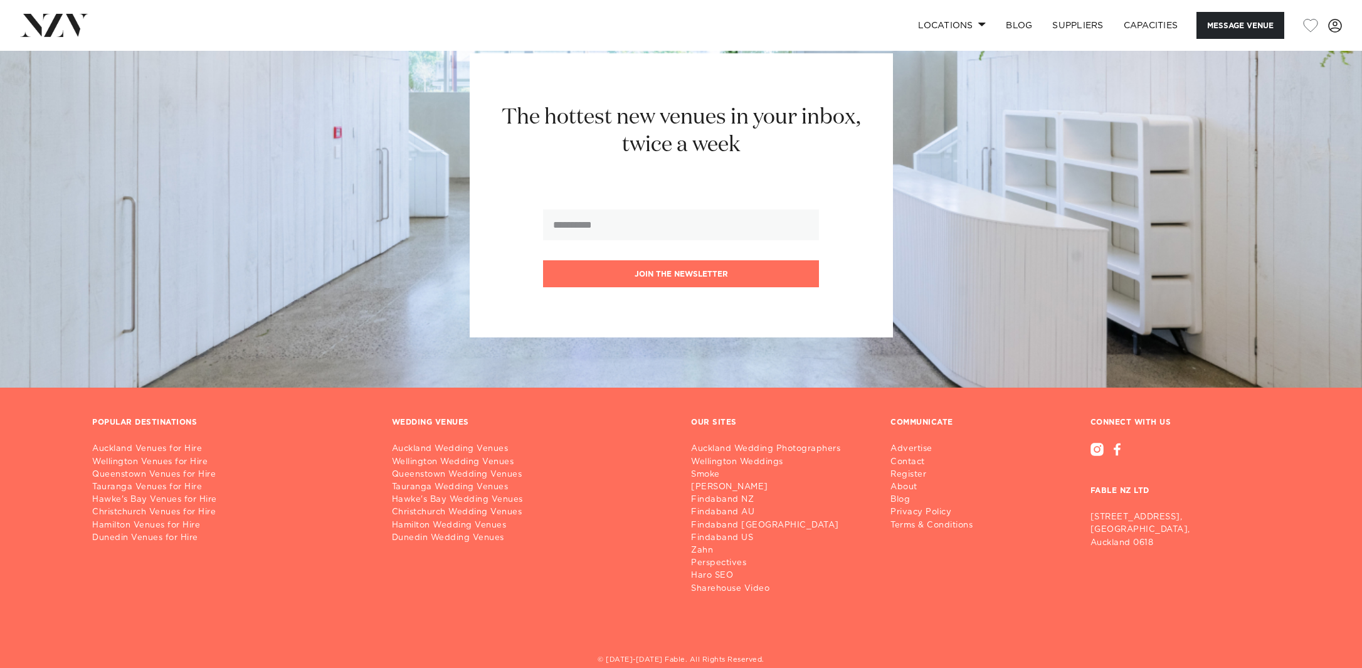
scroll to position [2607, 0]
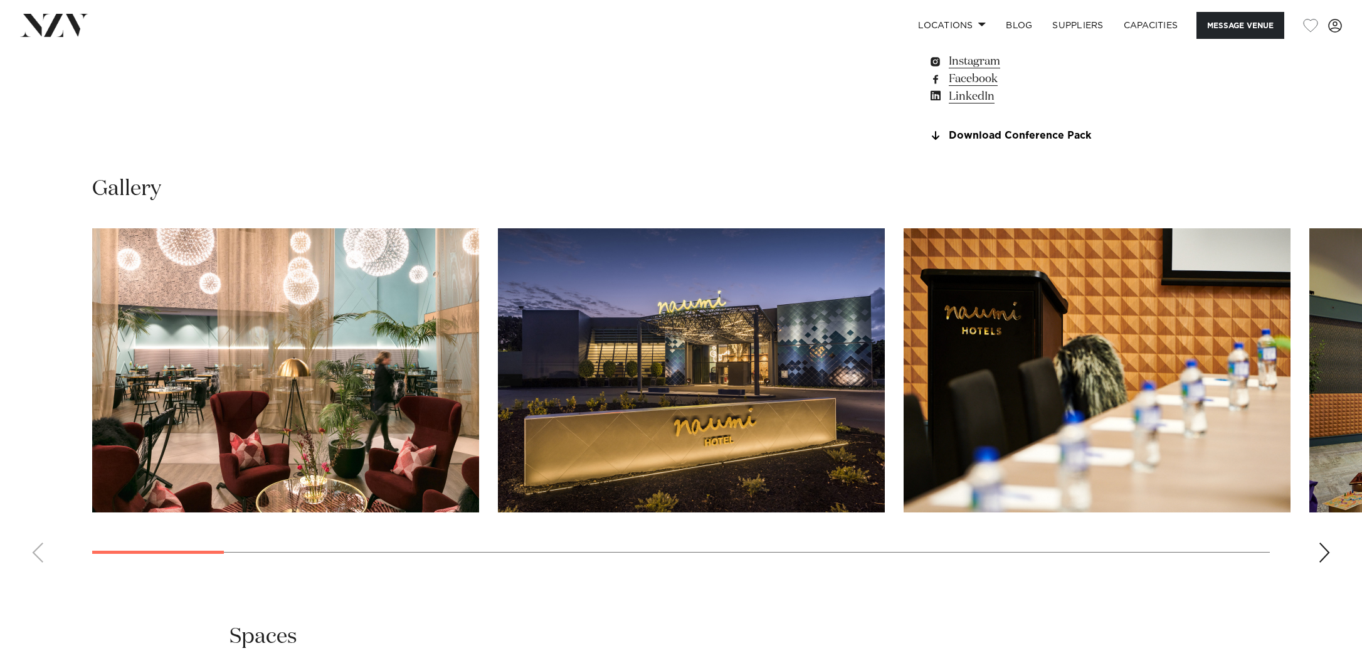
scroll to position [1339, 0]
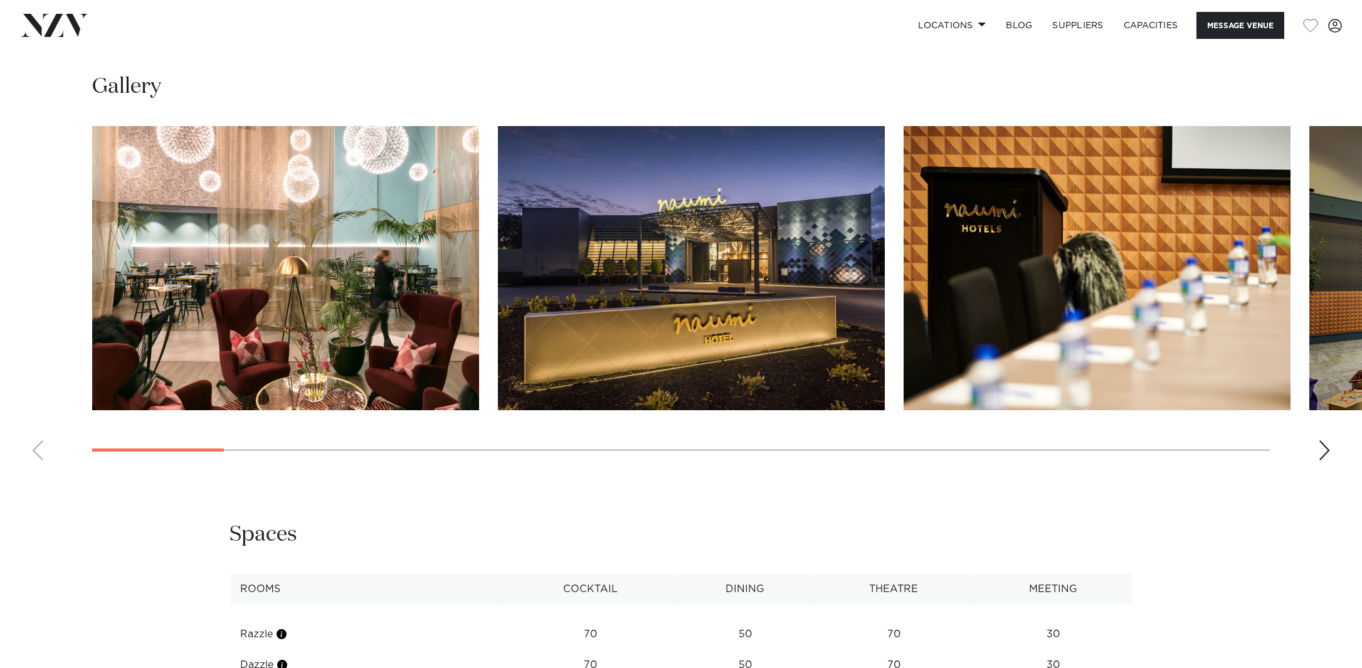
click at [1324, 460] on div "Next slide" at bounding box center [1324, 450] width 13 height 20
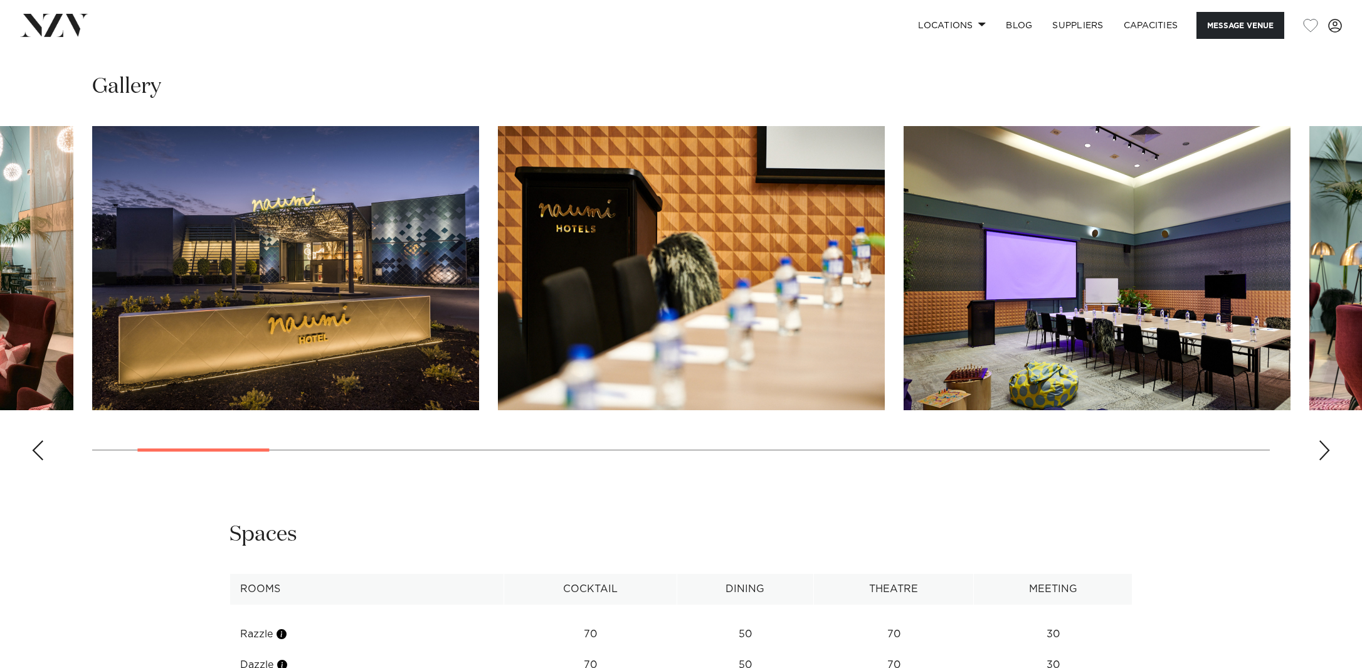
click at [1184, 387] on img "4 / 26" at bounding box center [1096, 268] width 387 height 284
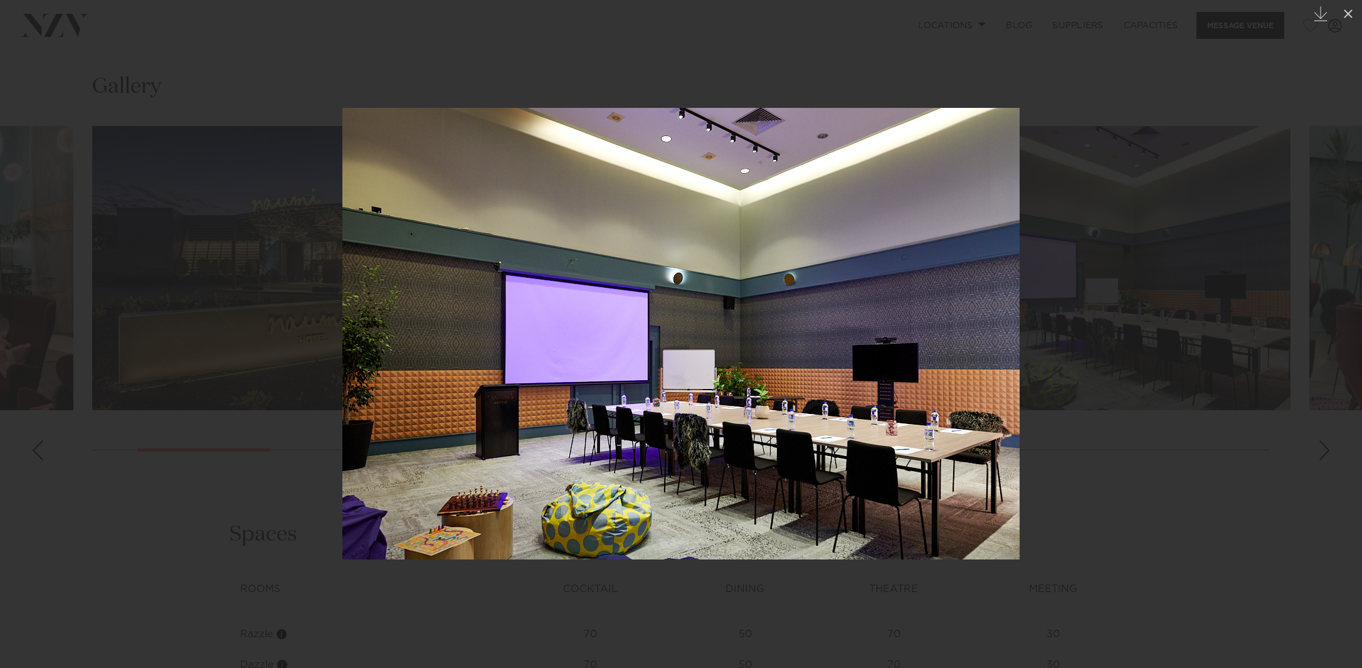
click at [1321, 476] on div at bounding box center [681, 334] width 1362 height 668
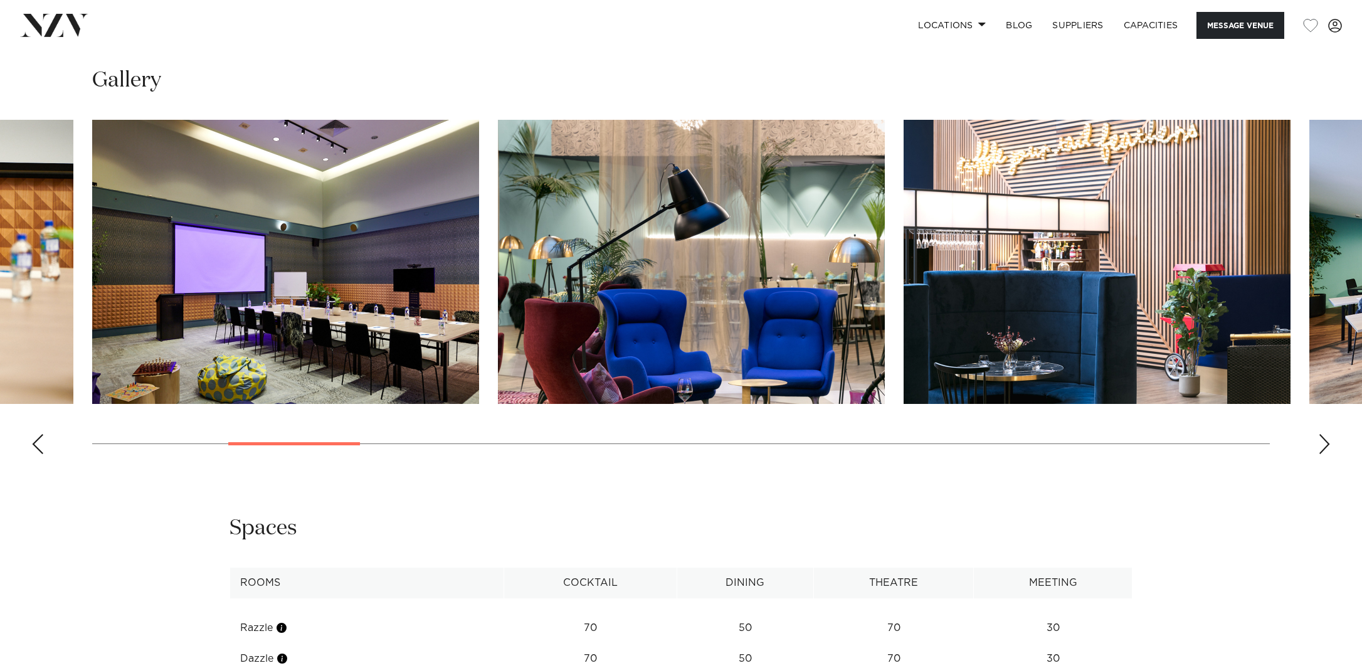
click at [1322, 454] on div "Next slide" at bounding box center [1324, 444] width 13 height 20
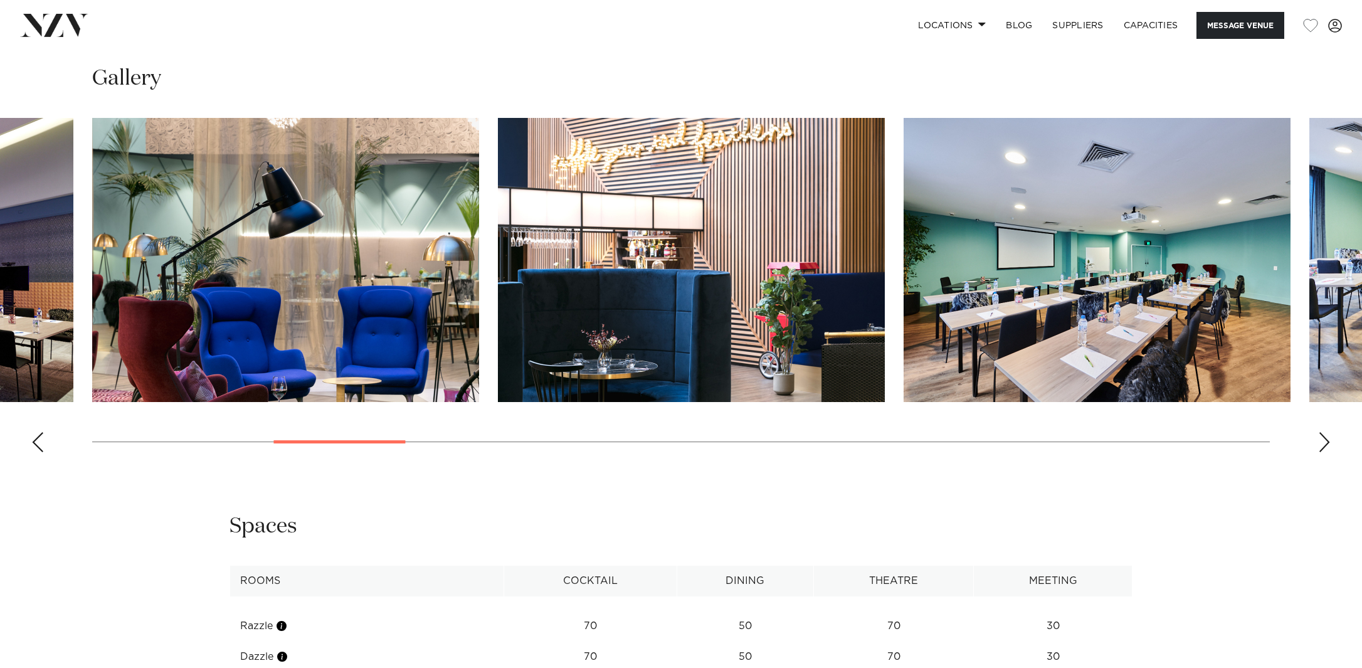
click at [1322, 452] on div "Next slide" at bounding box center [1324, 442] width 13 height 20
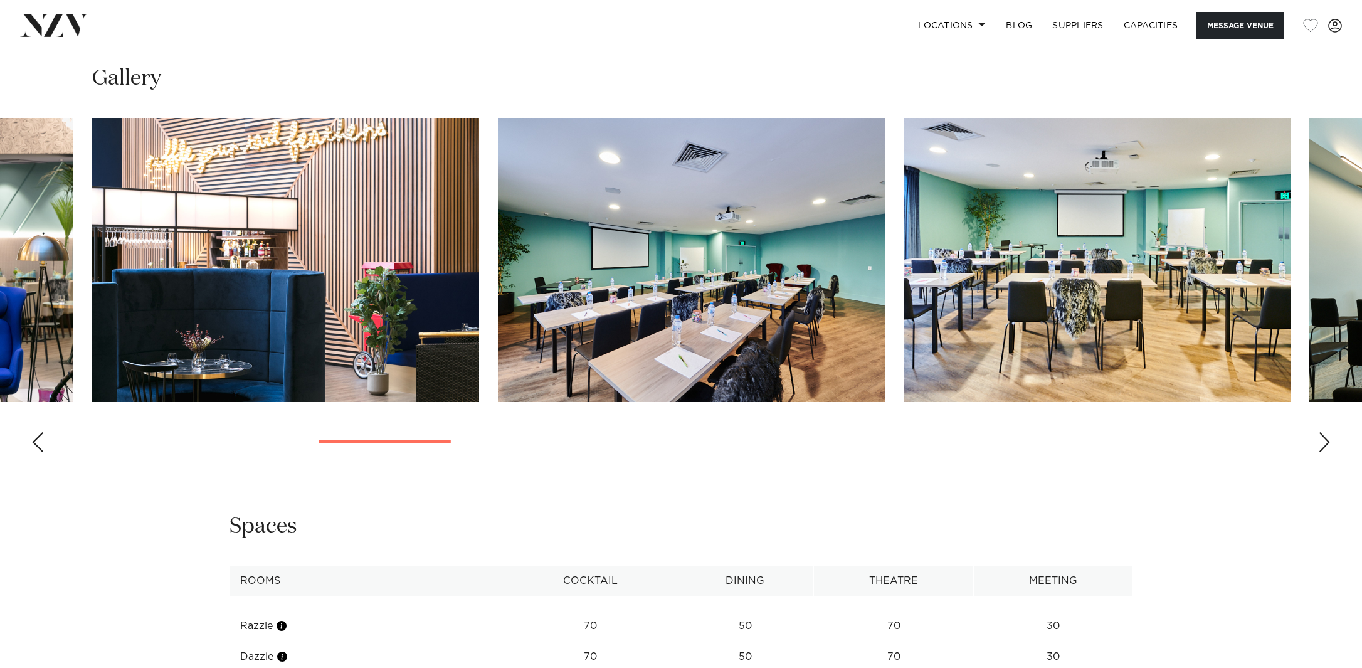
scroll to position [1348, 0]
click at [1322, 451] on div "Next slide" at bounding box center [1324, 441] width 13 height 20
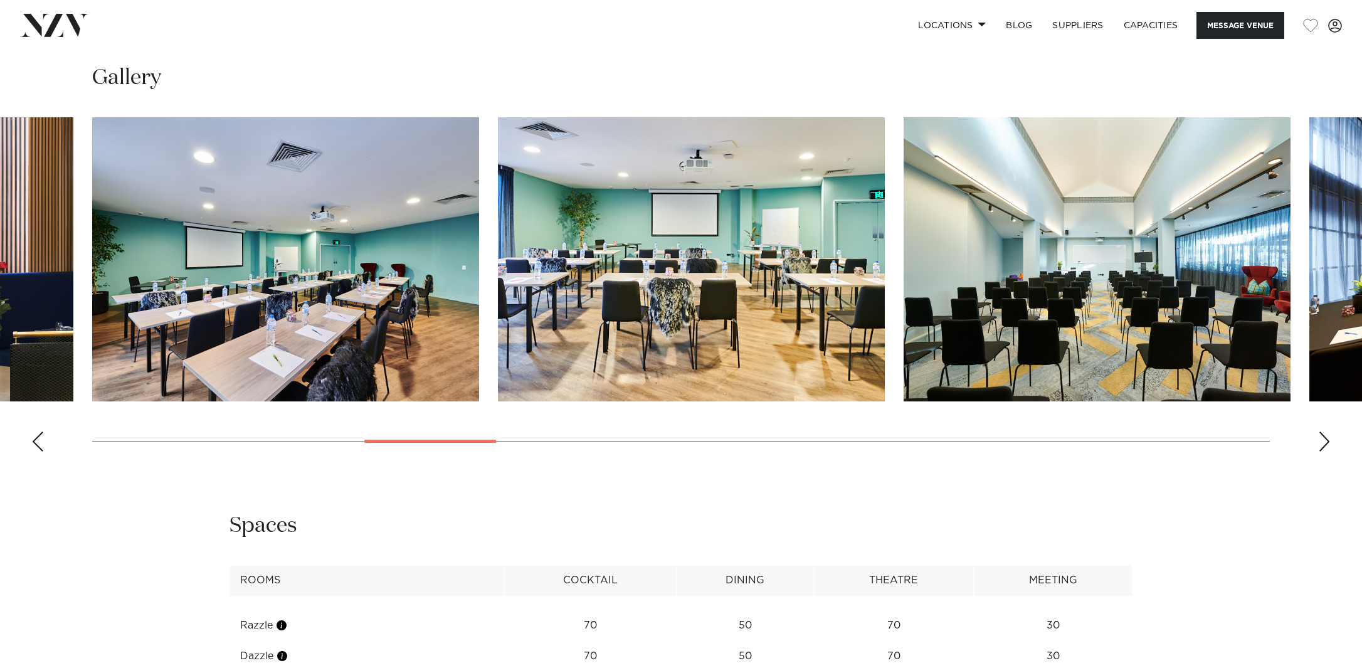
click at [1322, 451] on div "Next slide" at bounding box center [1324, 441] width 13 height 20
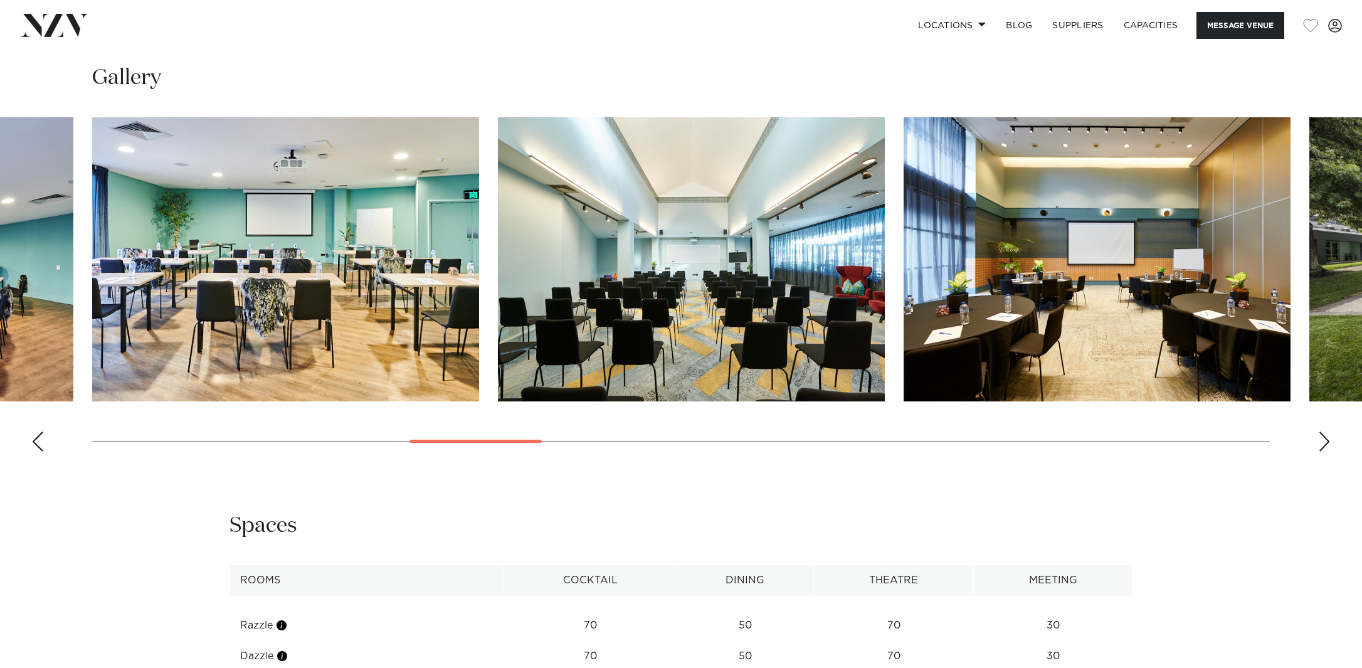
click at [1322, 451] on div "Next slide" at bounding box center [1324, 441] width 13 height 20
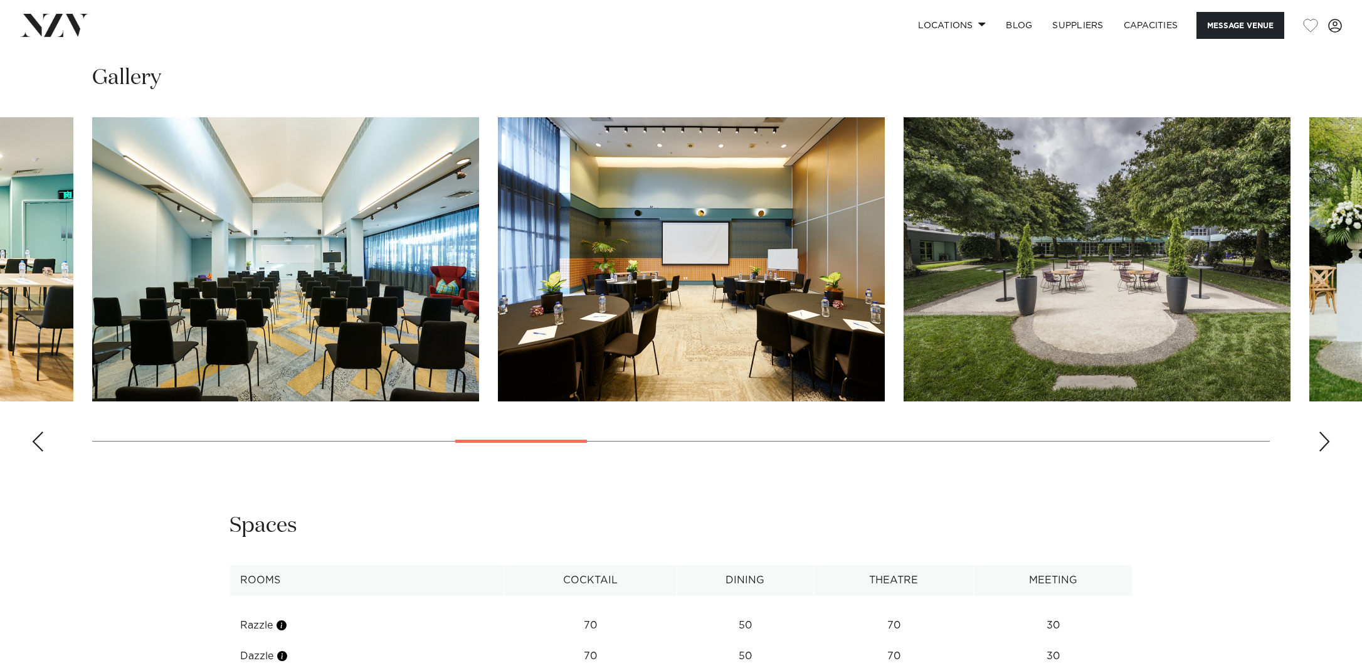
click at [1322, 451] on div "Next slide" at bounding box center [1324, 441] width 13 height 20
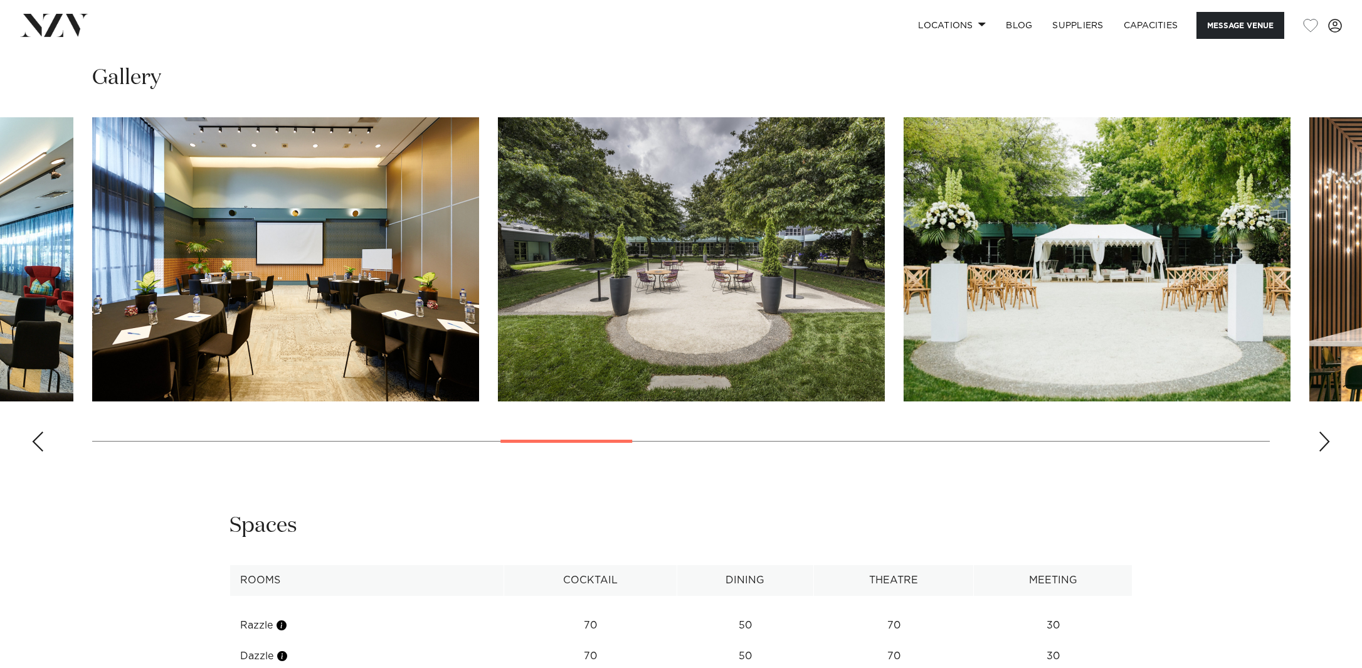
click at [1322, 451] on div "Next slide" at bounding box center [1324, 441] width 13 height 20
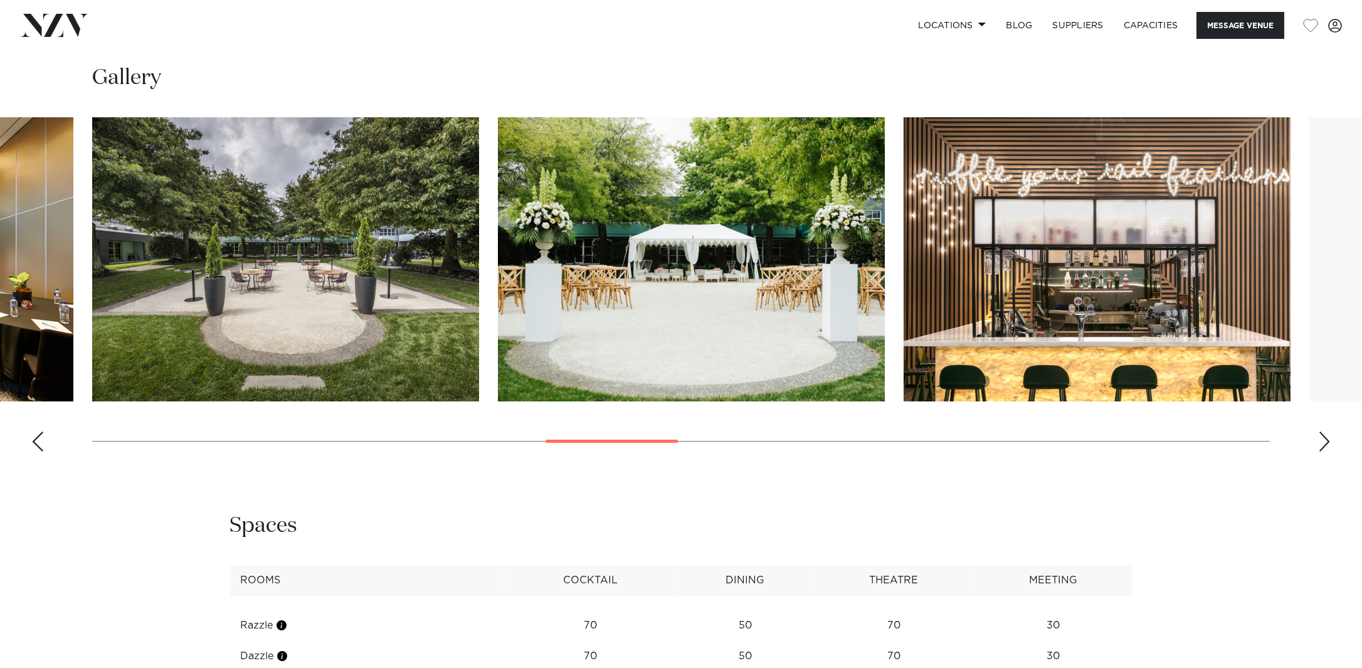
click at [1322, 451] on div "Next slide" at bounding box center [1324, 441] width 13 height 20
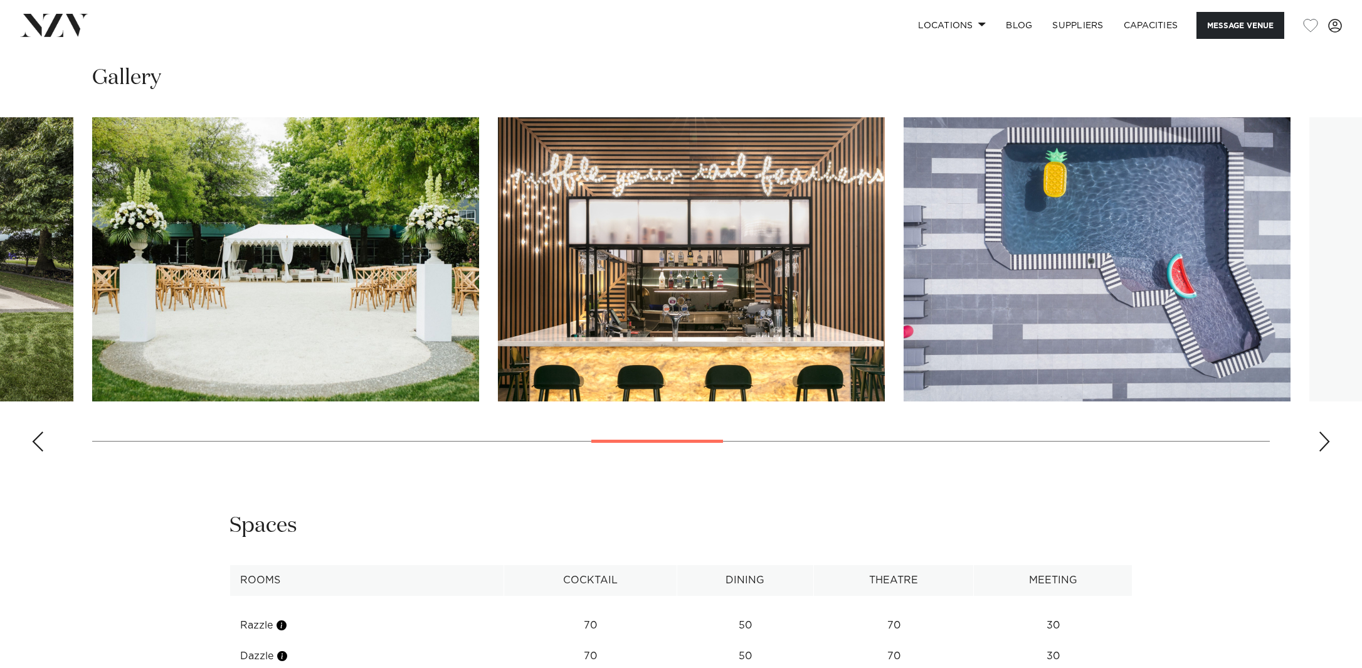
click at [1322, 451] on div "Next slide" at bounding box center [1324, 441] width 13 height 20
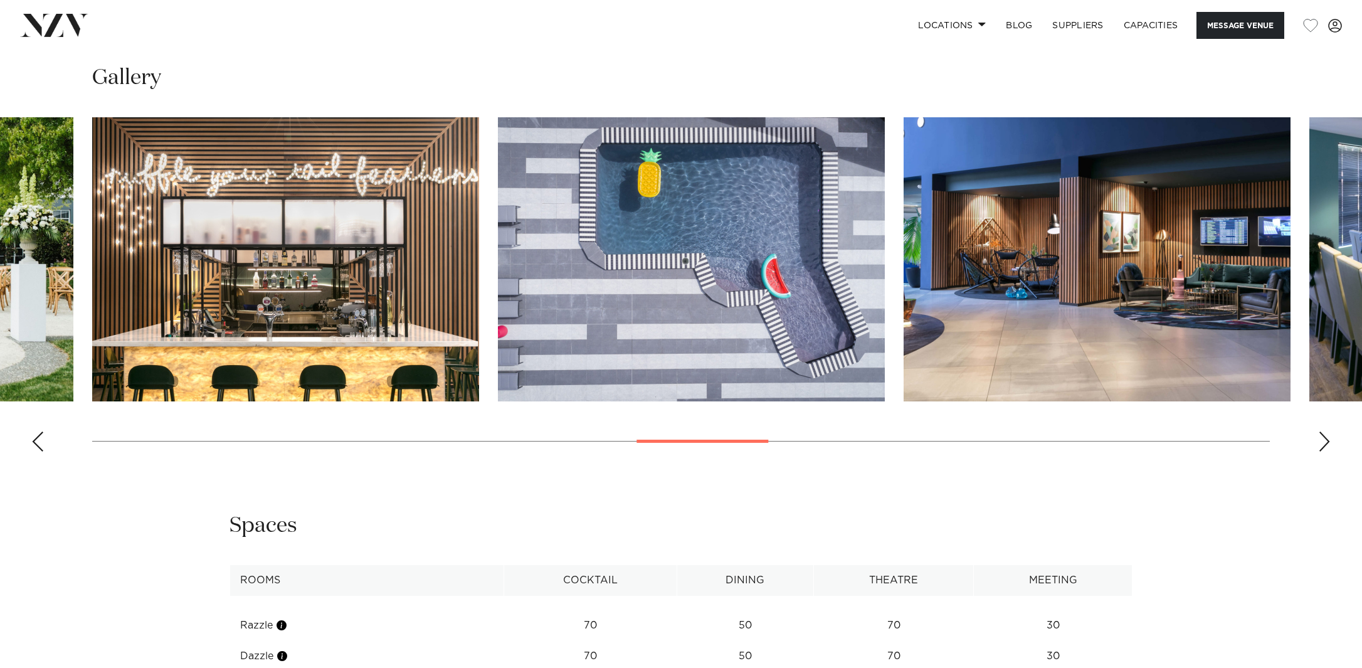
click at [1322, 451] on div "Next slide" at bounding box center [1324, 441] width 13 height 20
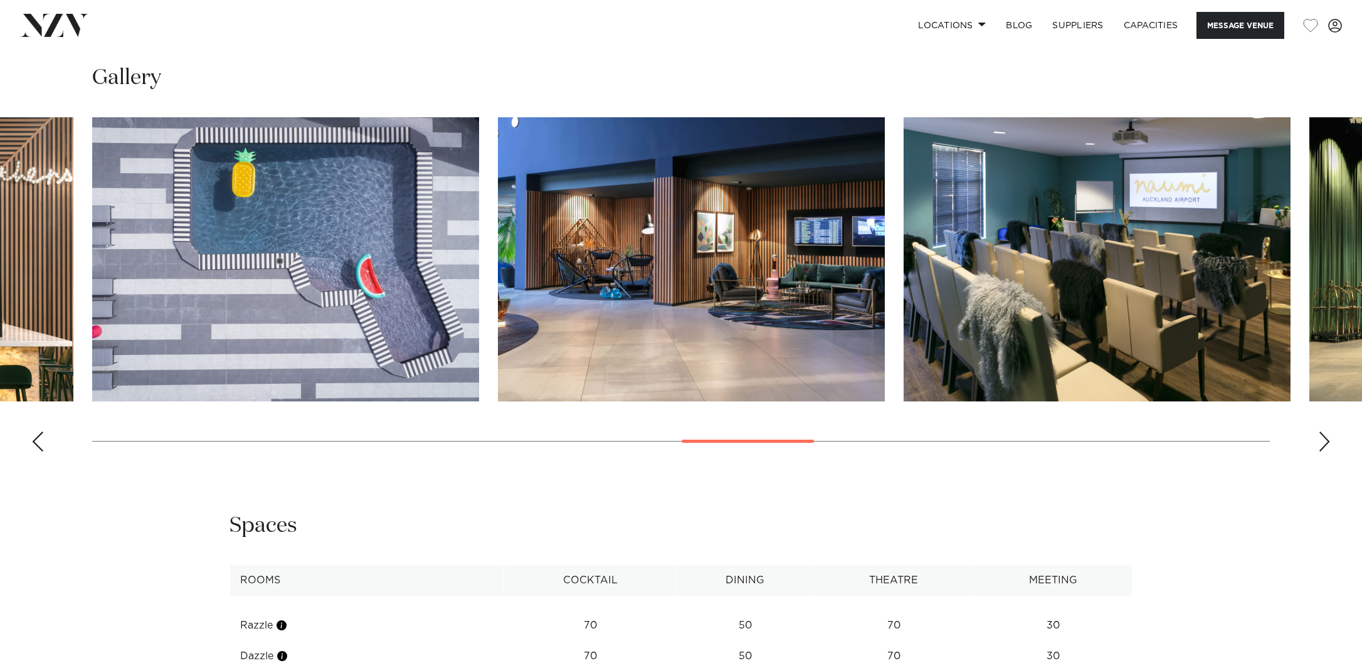
click at [1322, 451] on div "Next slide" at bounding box center [1324, 441] width 13 height 20
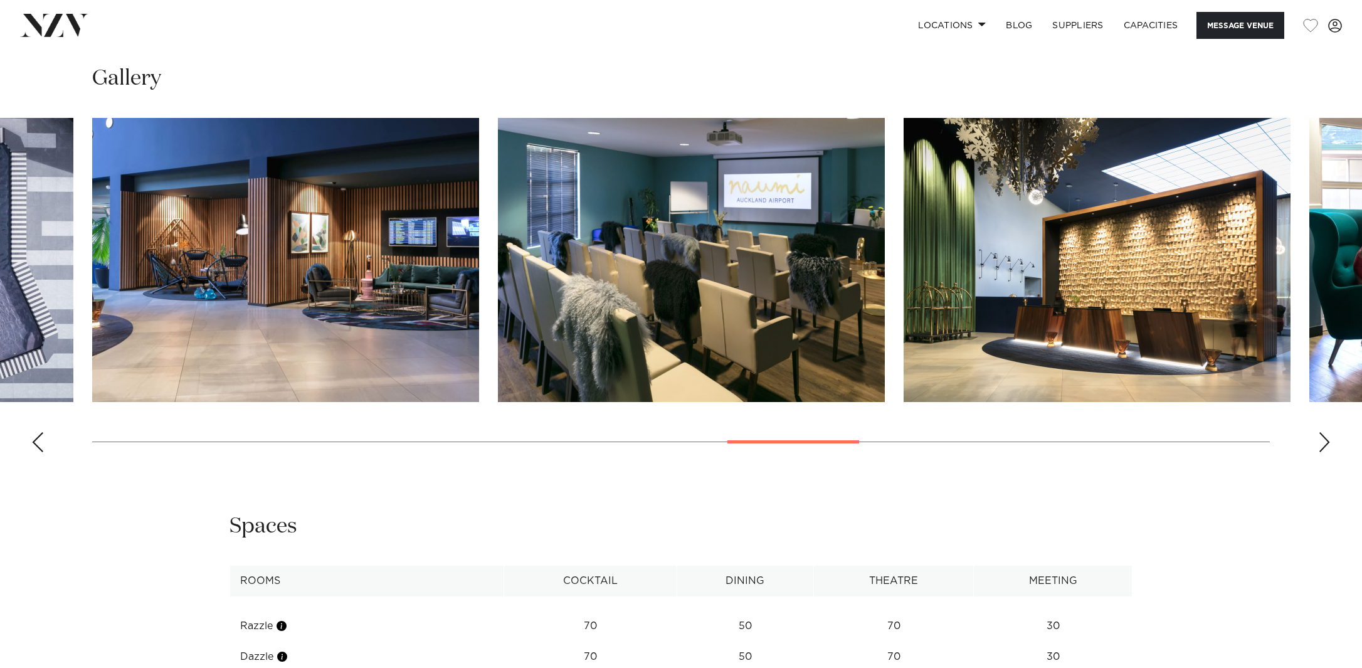
click at [1322, 452] on div "Next slide" at bounding box center [1324, 442] width 13 height 20
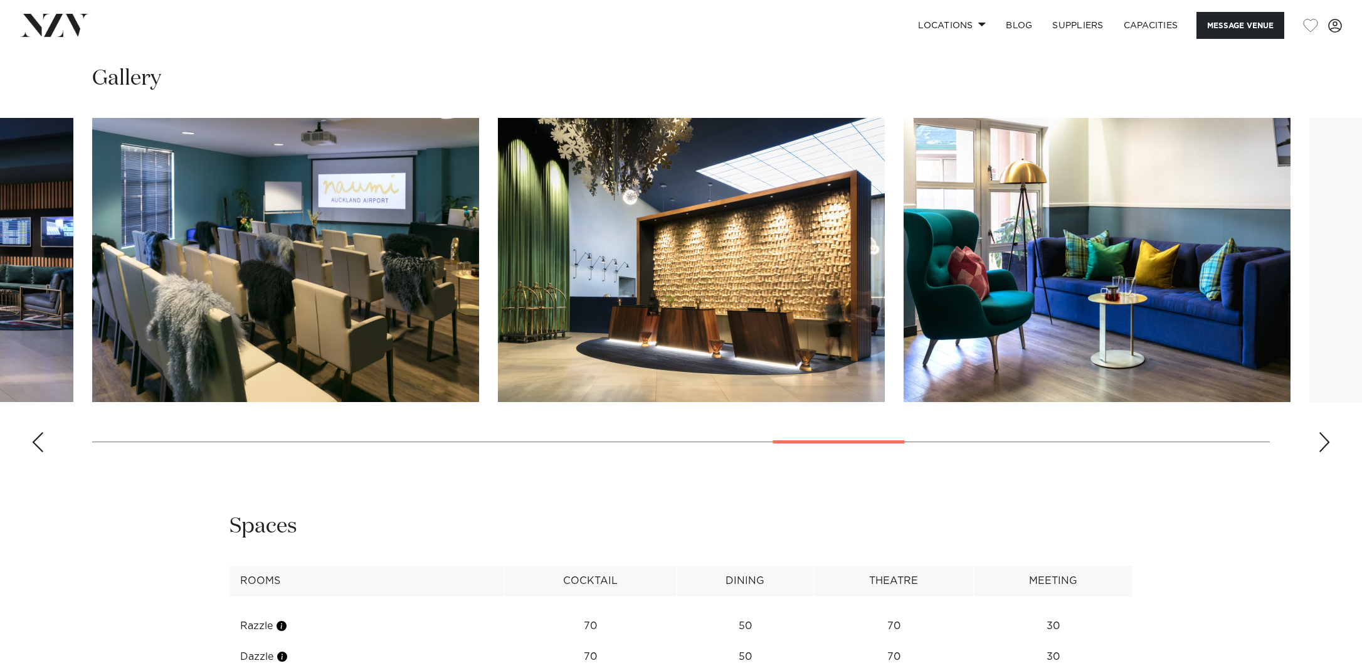
click at [1322, 452] on div "Next slide" at bounding box center [1324, 442] width 13 height 20
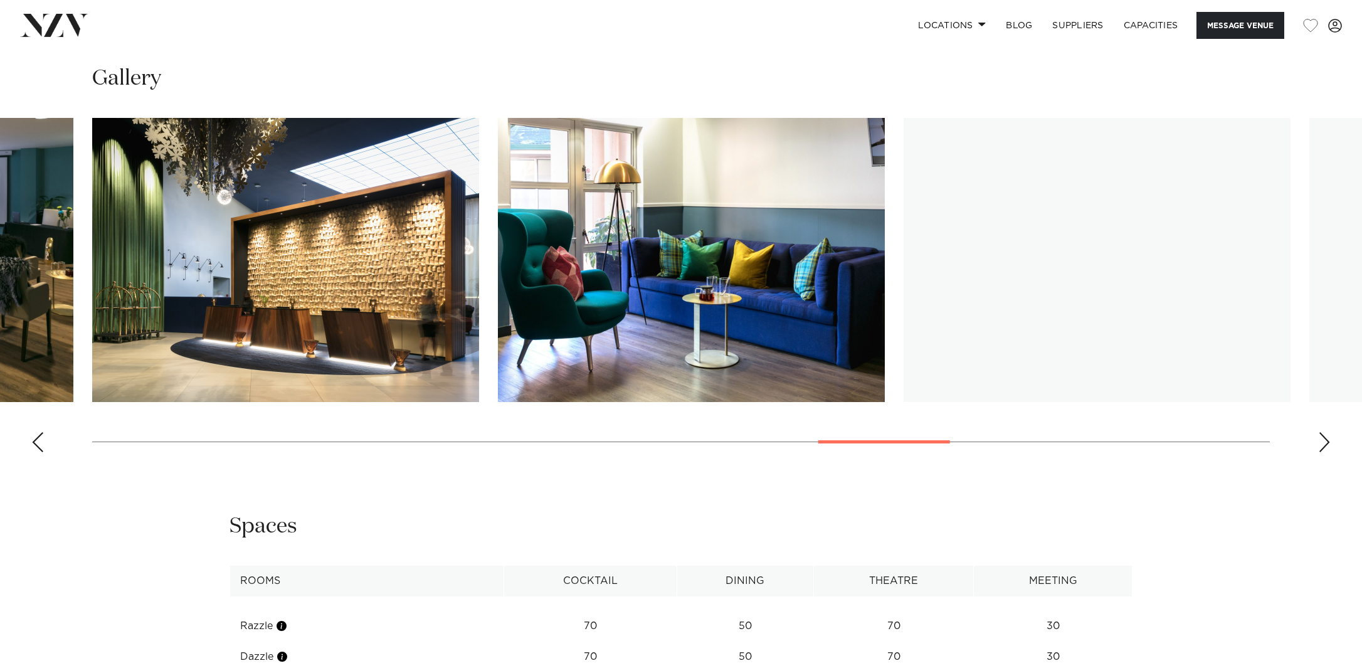
click at [1322, 452] on div "Next slide" at bounding box center [1324, 442] width 13 height 20
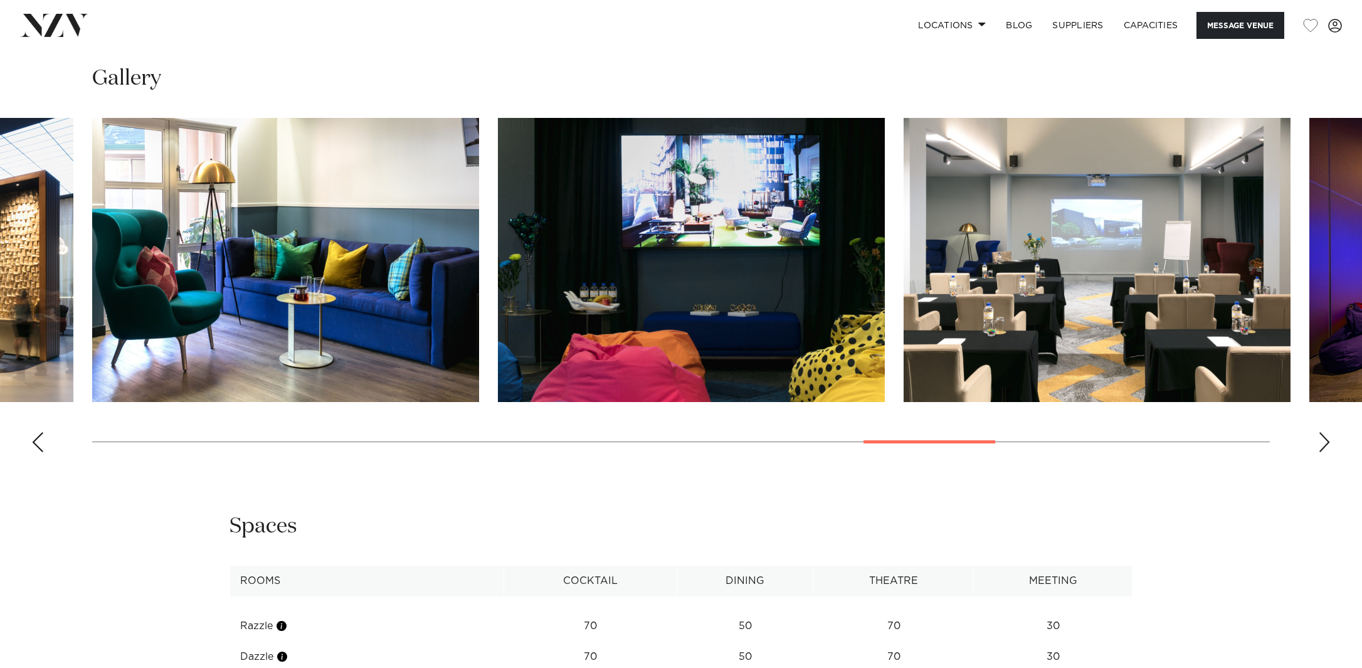
click at [1322, 452] on div "Next slide" at bounding box center [1324, 442] width 13 height 20
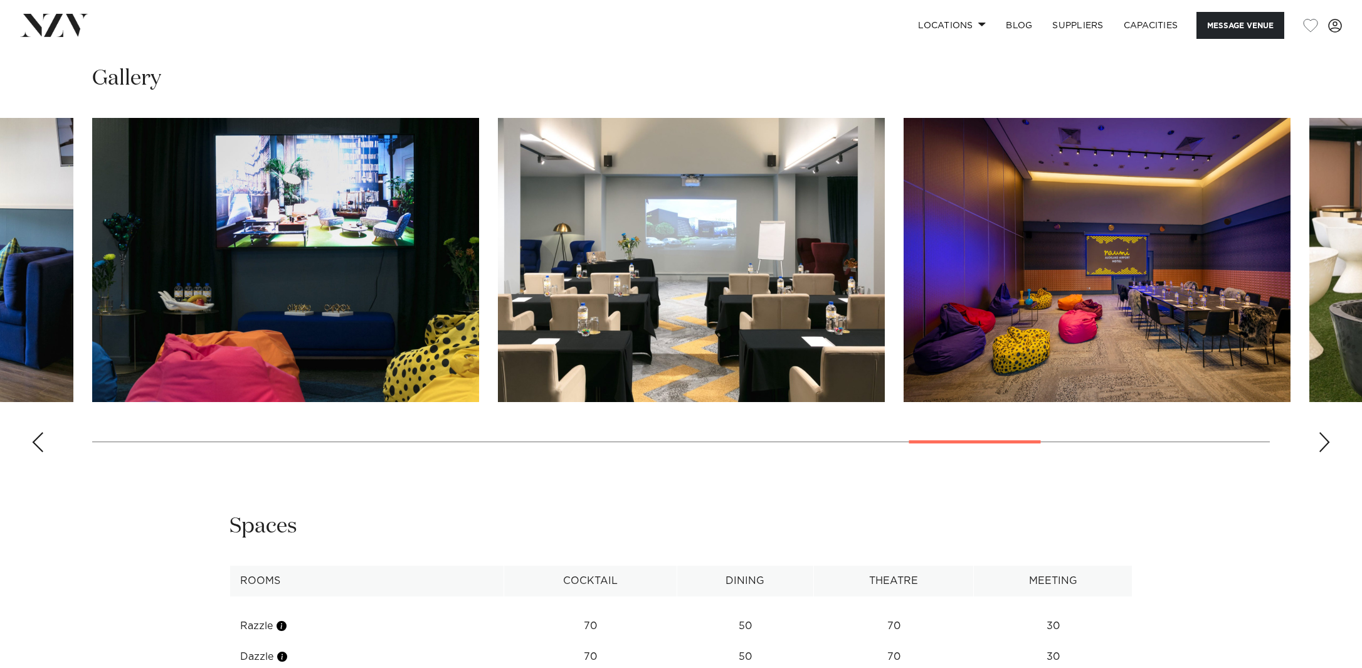
click at [1322, 452] on div "Next slide" at bounding box center [1324, 442] width 13 height 20
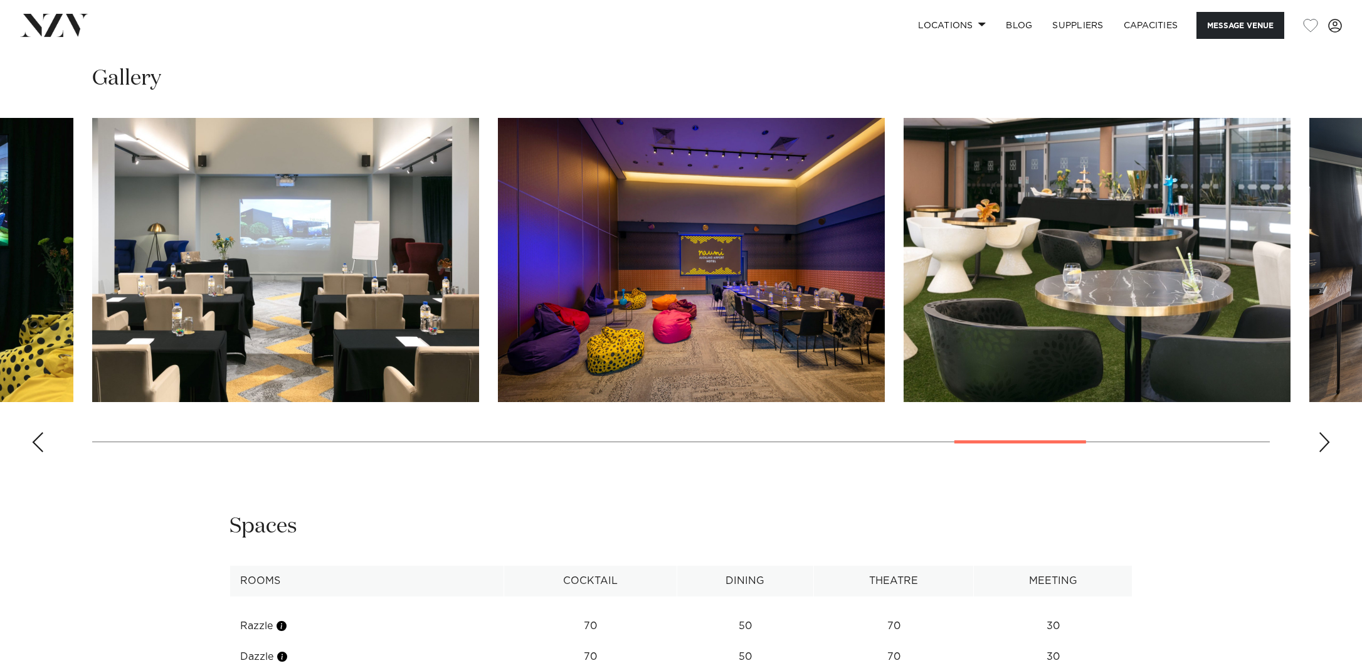
click at [1322, 452] on div "Next slide" at bounding box center [1324, 442] width 13 height 20
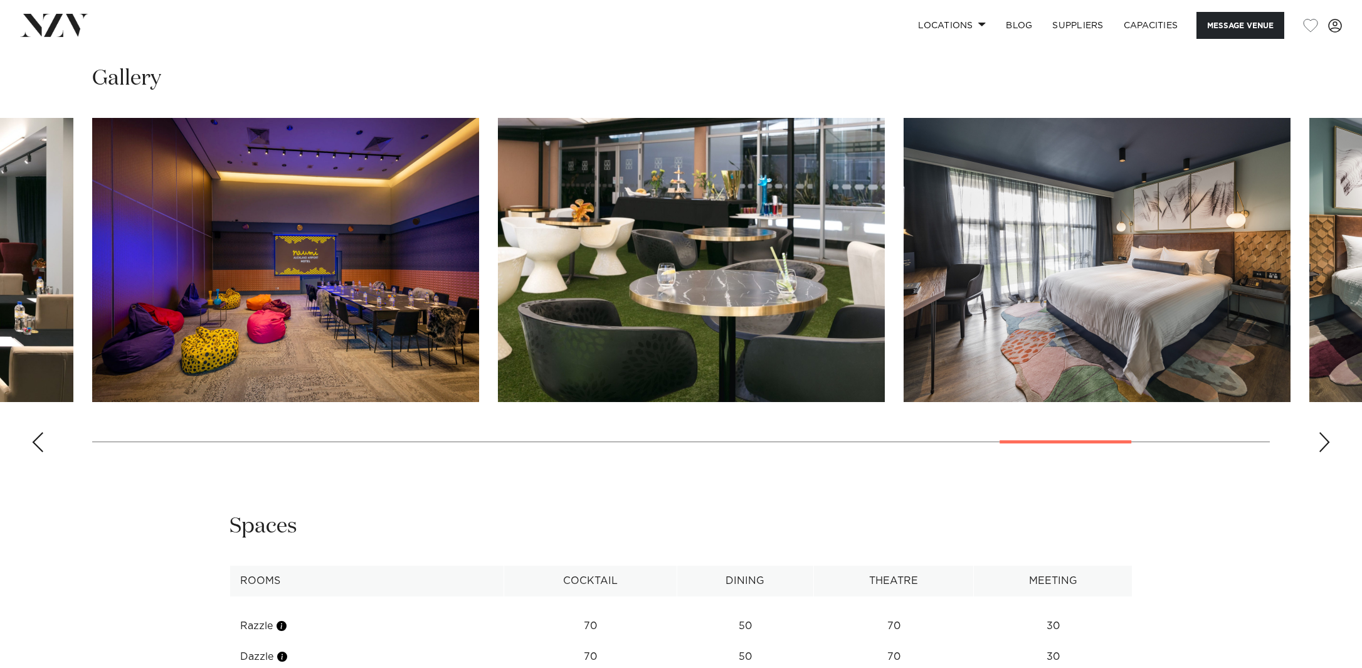
click at [1322, 452] on div "Next slide" at bounding box center [1324, 442] width 13 height 20
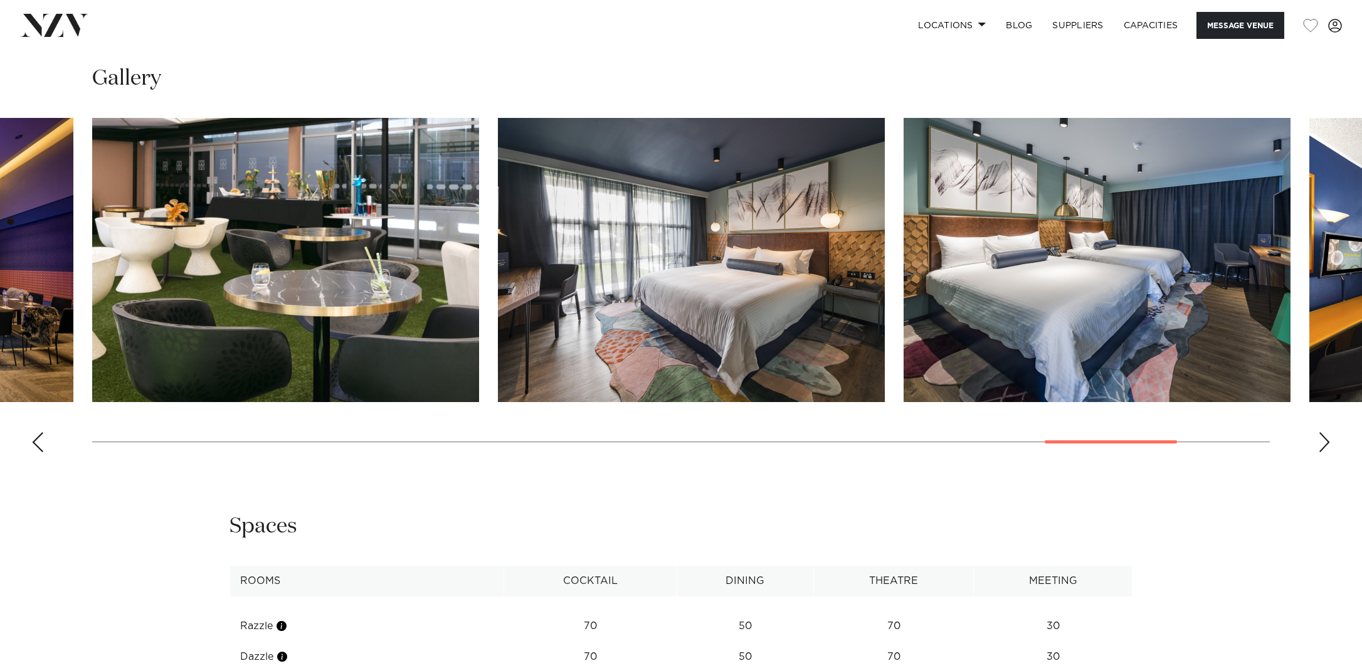
click at [1322, 452] on div "Next slide" at bounding box center [1324, 442] width 13 height 20
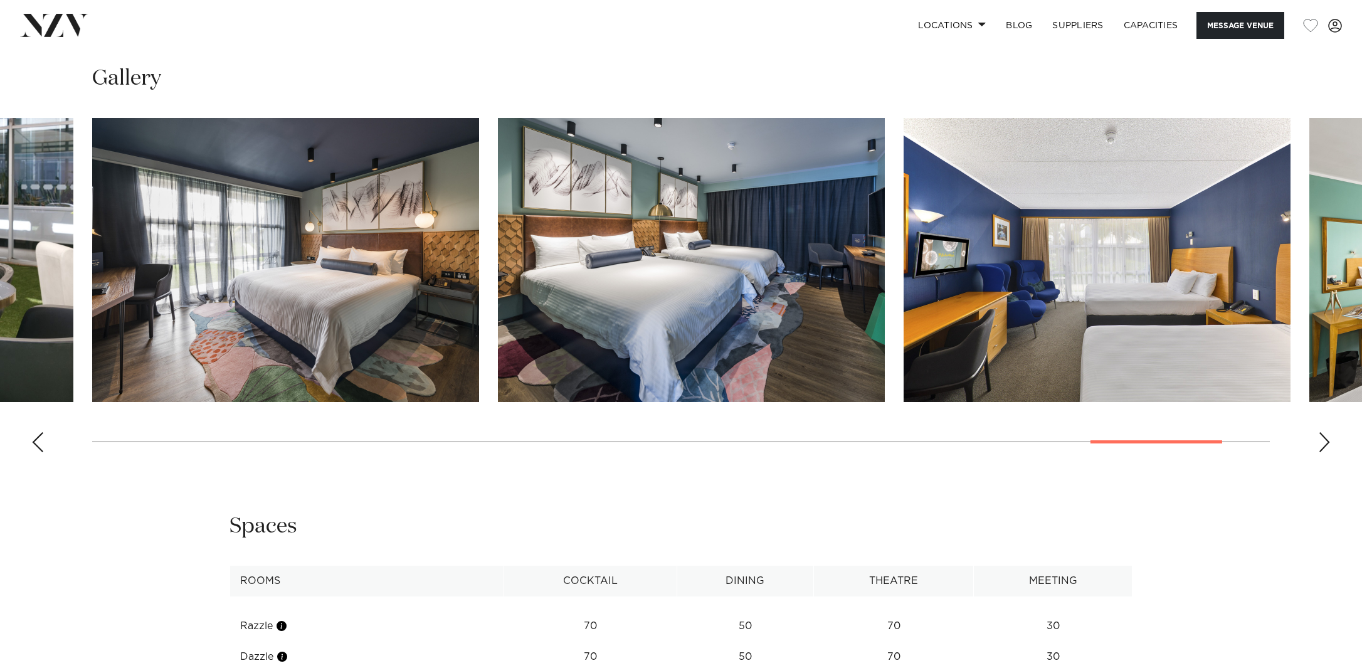
scroll to position [1348, 0]
click at [1322, 451] on div "Next slide" at bounding box center [1324, 441] width 13 height 20
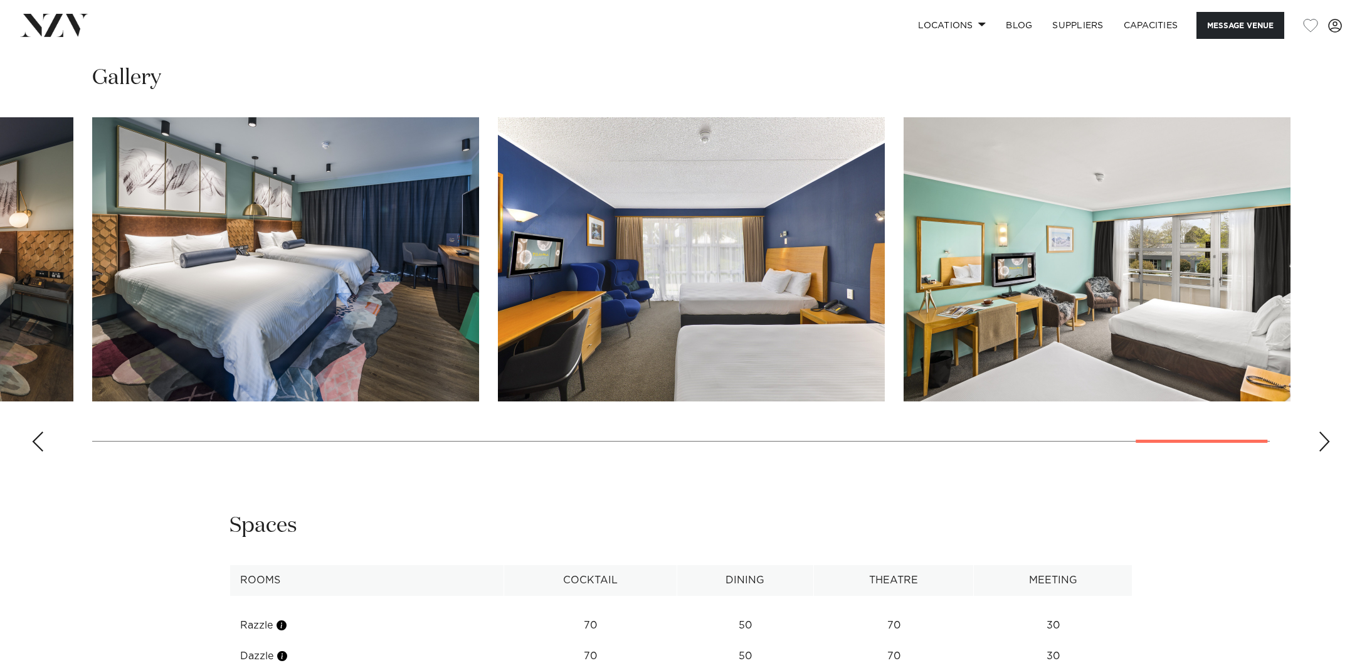
click at [1322, 451] on div "Next slide" at bounding box center [1324, 441] width 13 height 20
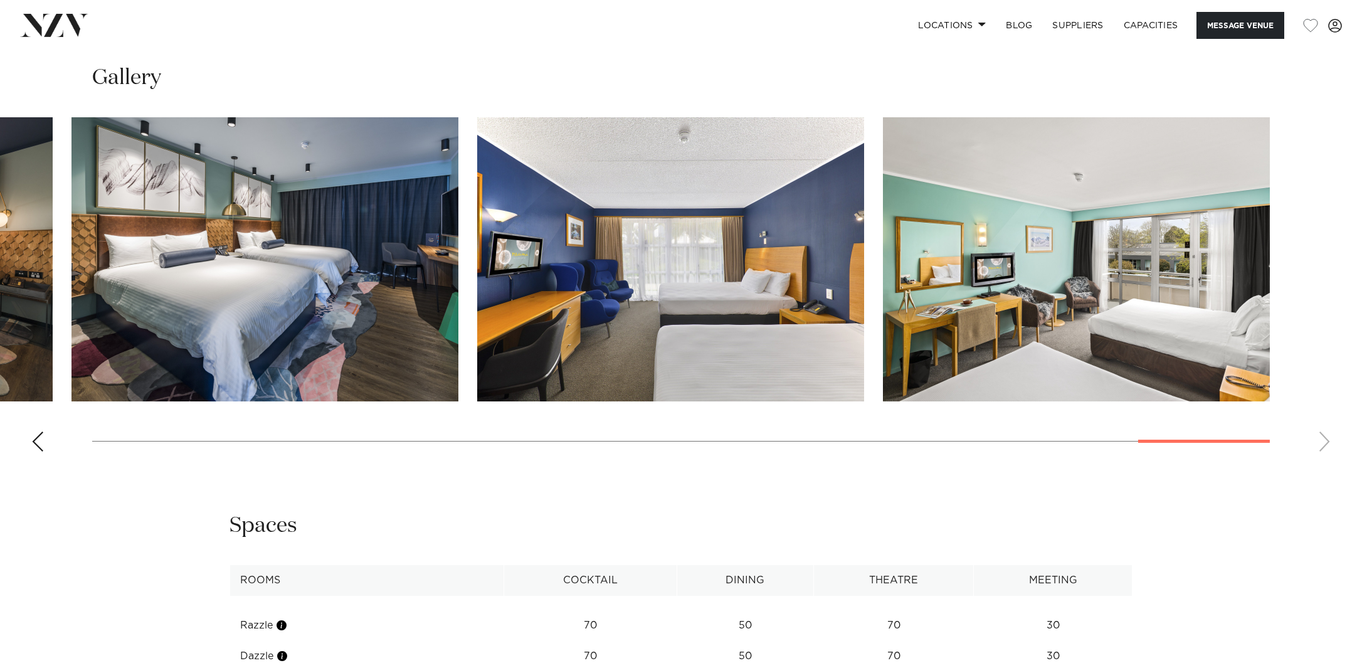
click at [1322, 461] on swiper-container at bounding box center [681, 289] width 1362 height 344
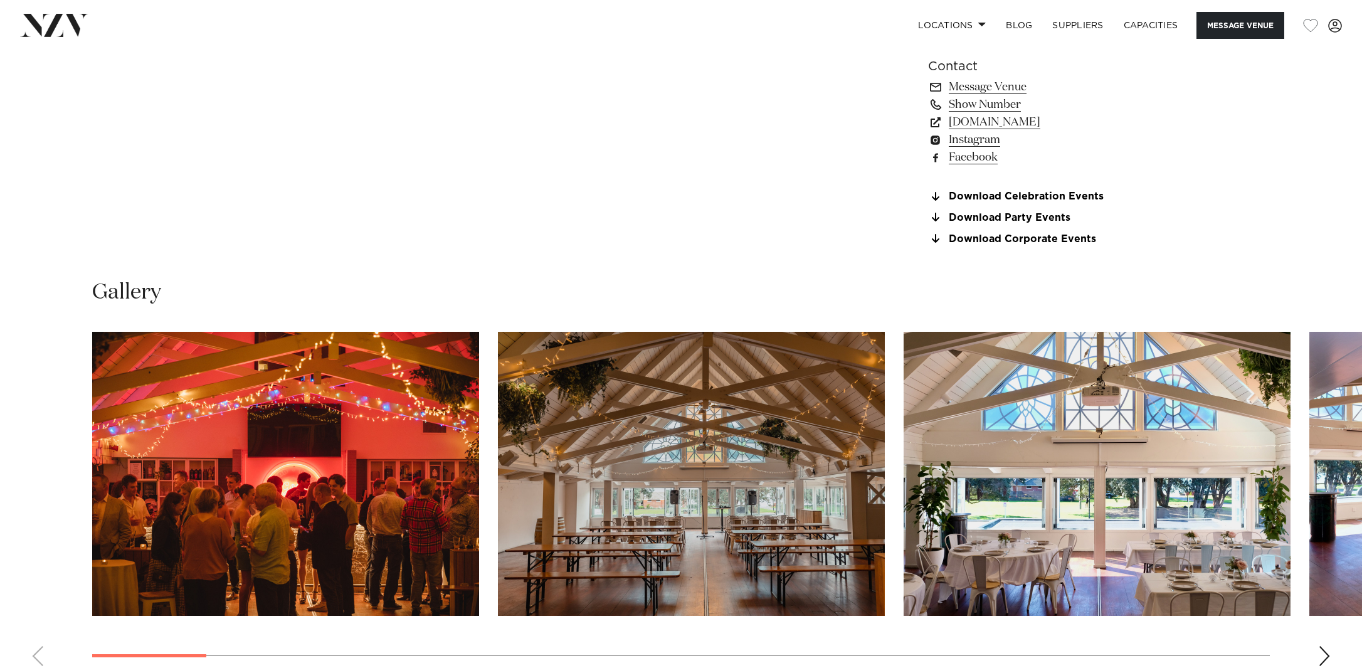
scroll to position [1288, 0]
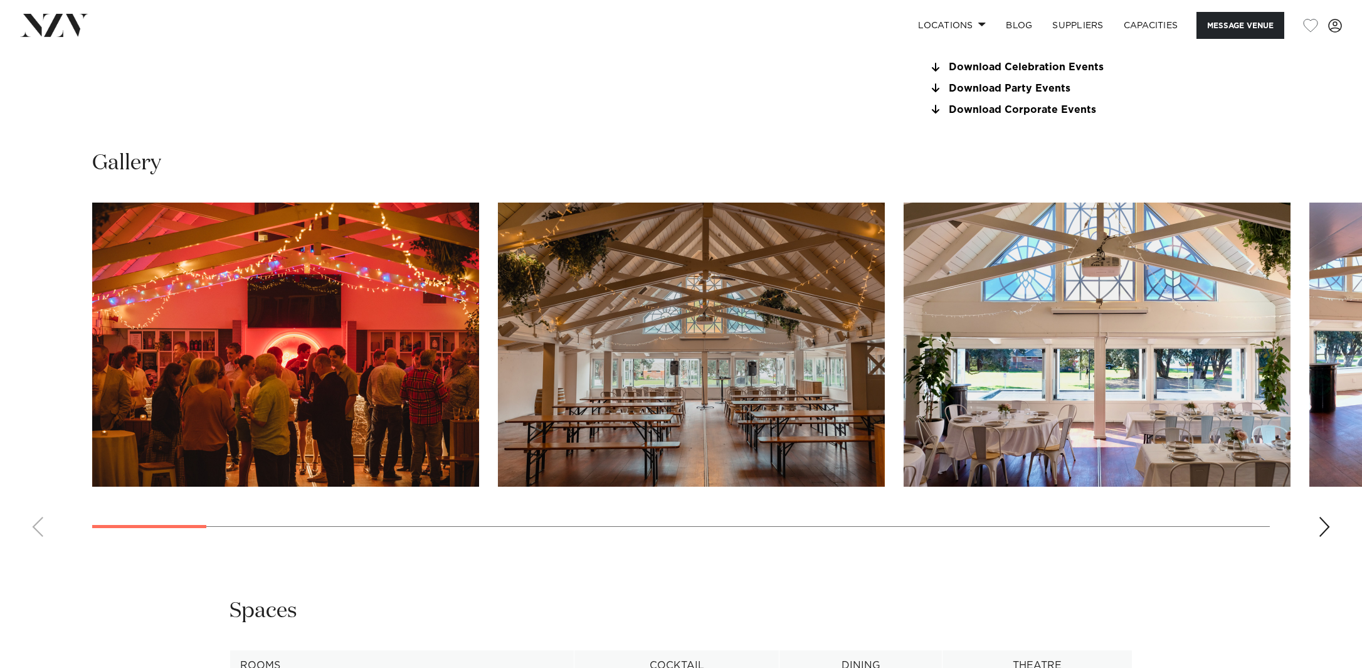
click at [345, 339] on img "1 / 30" at bounding box center [285, 345] width 387 height 284
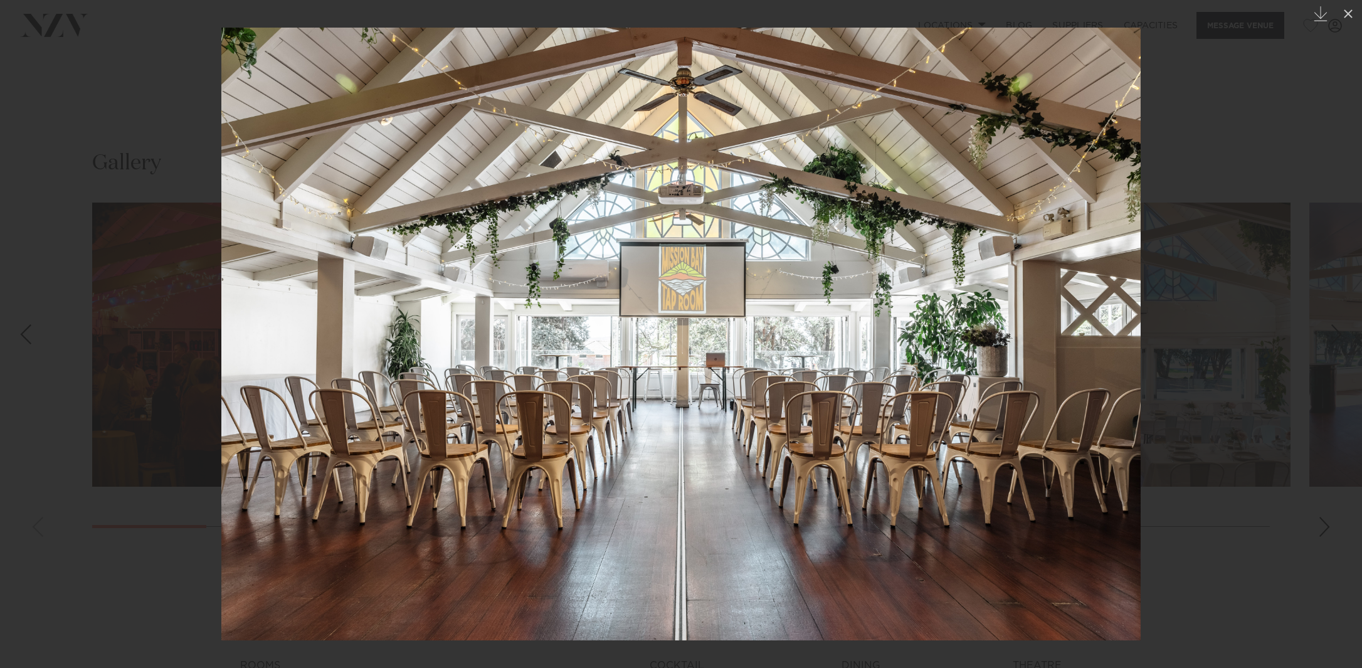
click at [1324, 352] on link at bounding box center [1340, 334] width 44 height 63
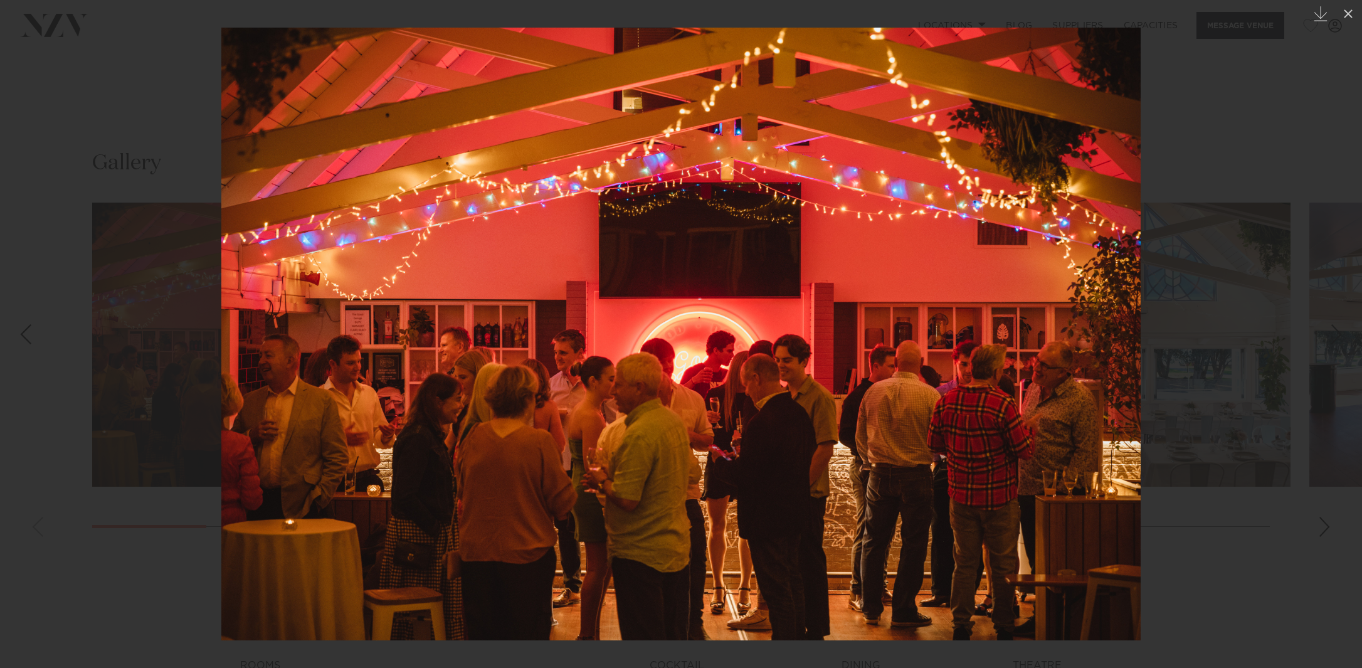
click at [1324, 352] on link at bounding box center [1340, 334] width 44 height 63
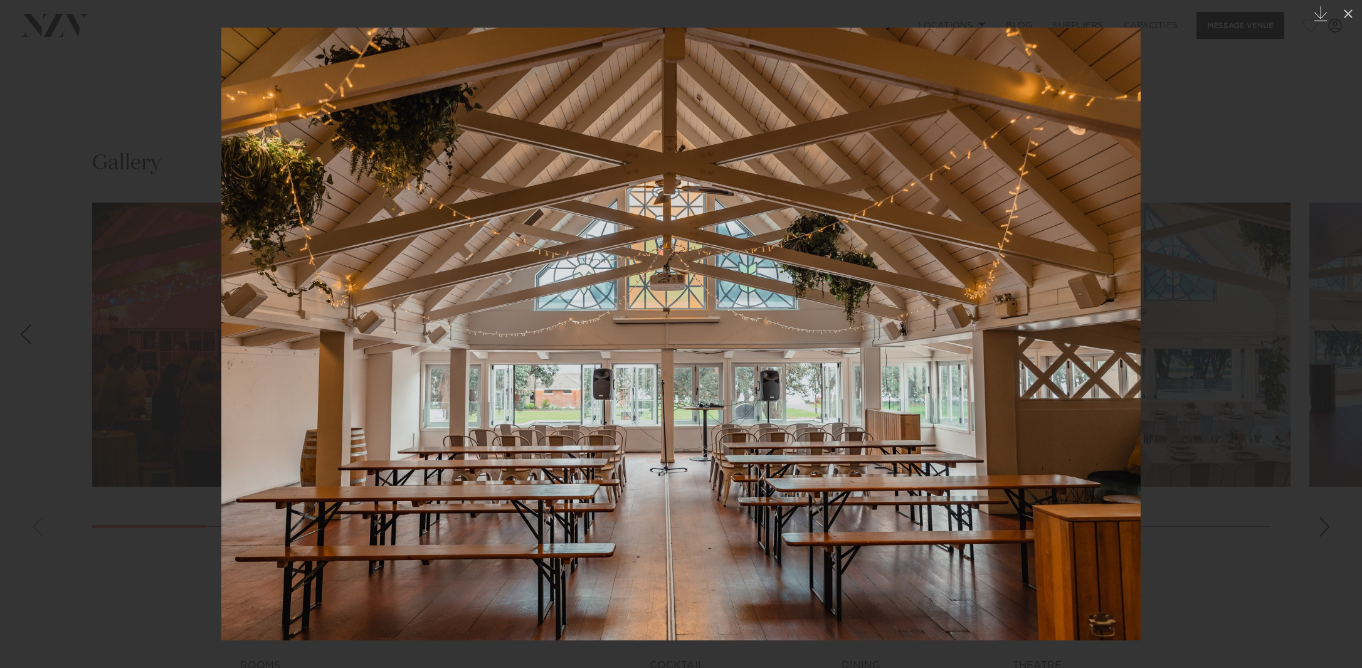
click at [1324, 352] on link at bounding box center [1340, 334] width 44 height 63
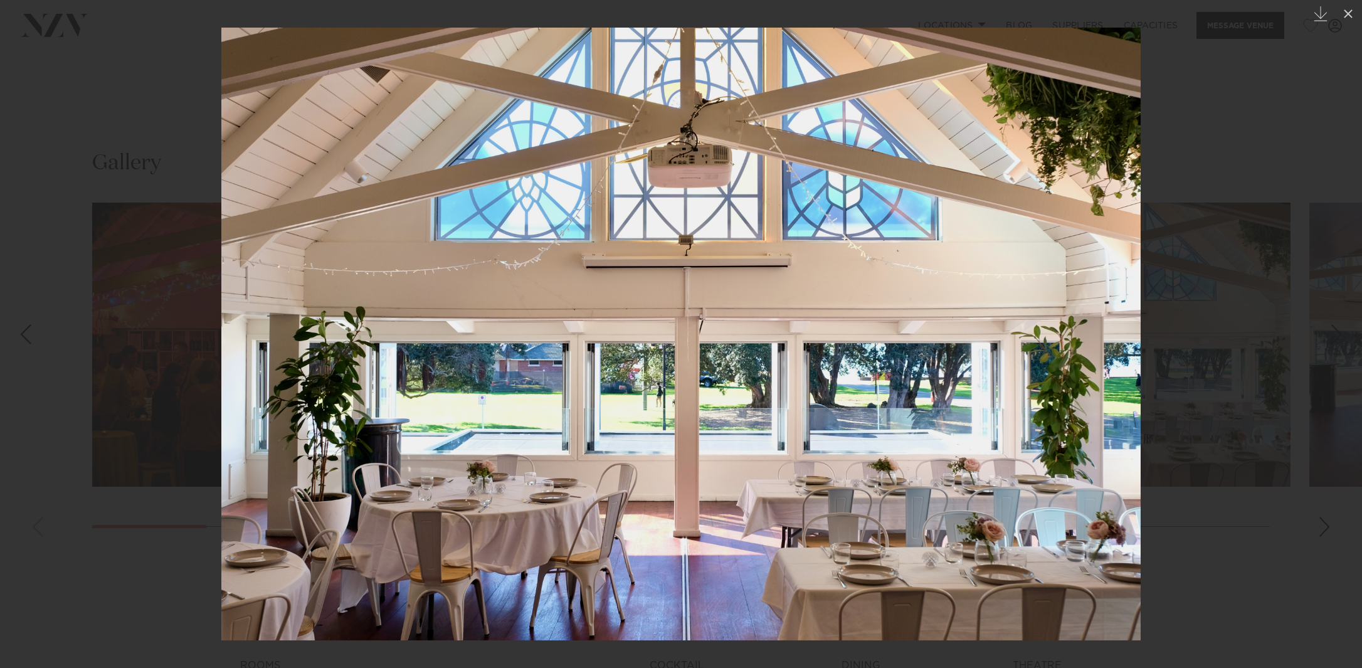
click at [1324, 352] on link at bounding box center [1340, 334] width 44 height 63
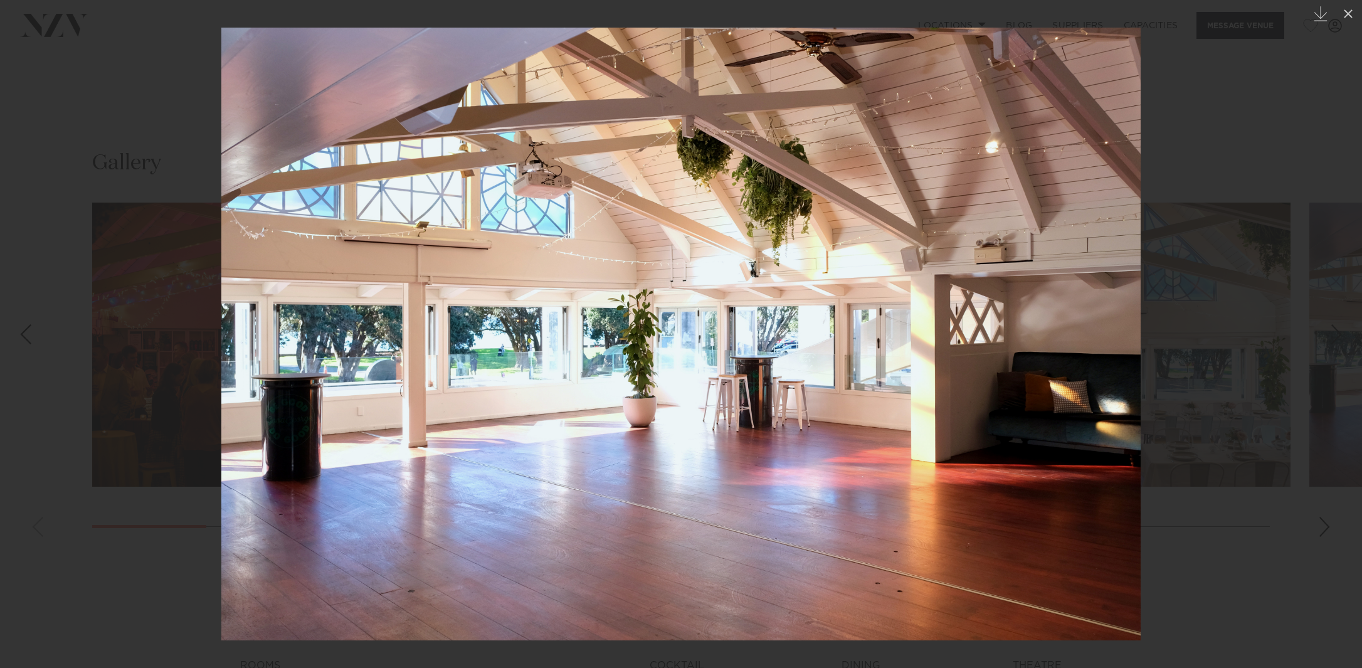
click at [1324, 352] on link at bounding box center [1340, 334] width 44 height 63
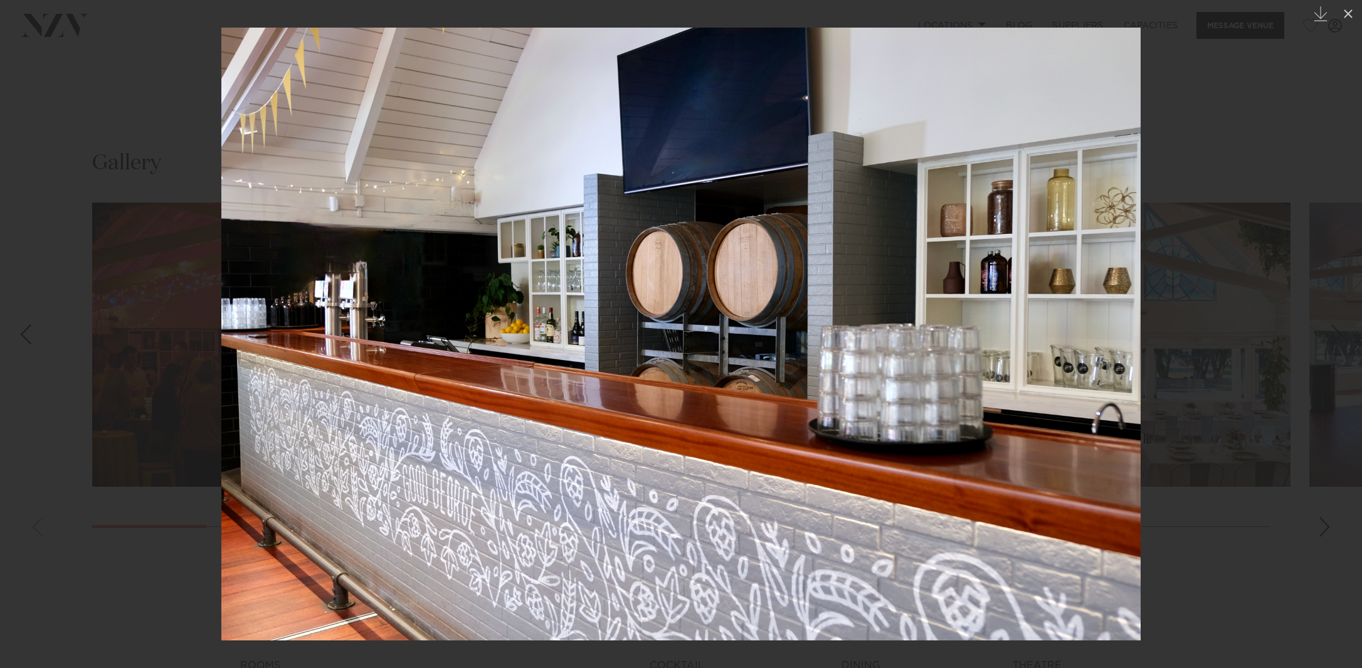
click at [1324, 352] on link at bounding box center [1340, 334] width 44 height 63
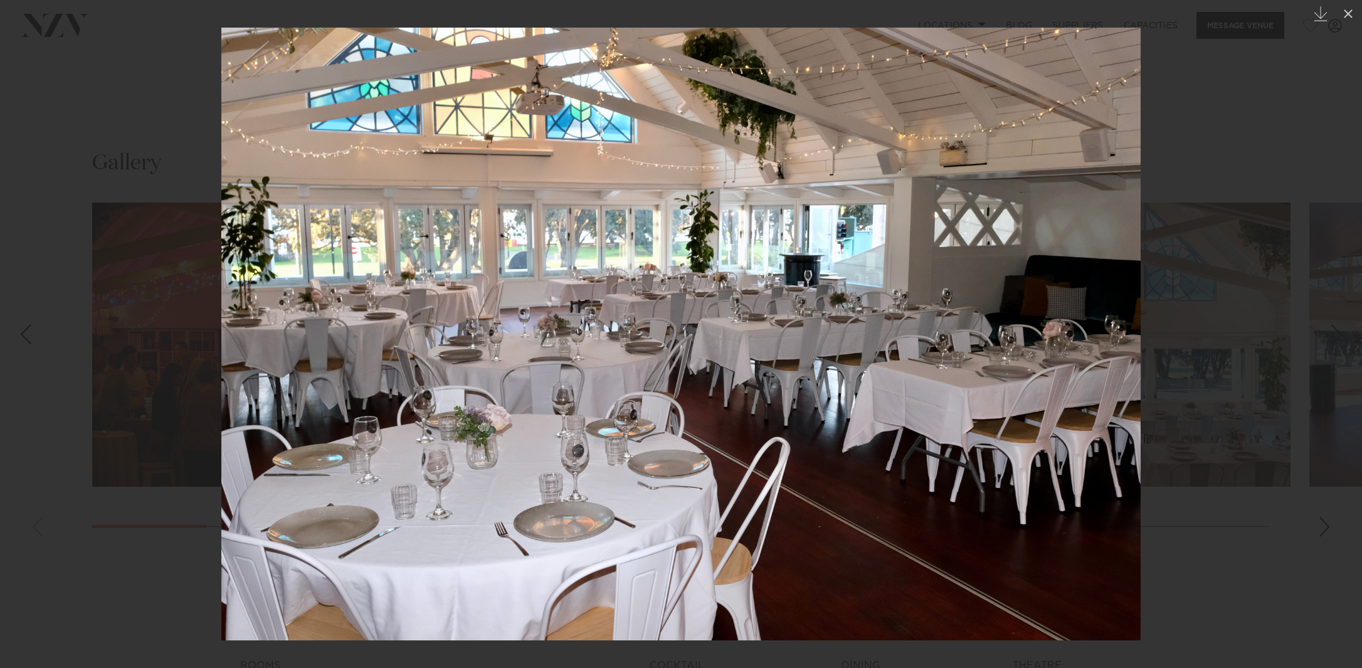
click at [1324, 352] on link at bounding box center [1340, 334] width 44 height 63
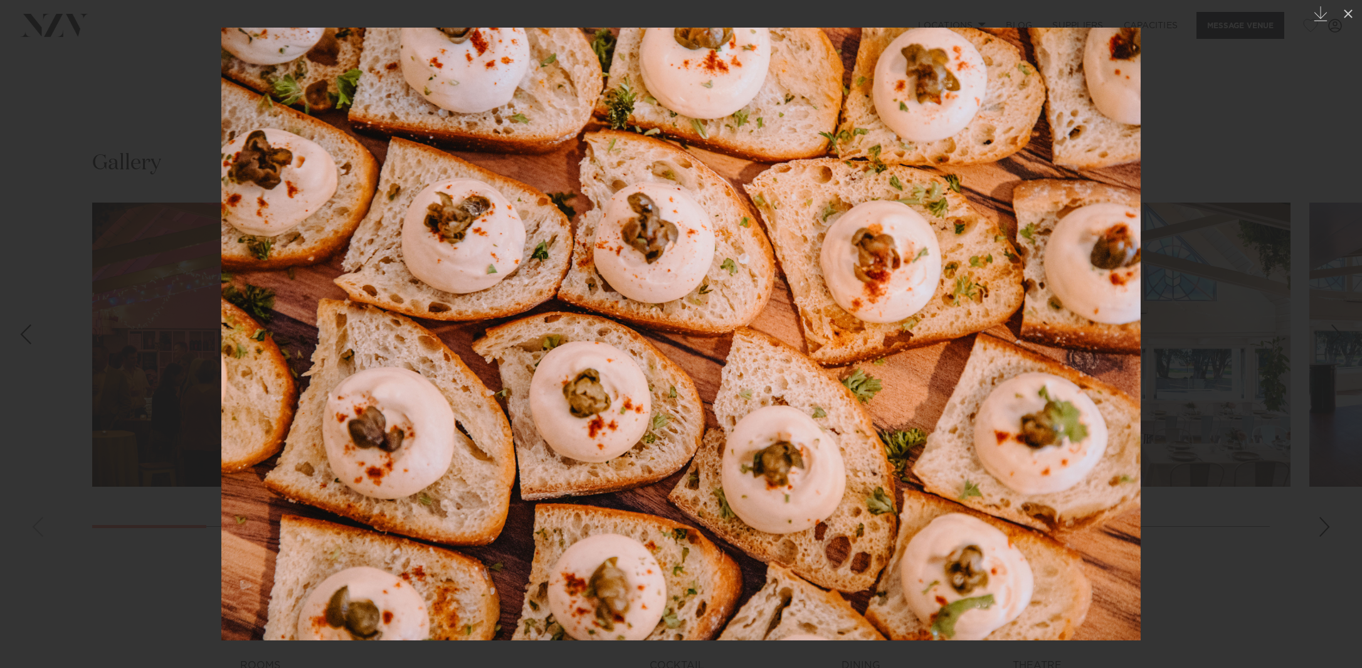
click at [1324, 352] on link at bounding box center [1340, 334] width 44 height 63
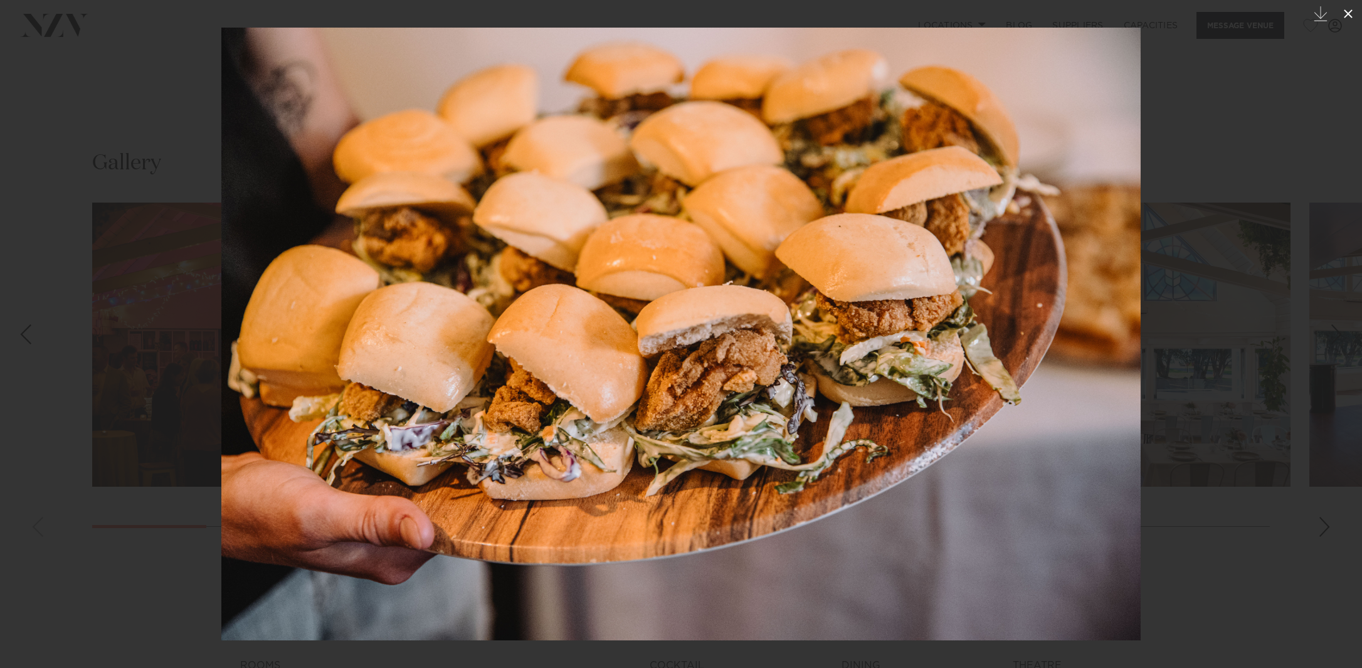
click at [1343, 11] on icon at bounding box center [1347, 13] width 15 height 15
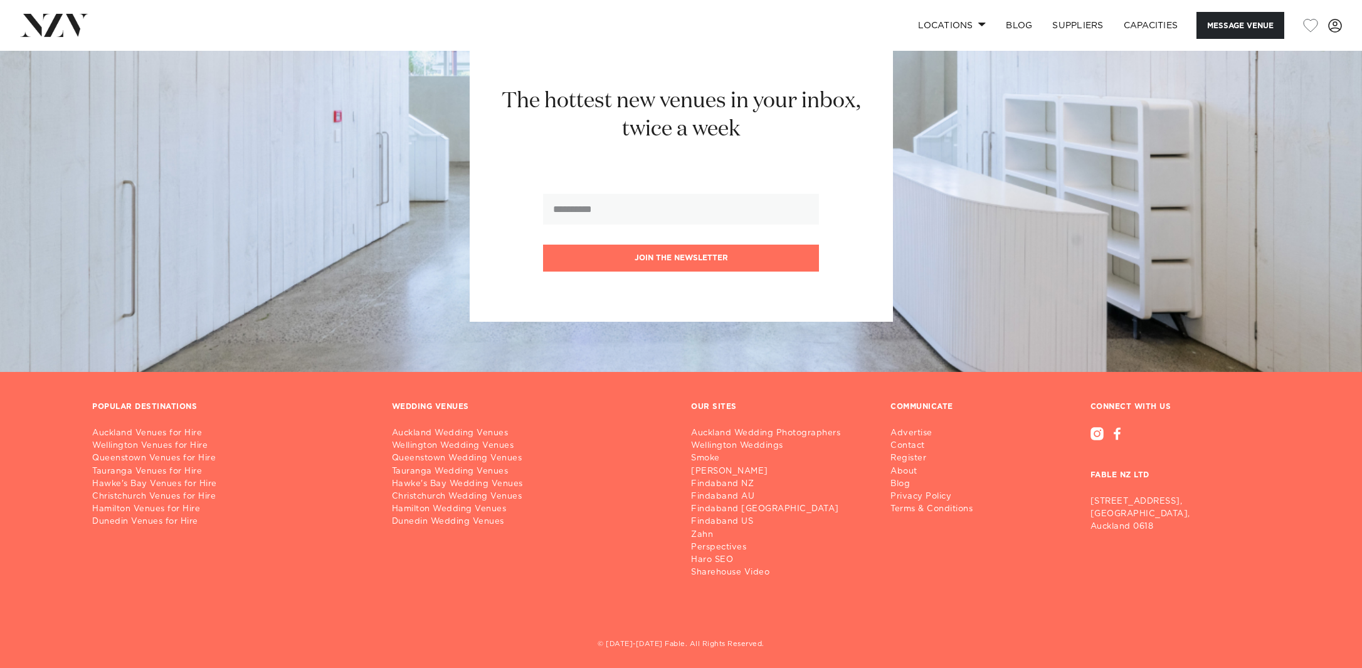
scroll to position [2177, 0]
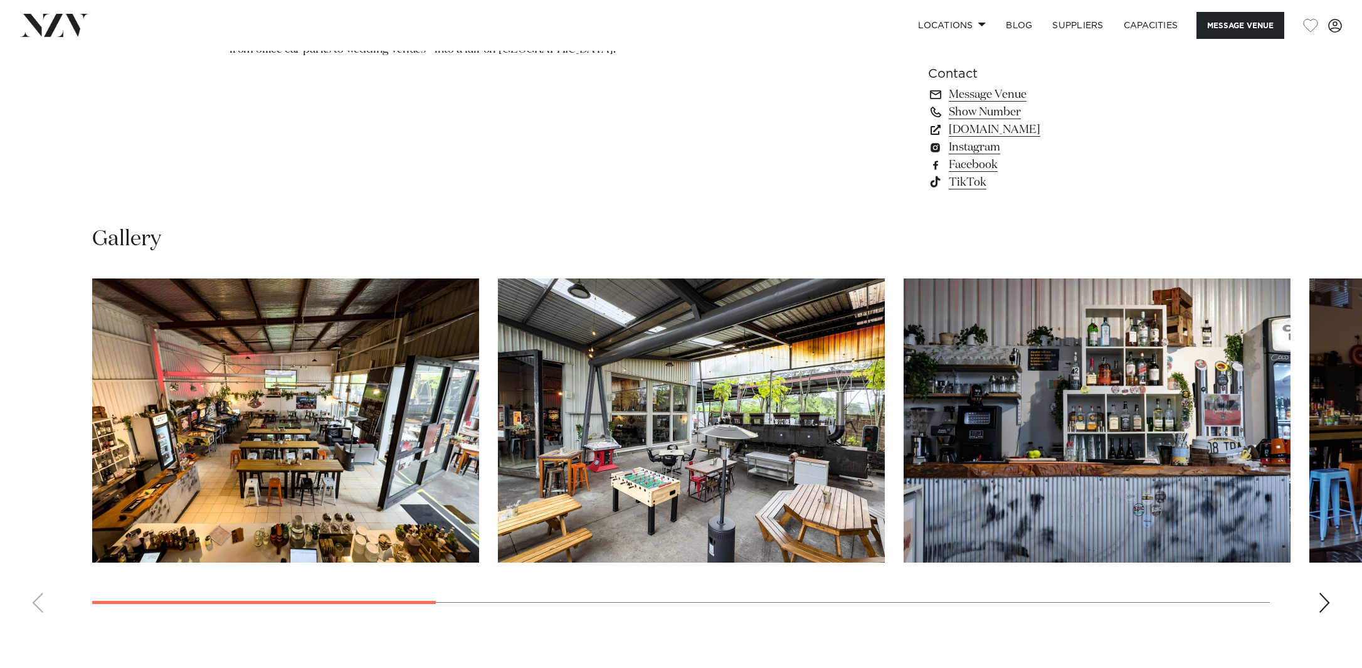
scroll to position [1191, 0]
click at [352, 413] on img "1 / 10" at bounding box center [285, 420] width 387 height 284
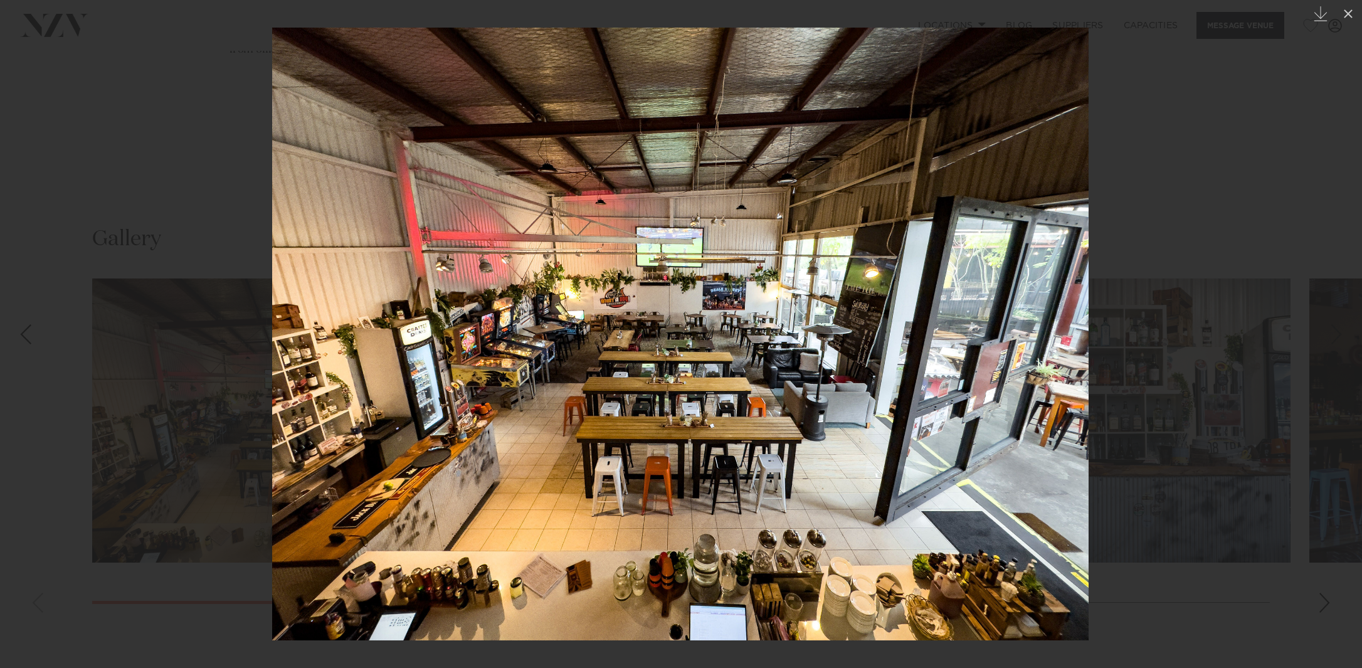
click at [1303, 458] on div at bounding box center [681, 334] width 1362 height 668
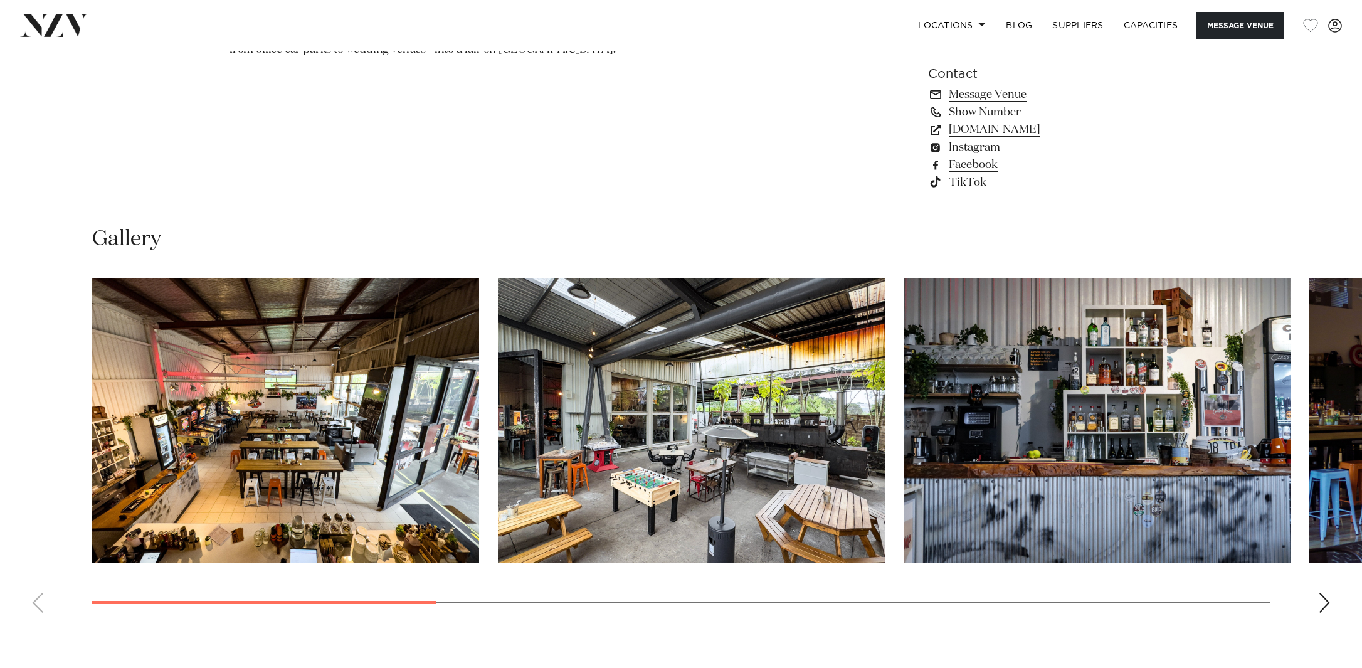
click at [1335, 596] on swiper-container at bounding box center [681, 450] width 1362 height 344
click at [1327, 597] on div "Next slide" at bounding box center [1324, 602] width 13 height 20
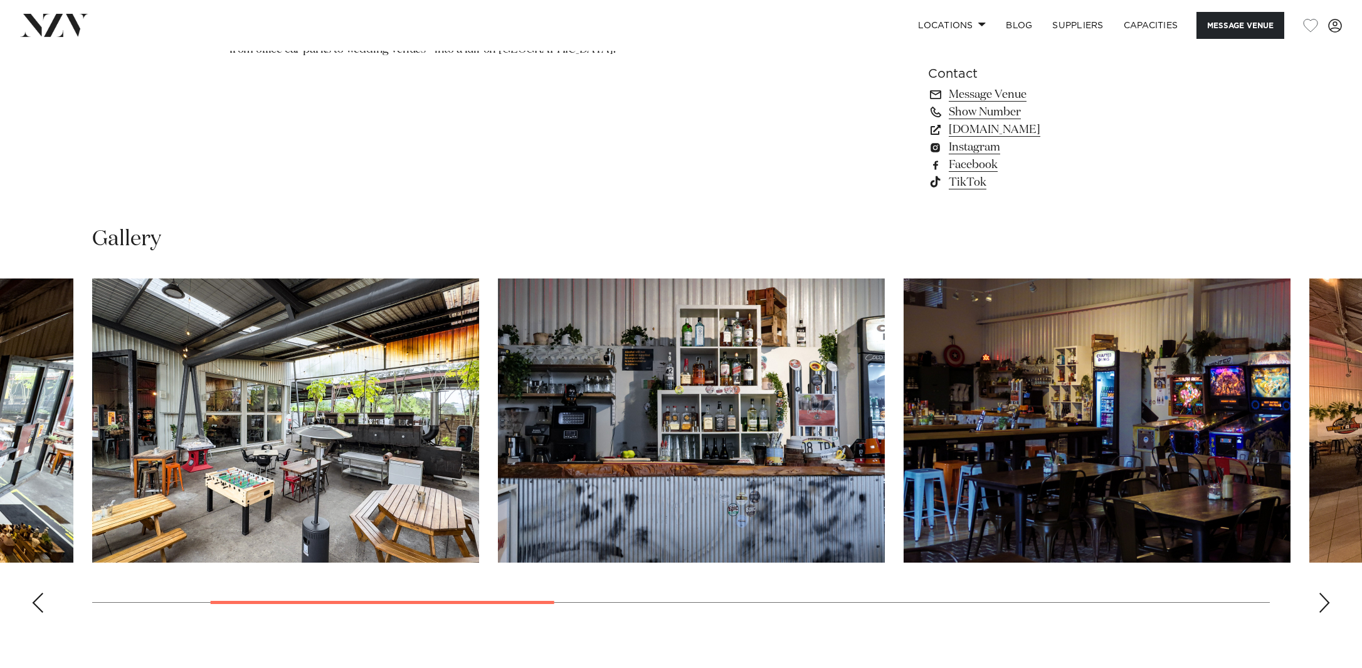
click at [1327, 597] on div "Next slide" at bounding box center [1324, 602] width 13 height 20
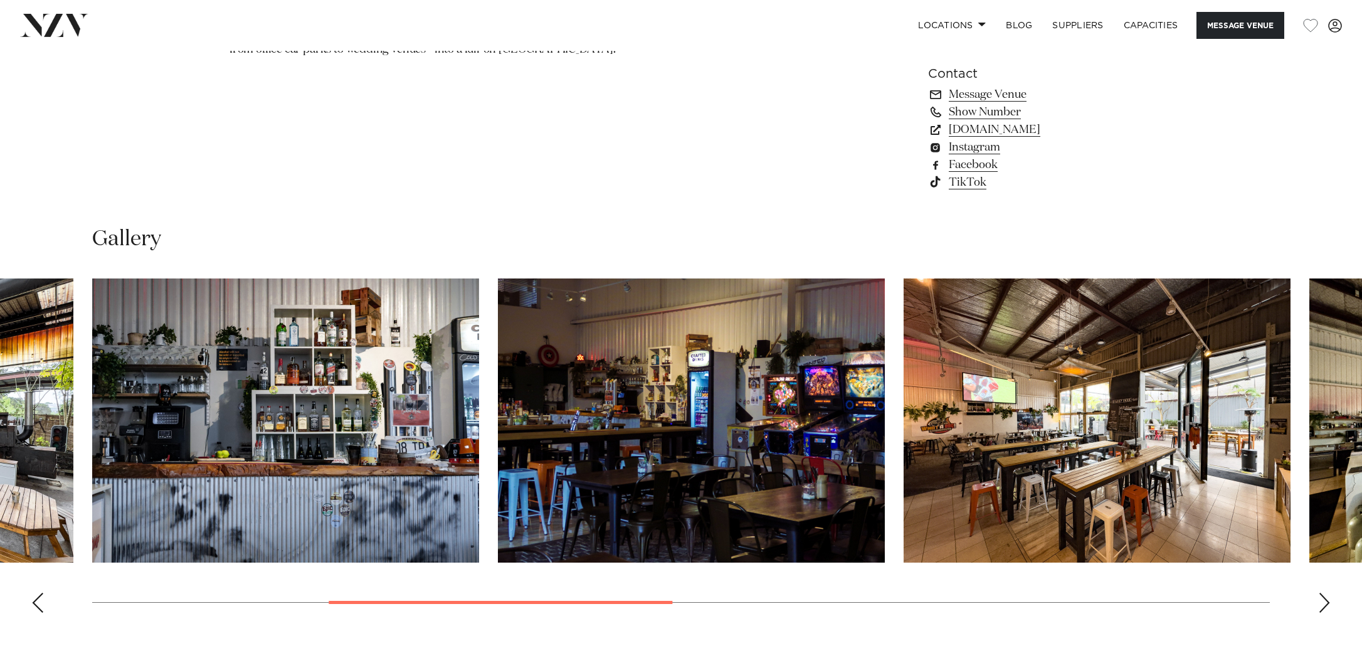
click at [1327, 597] on div "Next slide" at bounding box center [1324, 602] width 13 height 20
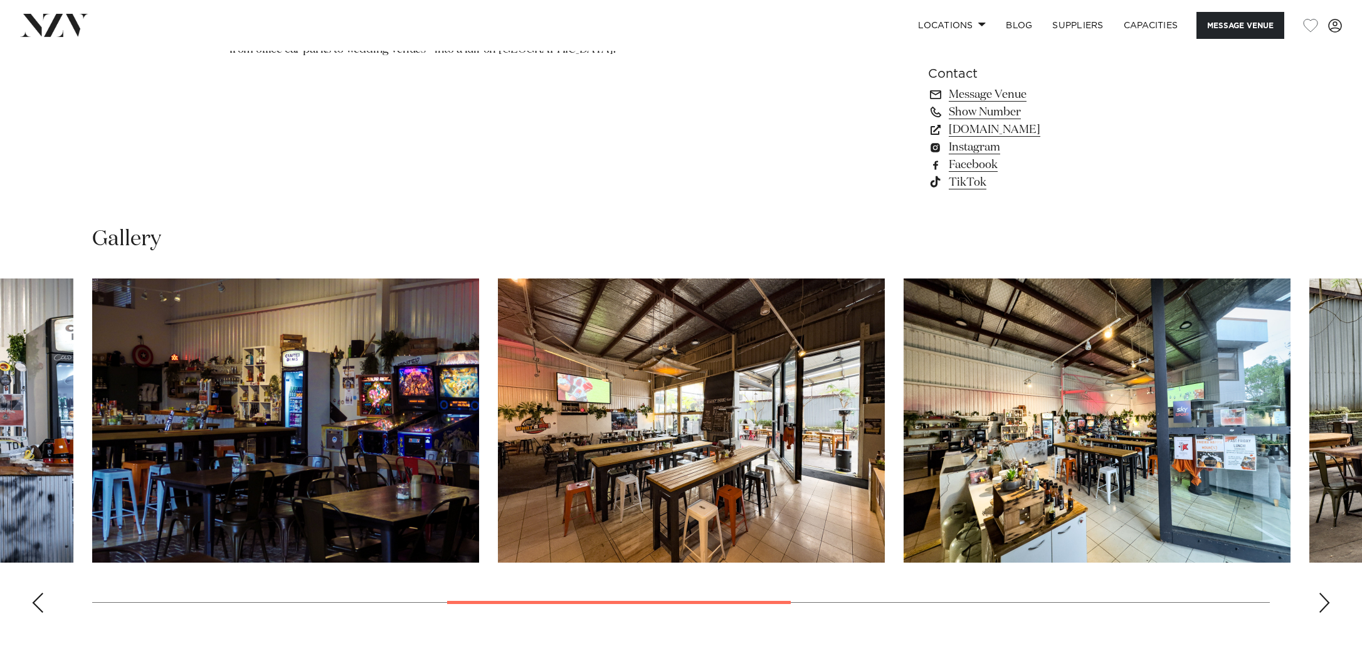
click at [1327, 597] on div "Next slide" at bounding box center [1324, 602] width 13 height 20
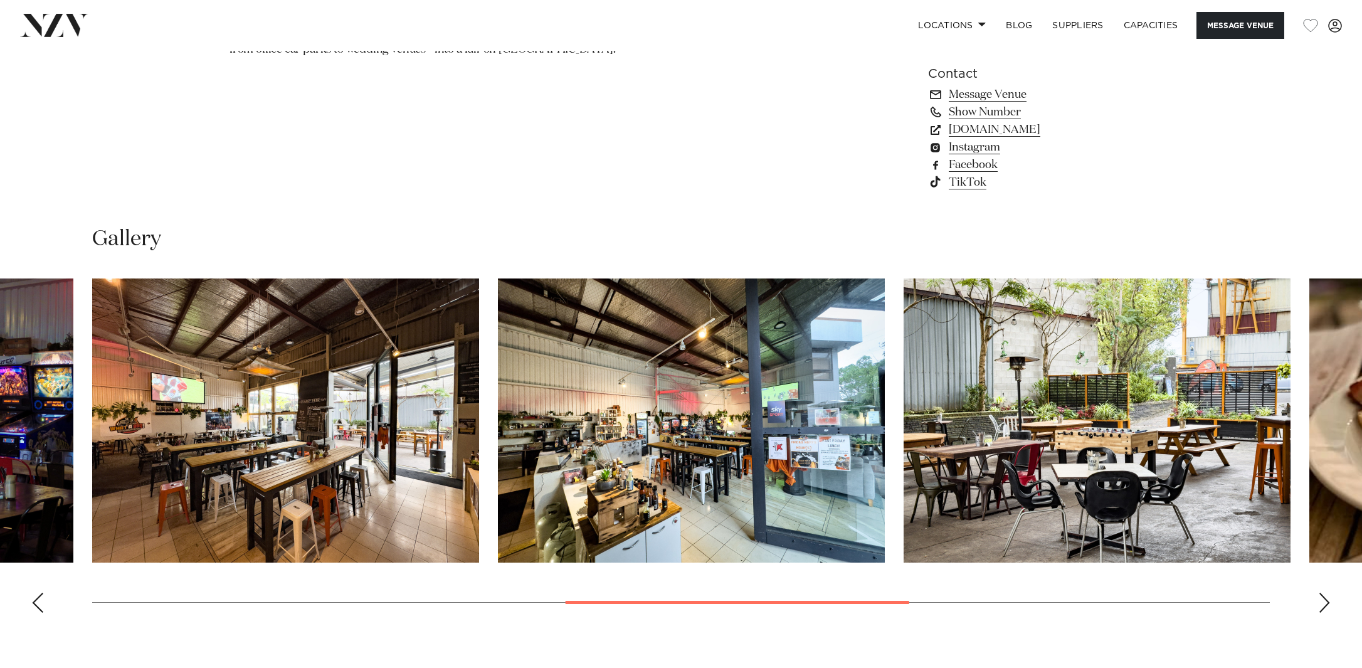
click at [1327, 597] on div "Next slide" at bounding box center [1324, 602] width 13 height 20
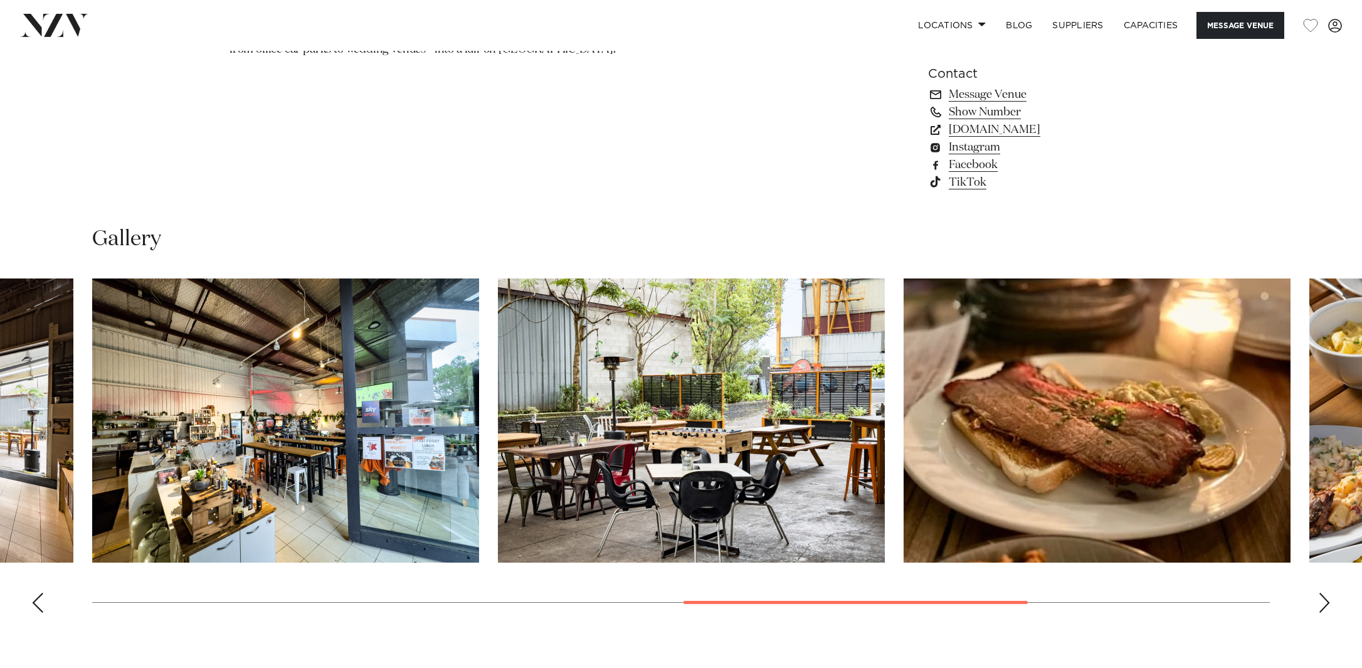
click at [1327, 597] on div "Next slide" at bounding box center [1324, 602] width 13 height 20
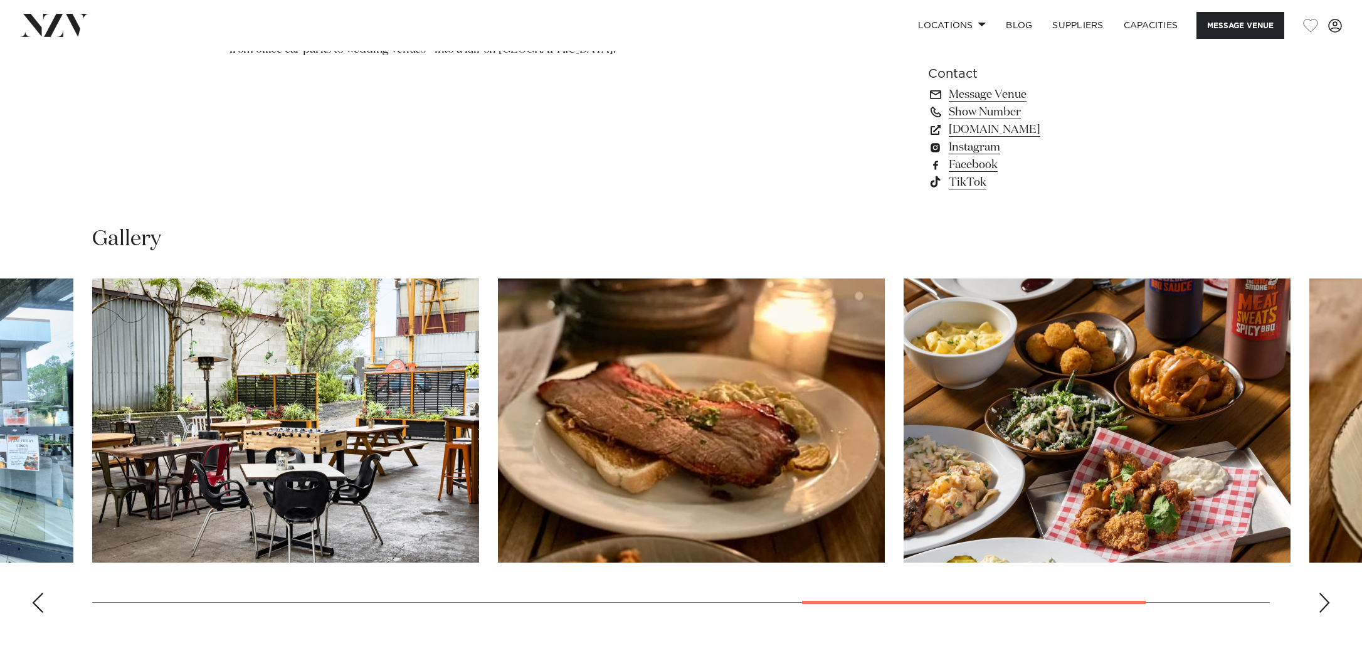
click at [1327, 597] on div "Next slide" at bounding box center [1324, 602] width 13 height 20
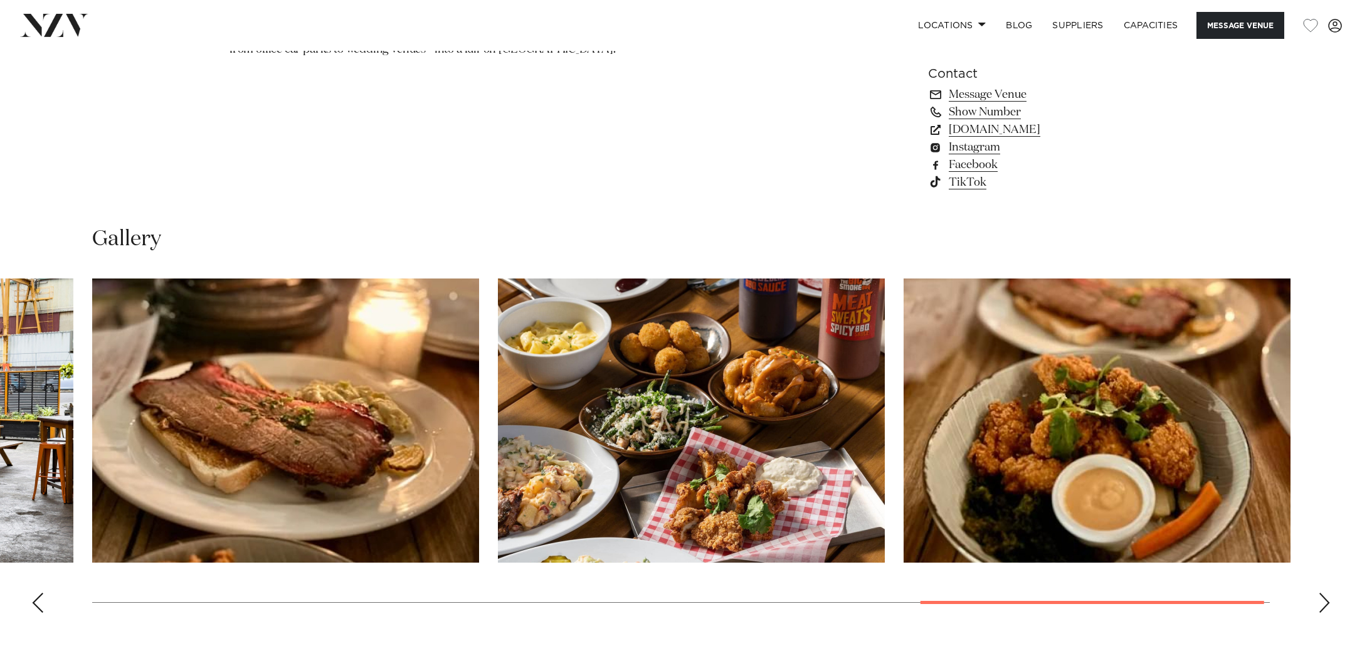
click at [1327, 597] on div "Next slide" at bounding box center [1324, 602] width 13 height 20
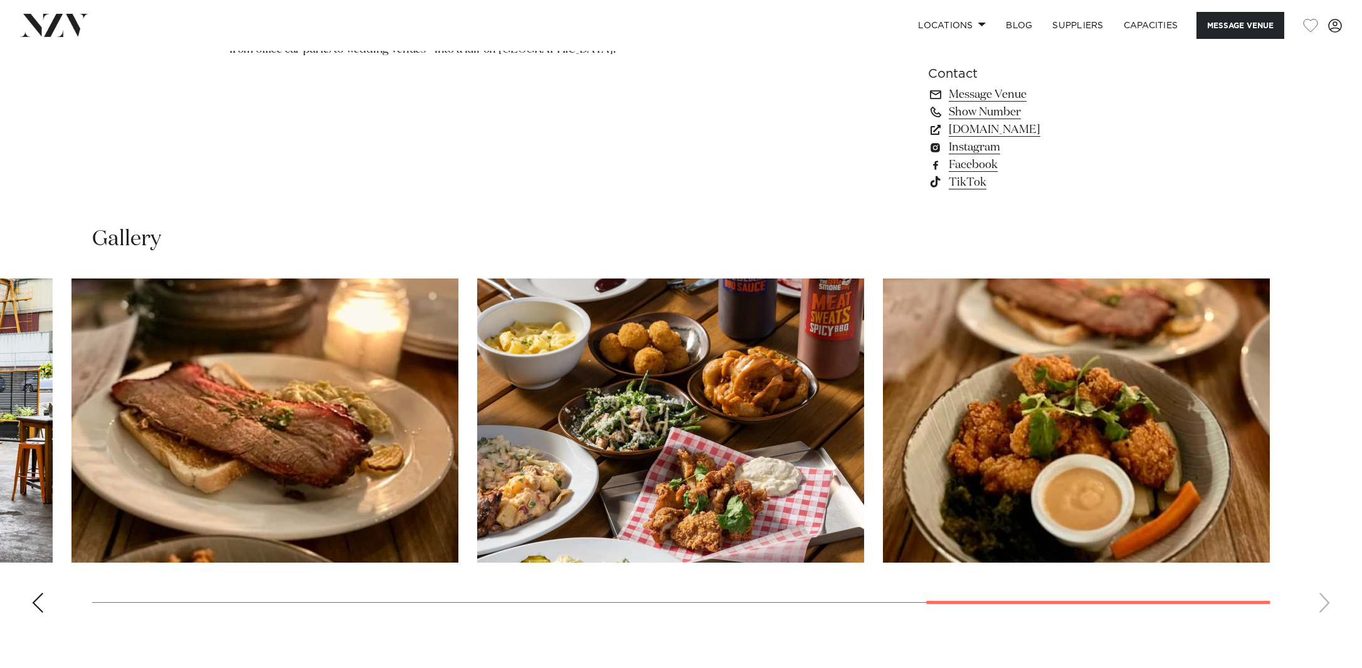
click at [1327, 597] on swiper-container at bounding box center [681, 450] width 1362 height 344
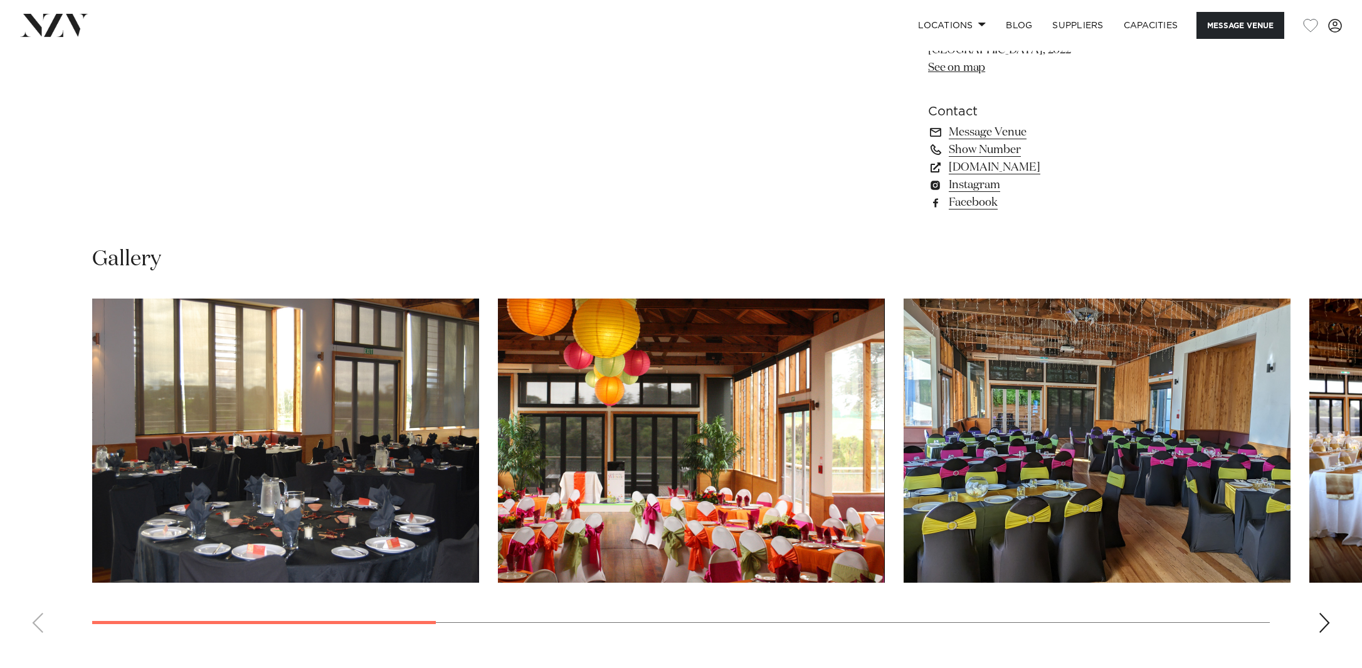
scroll to position [1185, 0]
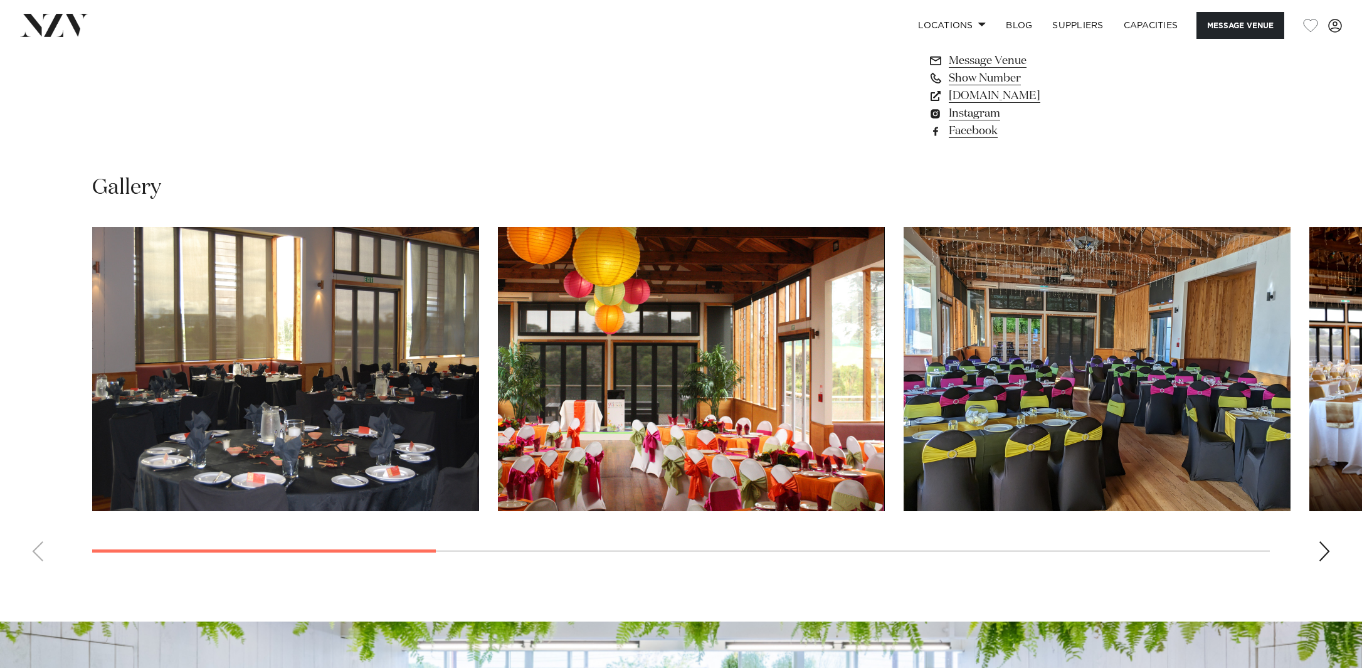
click at [251, 358] on img "1 / 10" at bounding box center [285, 369] width 387 height 284
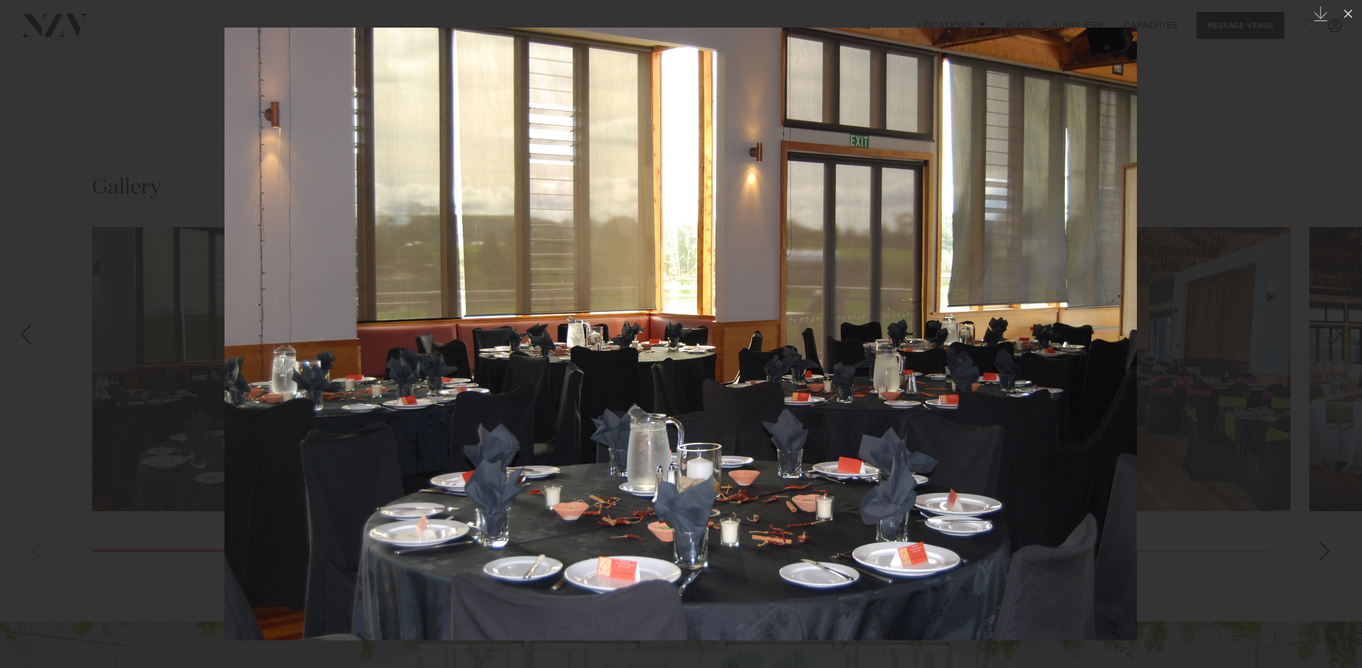
click at [1338, 547] on div at bounding box center [681, 334] width 1362 height 668
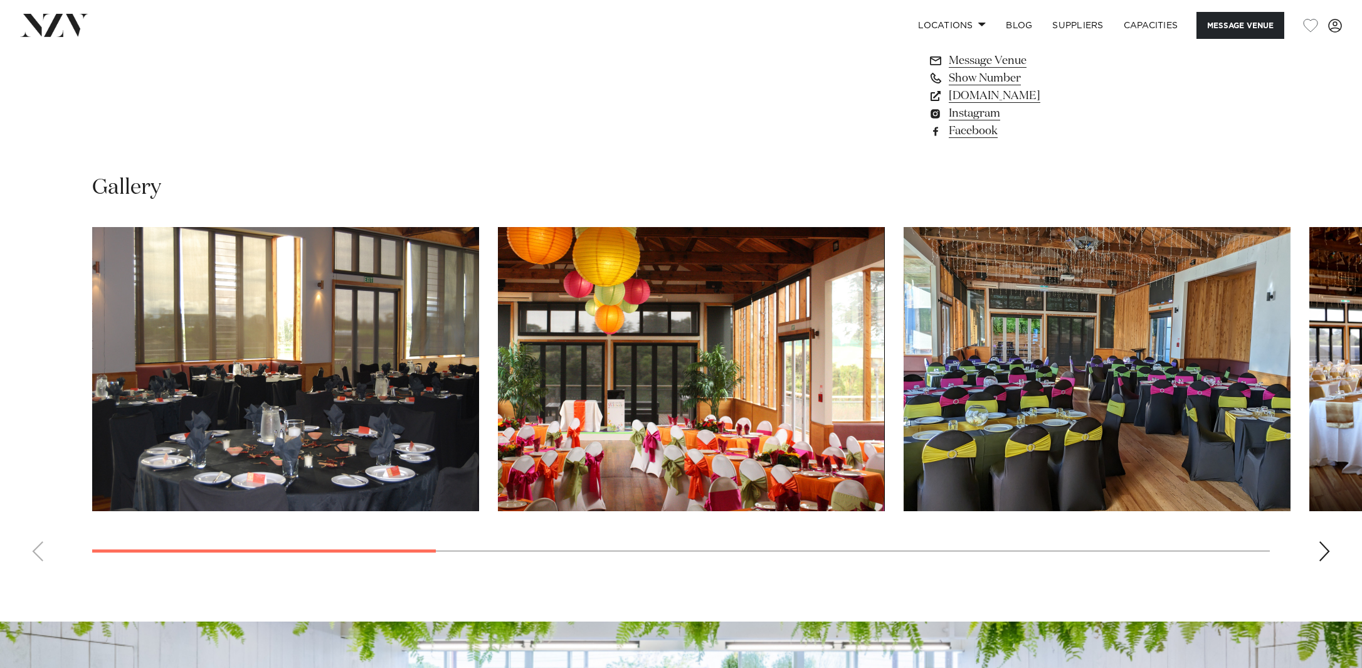
click at [682, 423] on img "2 / 10" at bounding box center [691, 369] width 387 height 284
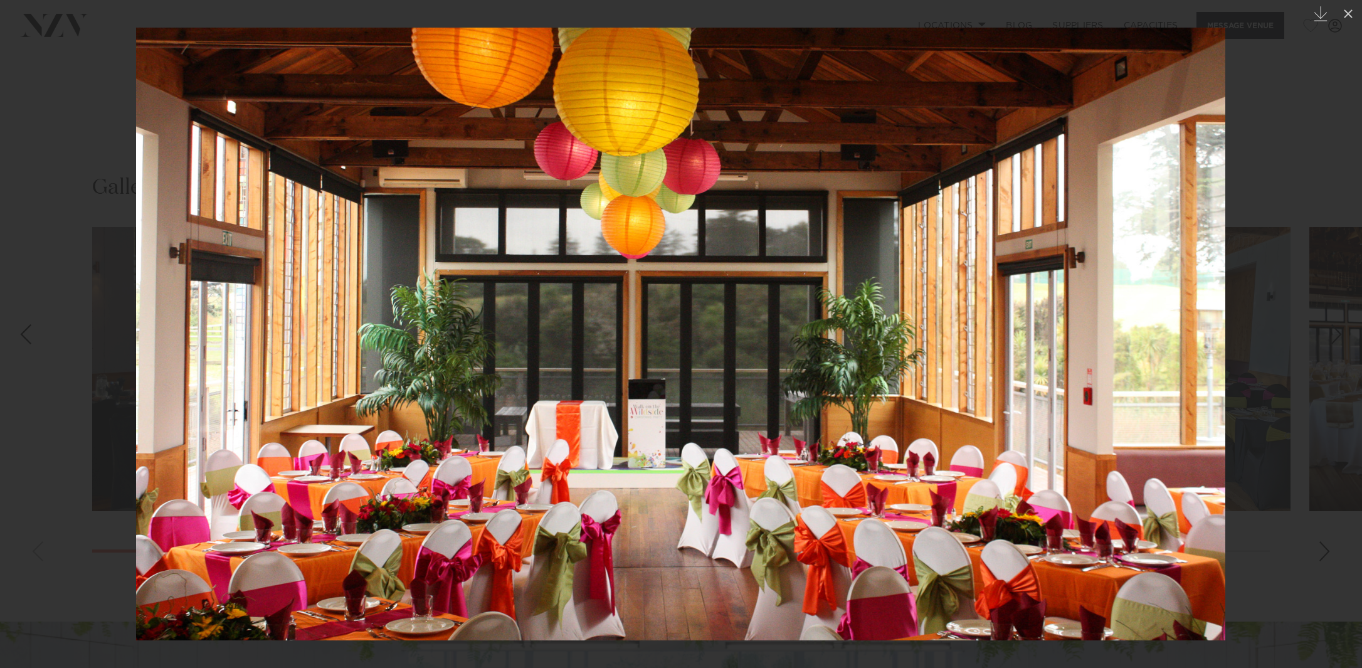
click at [1329, 550] on div at bounding box center [681, 334] width 1362 height 668
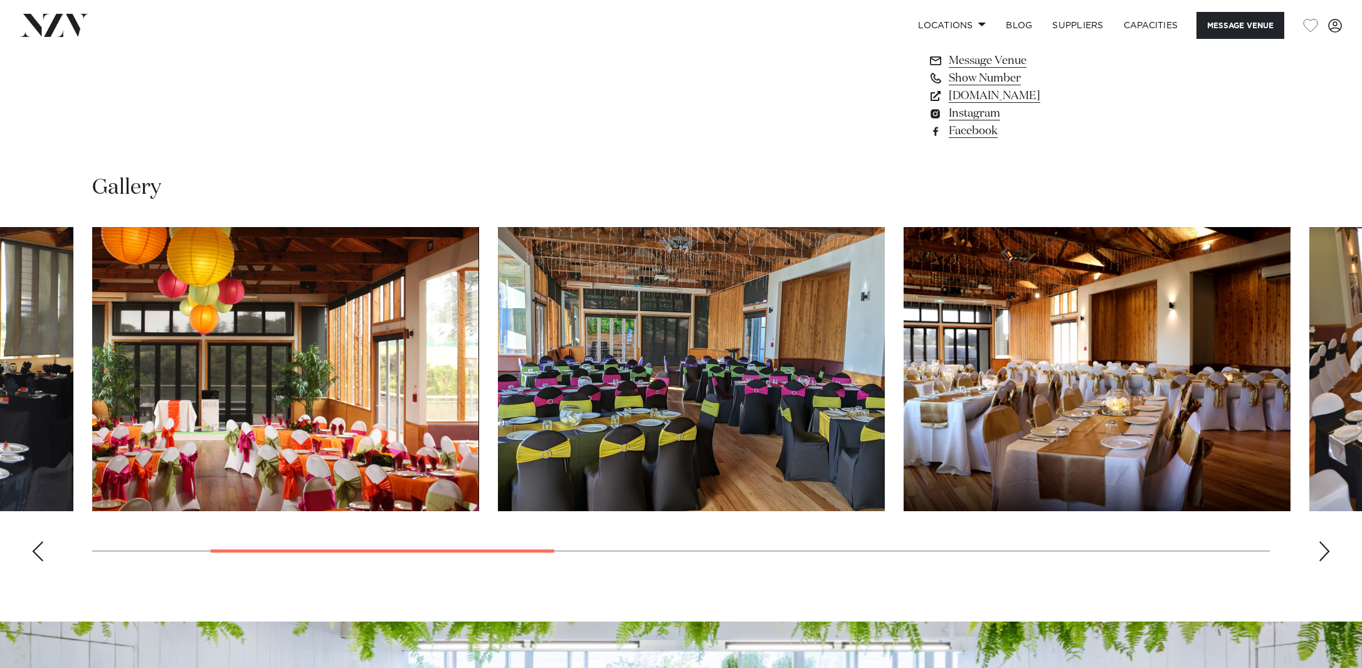
scroll to position [1186, 0]
click at [1329, 557] on div "Next slide" at bounding box center [1324, 550] width 13 height 20
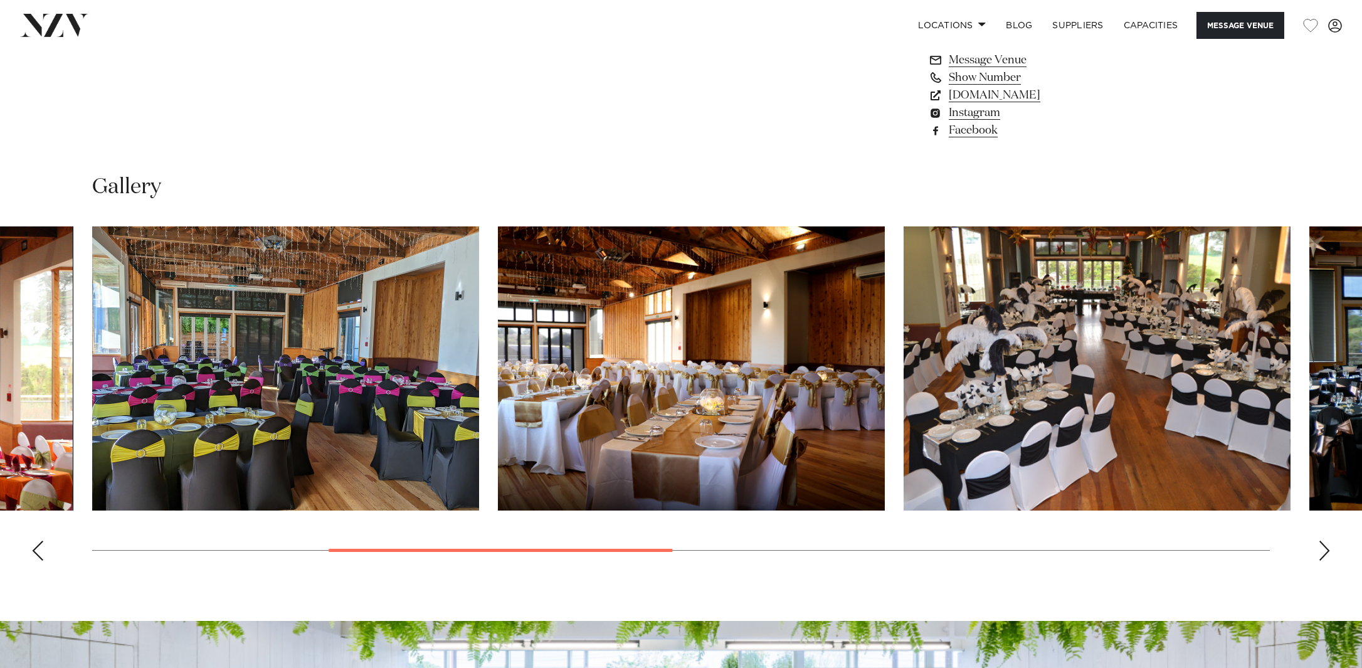
click at [1326, 554] on div "Next slide" at bounding box center [1324, 550] width 13 height 20
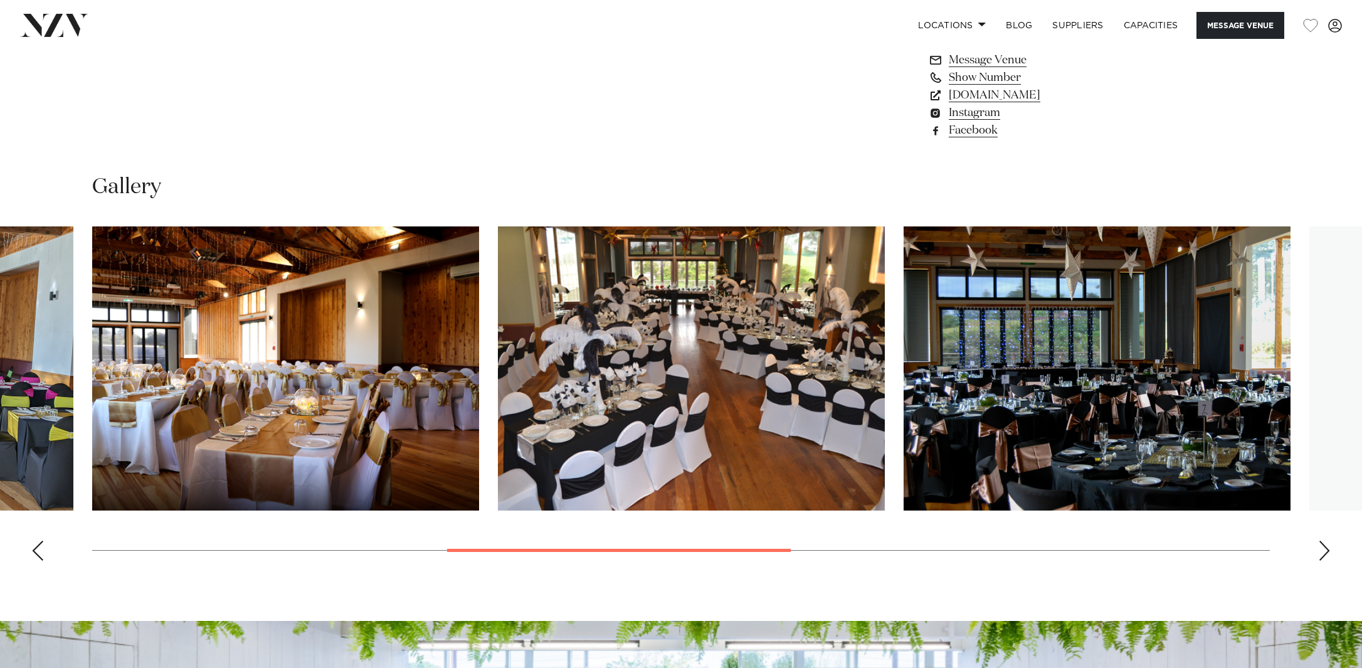
click at [1326, 554] on div "Next slide" at bounding box center [1324, 550] width 13 height 20
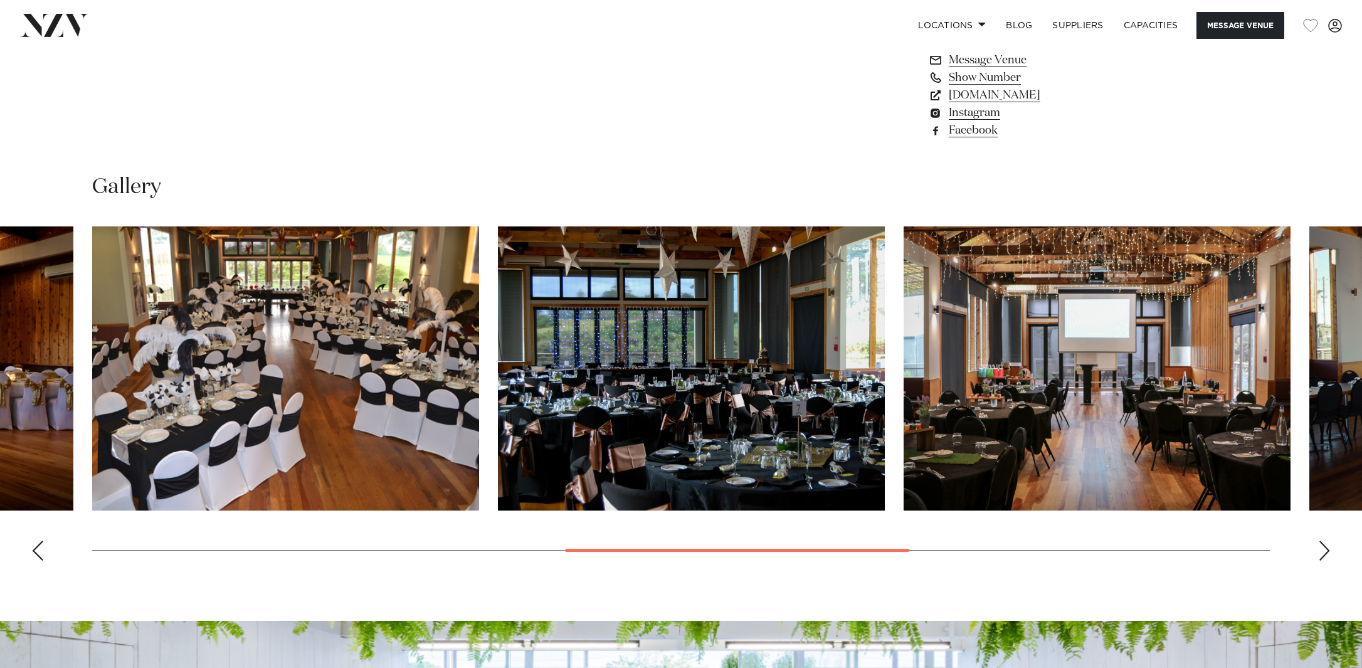
click at [1326, 554] on div "Next slide" at bounding box center [1324, 550] width 13 height 20
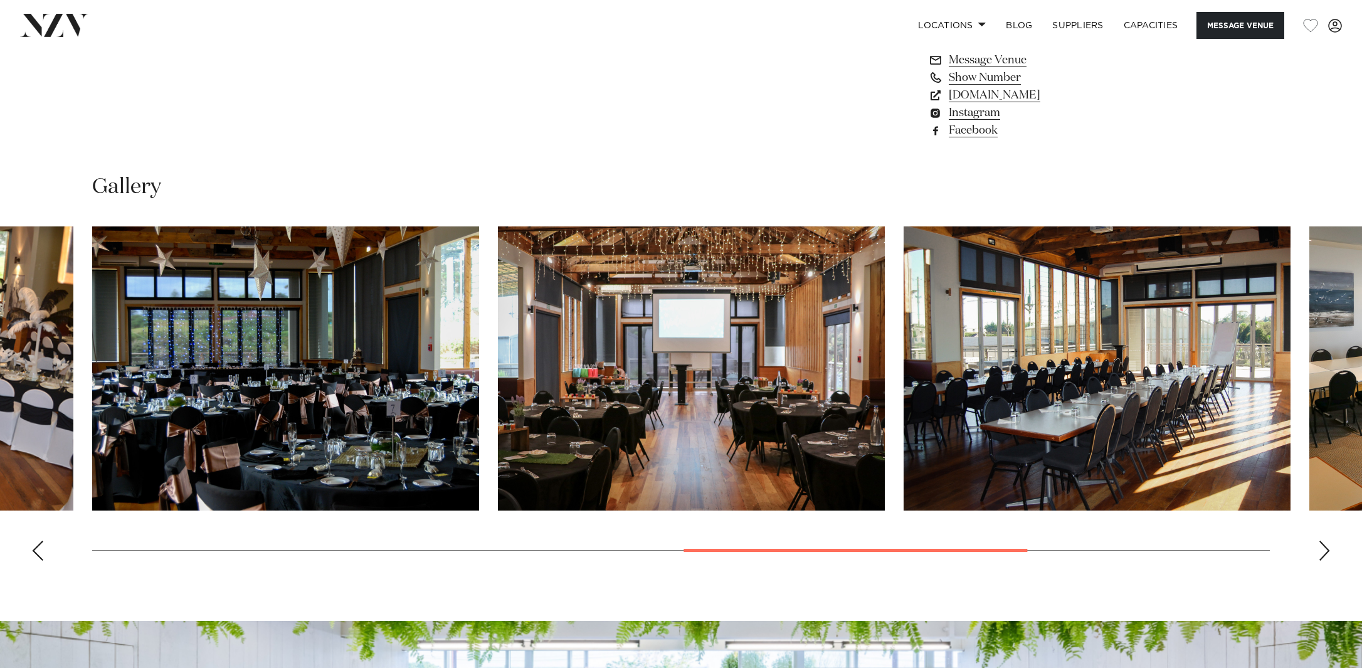
click at [1326, 554] on div "Next slide" at bounding box center [1324, 550] width 13 height 20
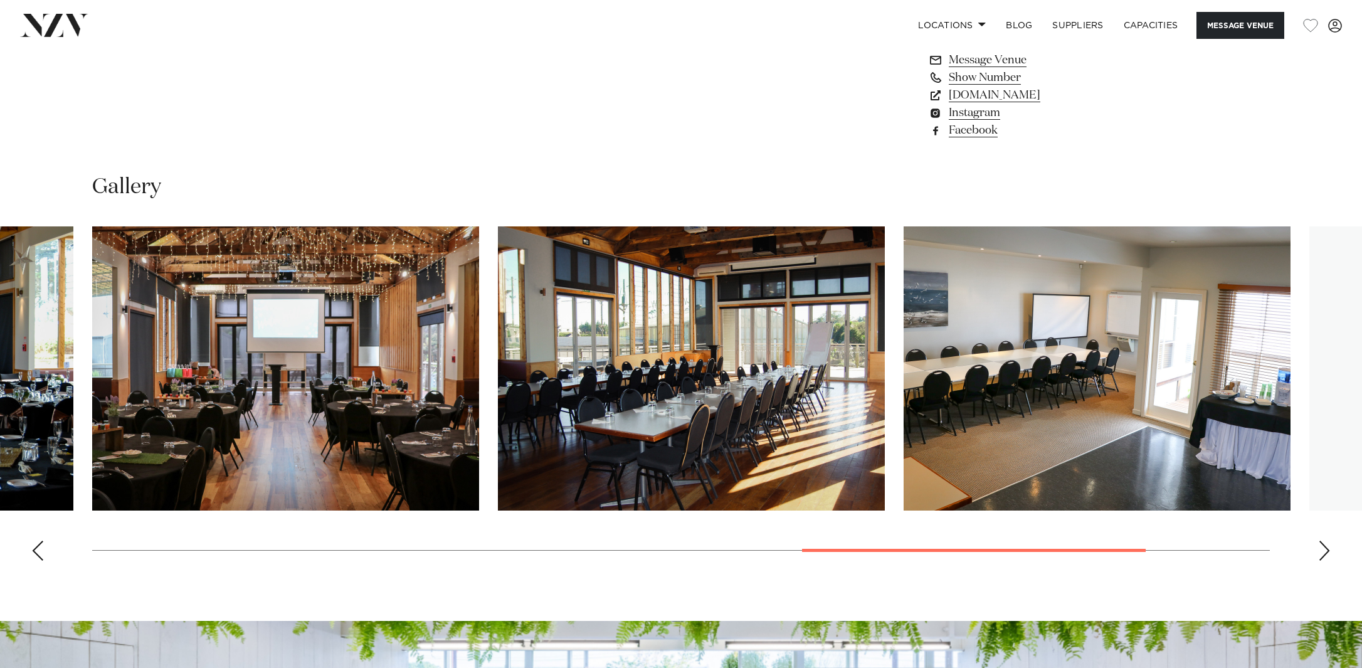
click at [1326, 554] on div "Next slide" at bounding box center [1324, 550] width 13 height 20
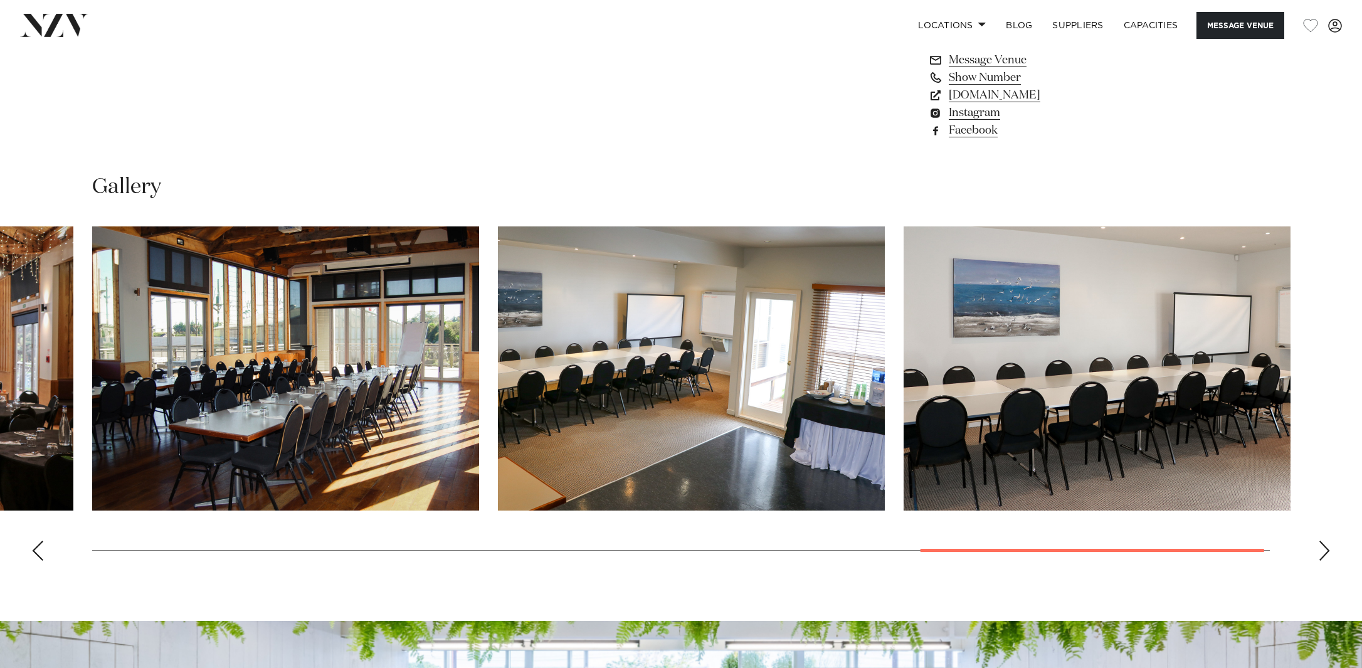
click at [1326, 554] on div "Next slide" at bounding box center [1324, 550] width 13 height 20
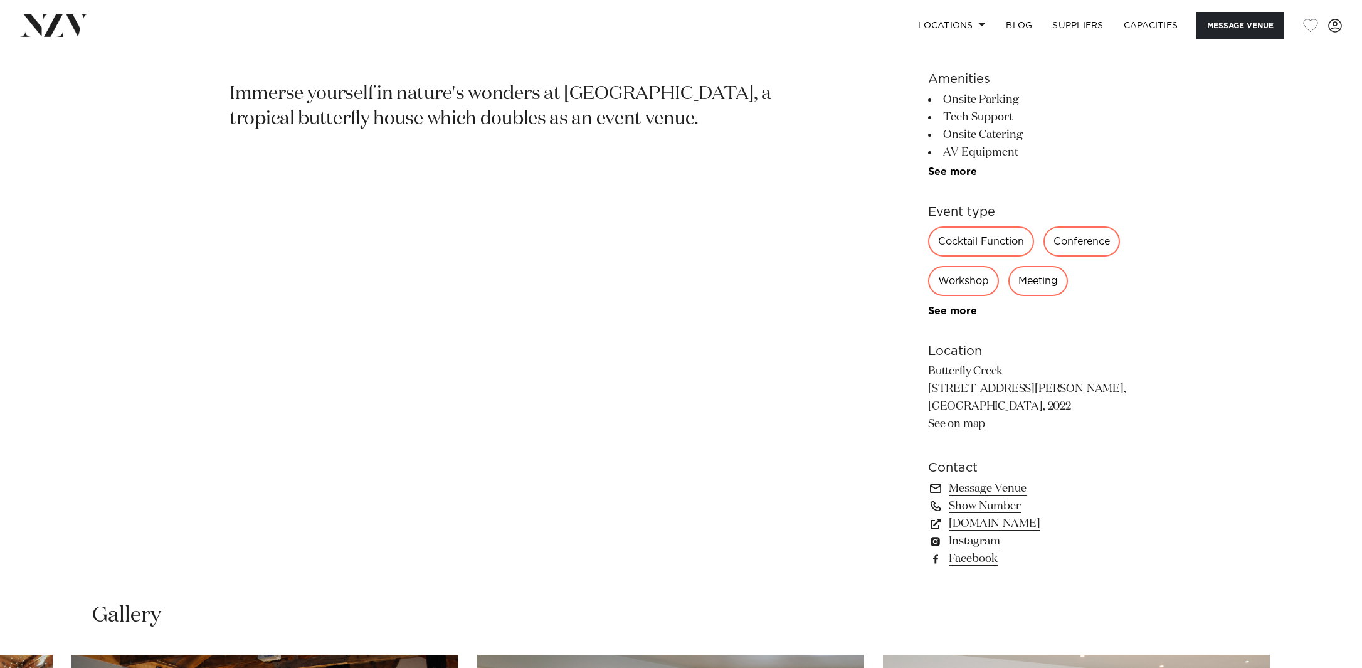
scroll to position [880, 0]
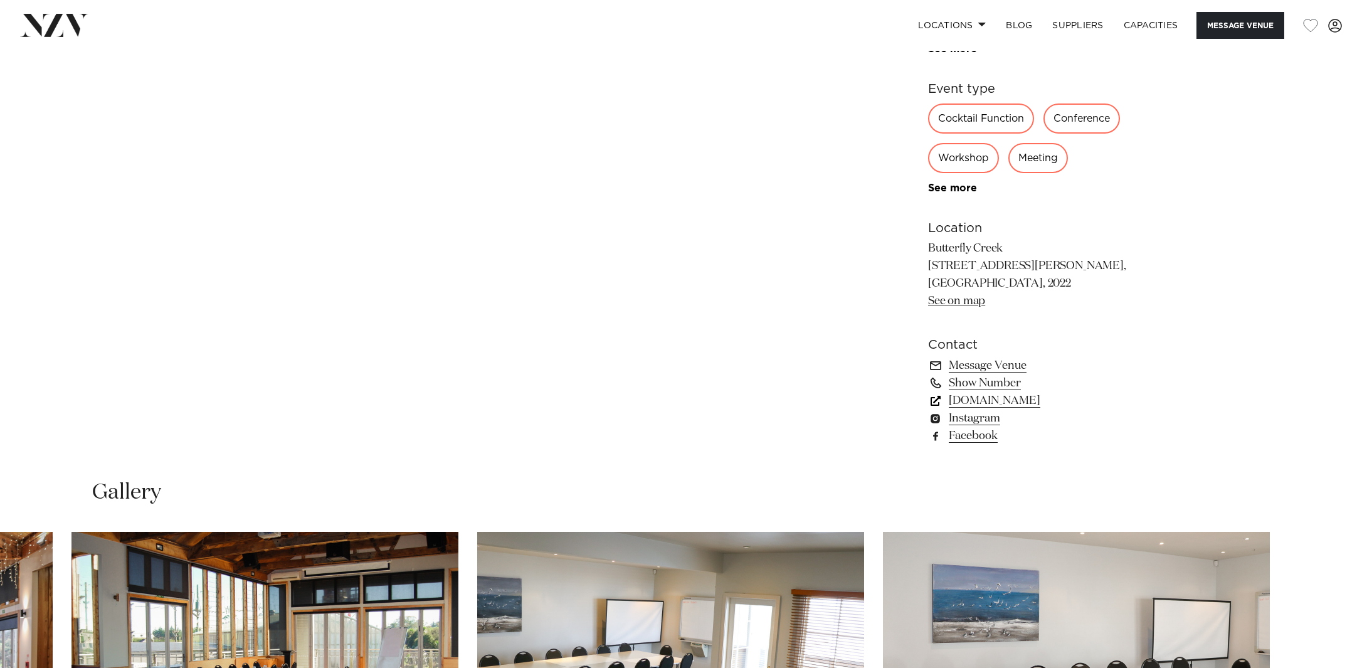
click at [998, 403] on link "www.butterflycreek.co.nz" at bounding box center [1030, 401] width 204 height 18
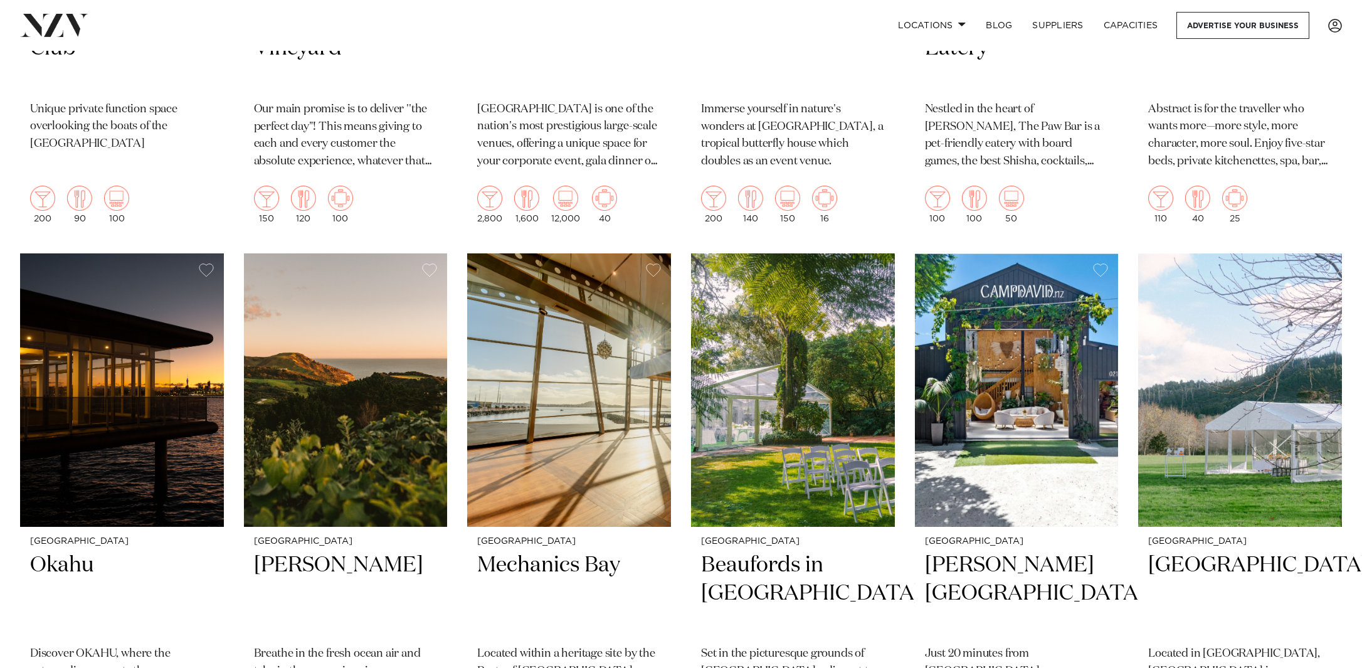
scroll to position [10147, 0]
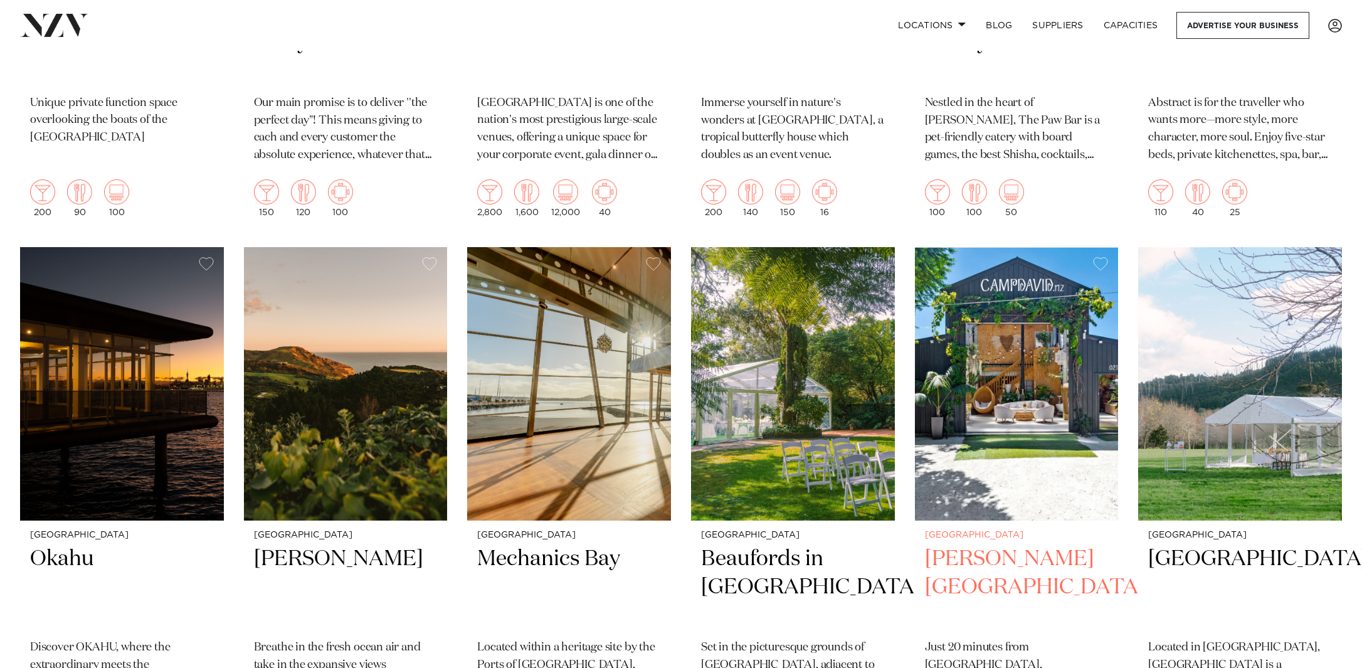
click at [1004, 325] on img at bounding box center [1017, 383] width 204 height 273
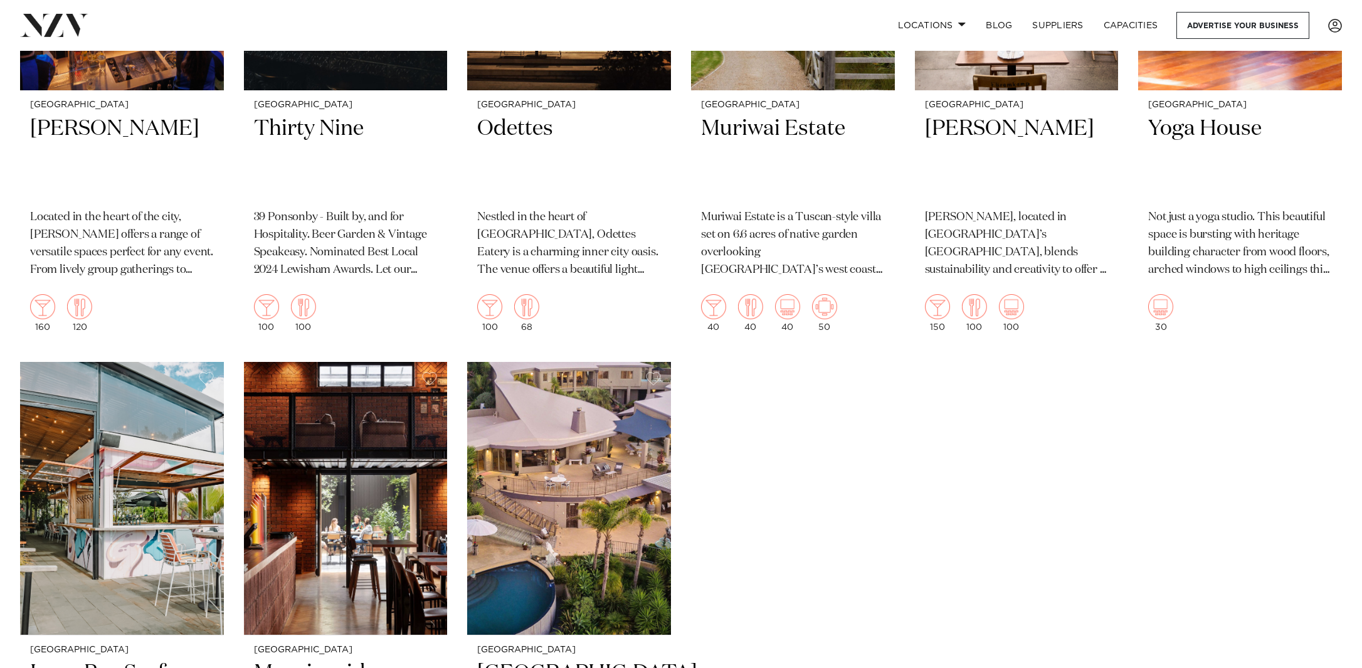
scroll to position [11125, 0]
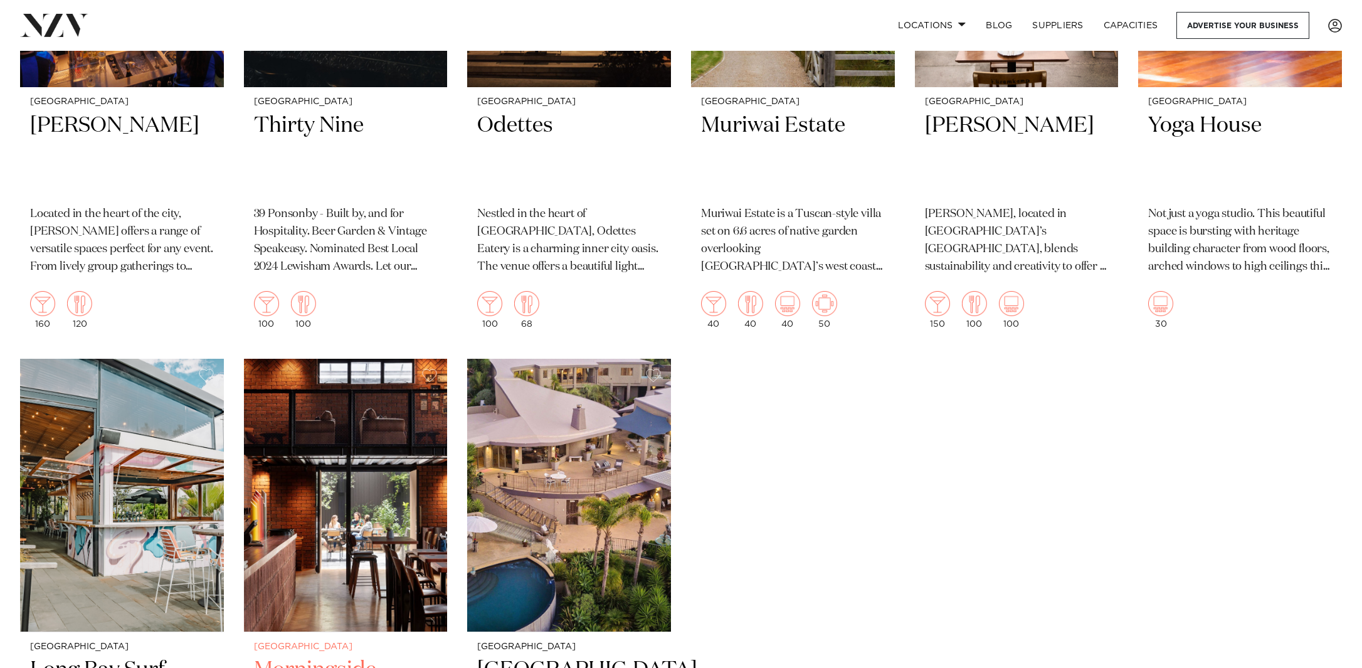
click at [376, 403] on img at bounding box center [346, 495] width 204 height 273
click at [566, 359] on img at bounding box center [569, 495] width 204 height 273
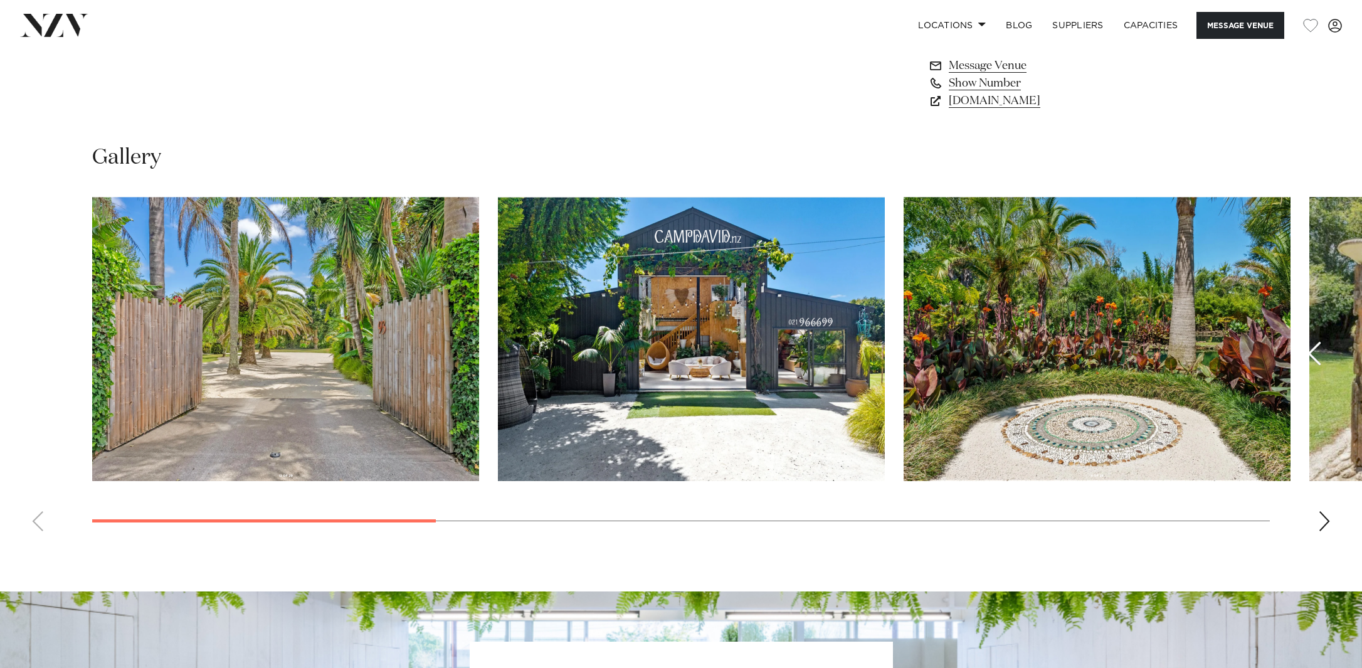
scroll to position [1196, 0]
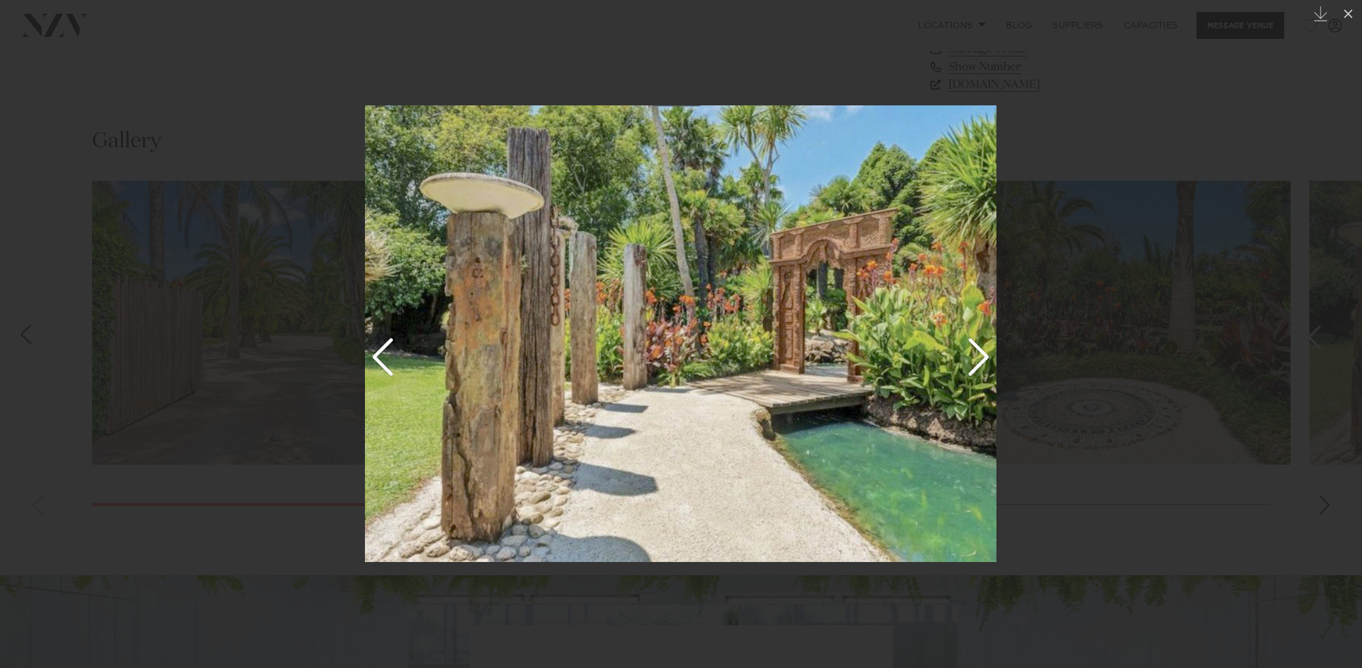
click at [989, 355] on img at bounding box center [680, 333] width 631 height 456
click at [982, 357] on img at bounding box center [680, 333] width 631 height 456
click at [982, 366] on img at bounding box center [680, 333] width 631 height 456
click at [987, 360] on img at bounding box center [680, 333] width 631 height 456
click at [1107, 381] on div at bounding box center [681, 334] width 1362 height 668
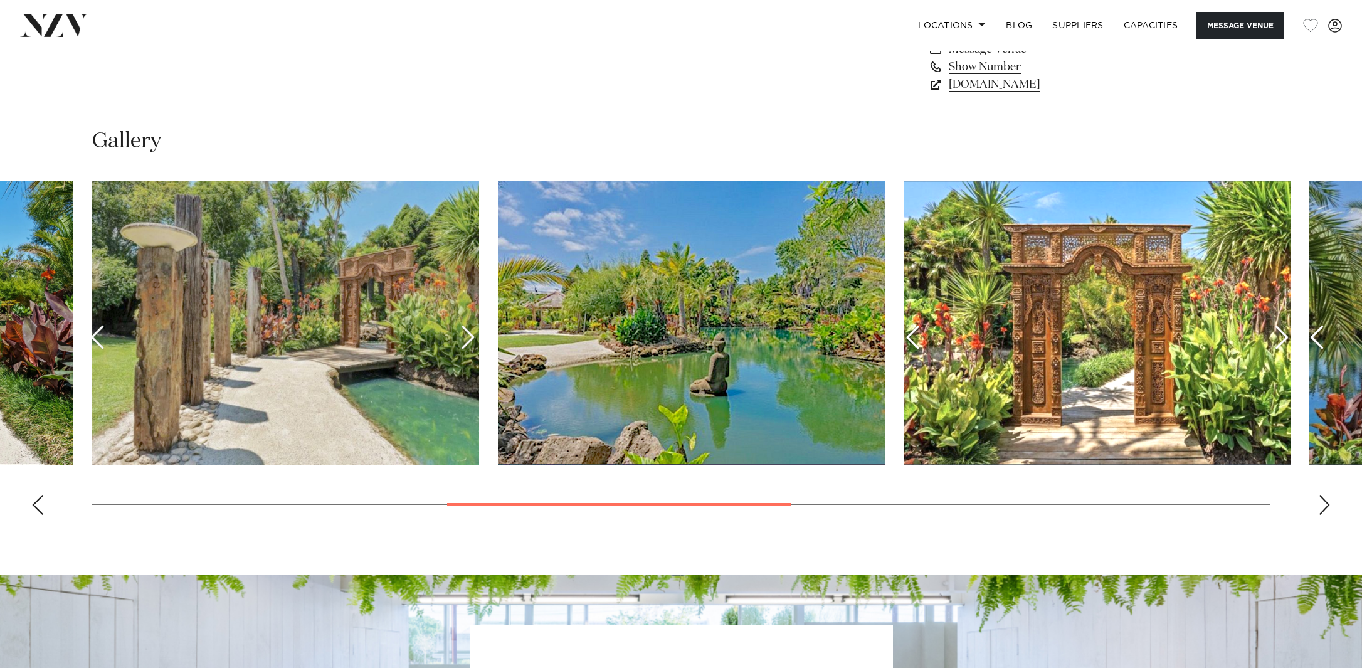
click at [1325, 509] on div "Next slide" at bounding box center [1324, 505] width 13 height 20
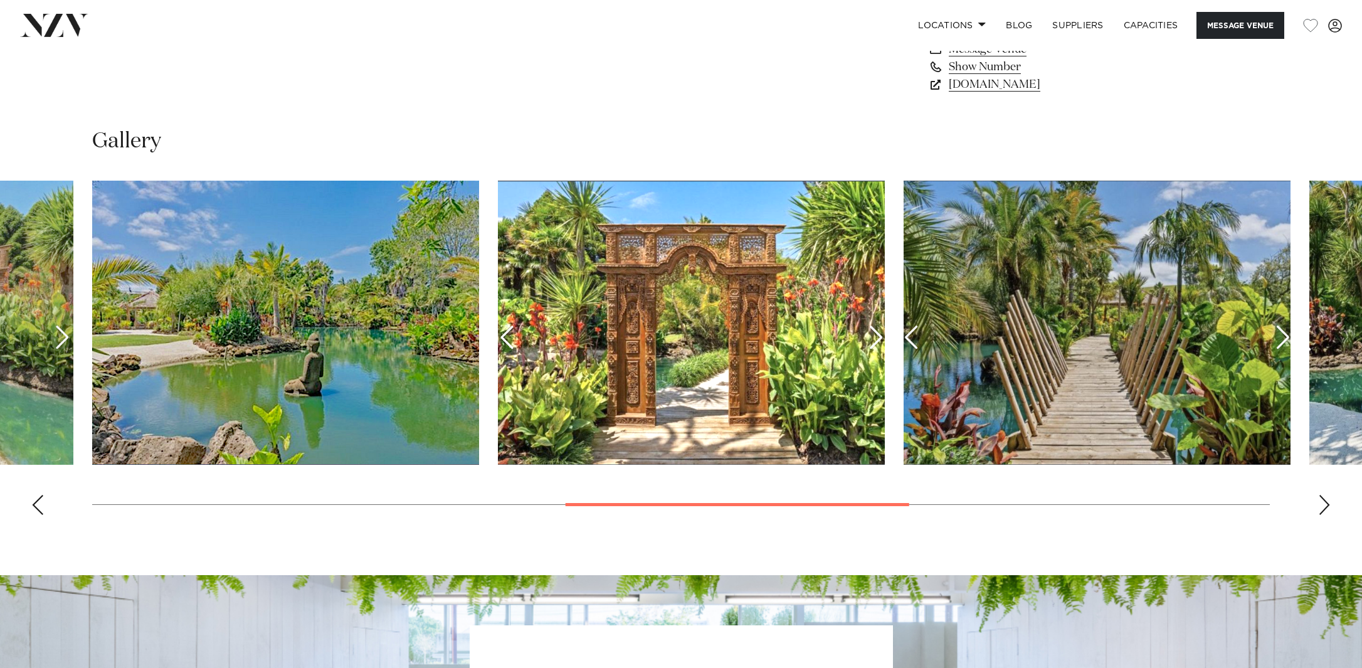
click at [1325, 509] on div "Next slide" at bounding box center [1324, 505] width 13 height 20
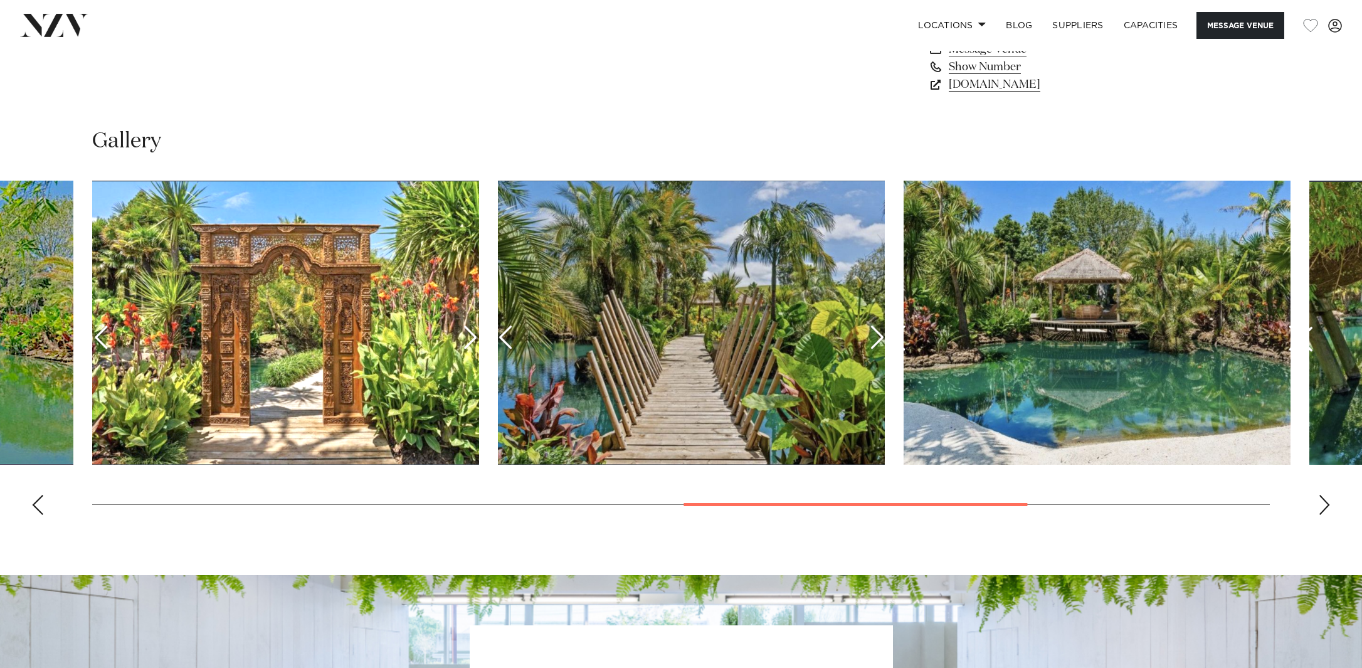
click at [1325, 509] on div "Next slide" at bounding box center [1324, 505] width 13 height 20
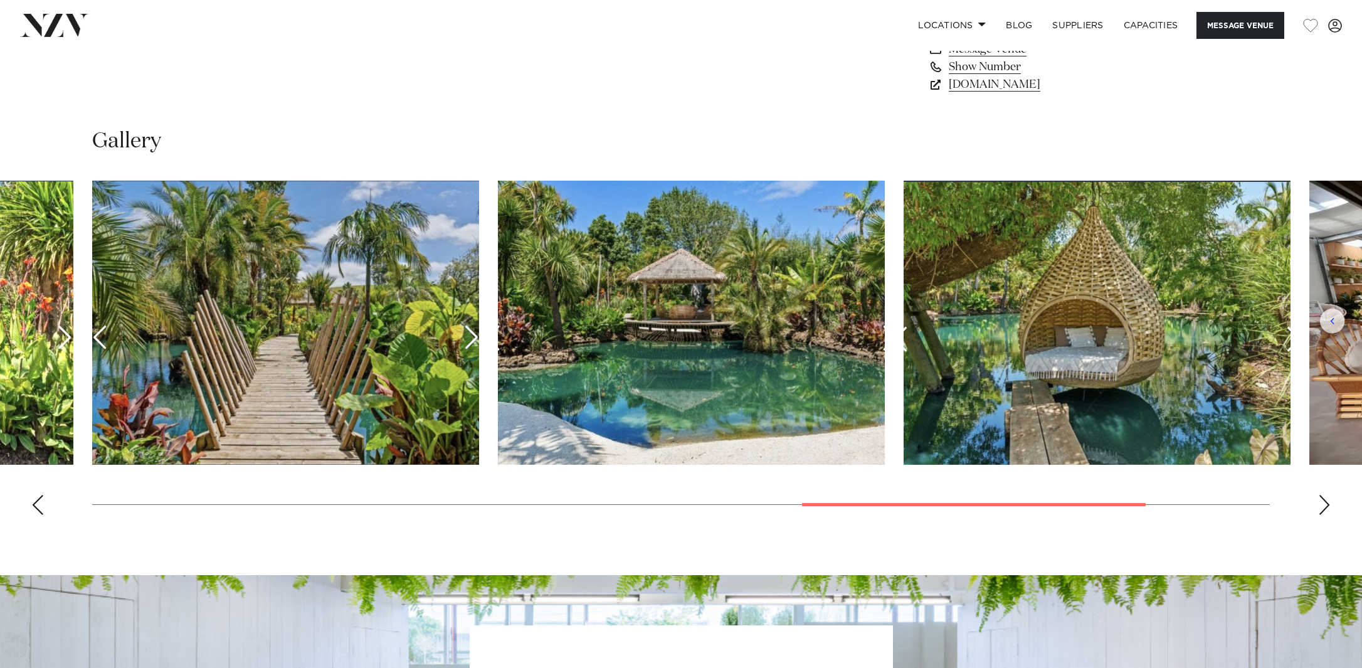
click at [1325, 509] on div "Next slide" at bounding box center [1324, 505] width 13 height 20
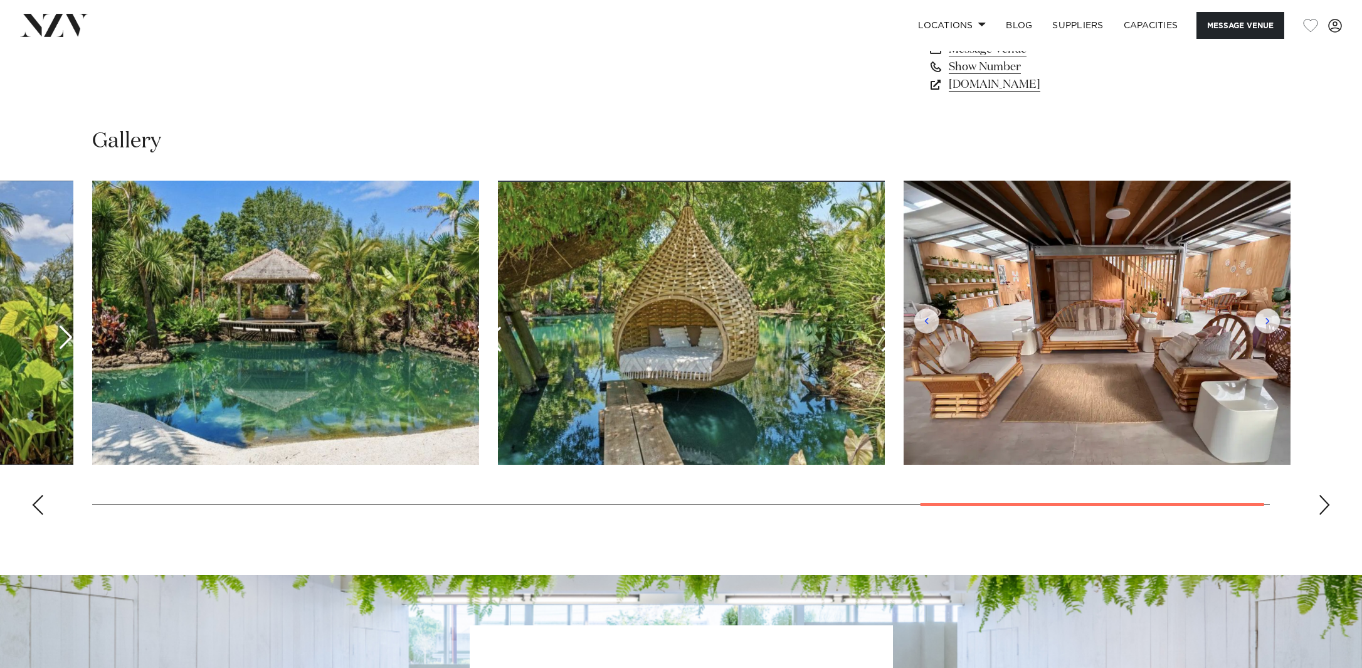
click at [1325, 509] on div "Next slide" at bounding box center [1324, 505] width 13 height 20
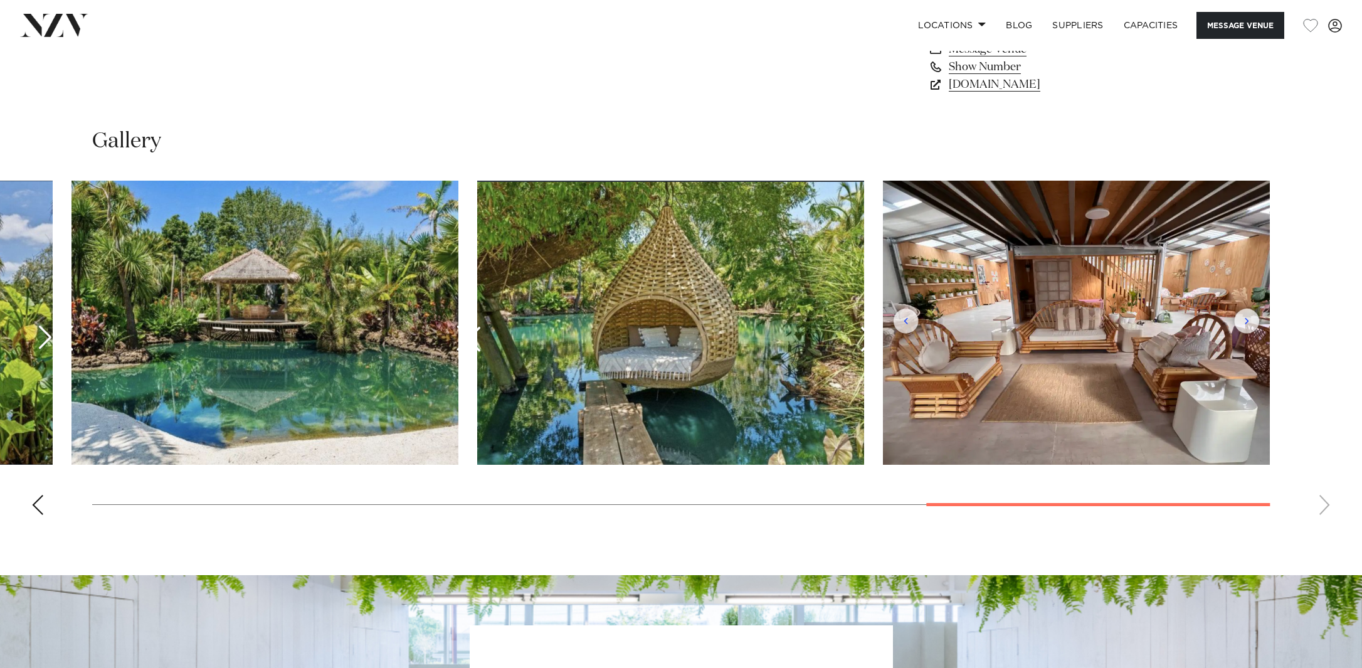
click at [1325, 509] on swiper-container at bounding box center [681, 353] width 1362 height 344
click at [1324, 507] on swiper-container at bounding box center [681, 353] width 1362 height 344
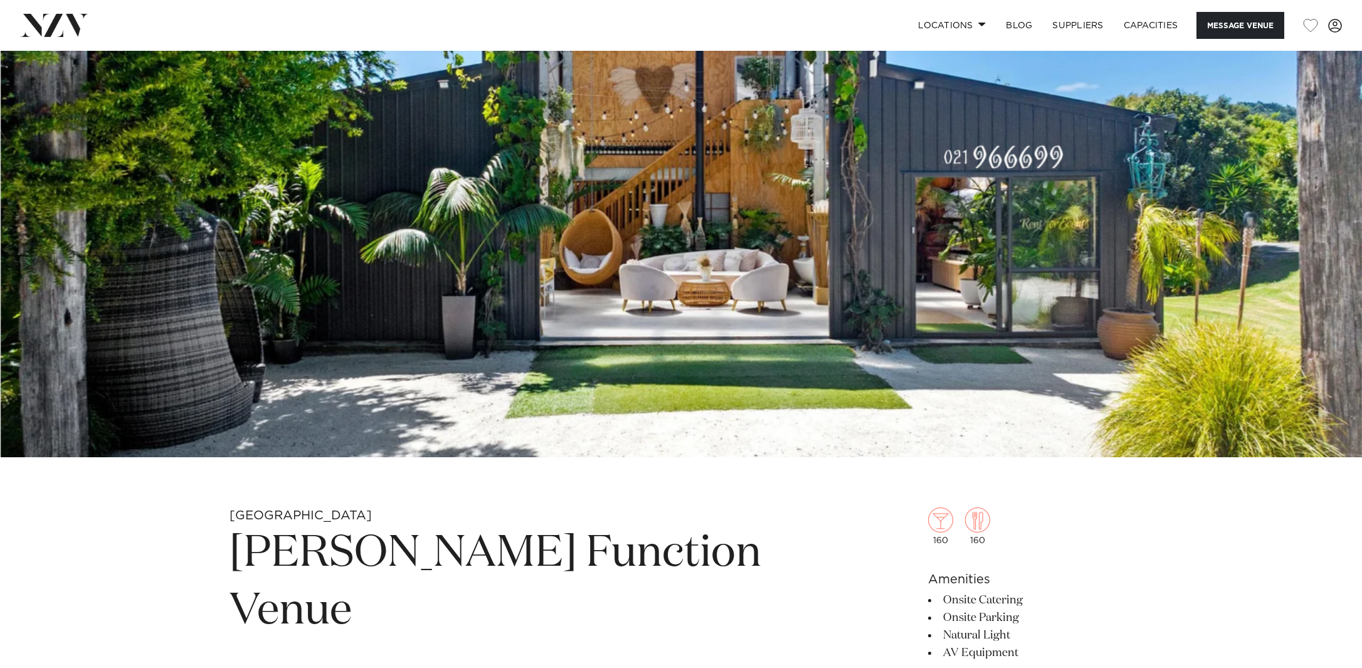
scroll to position [79, 0]
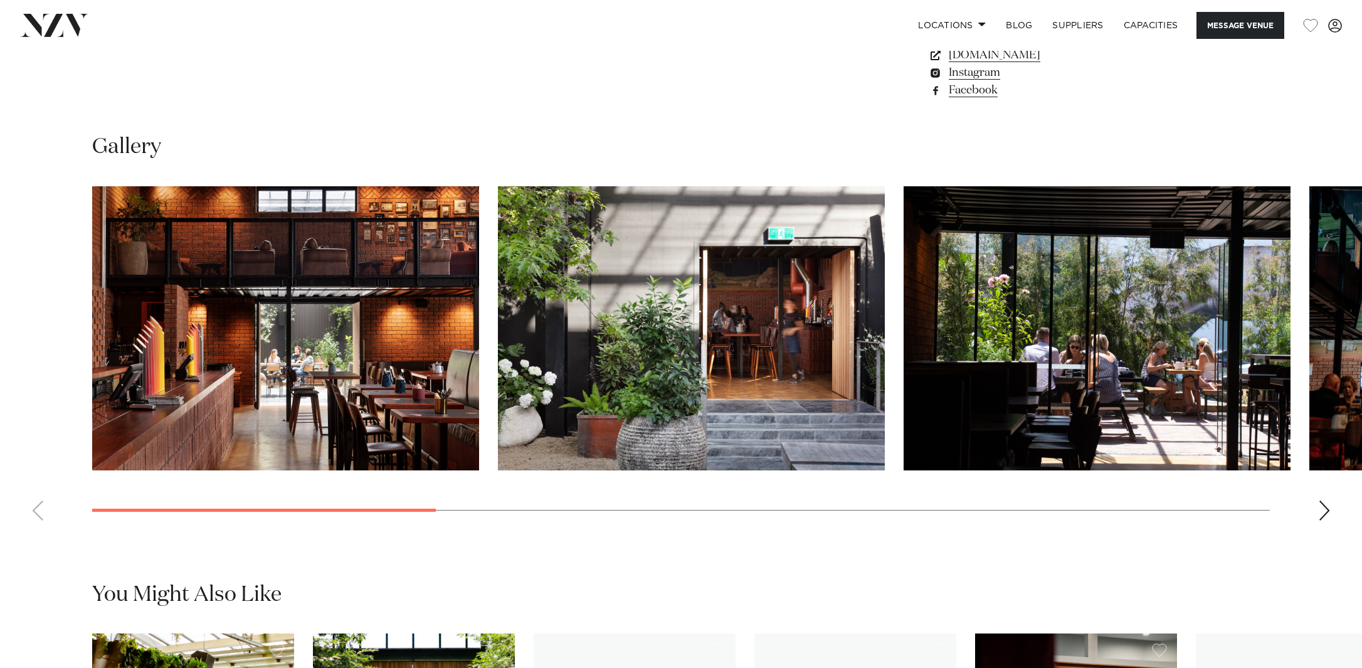
scroll to position [1229, 0]
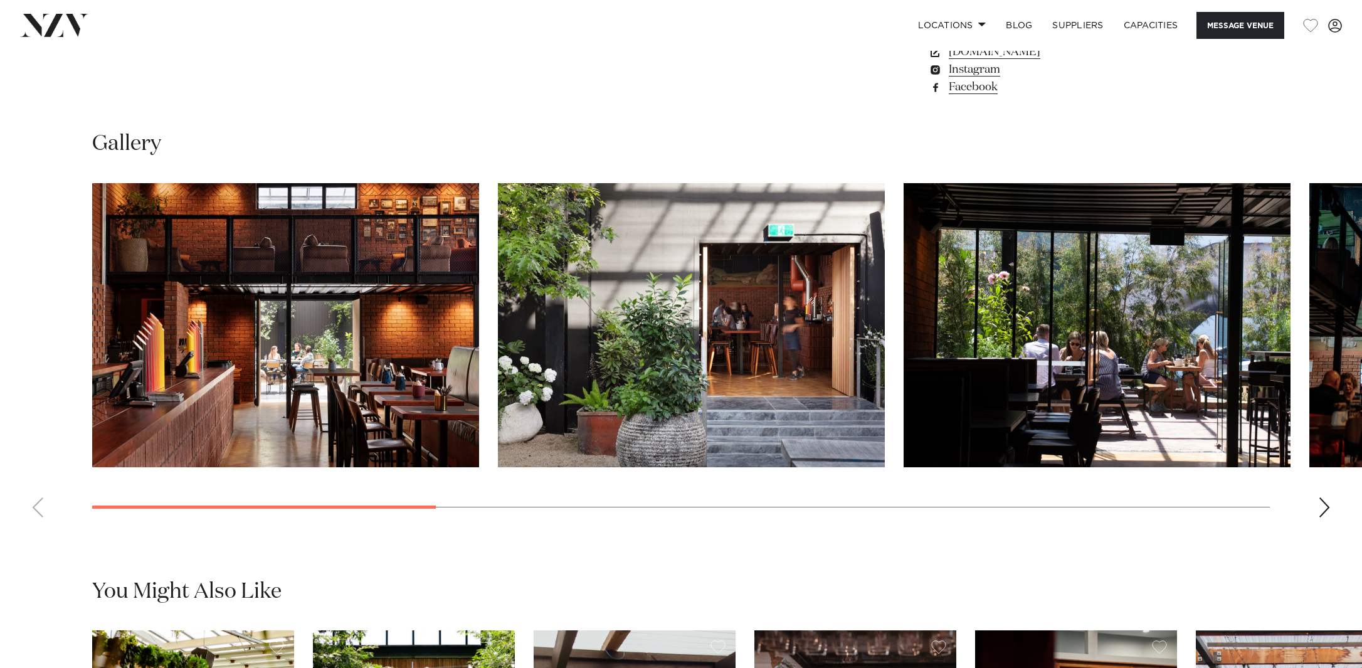
click at [1327, 517] on div "Next slide" at bounding box center [1324, 507] width 13 height 20
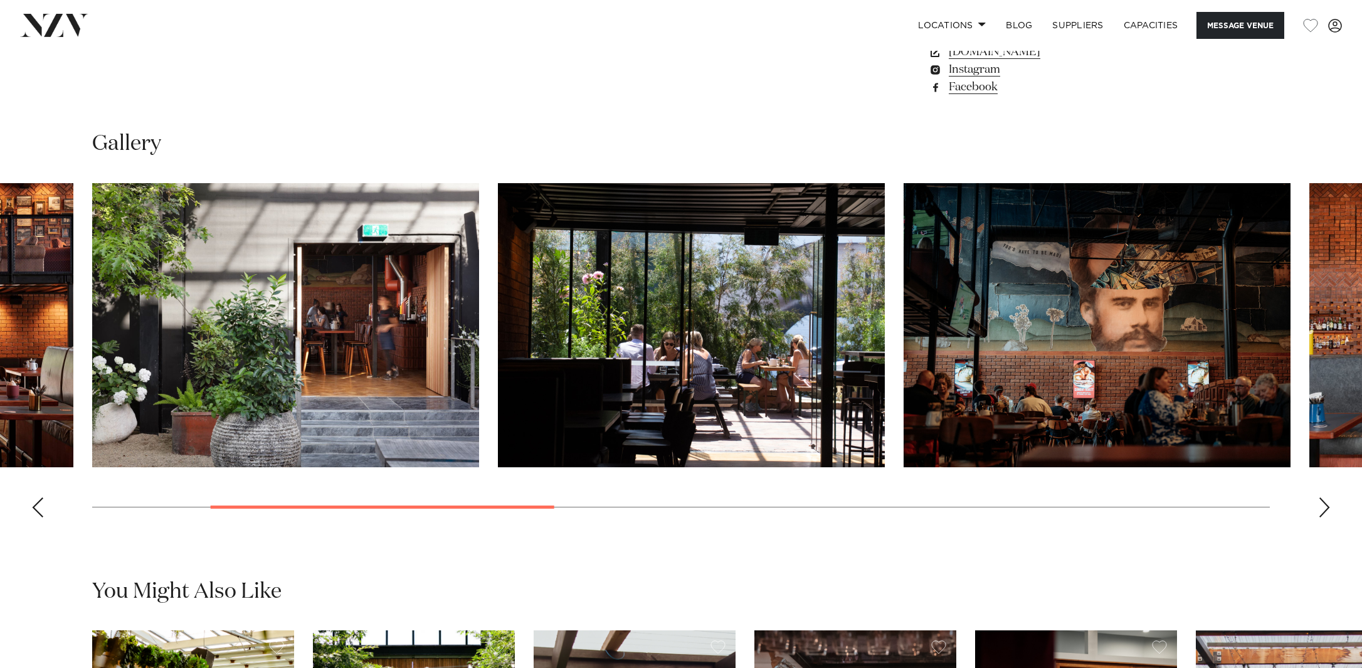
click at [1327, 517] on div "Next slide" at bounding box center [1324, 507] width 13 height 20
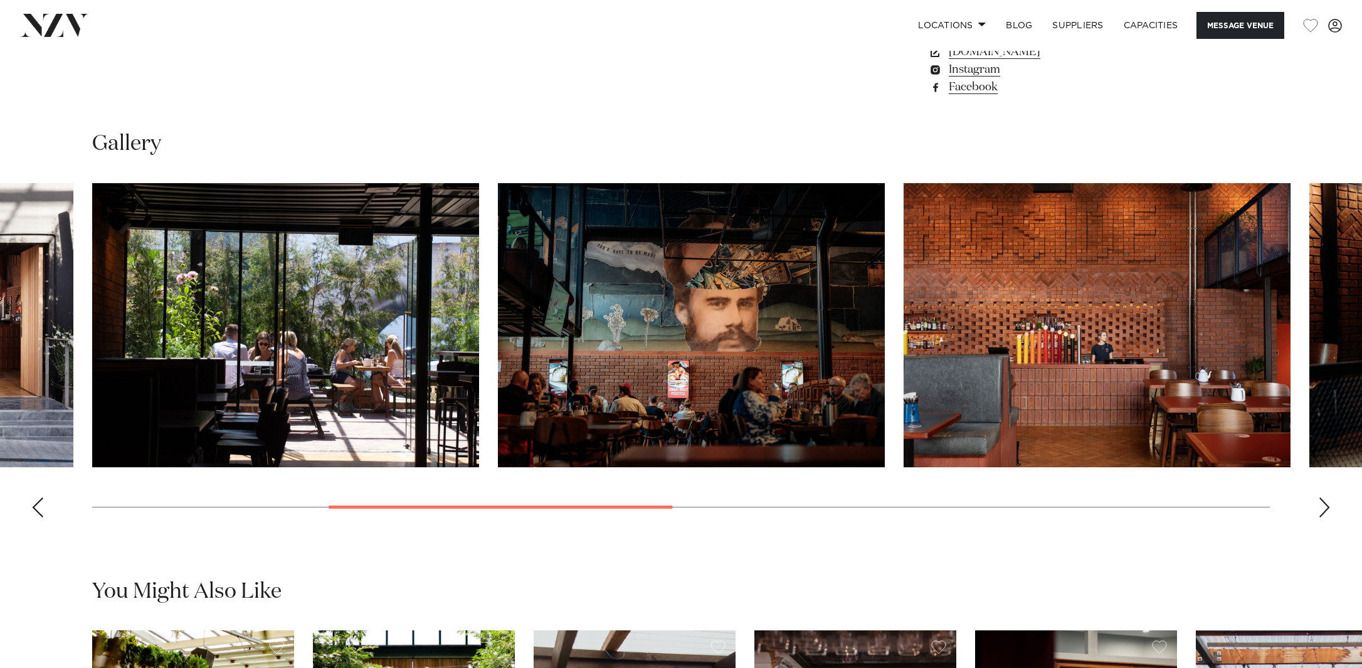
click at [1327, 517] on div "Next slide" at bounding box center [1324, 507] width 13 height 20
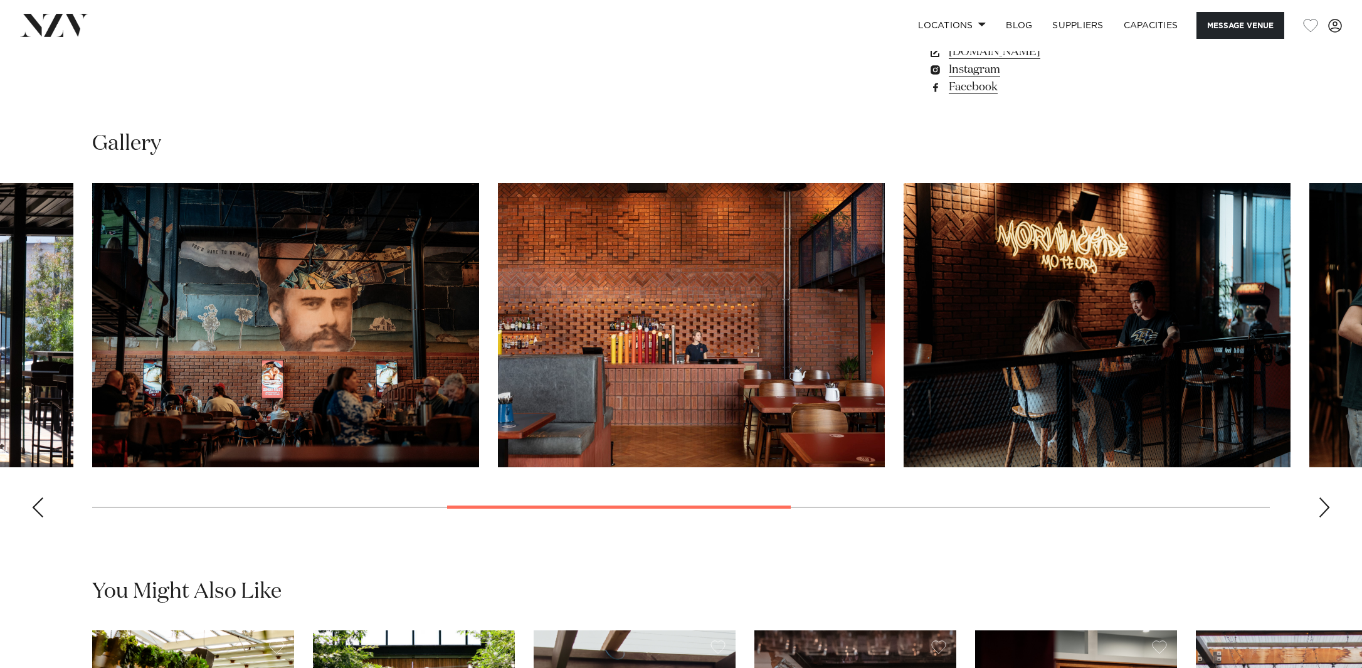
click at [1327, 517] on div "Next slide" at bounding box center [1324, 507] width 13 height 20
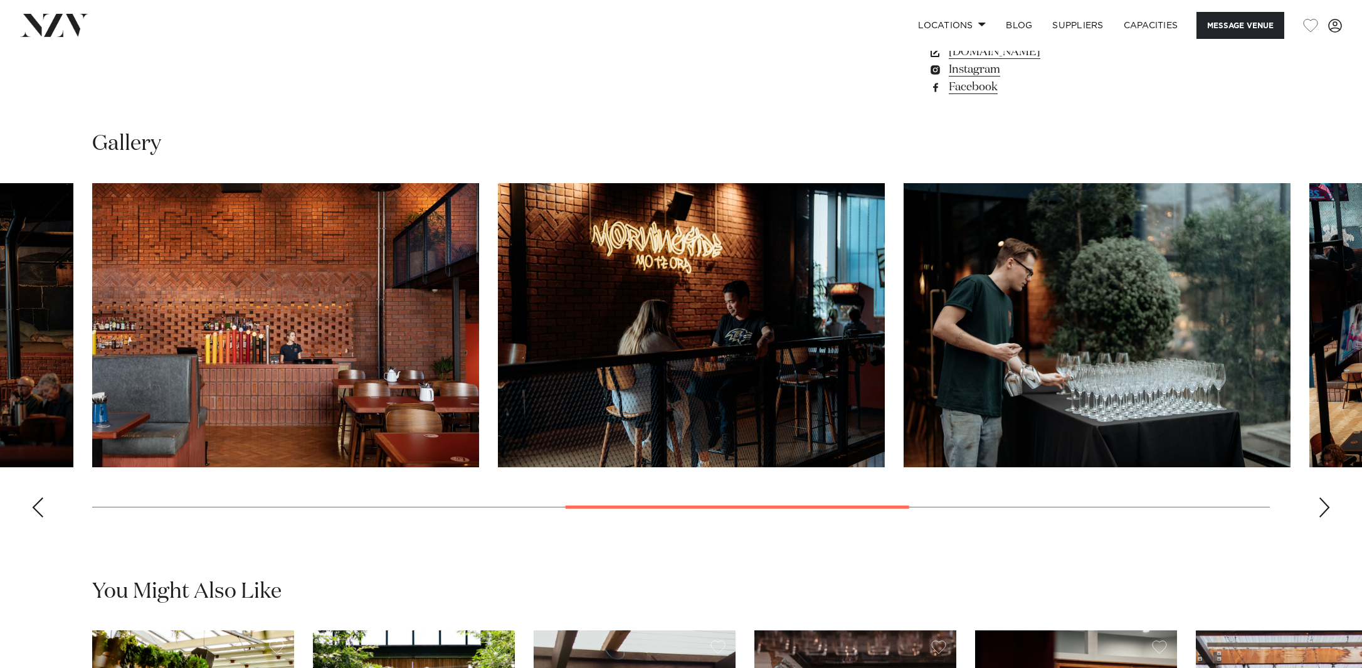
click at [1327, 517] on div "Next slide" at bounding box center [1324, 507] width 13 height 20
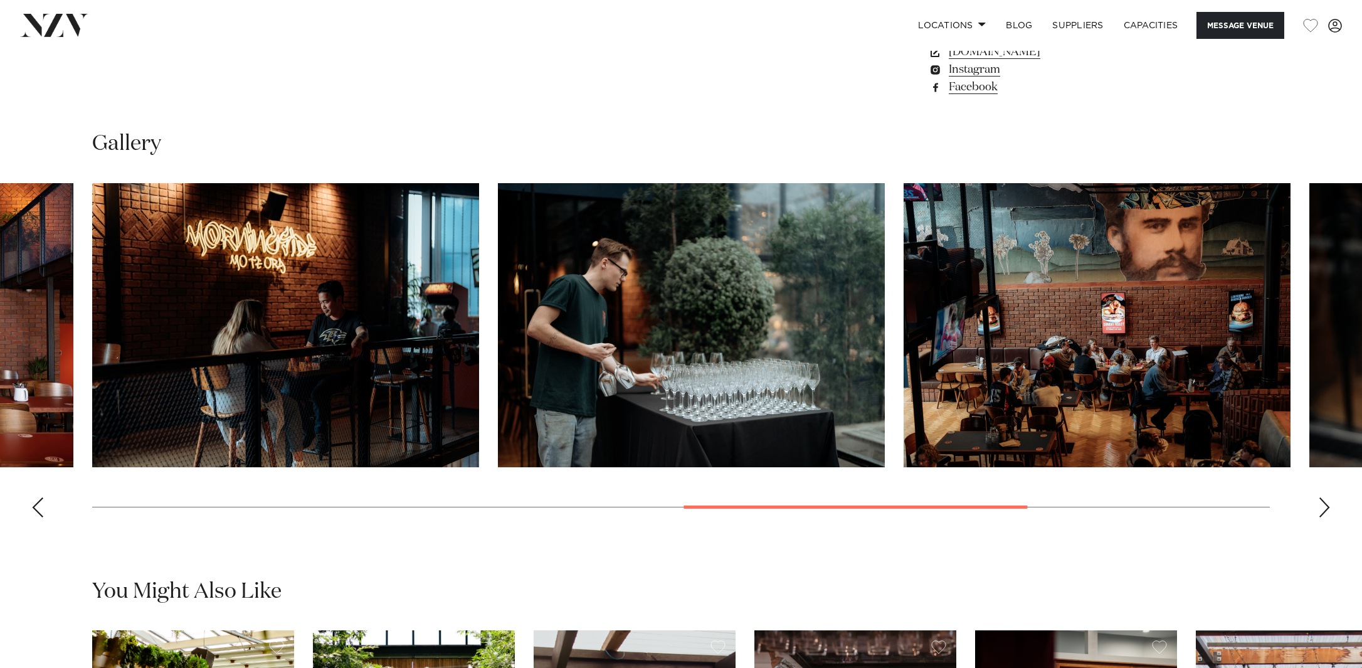
click at [1327, 517] on div "Next slide" at bounding box center [1324, 507] width 13 height 20
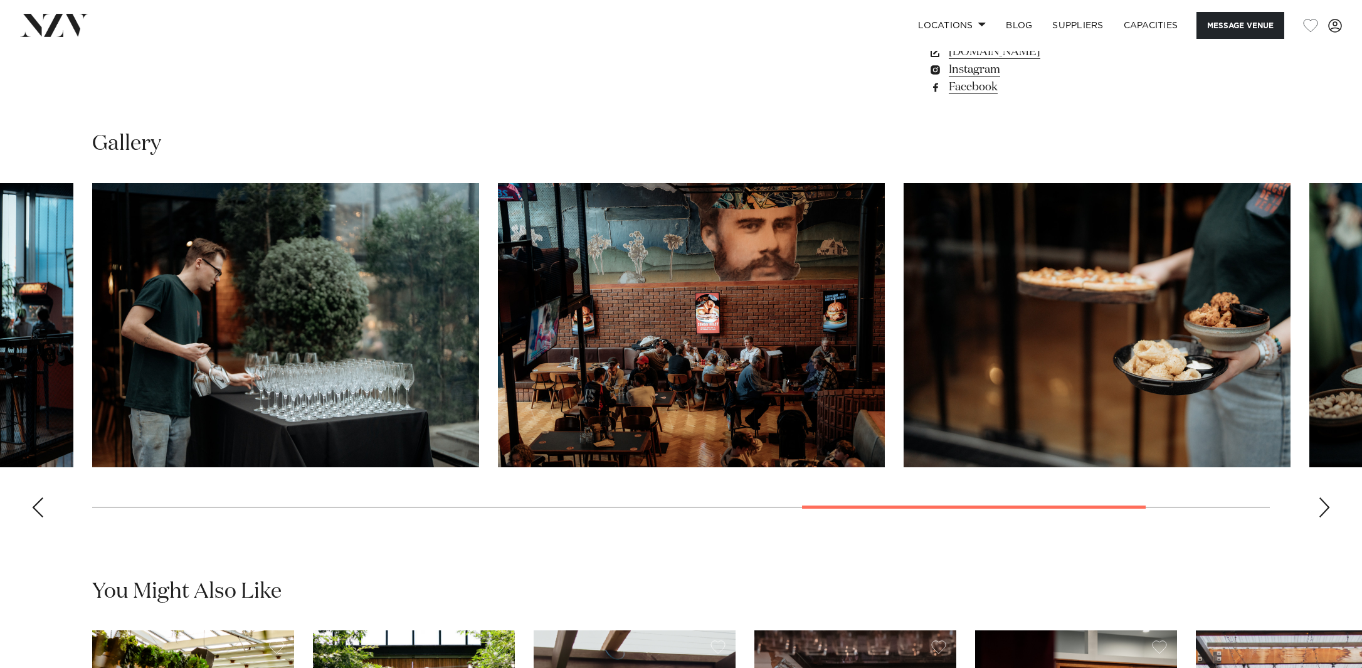
click at [1327, 517] on div "Next slide" at bounding box center [1324, 507] width 13 height 20
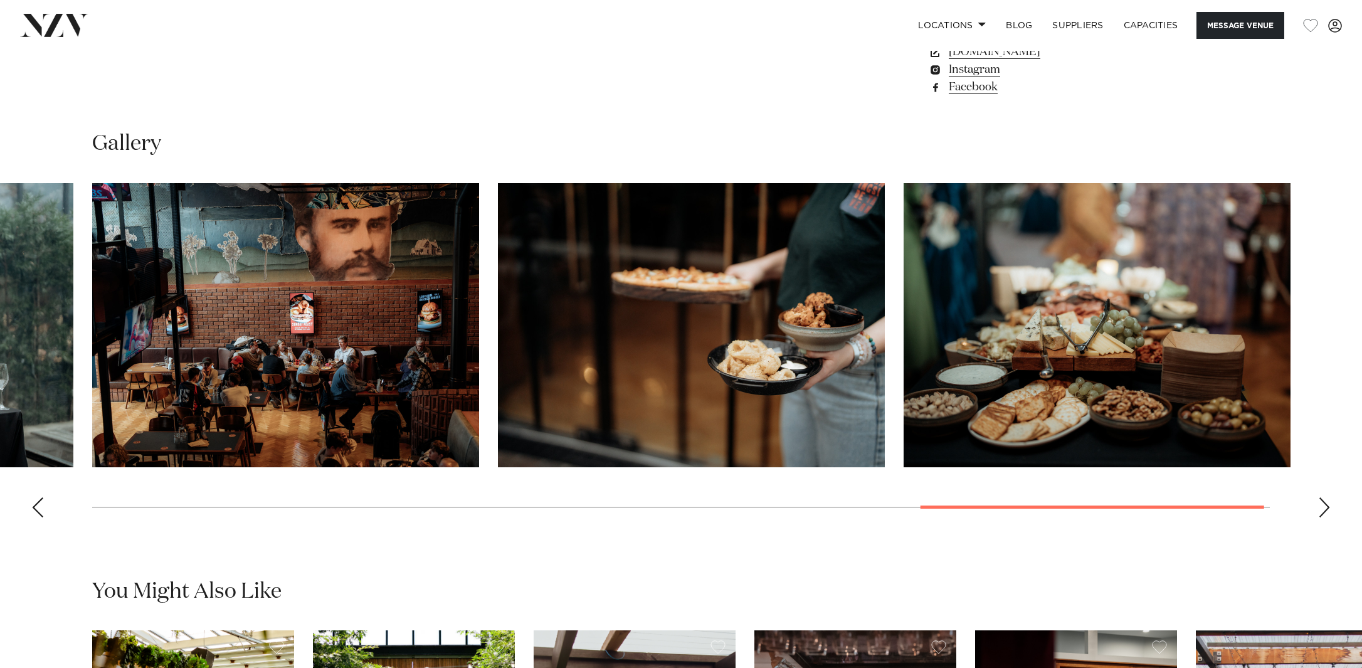
click at [1327, 517] on div "Next slide" at bounding box center [1324, 507] width 13 height 20
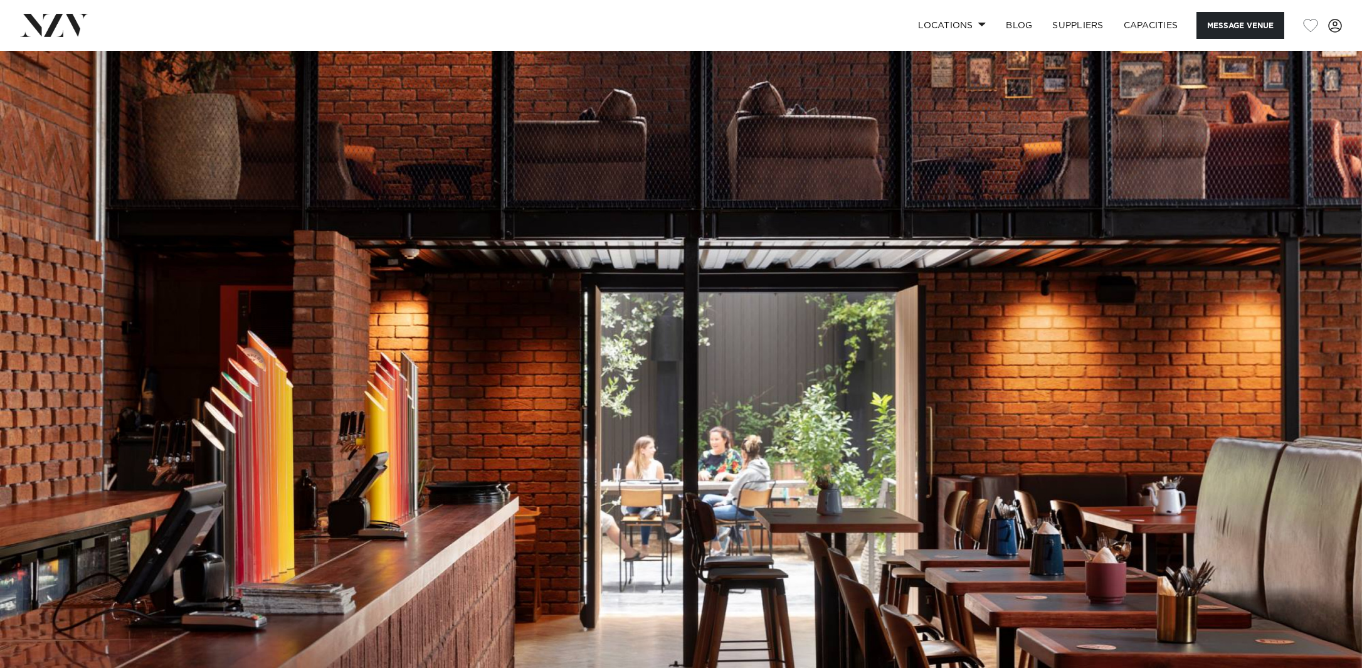
scroll to position [0, 0]
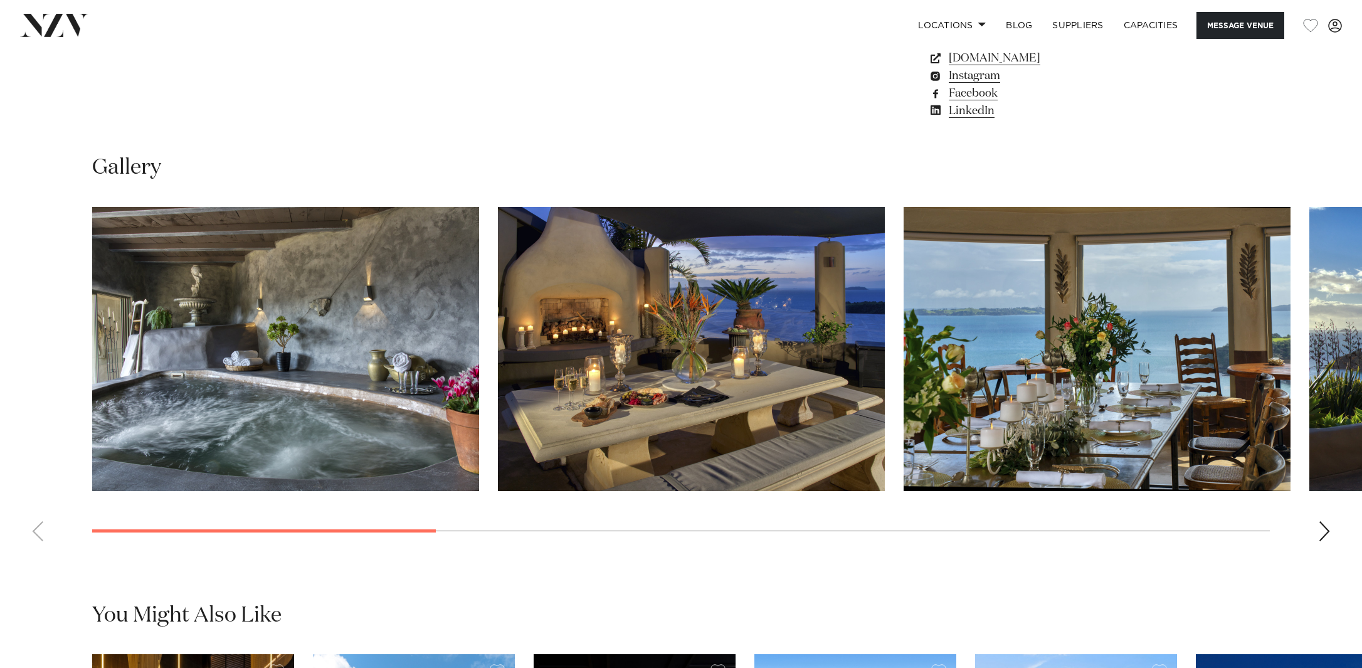
scroll to position [1230, 0]
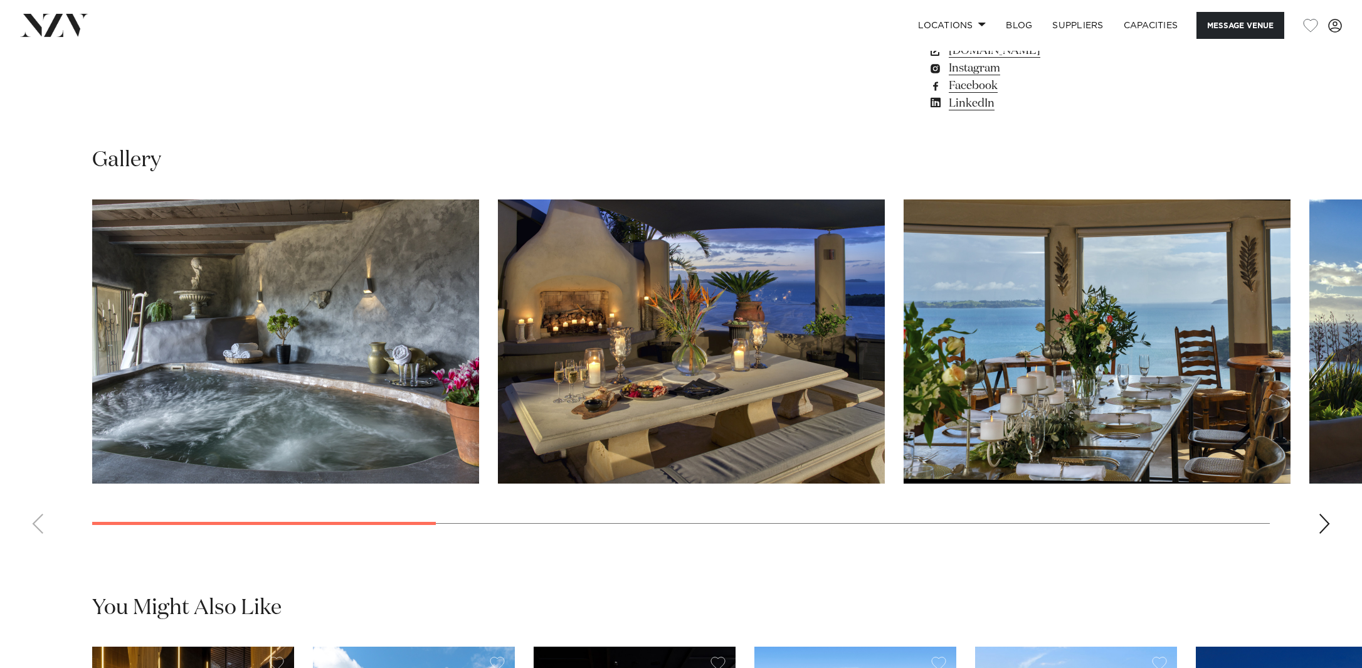
click at [1325, 520] on div "Next slide" at bounding box center [1324, 523] width 13 height 20
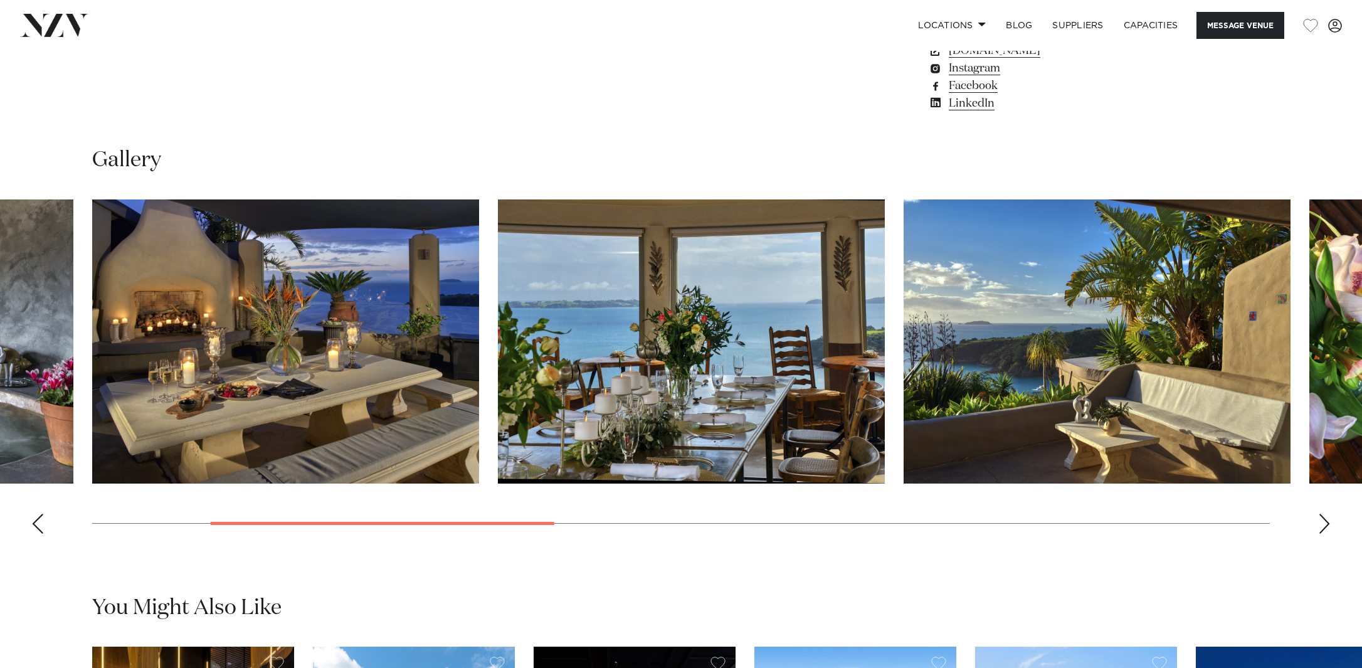
click at [1325, 520] on div "Next slide" at bounding box center [1324, 523] width 13 height 20
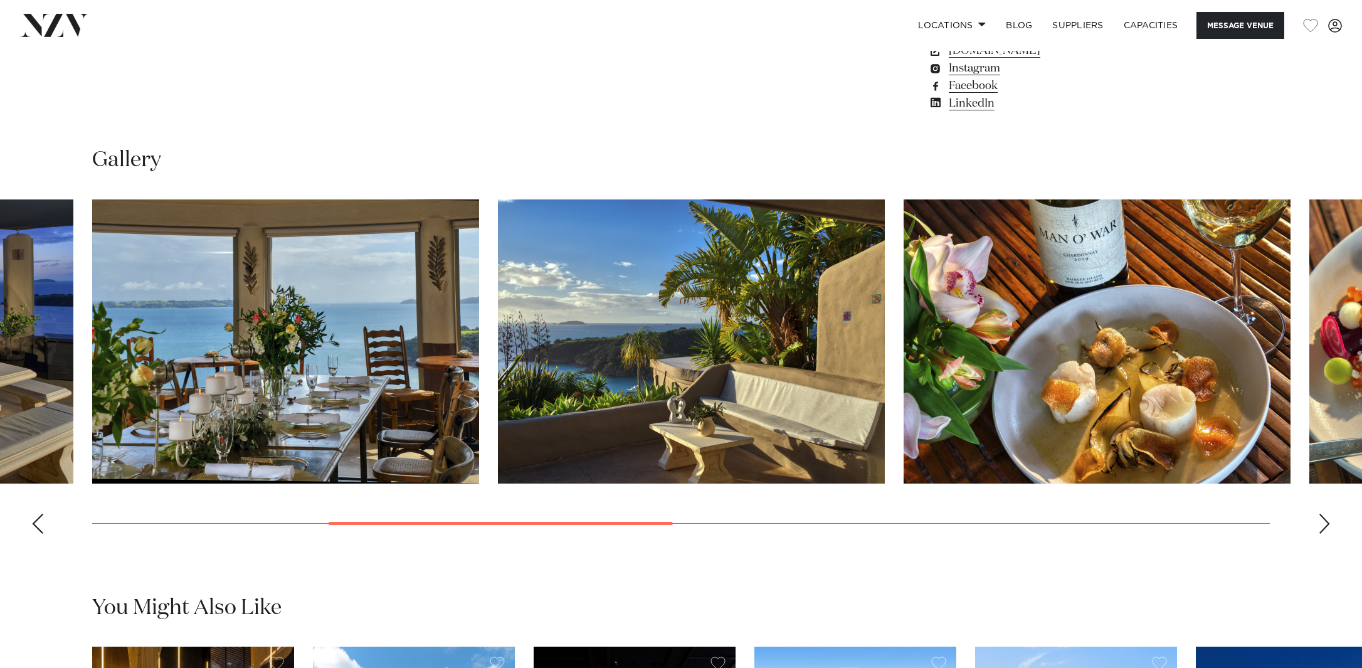
click at [1325, 520] on div "Next slide" at bounding box center [1324, 523] width 13 height 20
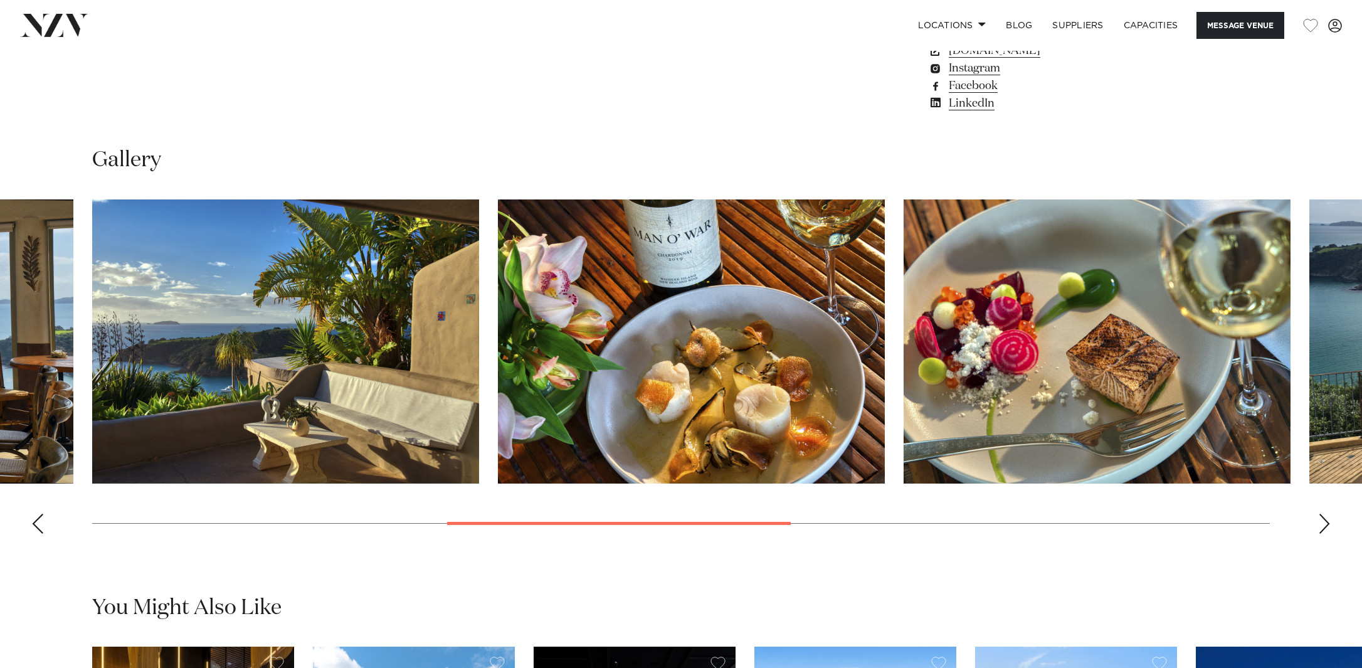
click at [1325, 520] on div "Next slide" at bounding box center [1324, 523] width 13 height 20
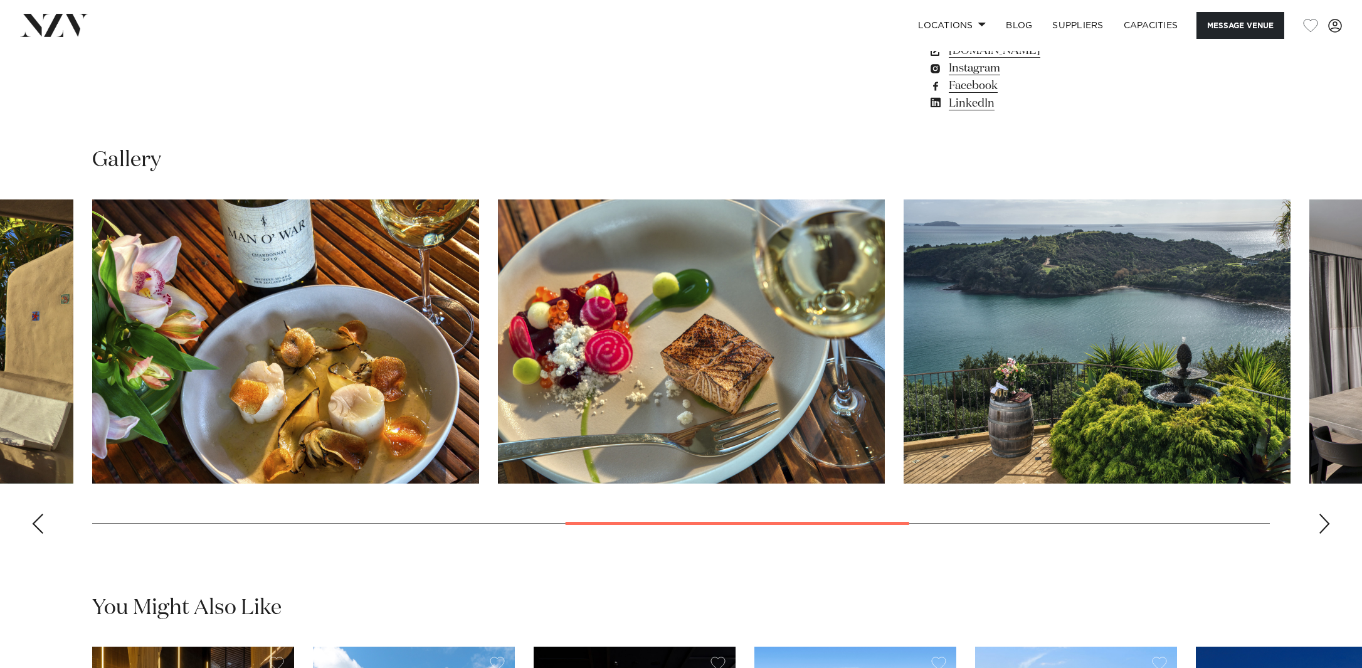
click at [1325, 520] on div "Next slide" at bounding box center [1324, 523] width 13 height 20
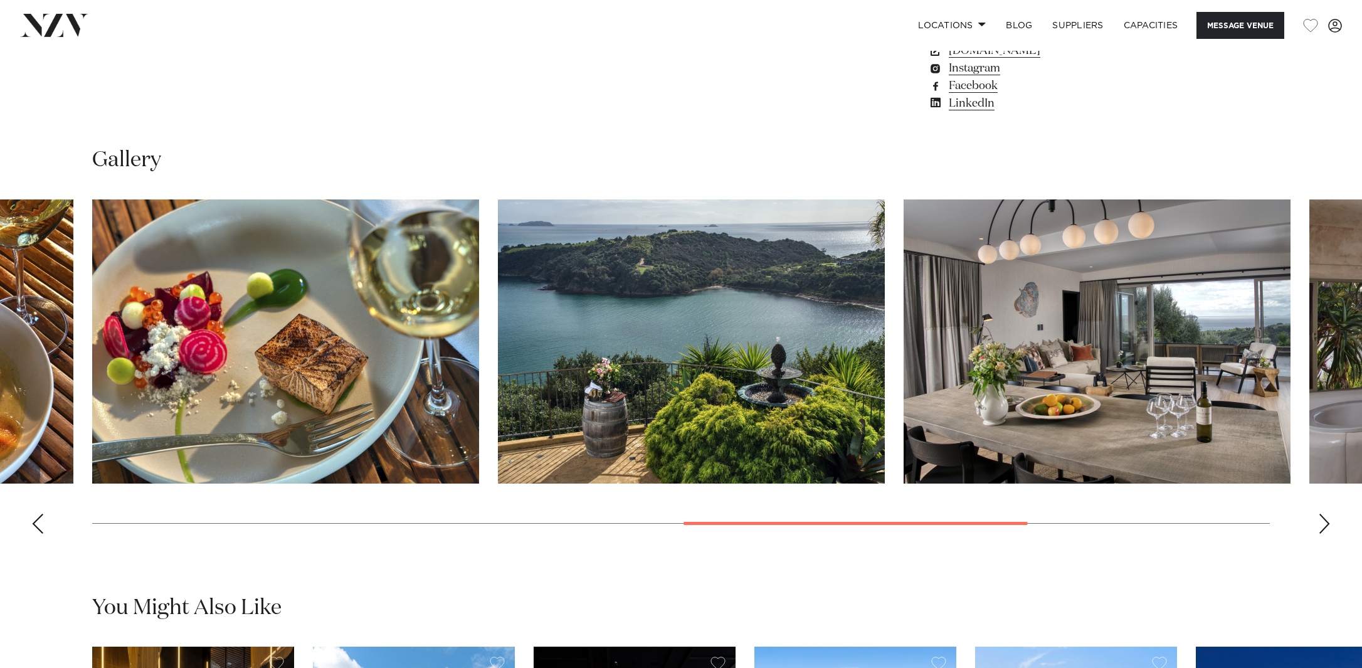
click at [1325, 520] on div "Next slide" at bounding box center [1324, 523] width 13 height 20
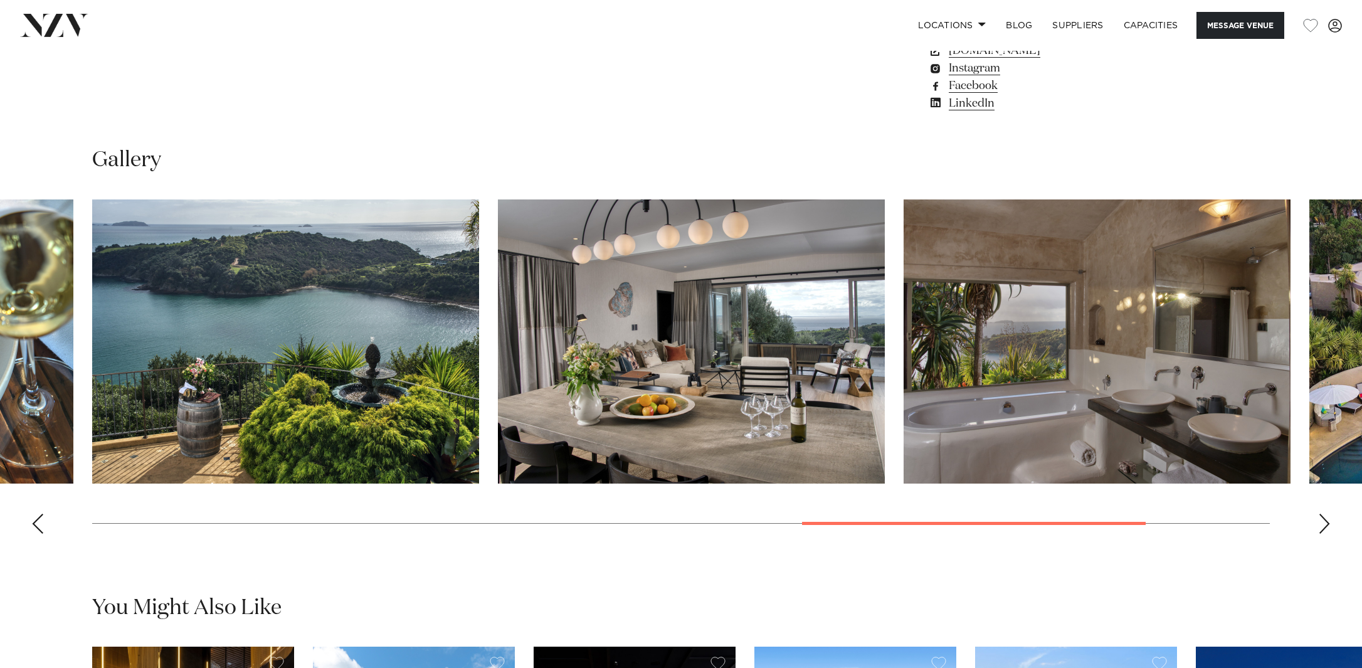
click at [1325, 520] on div "Next slide" at bounding box center [1324, 523] width 13 height 20
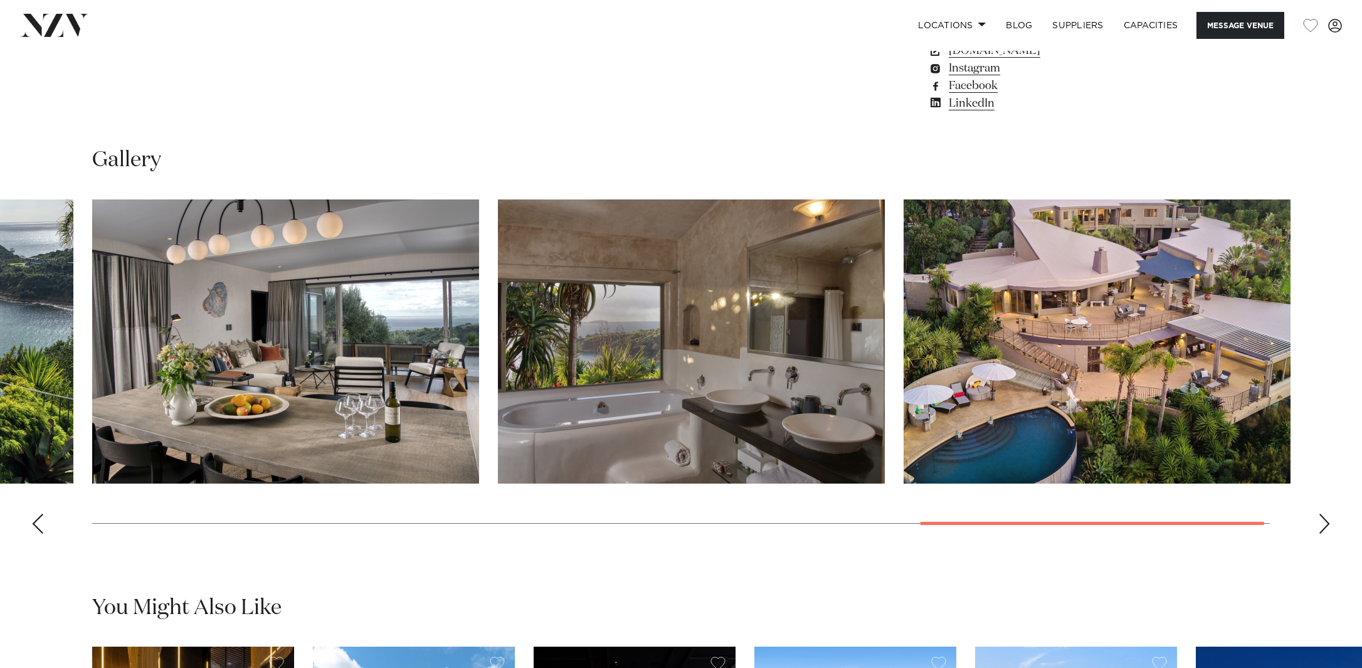
click at [1325, 520] on div "Next slide" at bounding box center [1324, 523] width 13 height 20
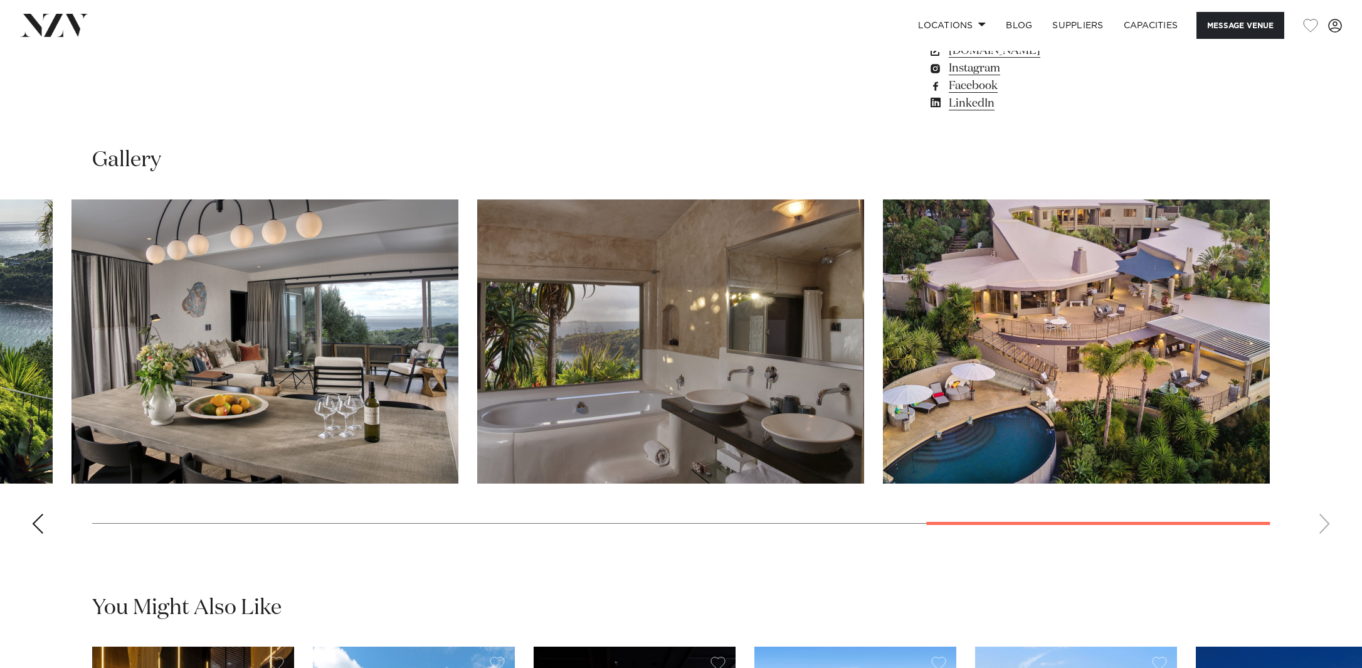
click at [1325, 520] on swiper-container at bounding box center [681, 371] width 1362 height 344
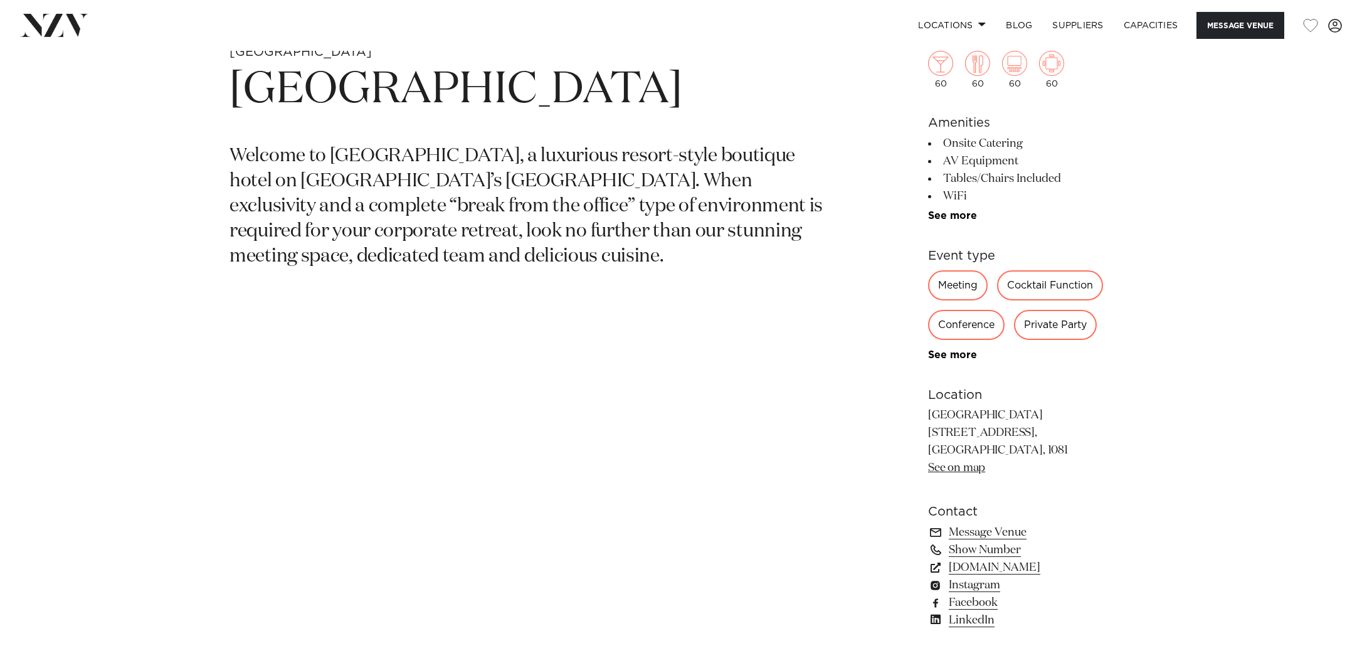
scroll to position [754, 0]
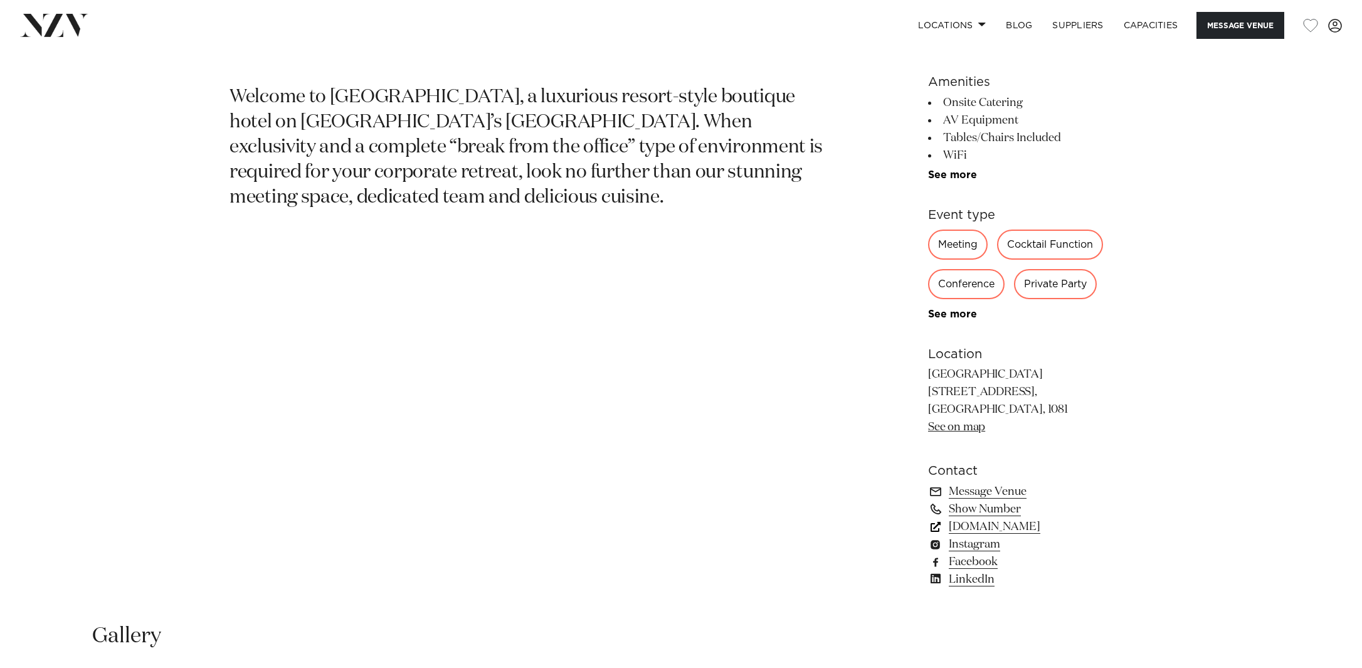
click at [1021, 524] on link "www.delamorelodge.com" at bounding box center [1030, 527] width 204 height 18
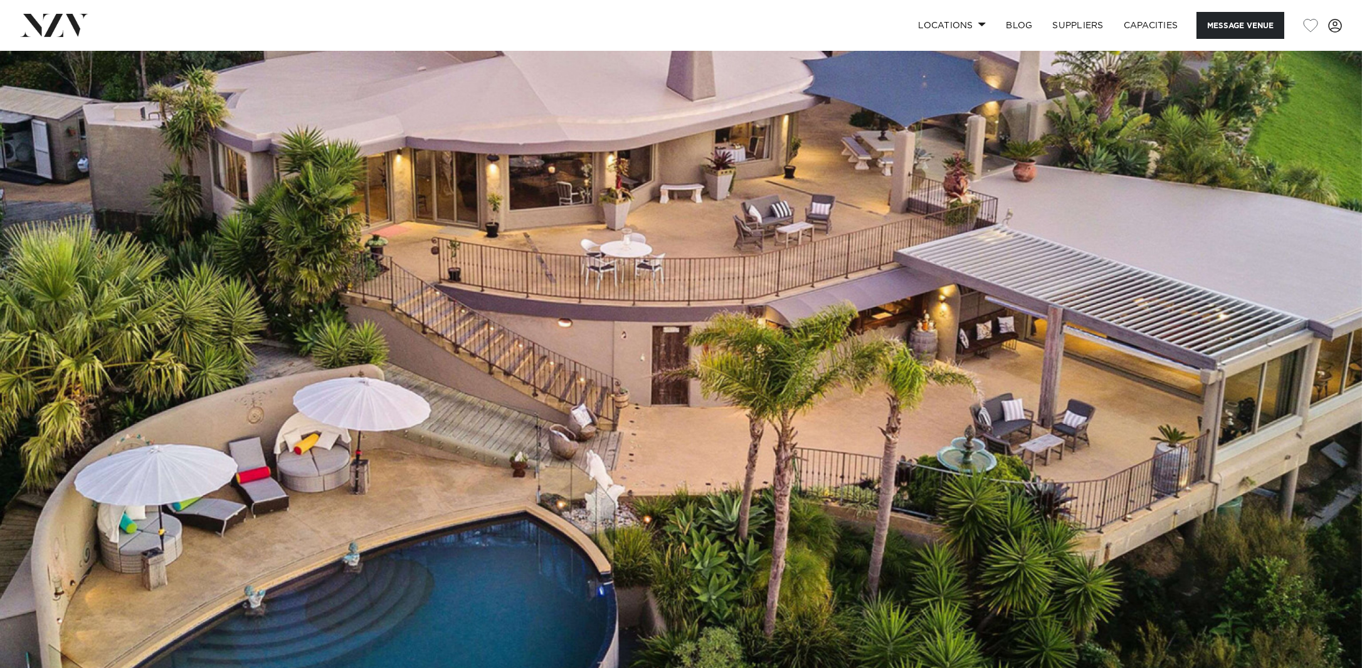
scroll to position [0, 0]
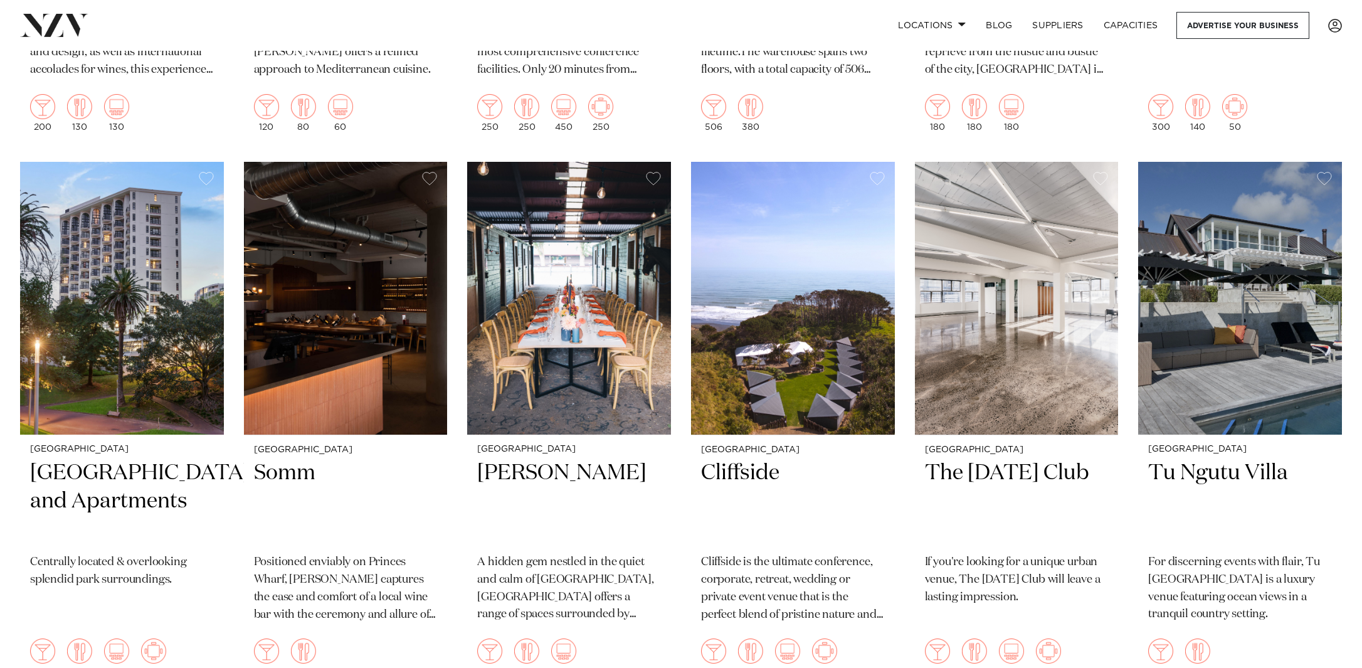
scroll to position [9145, 0]
click at [1004, 235] on img at bounding box center [1017, 297] width 204 height 273
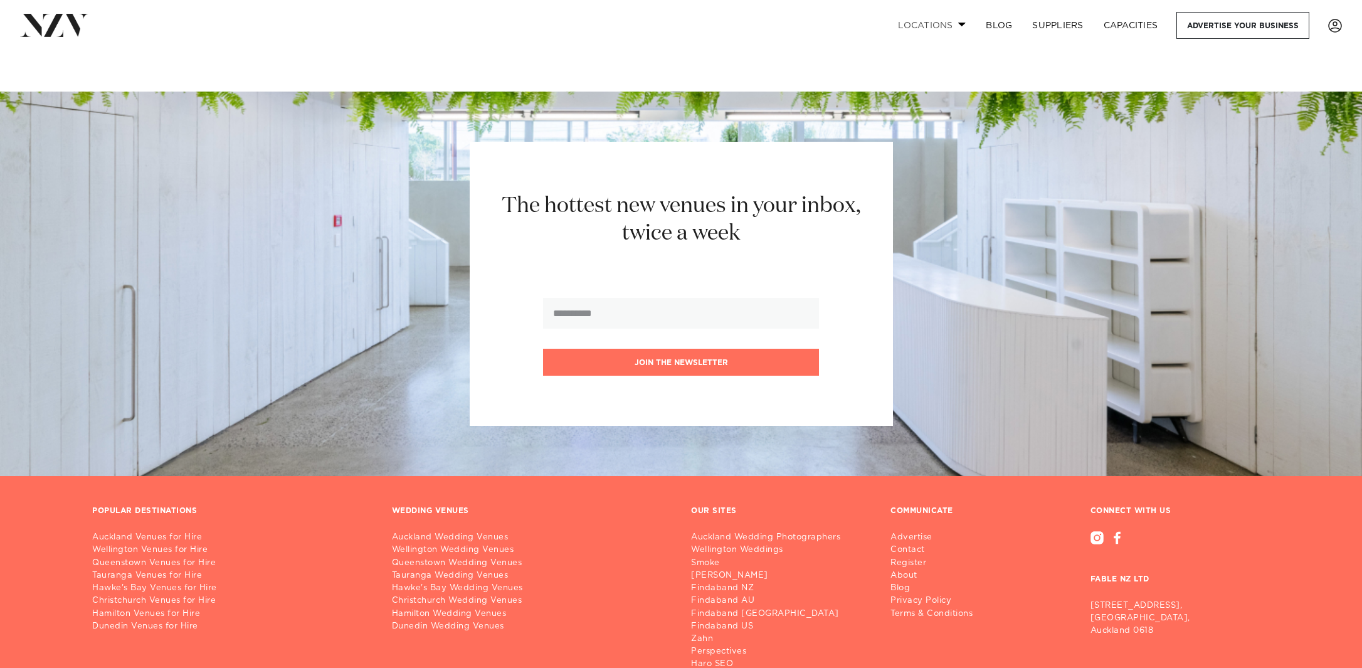
scroll to position [12022, 0]
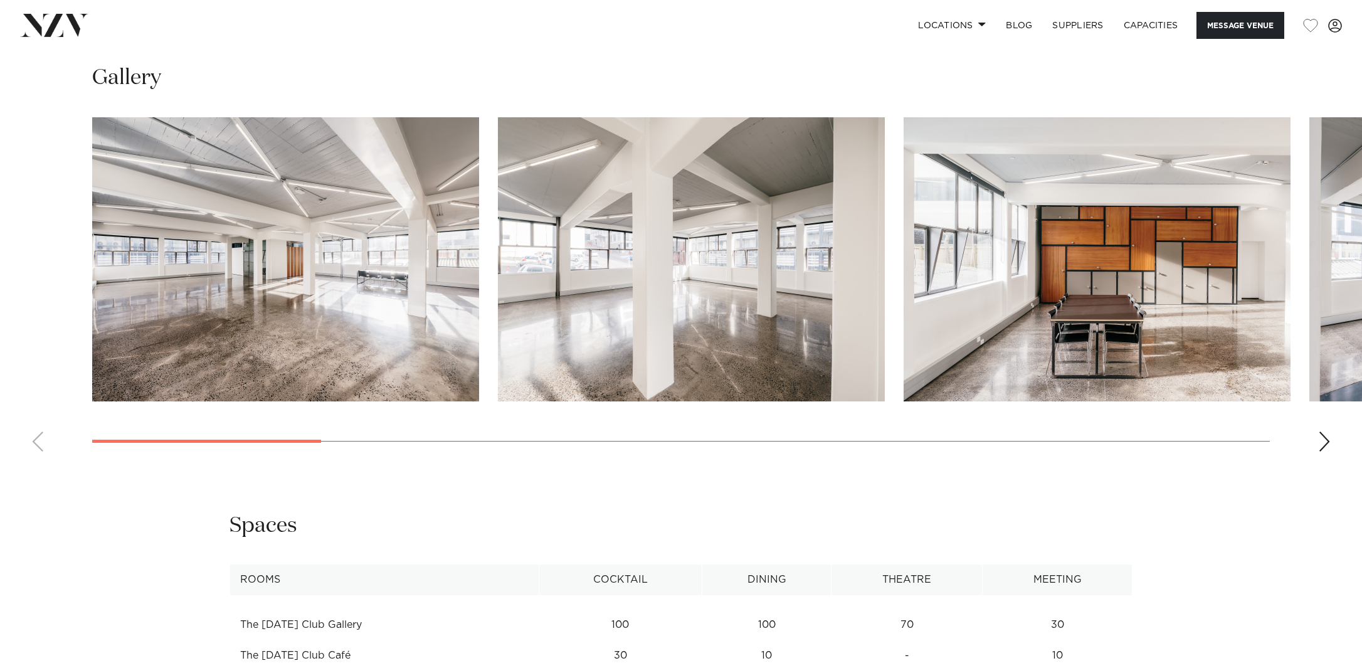
scroll to position [1283, 0]
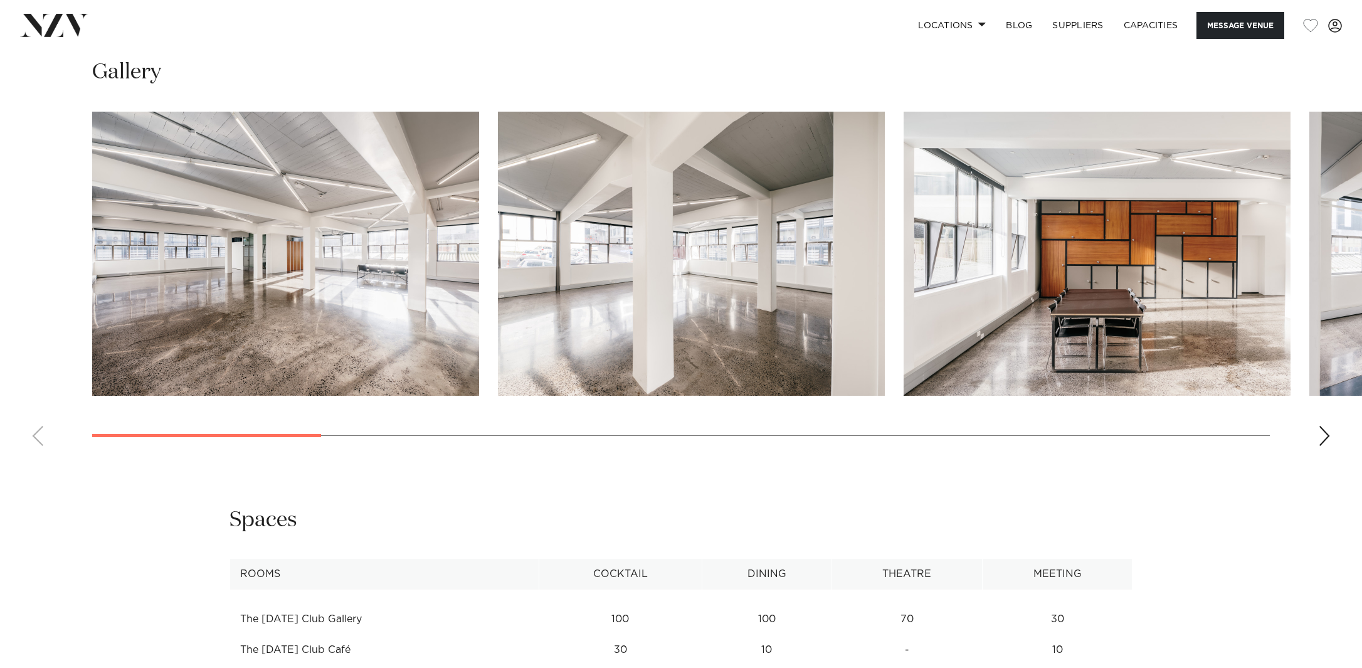
click at [1324, 427] on div "Next slide" at bounding box center [1324, 436] width 13 height 20
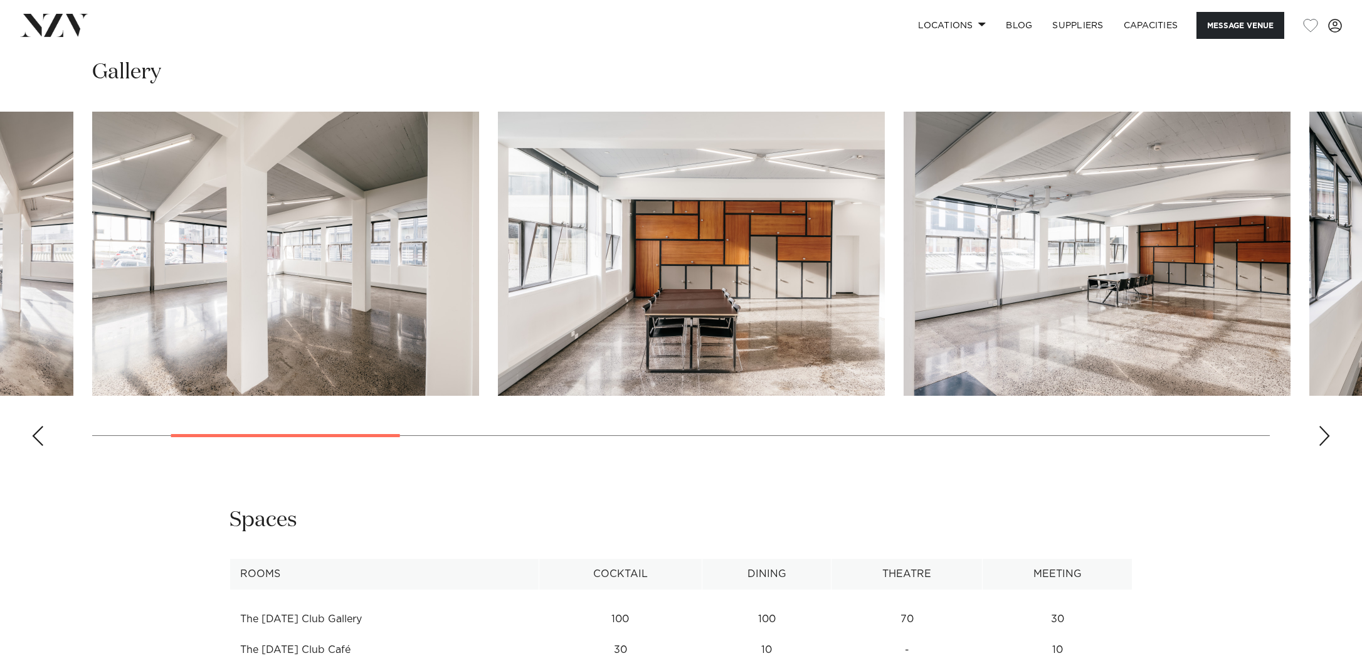
click at [1324, 427] on div "Next slide" at bounding box center [1324, 436] width 13 height 20
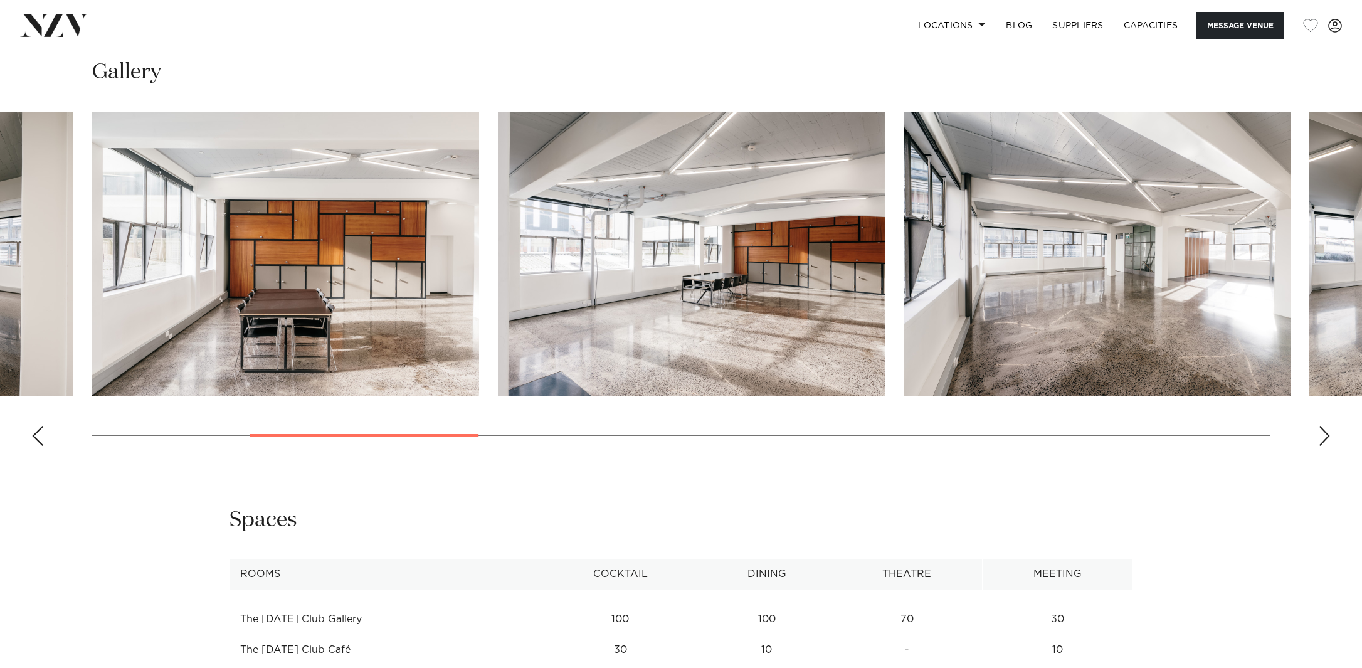
click at [1324, 427] on div "Next slide" at bounding box center [1324, 436] width 13 height 20
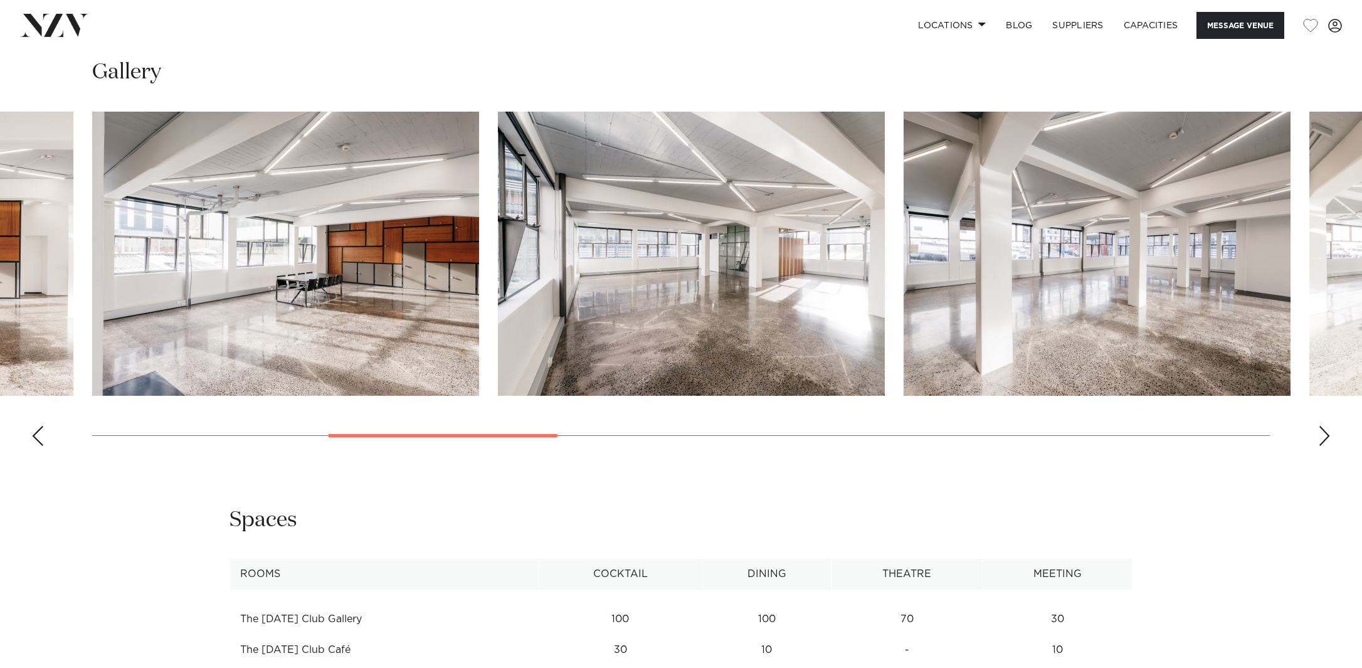
click at [1317, 431] on swiper-container at bounding box center [681, 284] width 1362 height 344
click at [1327, 436] on div "Next slide" at bounding box center [1324, 436] width 13 height 20
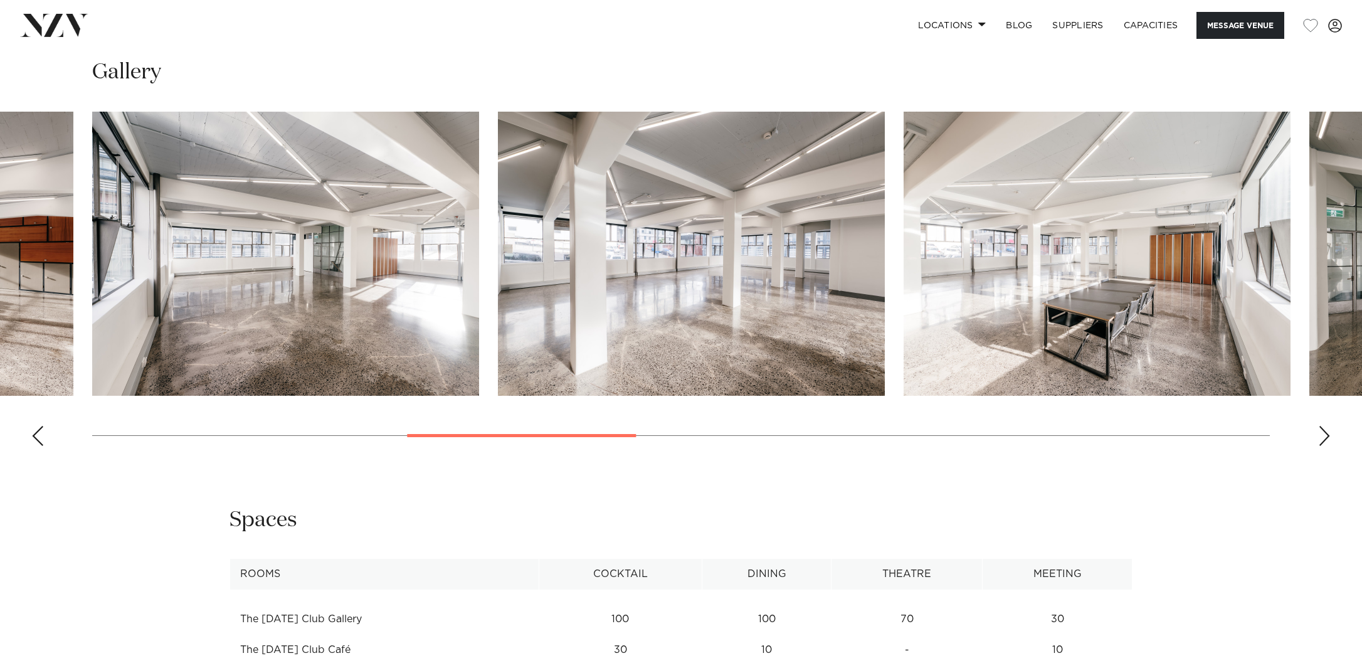
click at [1327, 436] on div "Next slide" at bounding box center [1324, 436] width 13 height 20
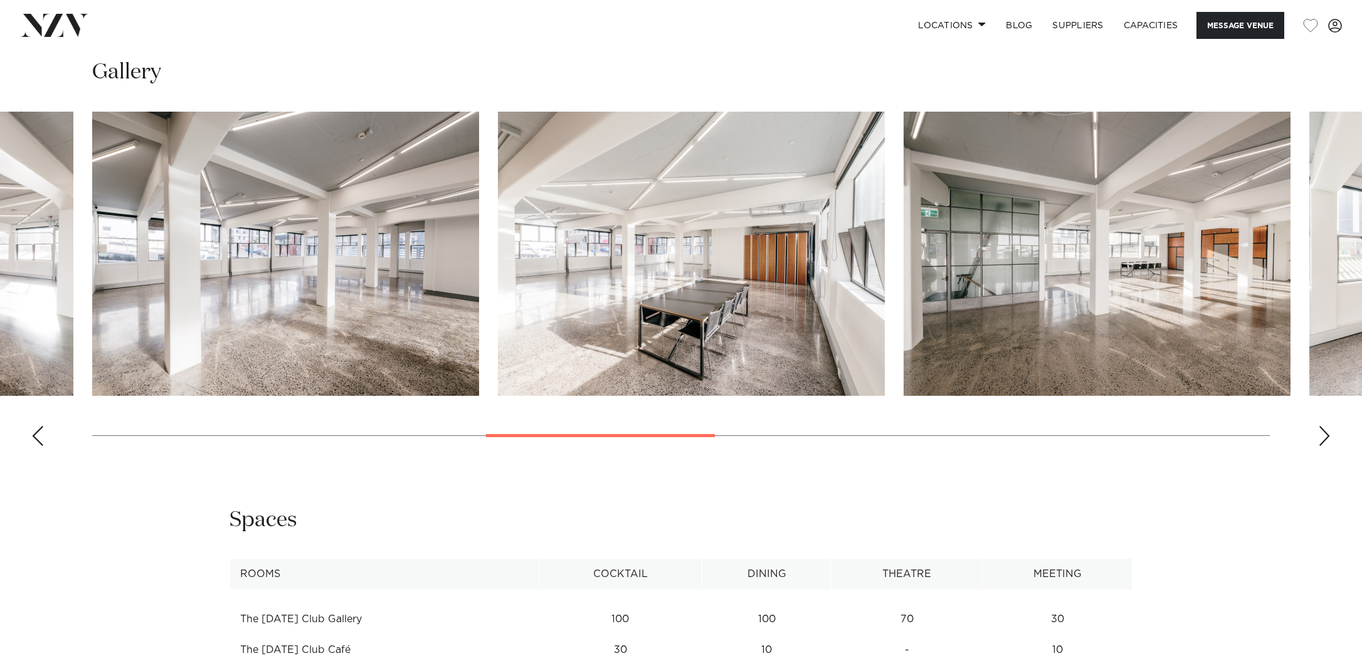
click at [1327, 436] on div "Next slide" at bounding box center [1324, 436] width 13 height 20
